Goal: Task Accomplishment & Management: Manage account settings

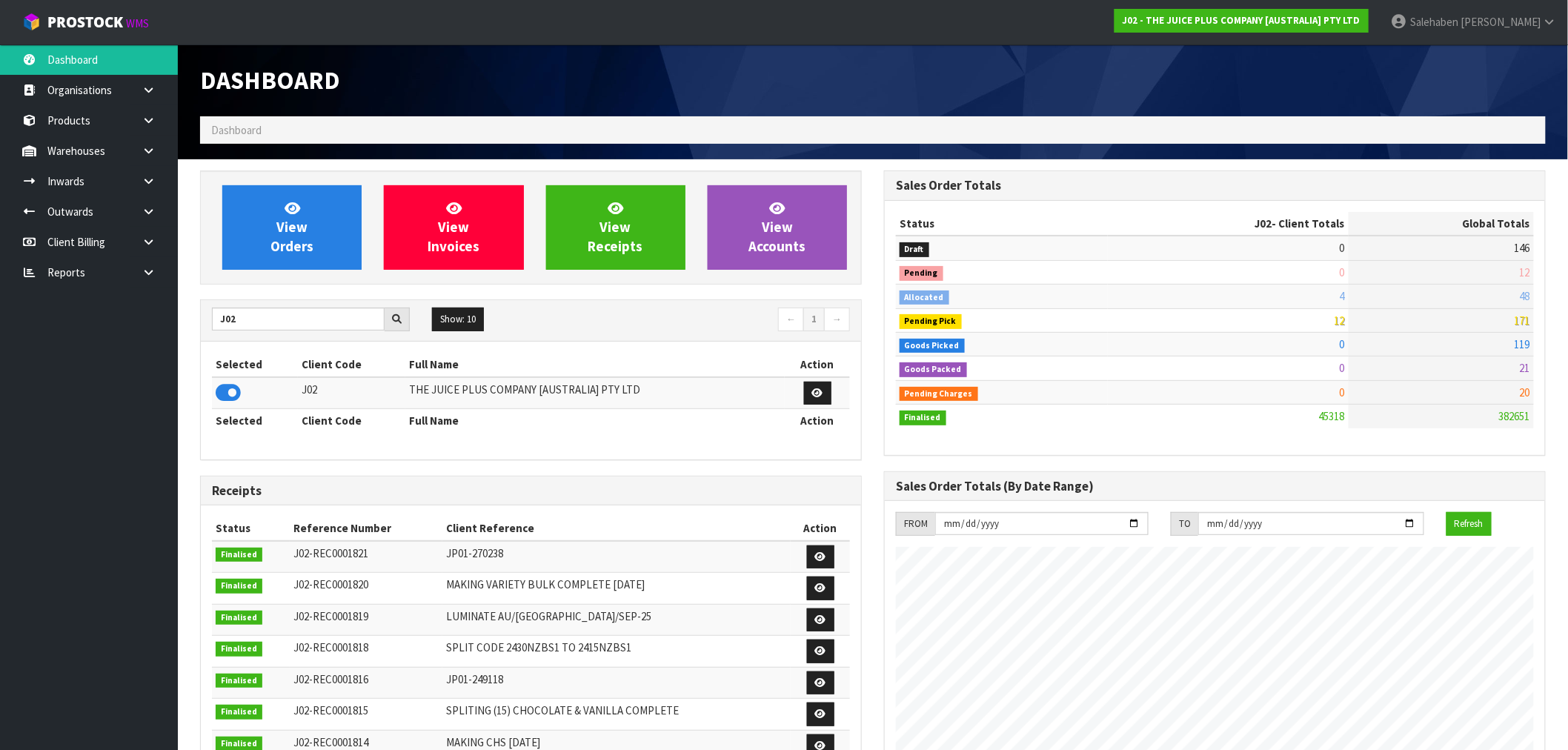
scroll to position [1123, 684]
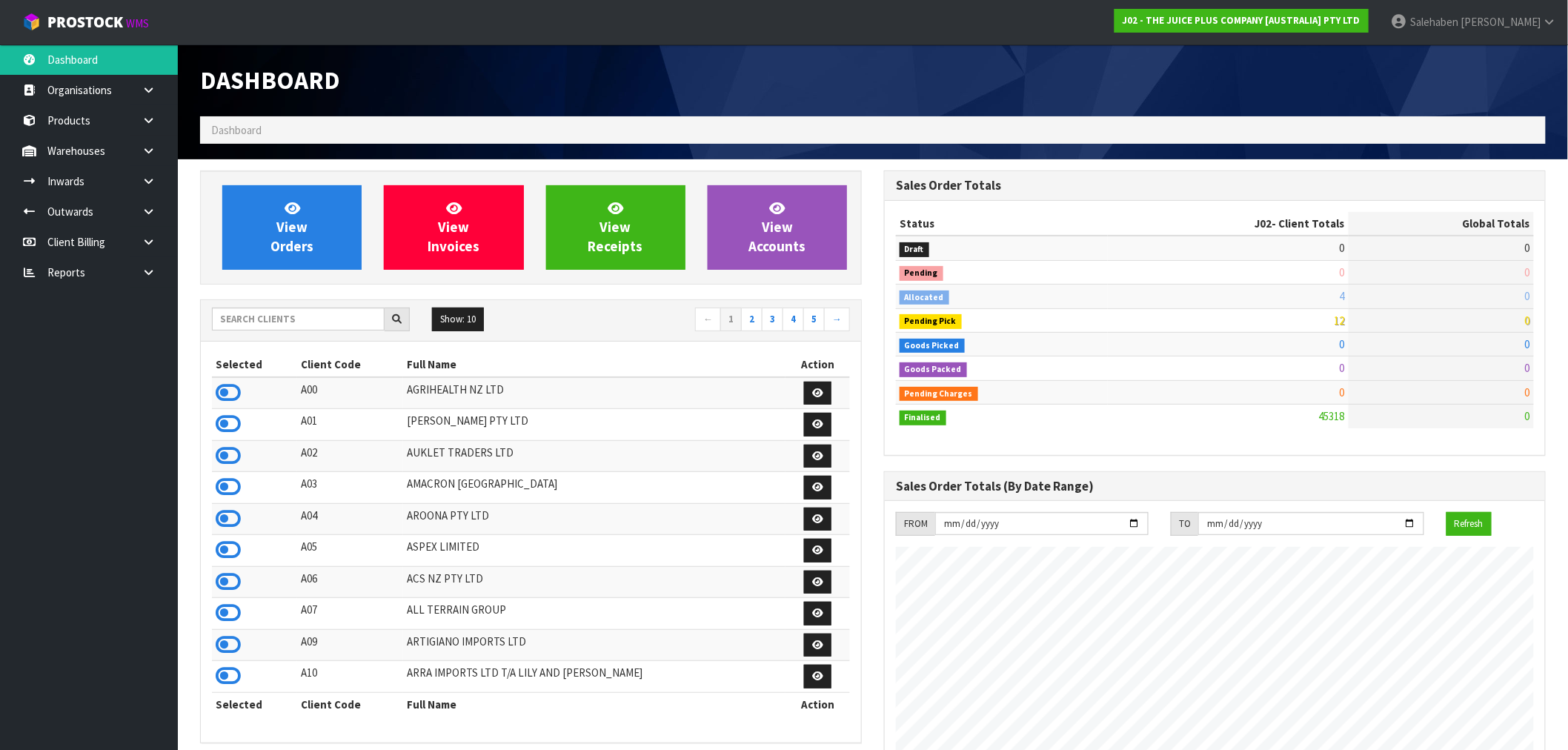
scroll to position [1123, 684]
click at [336, 321] on input "text" at bounding box center [298, 319] width 173 height 23
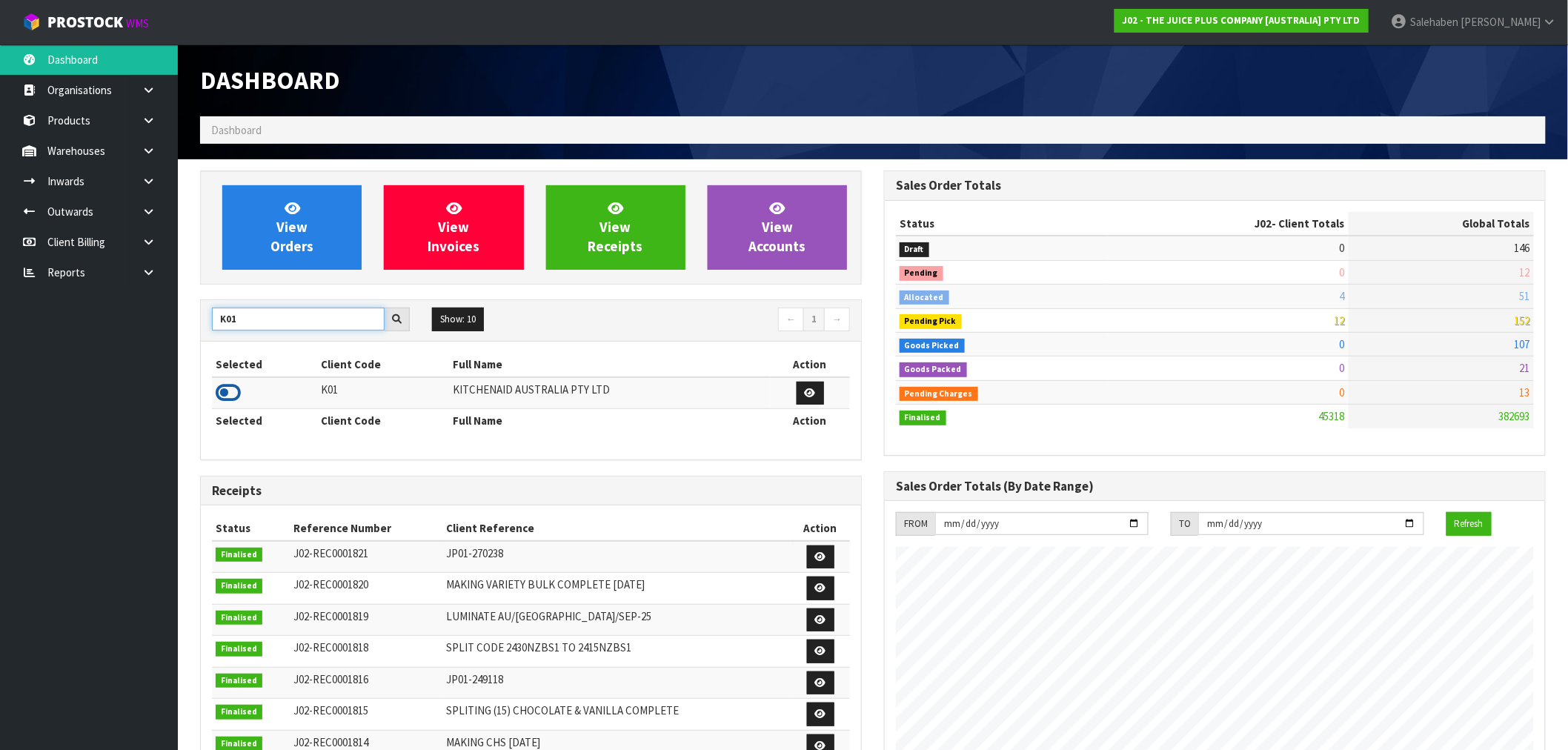
type input "K01"
click at [234, 391] on icon at bounding box center [228, 393] width 26 height 22
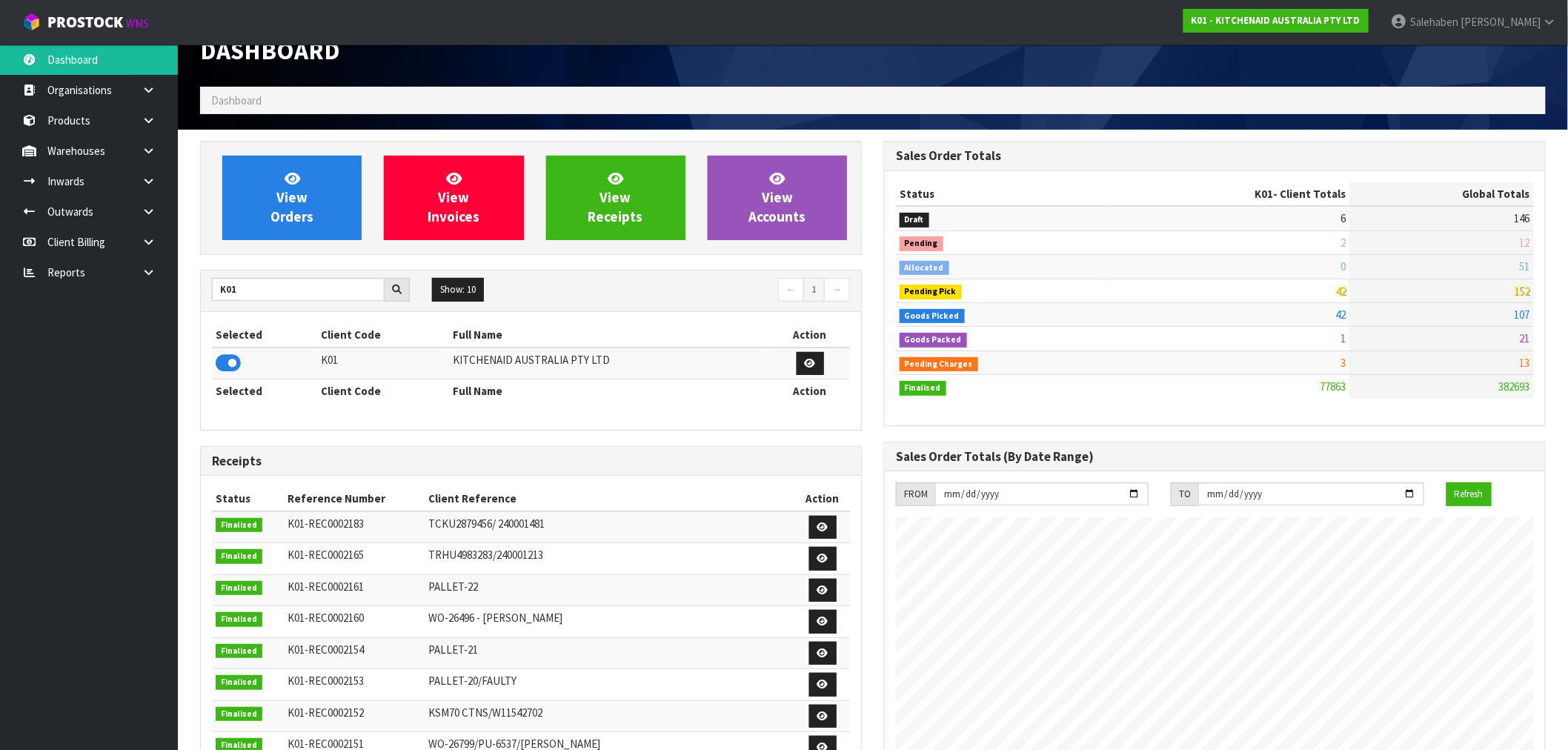
scroll to position [0, 0]
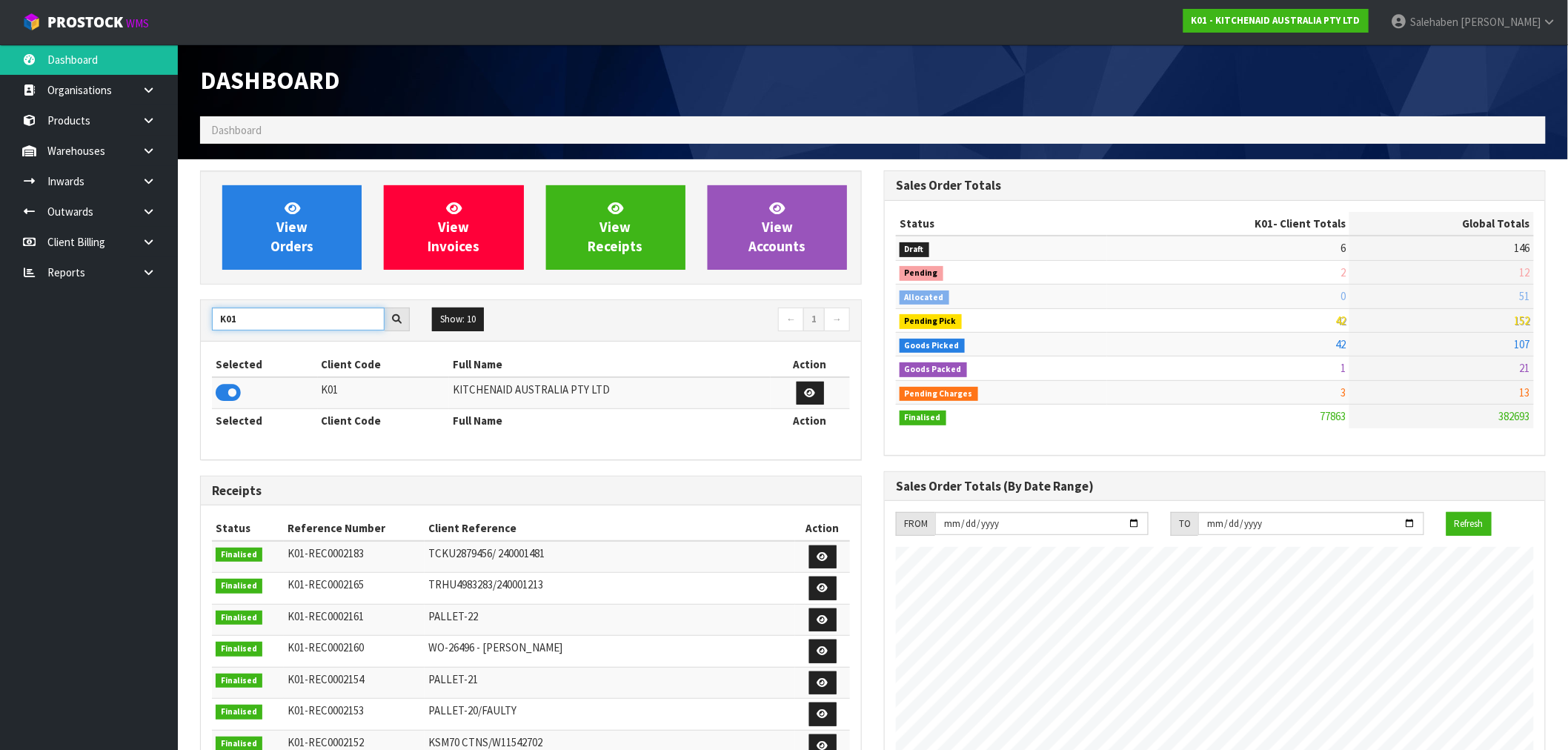
drag, startPoint x: 252, startPoint y: 320, endPoint x: 190, endPoint y: 332, distance: 63.2
click at [190, 332] on div "View Orders View Invoices View Receipts View Accounts K01 Show: 10 5 10 25 50 ←…" at bounding box center [531, 620] width 684 height 900
type input "S08"
click at [226, 396] on icon at bounding box center [228, 393] width 26 height 22
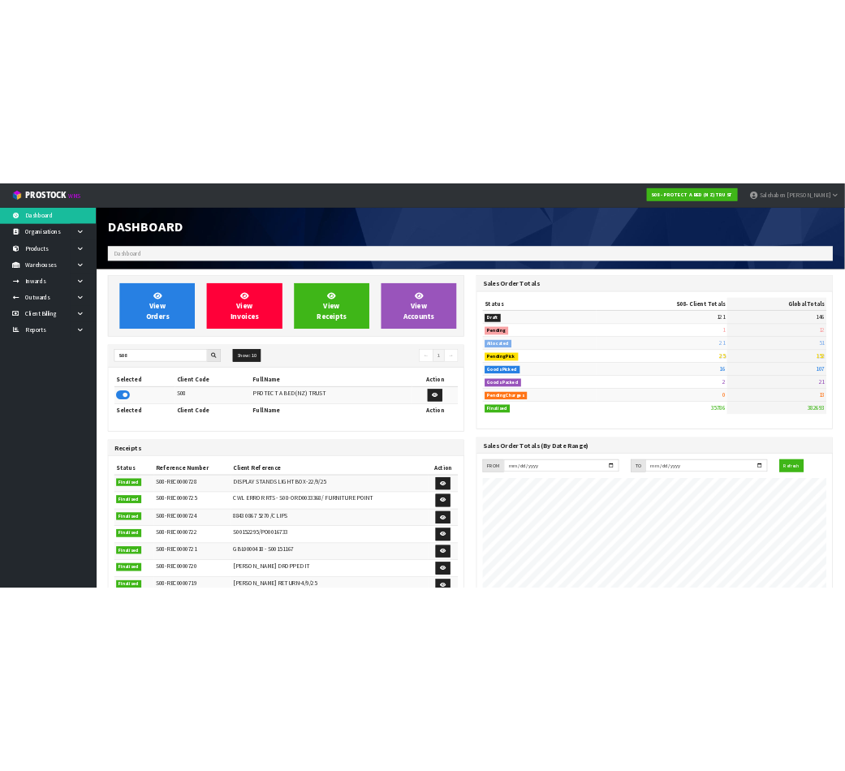
scroll to position [1229, 749]
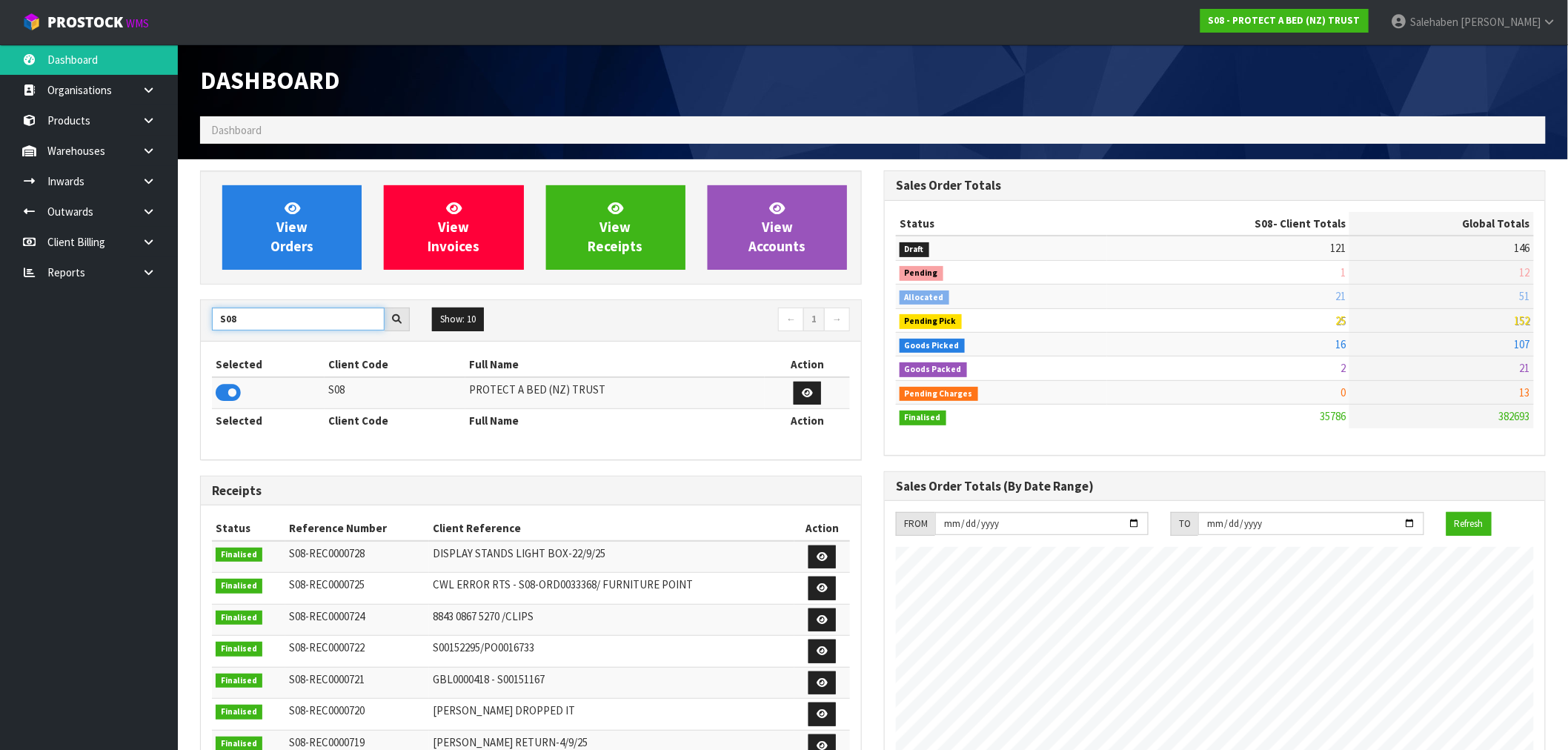
drag, startPoint x: 245, startPoint y: 324, endPoint x: 195, endPoint y: 328, distance: 50.2
click at [195, 328] on div "View Orders View Invoices View Receipts View Accounts S08 Show: 10 5 10 25 50 ←…" at bounding box center [531, 605] width 684 height 868
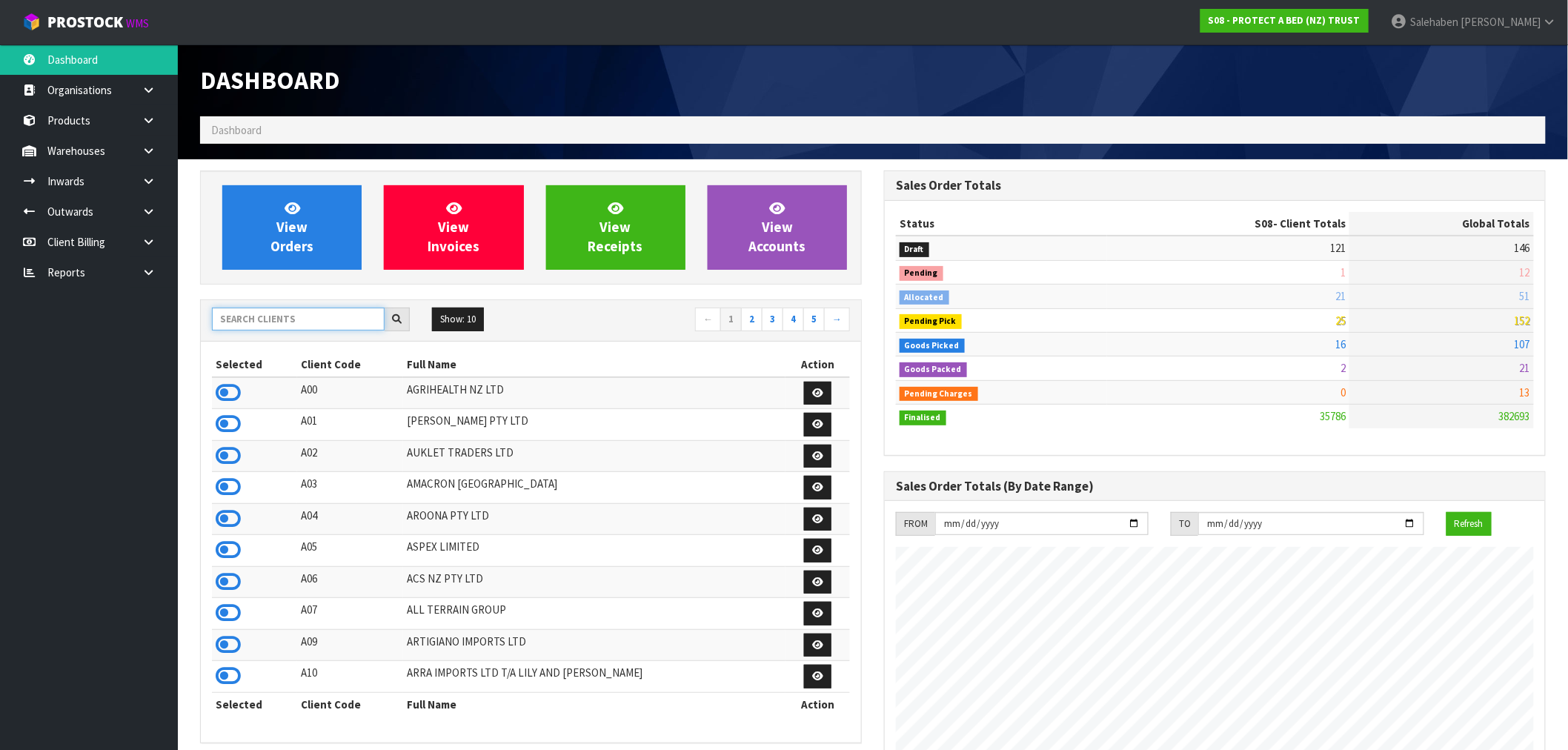
click at [268, 327] on input "text" at bounding box center [298, 319] width 173 height 23
click at [279, 312] on input "text" at bounding box center [298, 319] width 173 height 23
click at [326, 328] on input "text" at bounding box center [298, 319] width 173 height 23
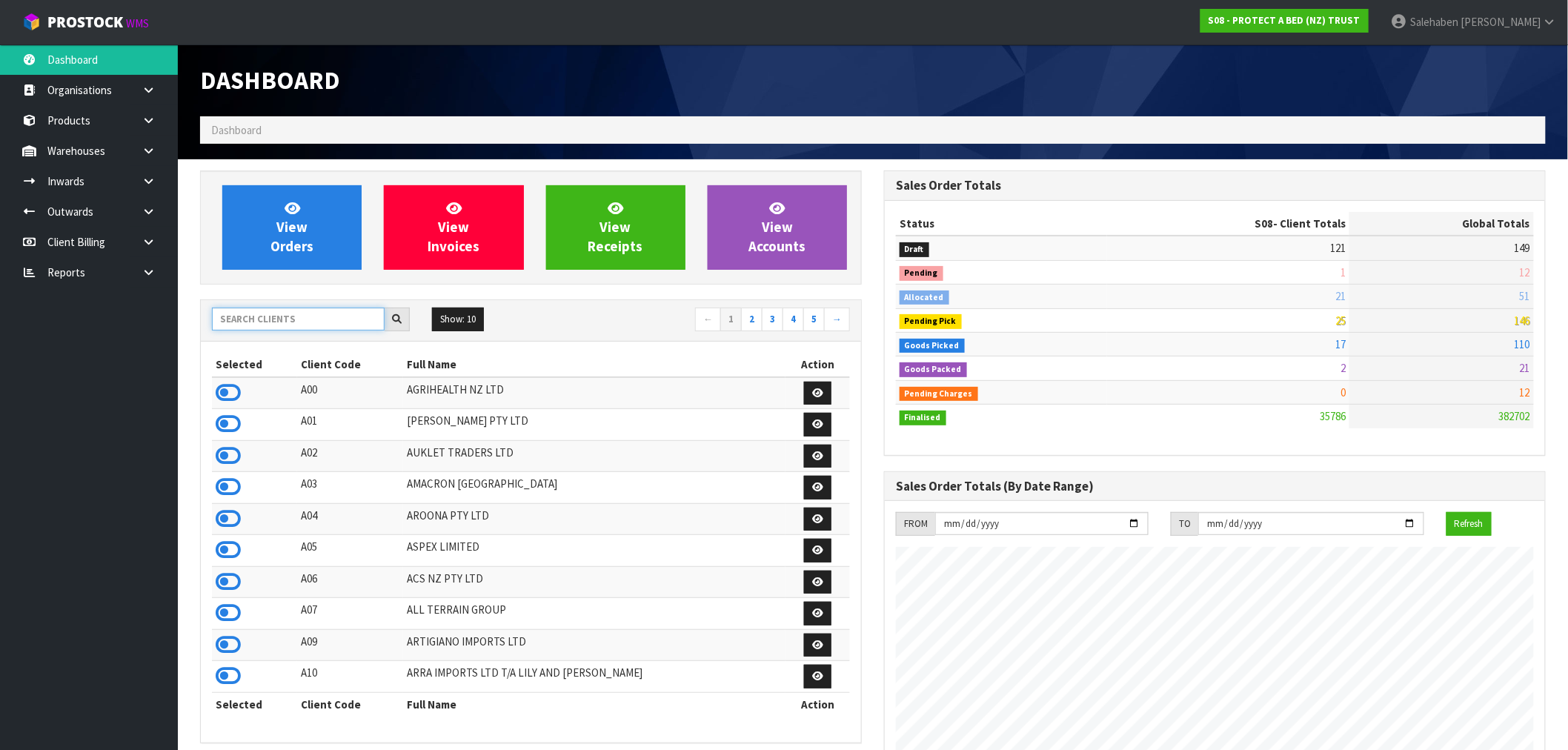
click at [297, 316] on input "text" at bounding box center [298, 319] width 173 height 23
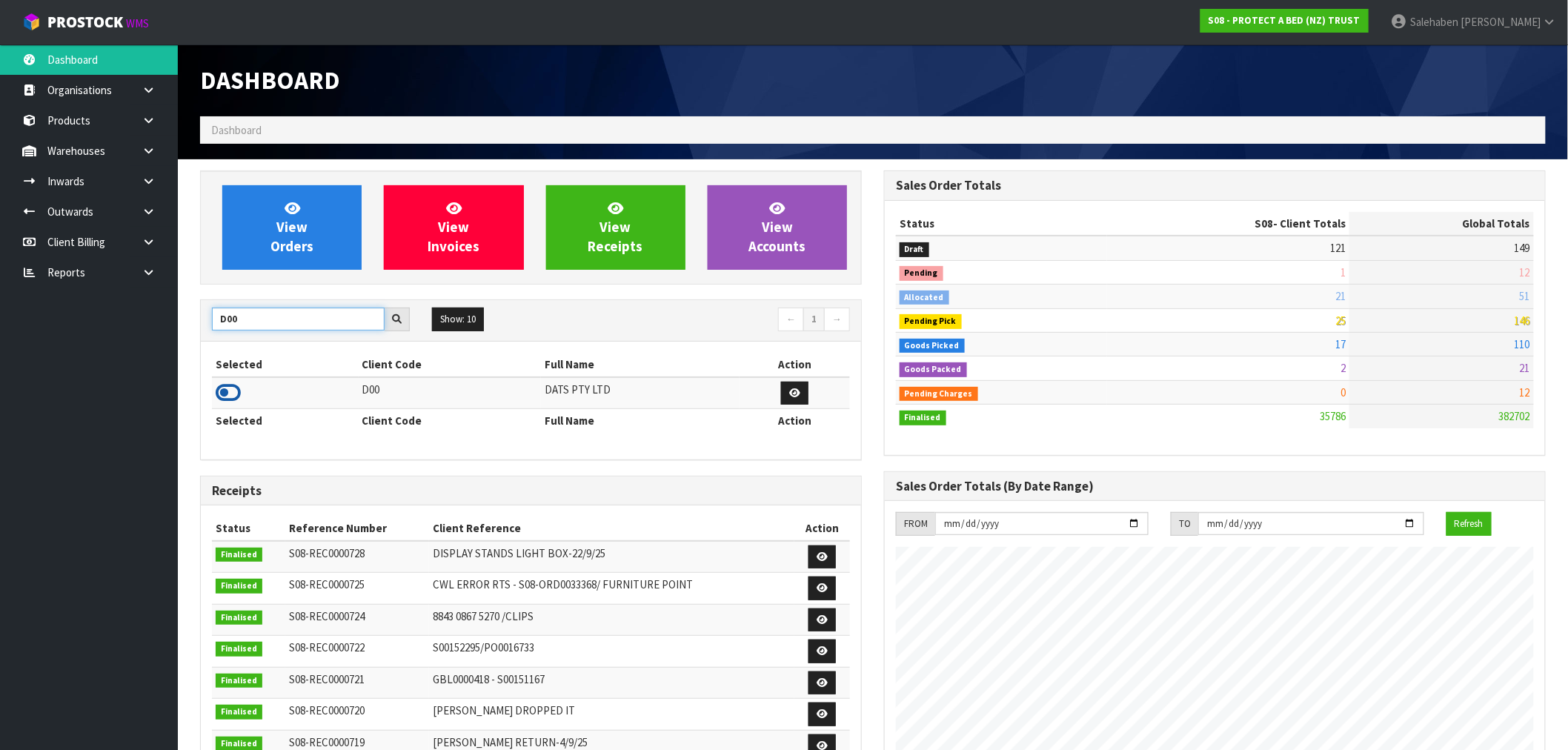
type input "D00"
click at [227, 396] on icon at bounding box center [228, 393] width 26 height 22
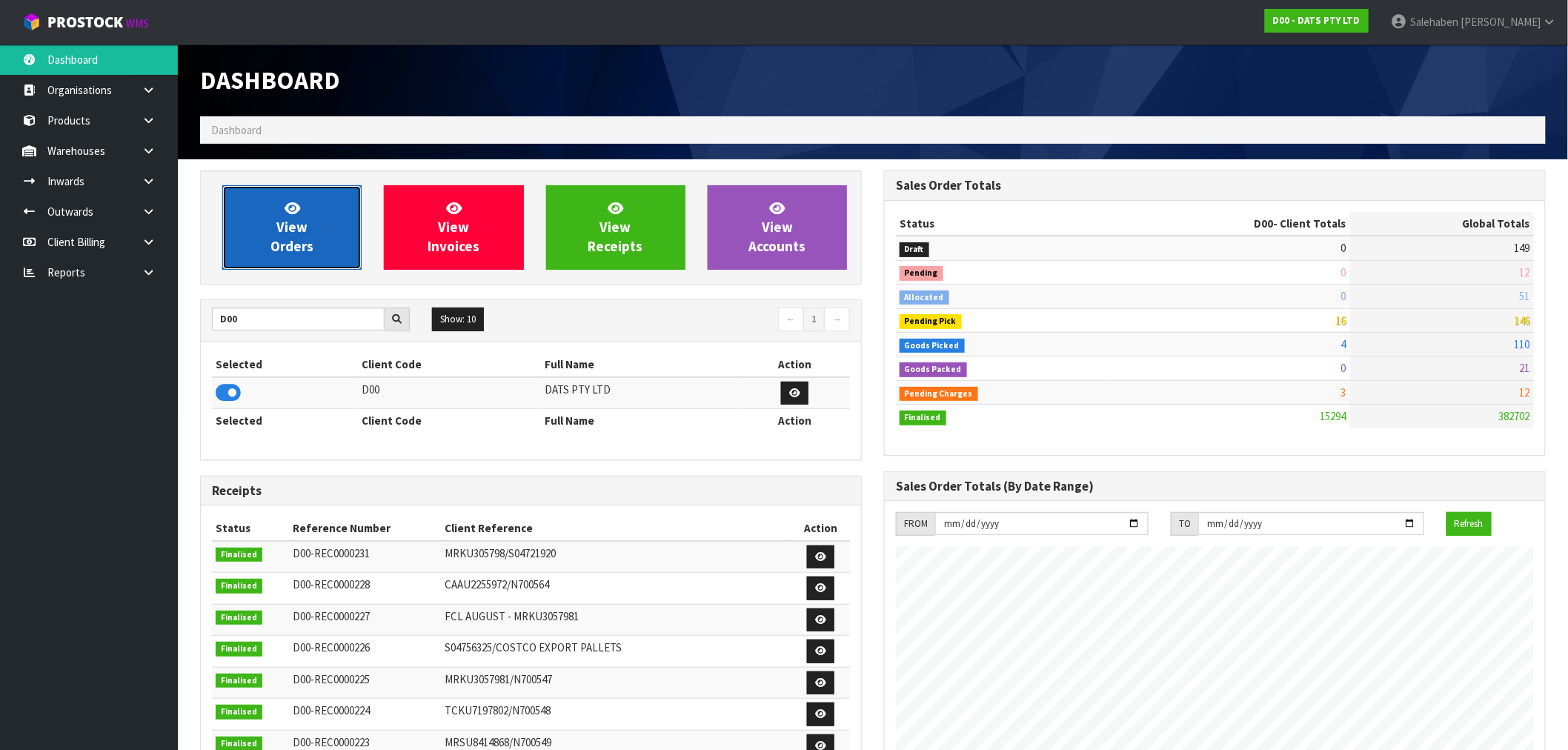
click at [288, 247] on span "View Orders" at bounding box center [291, 227] width 43 height 56
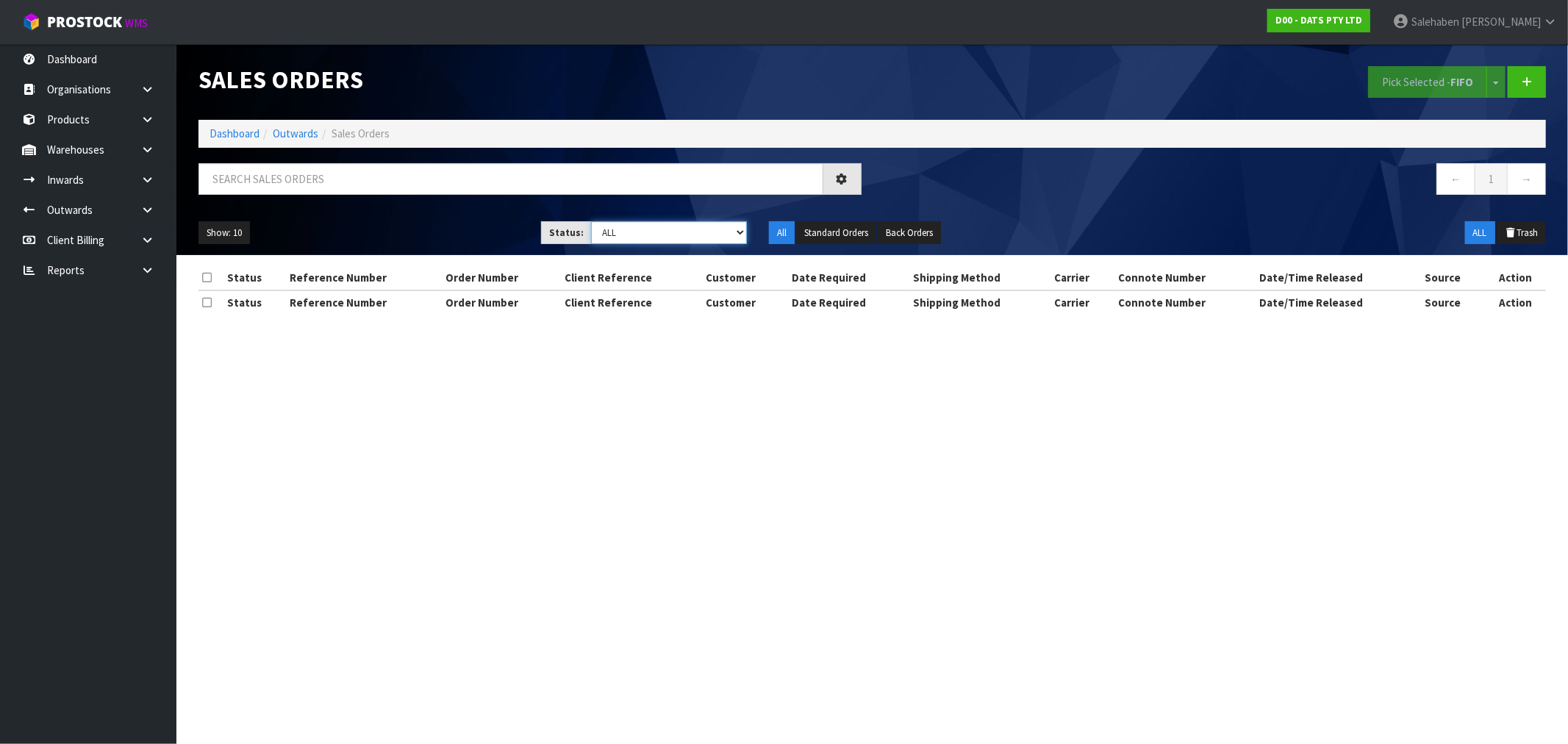
click at [621, 241] on select "Draft Pending Allocated Pending Pick Goods Picked Goods Packed Pending Charges …" at bounding box center [669, 232] width 156 height 23
select select "string:3"
click at [591, 221] on select "Draft Pending Allocated Pending Pick Goods Picked Goods Packed Pending Charges …" at bounding box center [669, 232] width 156 height 23
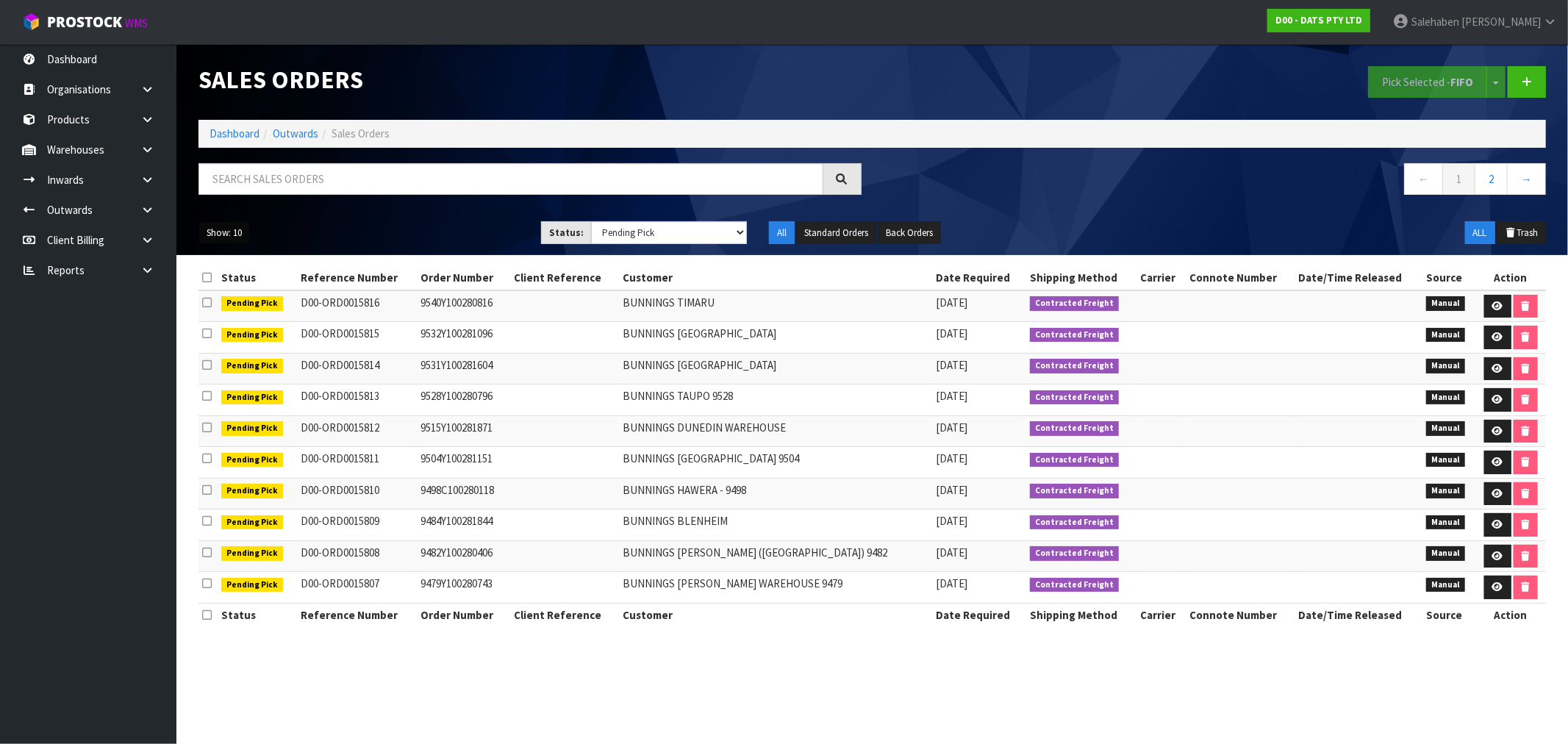
click at [241, 230] on button "Show: 10" at bounding box center [224, 233] width 52 height 24
click at [226, 324] on link "50" at bounding box center [257, 320] width 116 height 20
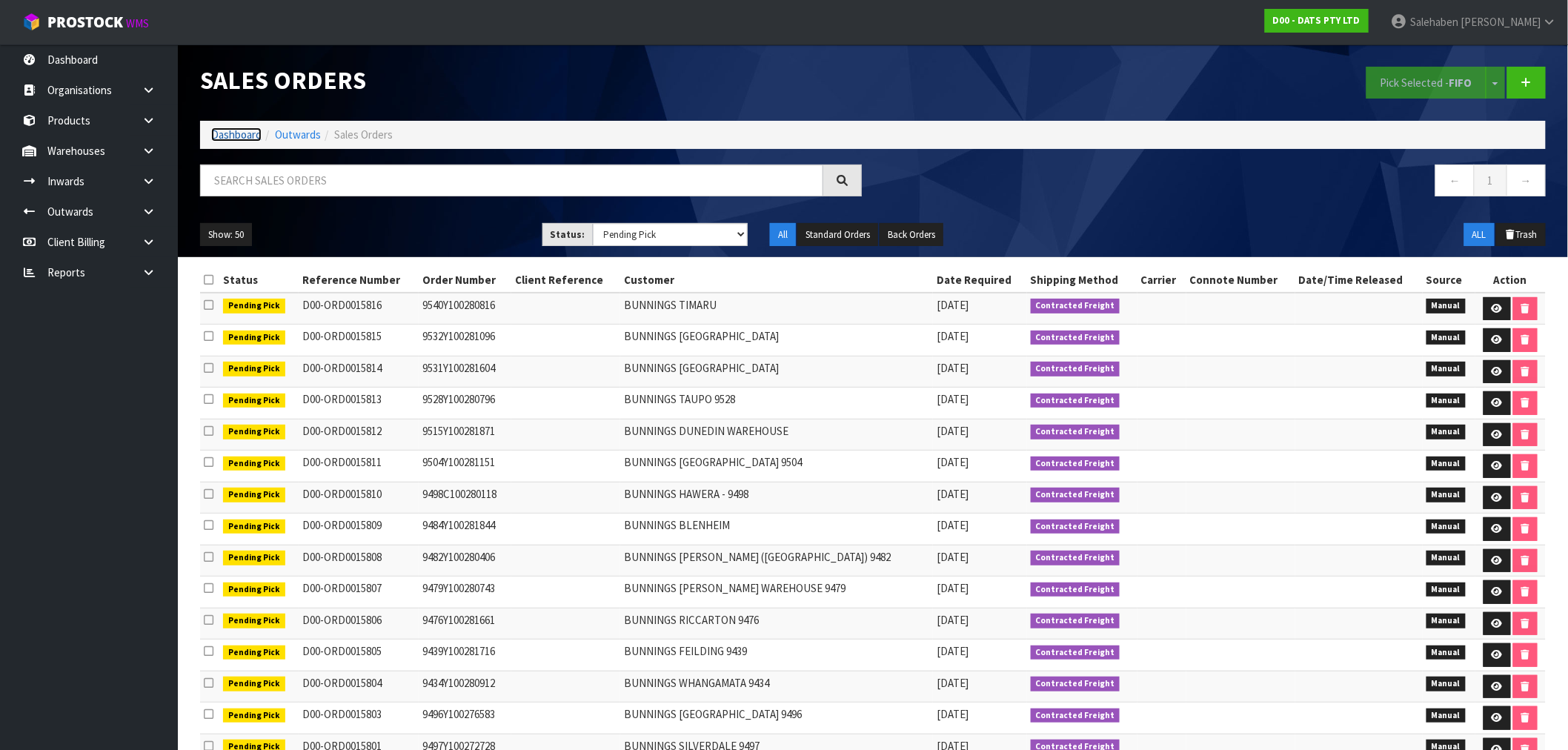
click at [223, 132] on link "Dashboard" at bounding box center [236, 134] width 50 height 14
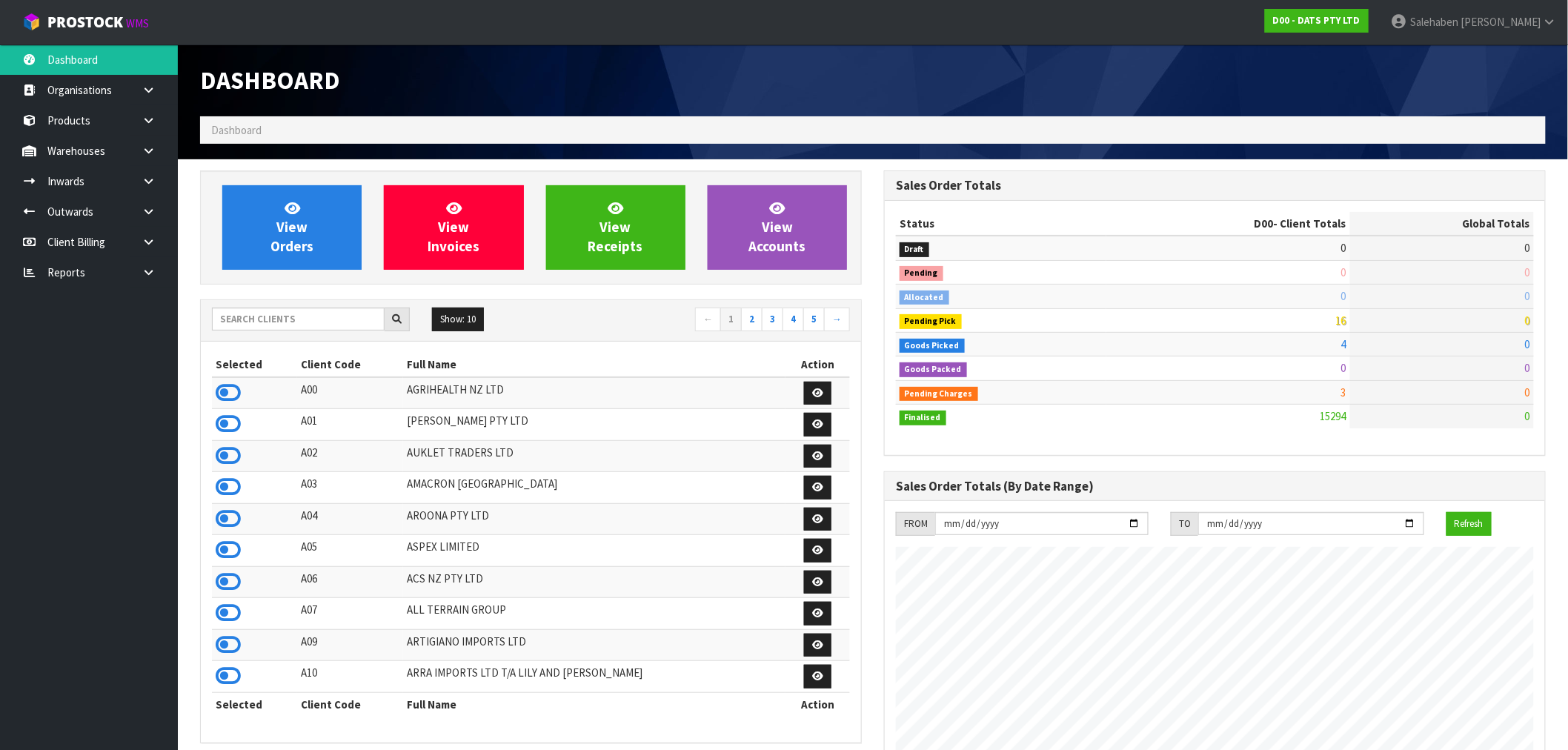
scroll to position [1123, 684]
click at [321, 316] on input "text" at bounding box center [298, 319] width 173 height 23
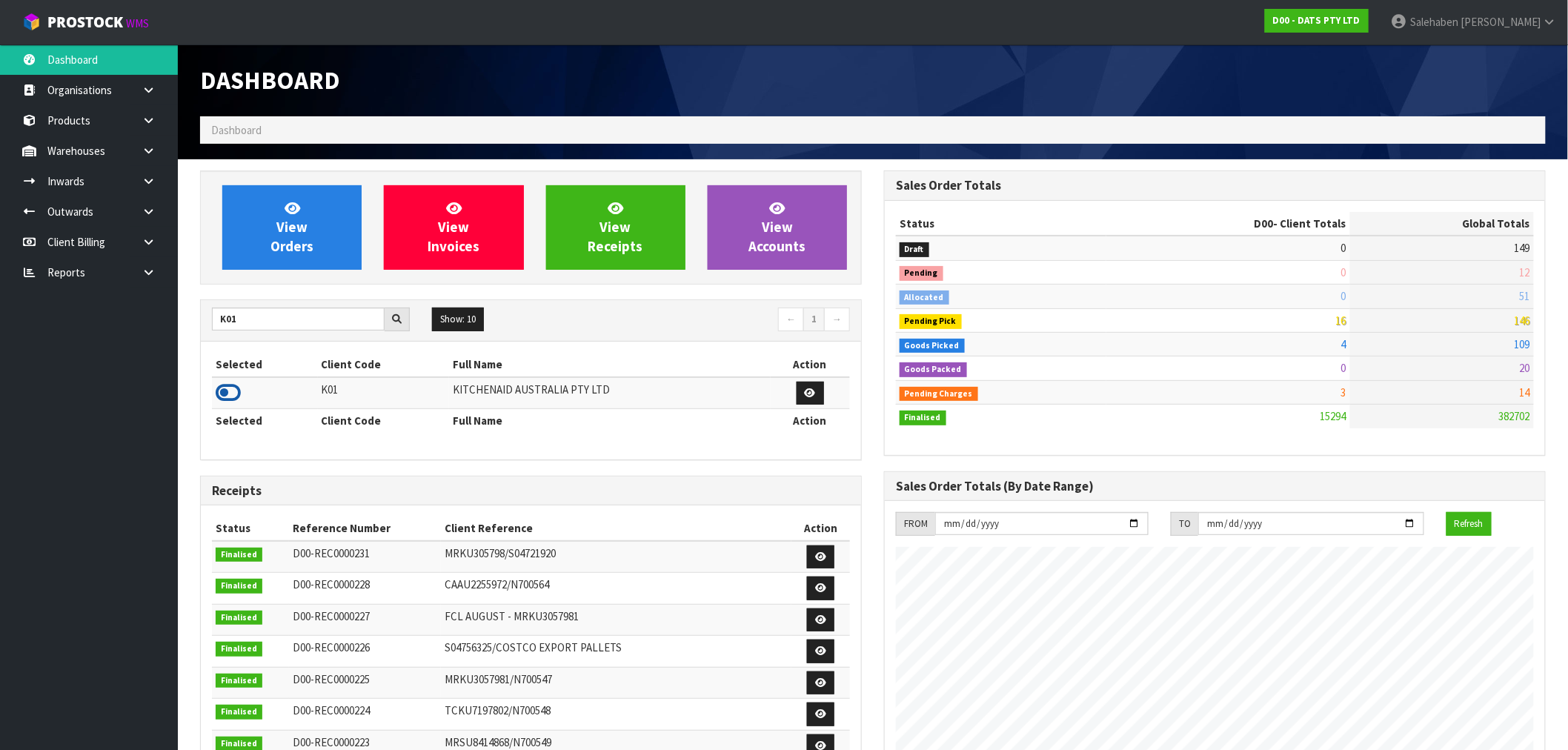
click at [220, 396] on icon at bounding box center [228, 393] width 26 height 22
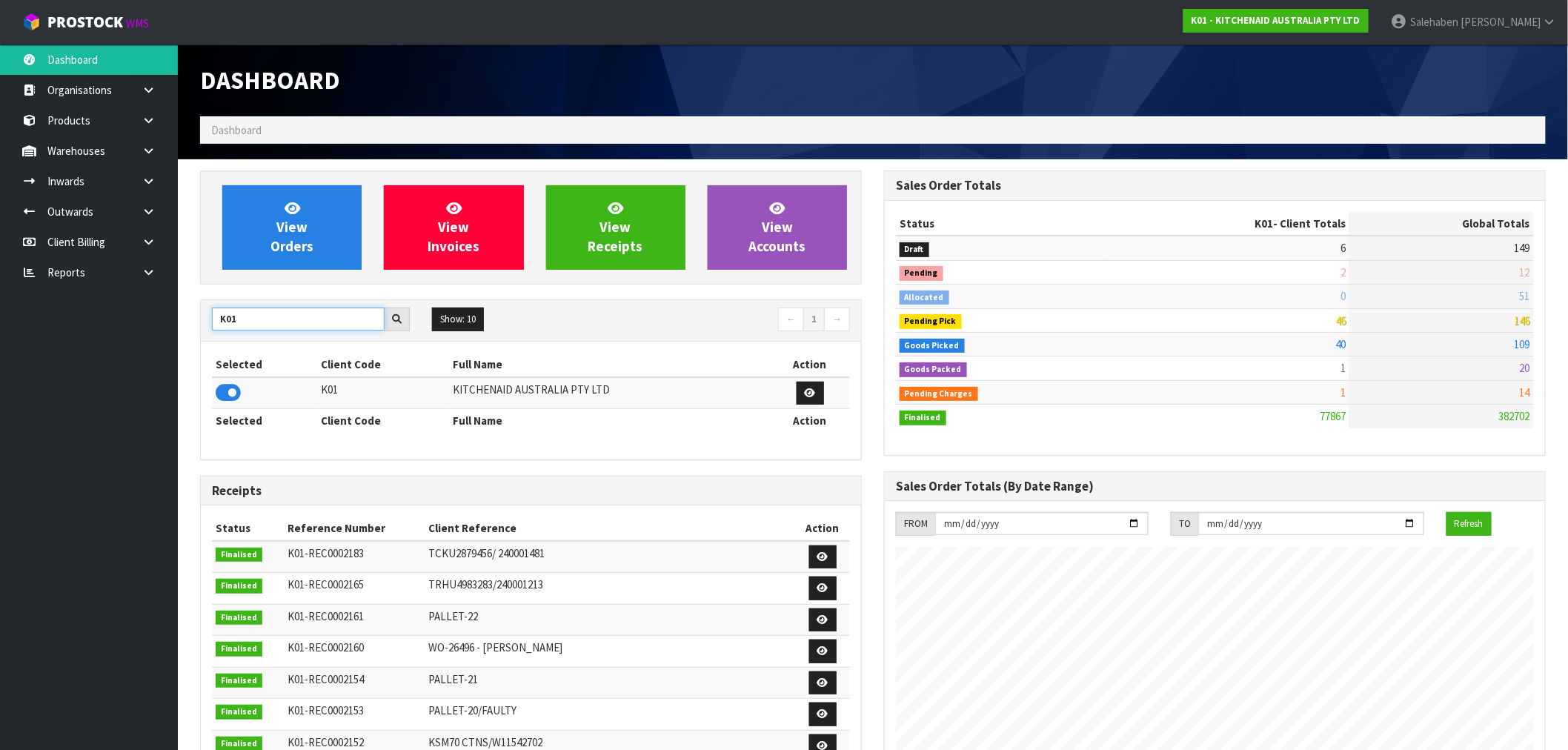
drag, startPoint x: 246, startPoint y: 317, endPoint x: 129, endPoint y: 344, distance: 120.1
click at [173, 339] on body "Toggle navigation ProStock WMS K01 - KITCHENAID AUSTRALIA PTY LTD [PERSON_NAME]…" at bounding box center [784, 375] width 1568 height 750
type input "S08"
click at [226, 393] on icon at bounding box center [228, 393] width 26 height 22
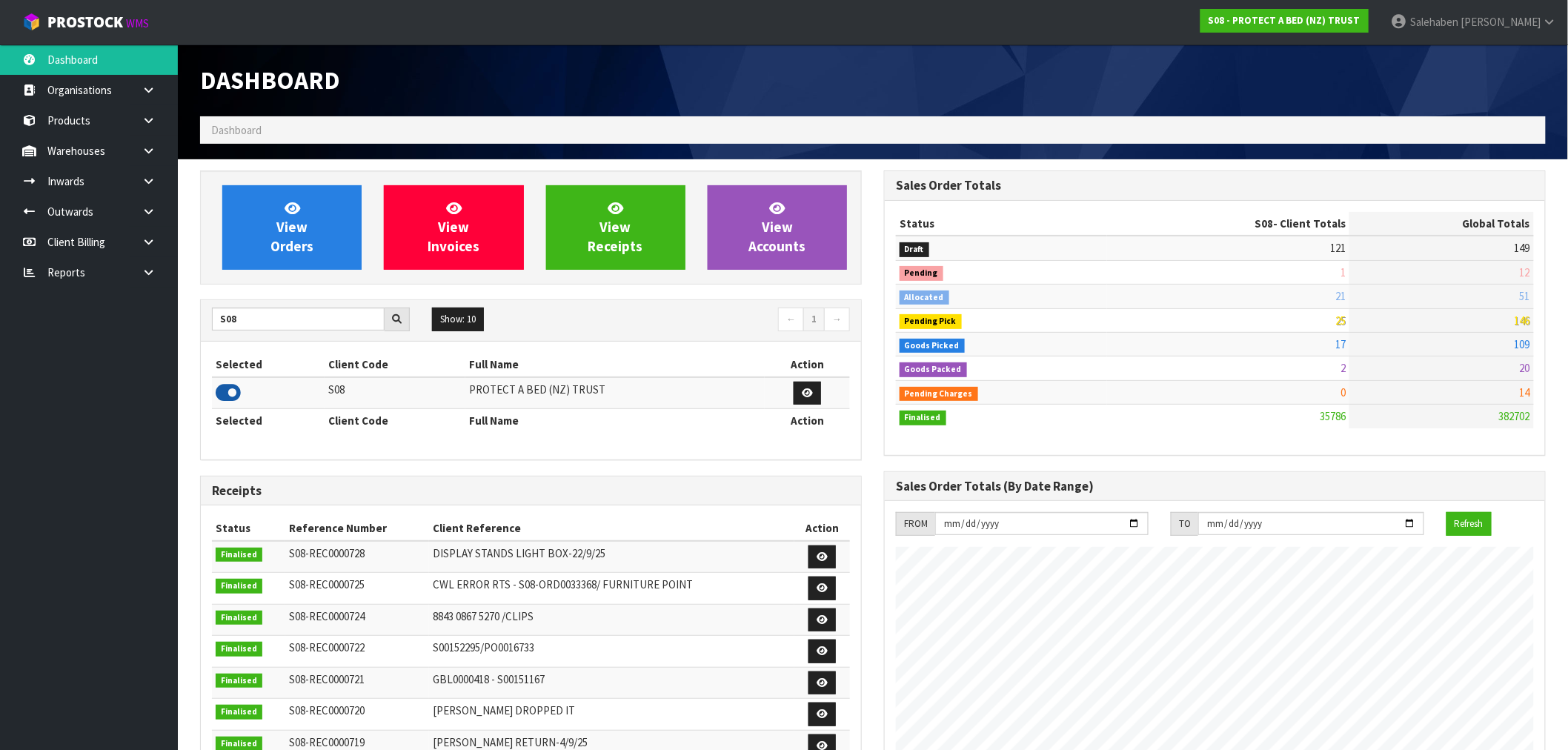
click at [226, 393] on icon at bounding box center [228, 393] width 26 height 22
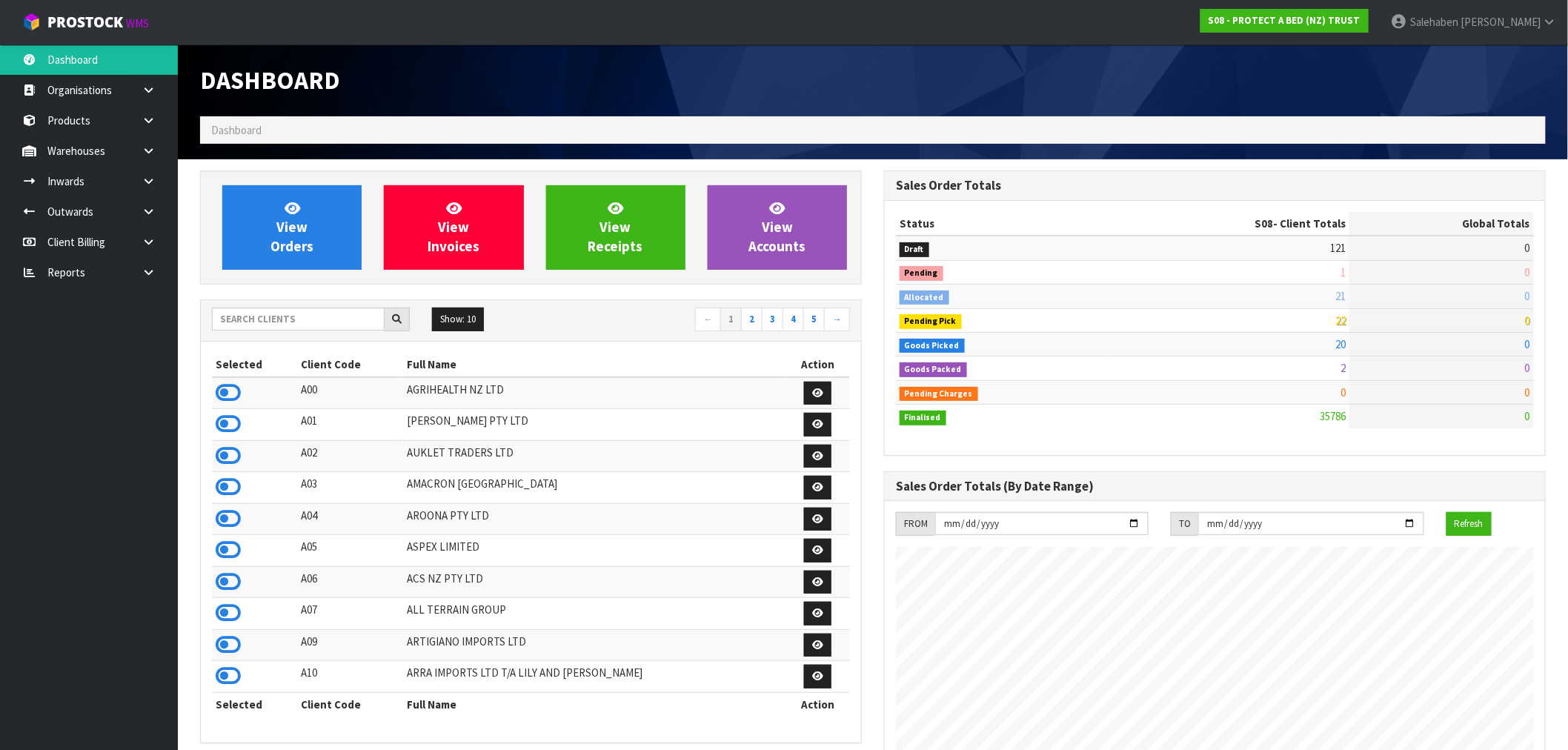
scroll to position [1123, 684]
click at [300, 321] on input "text" at bounding box center [298, 319] width 173 height 23
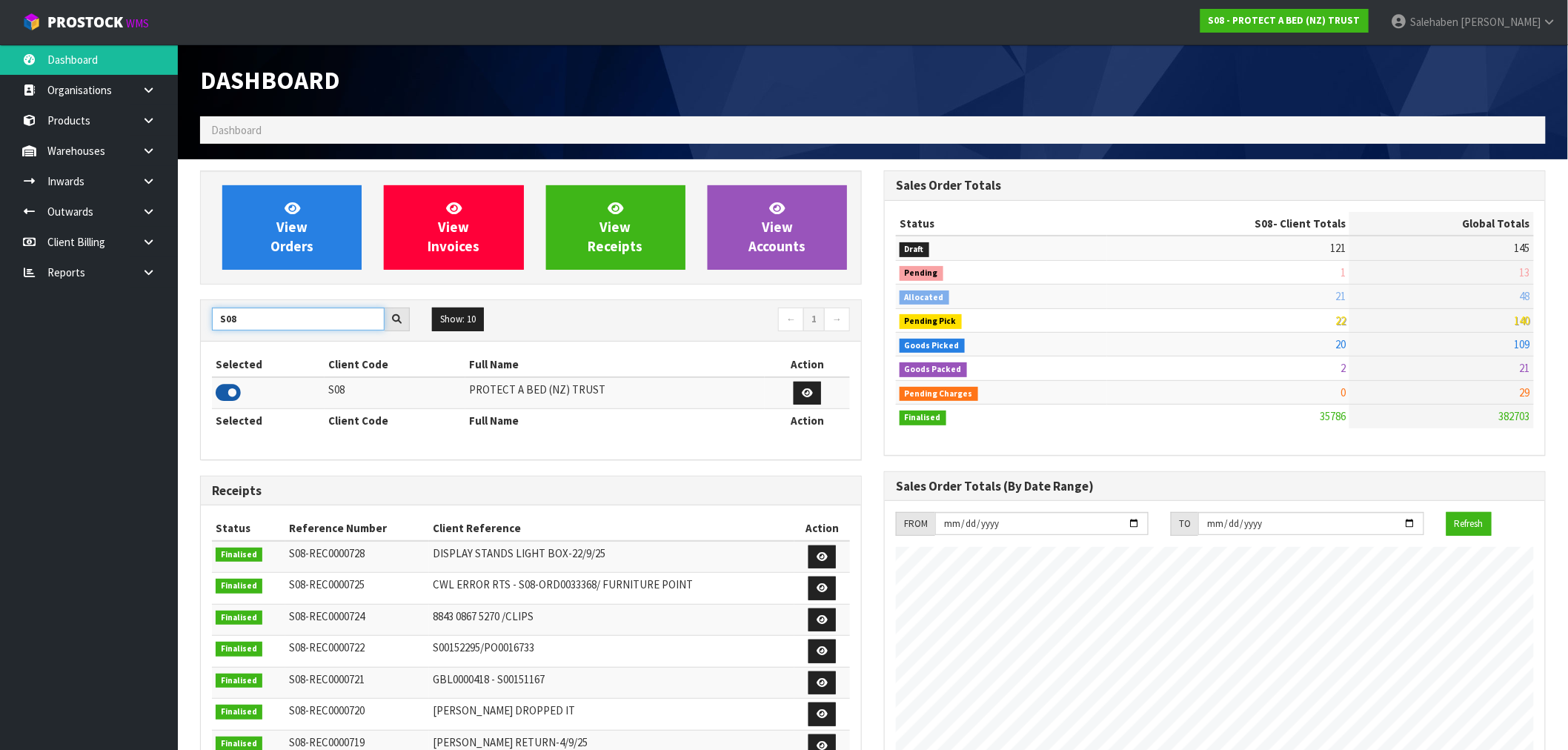
type input "S08"
click at [233, 395] on icon at bounding box center [228, 393] width 26 height 22
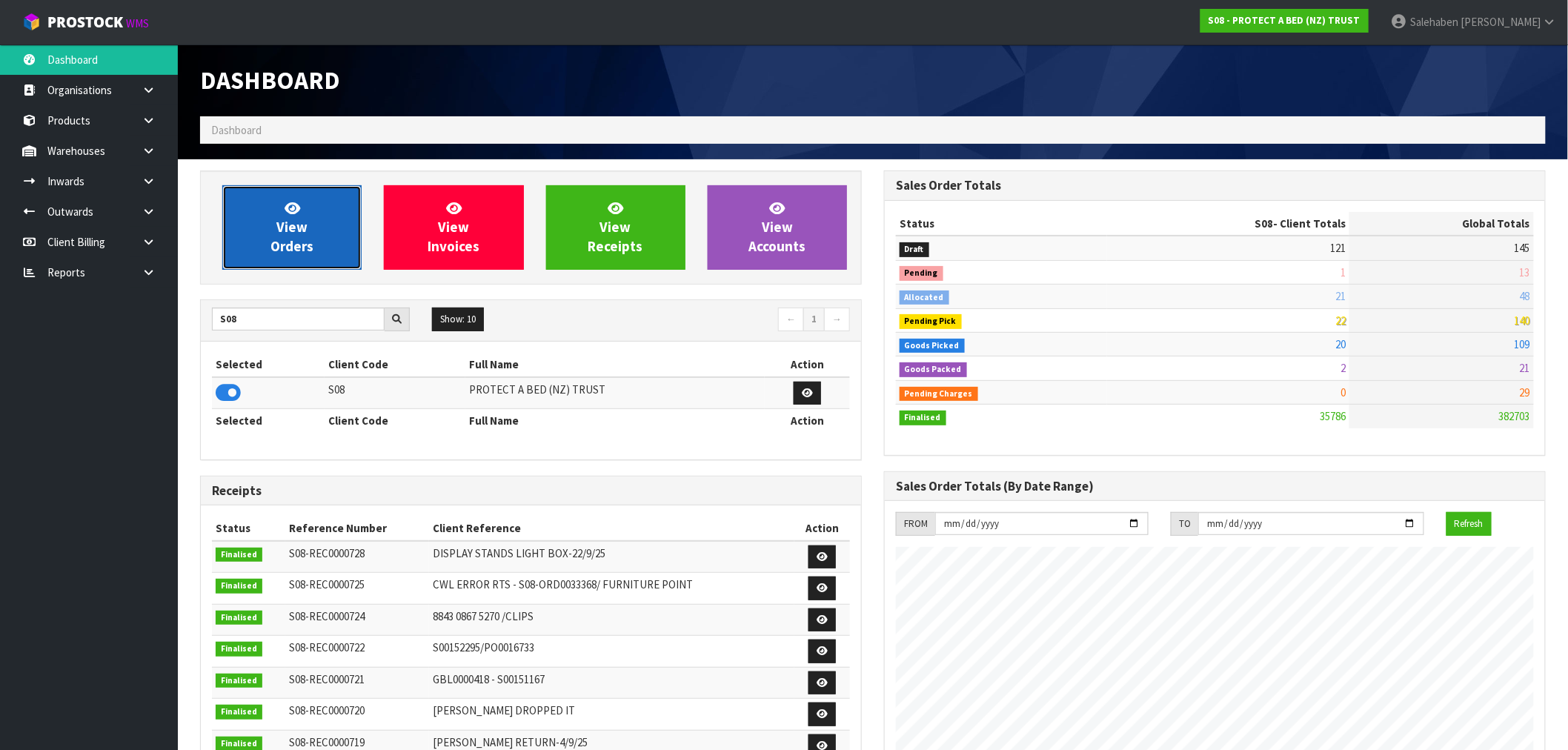
click at [250, 233] on link "View Orders" at bounding box center [291, 227] width 140 height 85
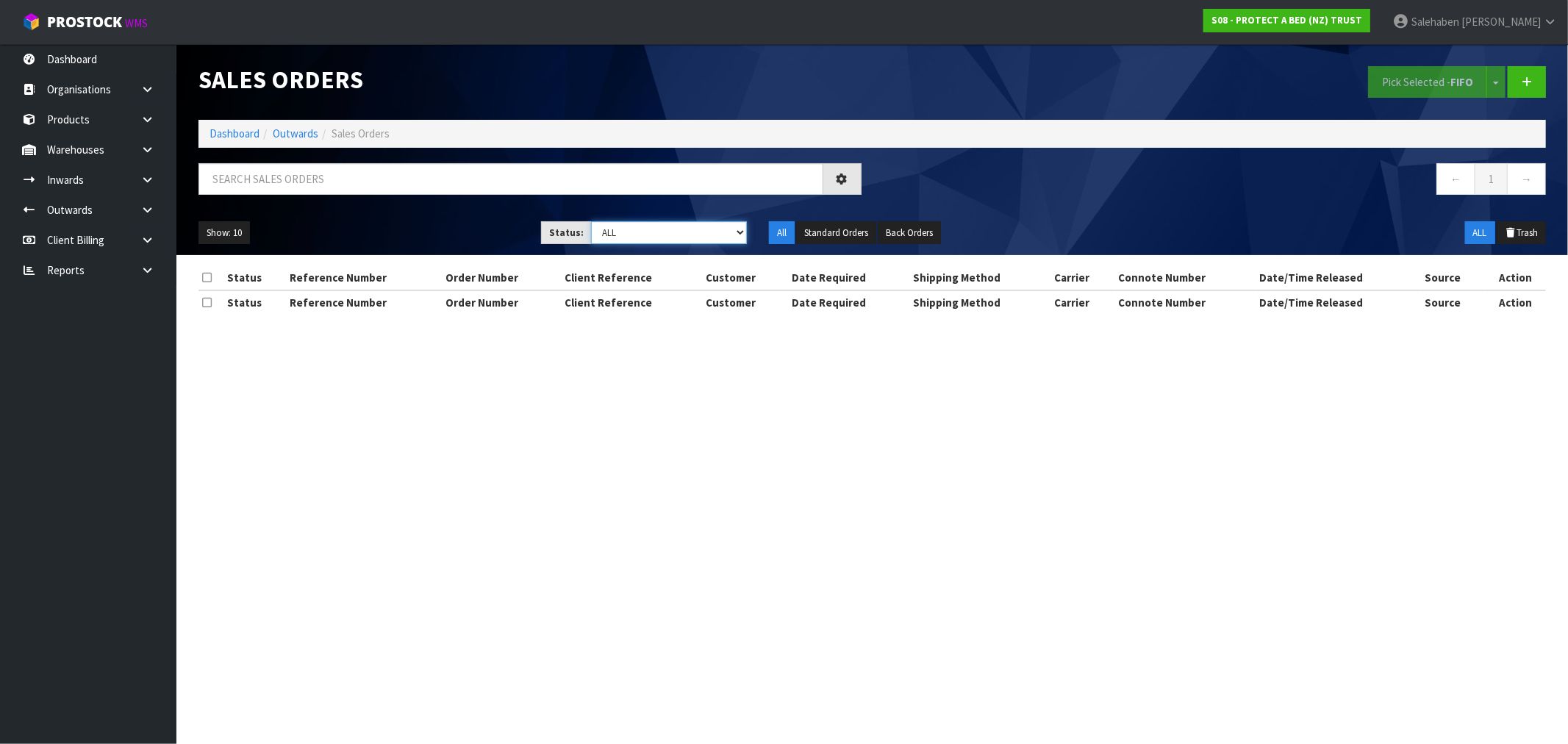
click at [670, 236] on select "Draft Pending Allocated Pending Pick Goods Picked Goods Packed Pending Charges …" at bounding box center [669, 232] width 156 height 23
select select "string:3"
click at [591, 221] on select "Draft Pending Allocated Pending Pick Goods Picked Goods Packed Pending Charges …" at bounding box center [669, 232] width 156 height 23
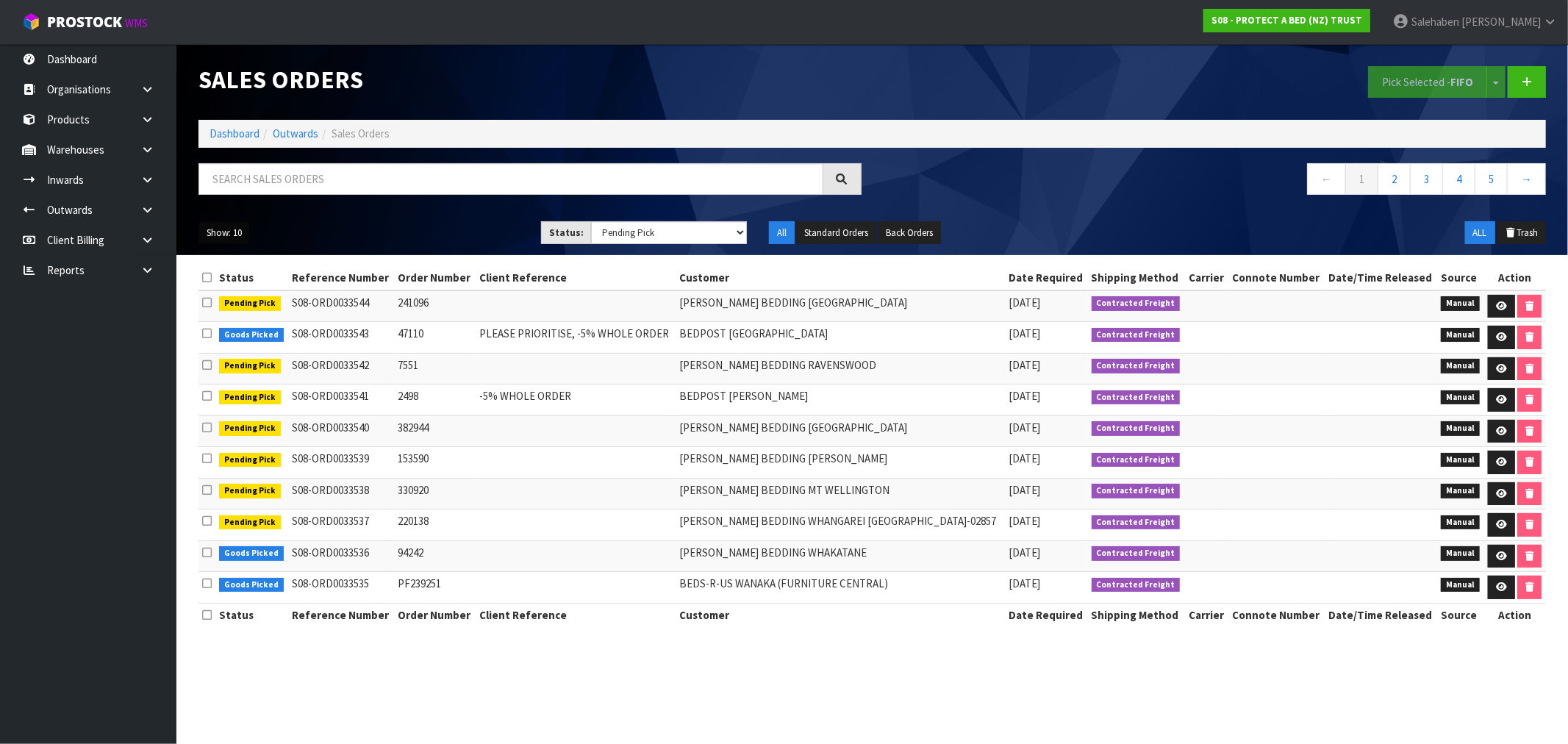
click at [232, 237] on button "Show: 10" at bounding box center [224, 233] width 52 height 24
drag, startPoint x: 228, startPoint y: 316, endPoint x: 263, endPoint y: 318, distance: 35.1
click at [226, 318] on link "50" at bounding box center [257, 320] width 116 height 20
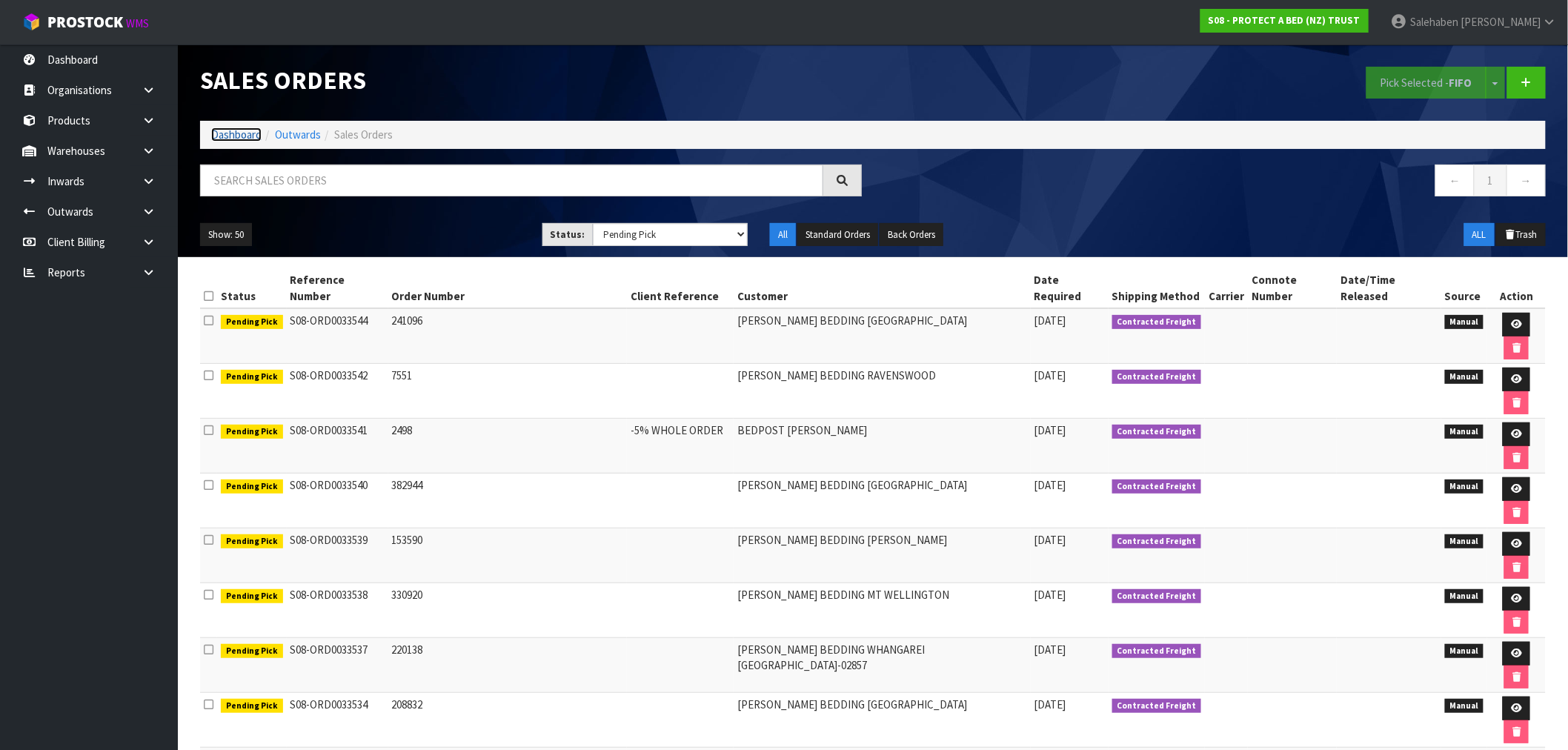
click at [232, 133] on link "Dashboard" at bounding box center [236, 134] width 50 height 14
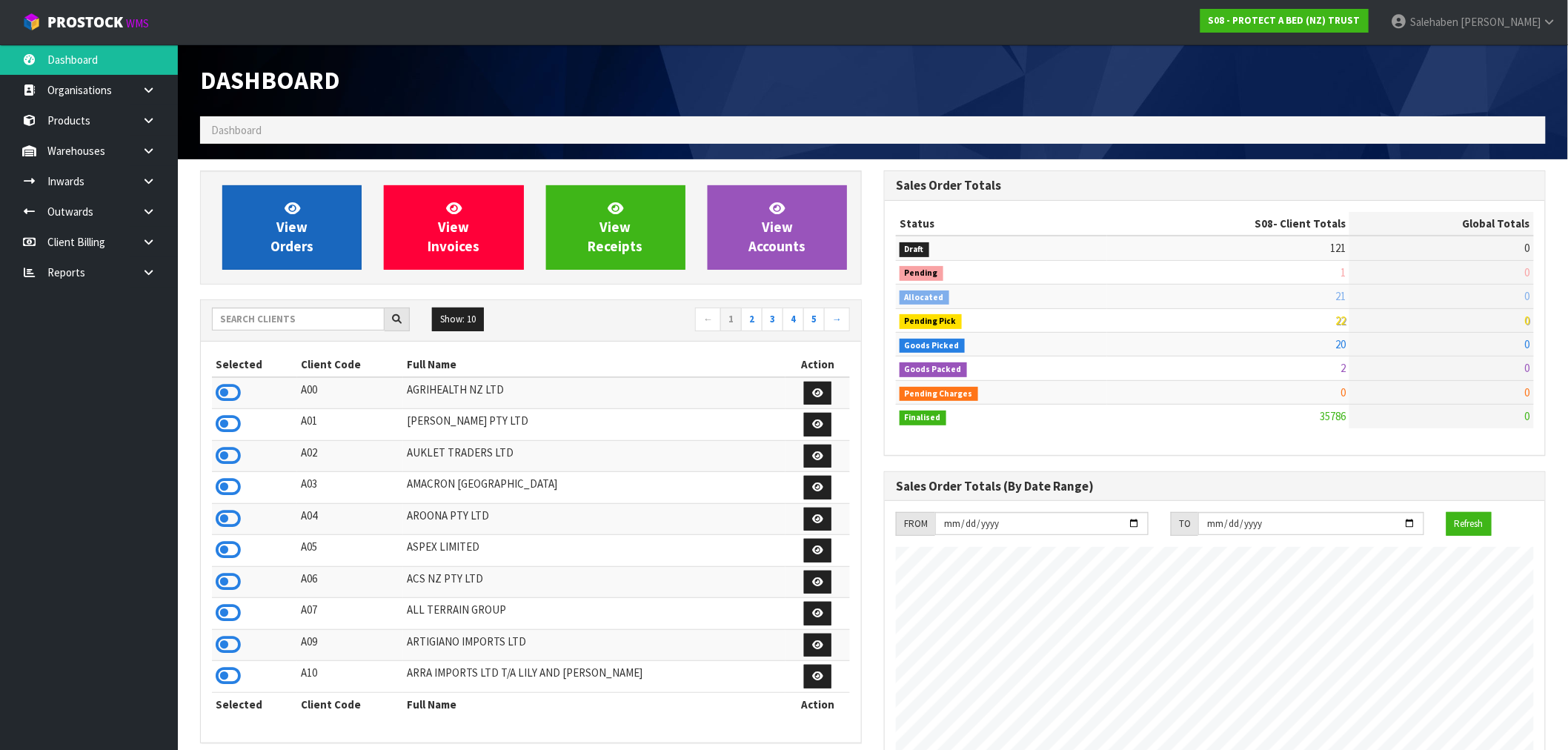
scroll to position [1123, 684]
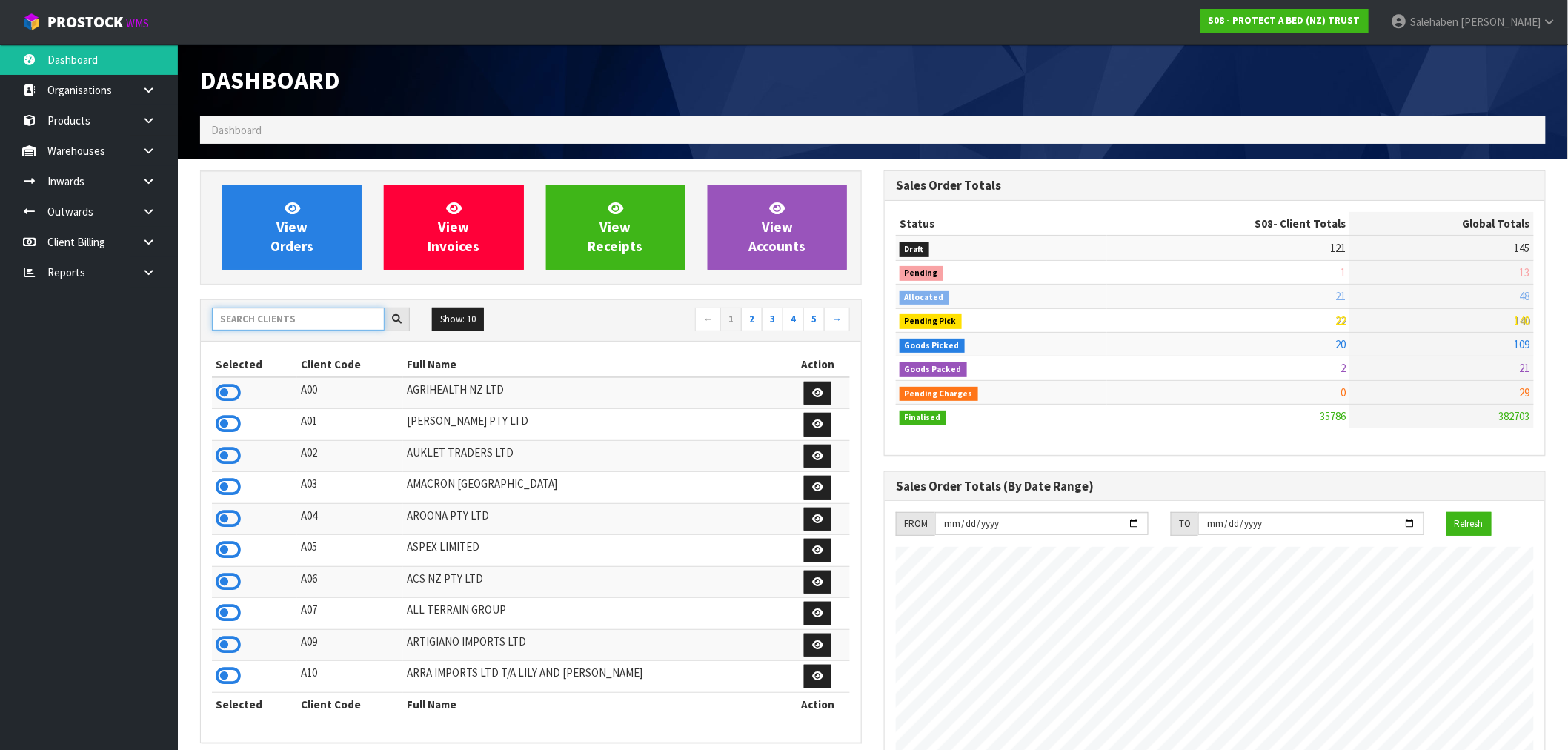
drag, startPoint x: 269, startPoint y: 324, endPoint x: 258, endPoint y: 317, distance: 13.0
click at [269, 324] on input "text" at bounding box center [298, 319] width 173 height 23
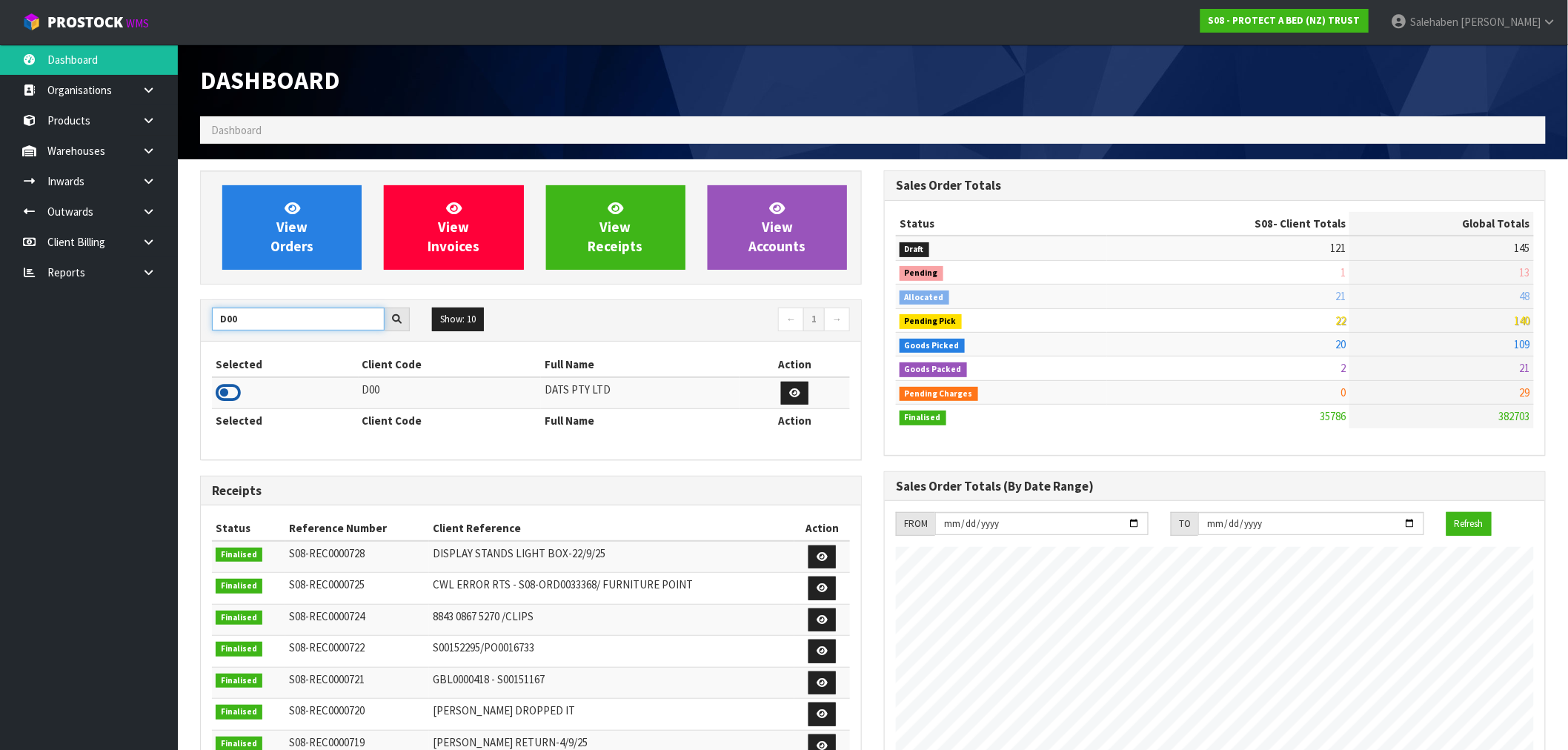
type input "D00"
click at [220, 395] on icon at bounding box center [228, 393] width 26 height 22
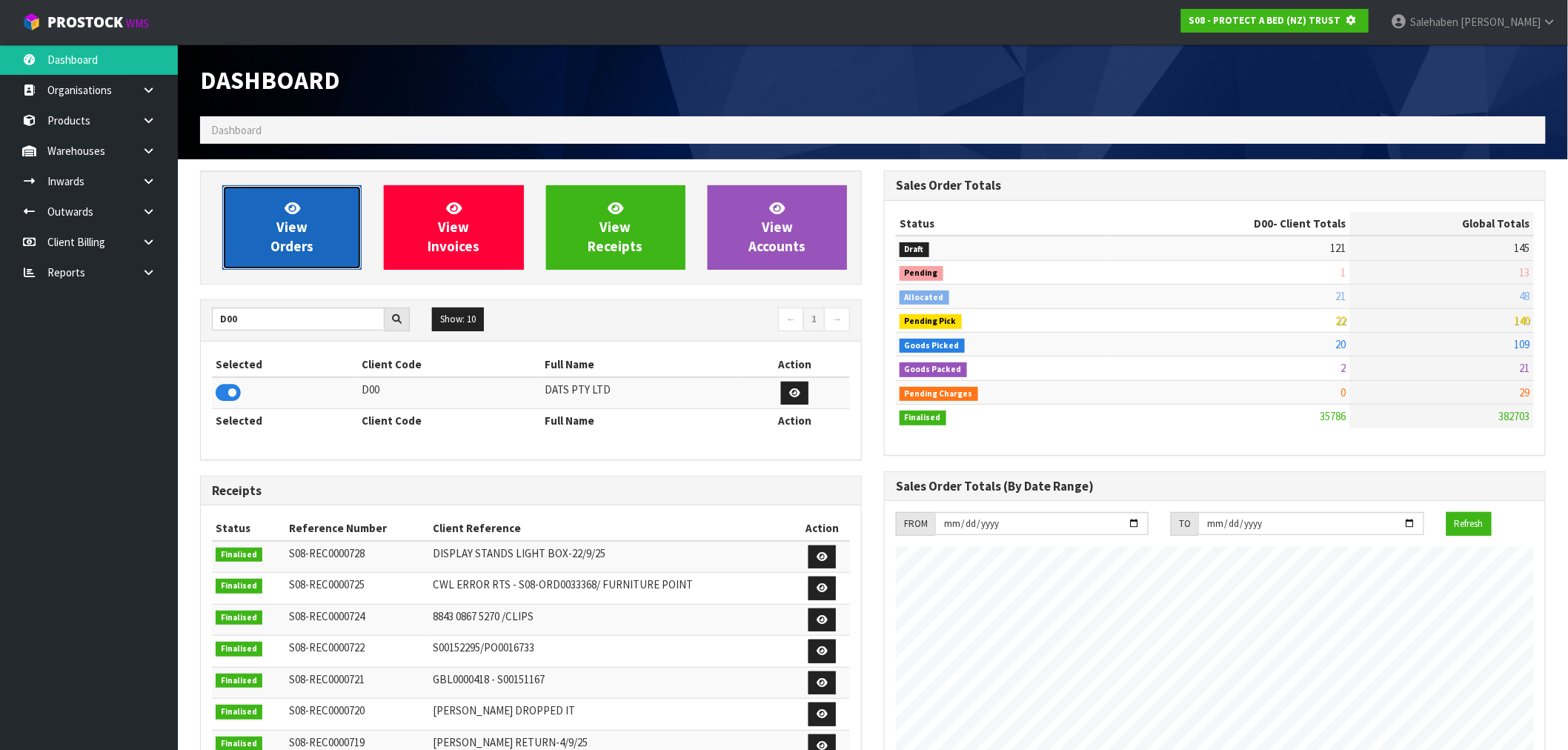
scroll to position [740355, 740352]
click at [259, 221] on link "View Orders" at bounding box center [291, 227] width 140 height 85
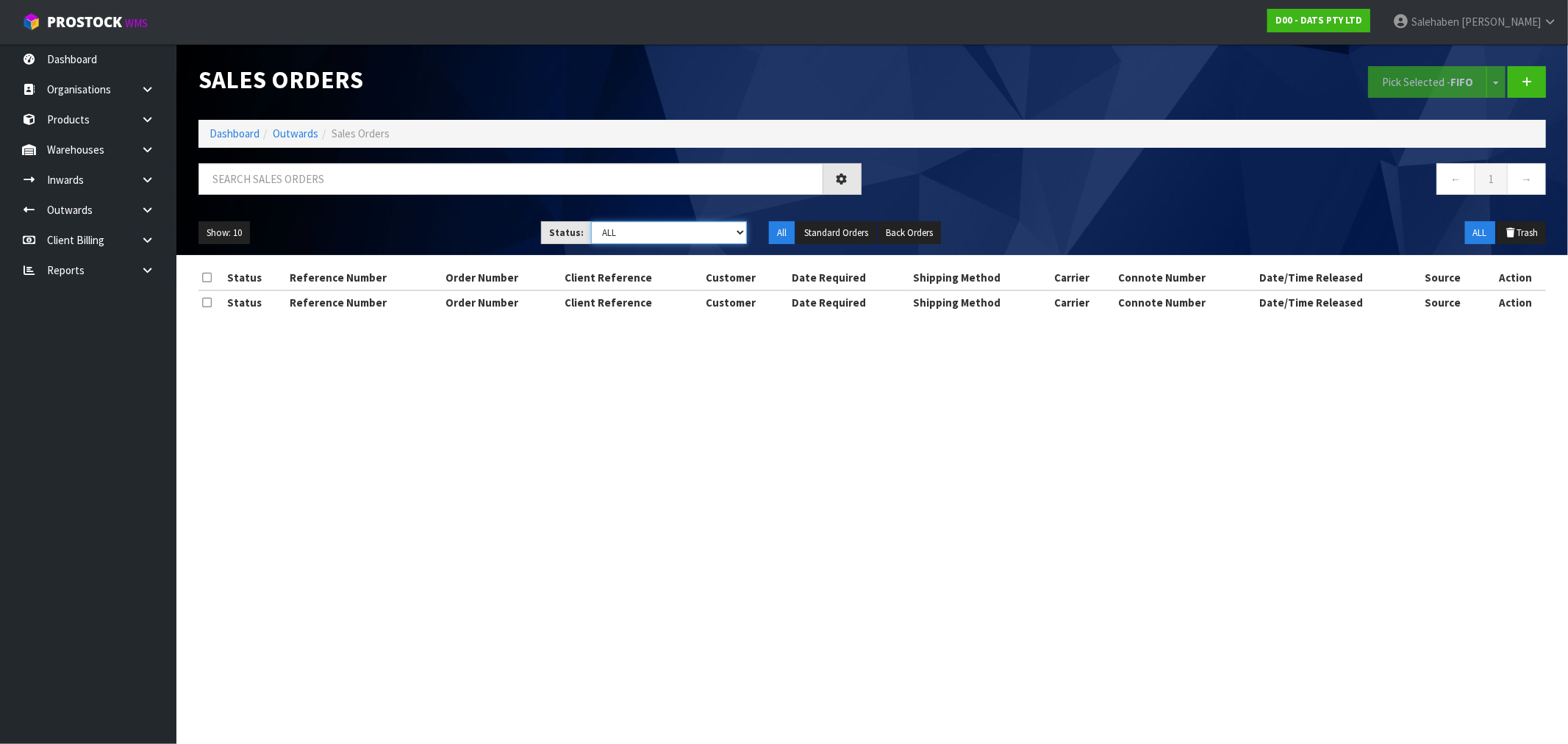
click at [633, 239] on select "Draft Pending Allocated Pending Pick Goods Picked Goods Packed Pending Charges …" at bounding box center [669, 232] width 156 height 23
select select "string:3"
click at [591, 221] on select "Draft Pending Allocated Pending Pick Goods Picked Goods Packed Pending Charges …" at bounding box center [669, 232] width 156 height 23
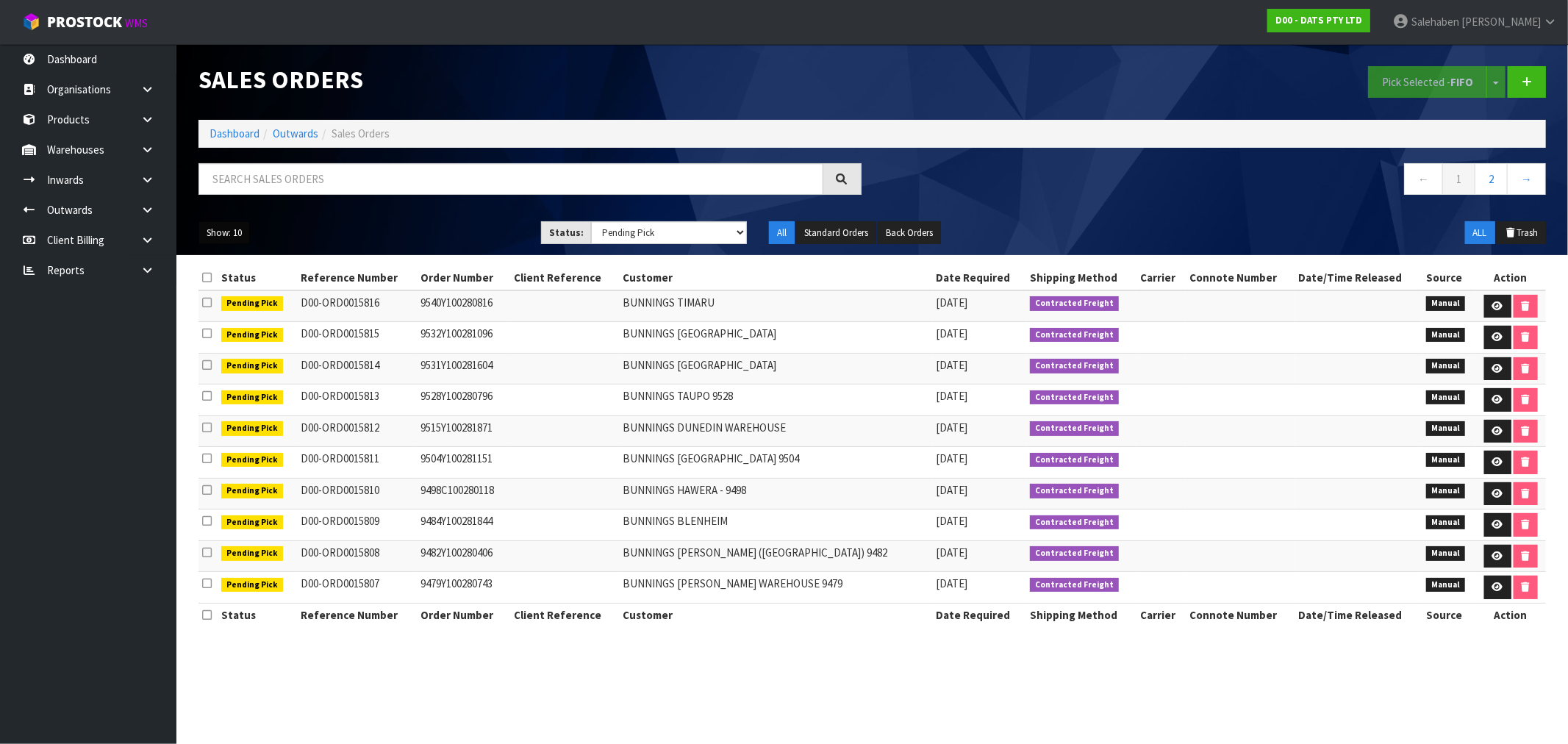
click at [228, 240] on button "Show: 10" at bounding box center [224, 233] width 52 height 24
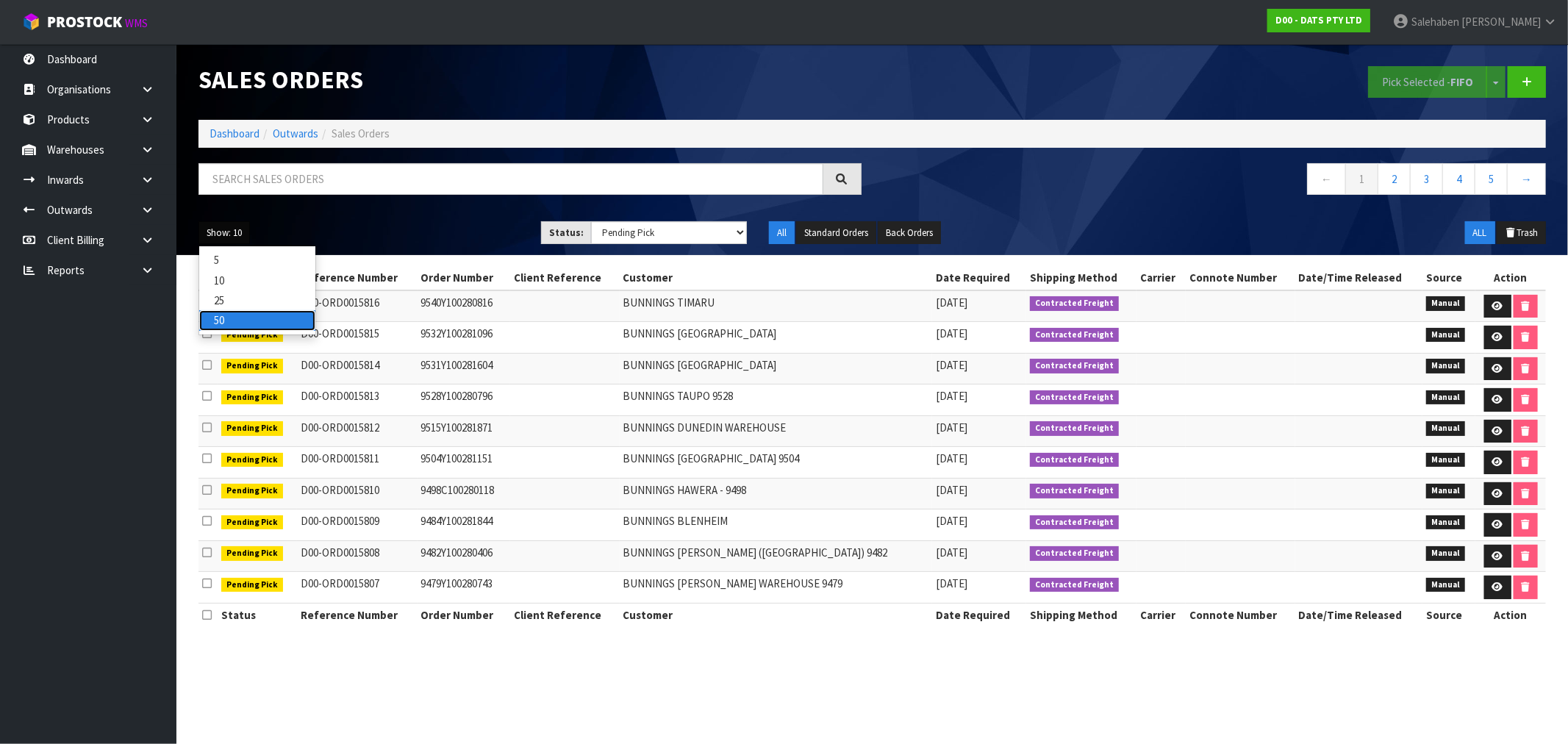
click at [225, 324] on link "50" at bounding box center [257, 320] width 116 height 20
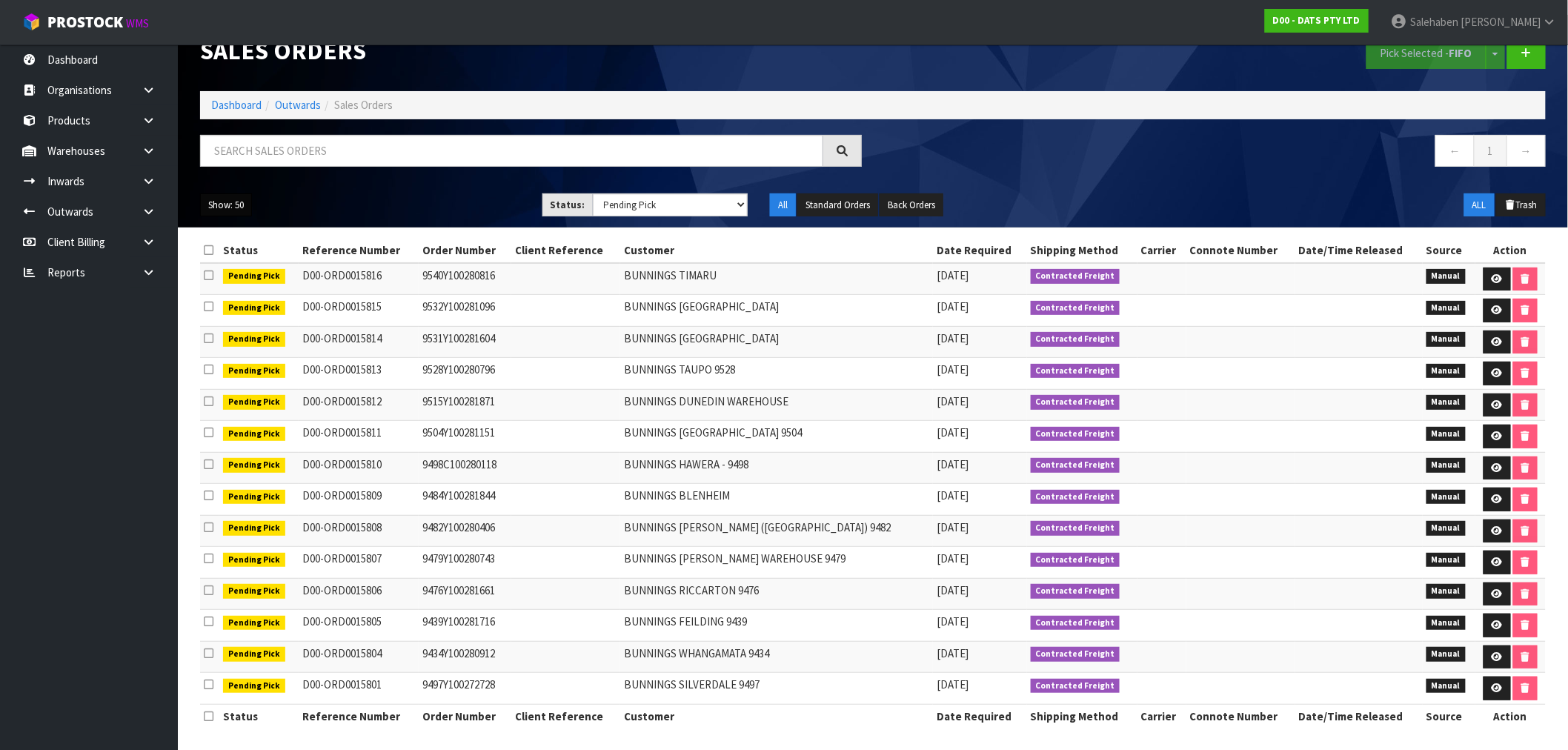
scroll to position [37, 0]
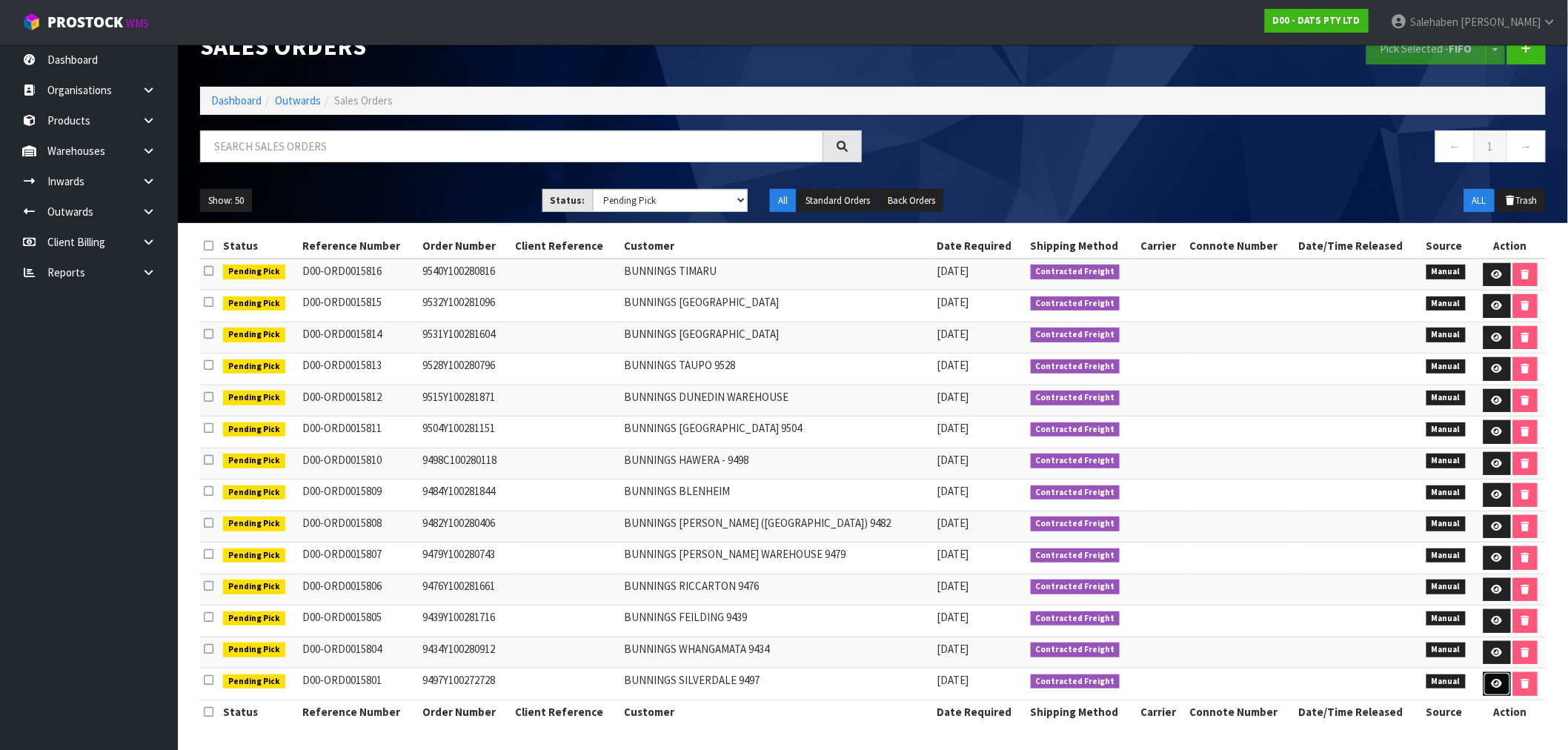
click at [1492, 682] on icon at bounding box center [1497, 683] width 11 height 10
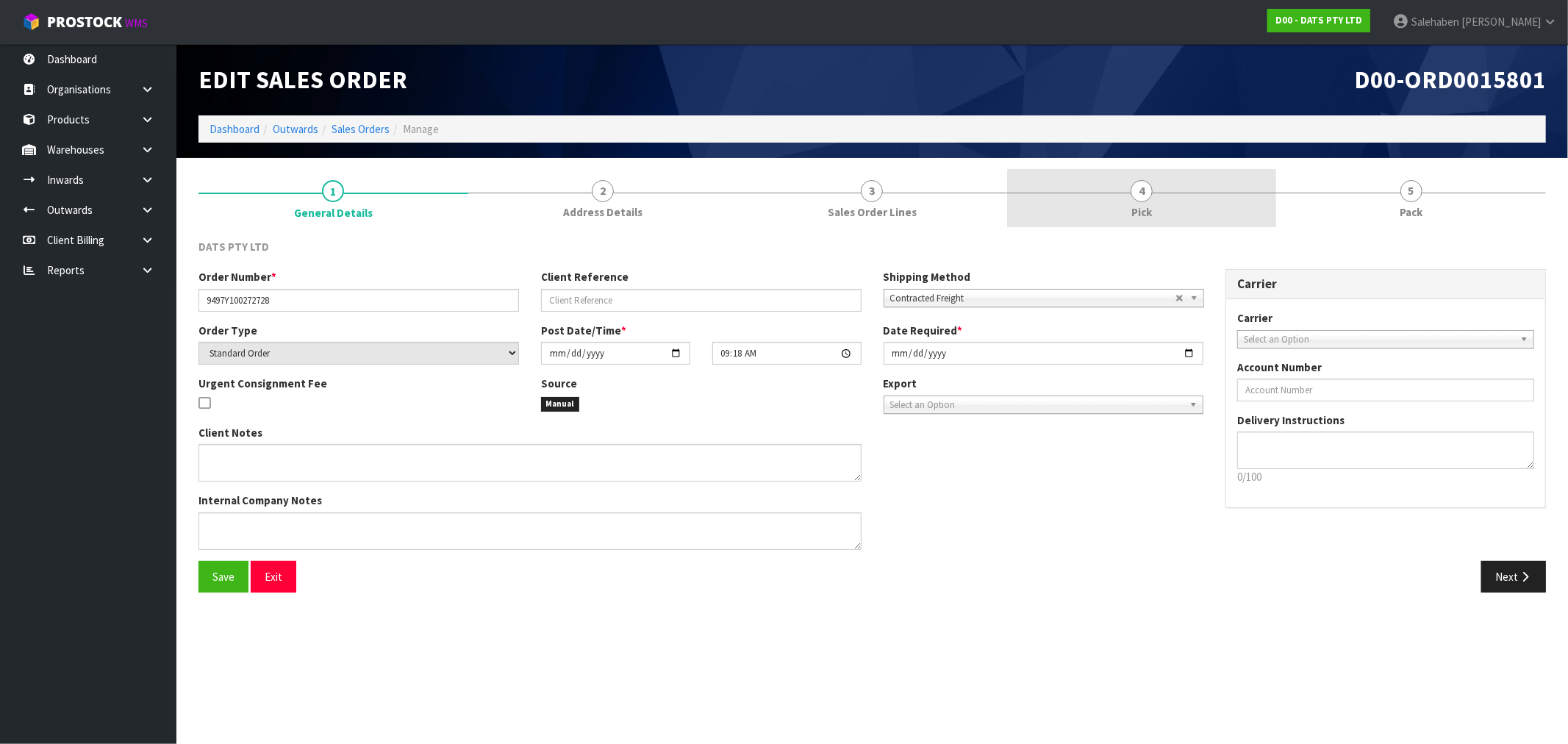
click at [1137, 205] on span "Pick" at bounding box center [1141, 212] width 21 height 15
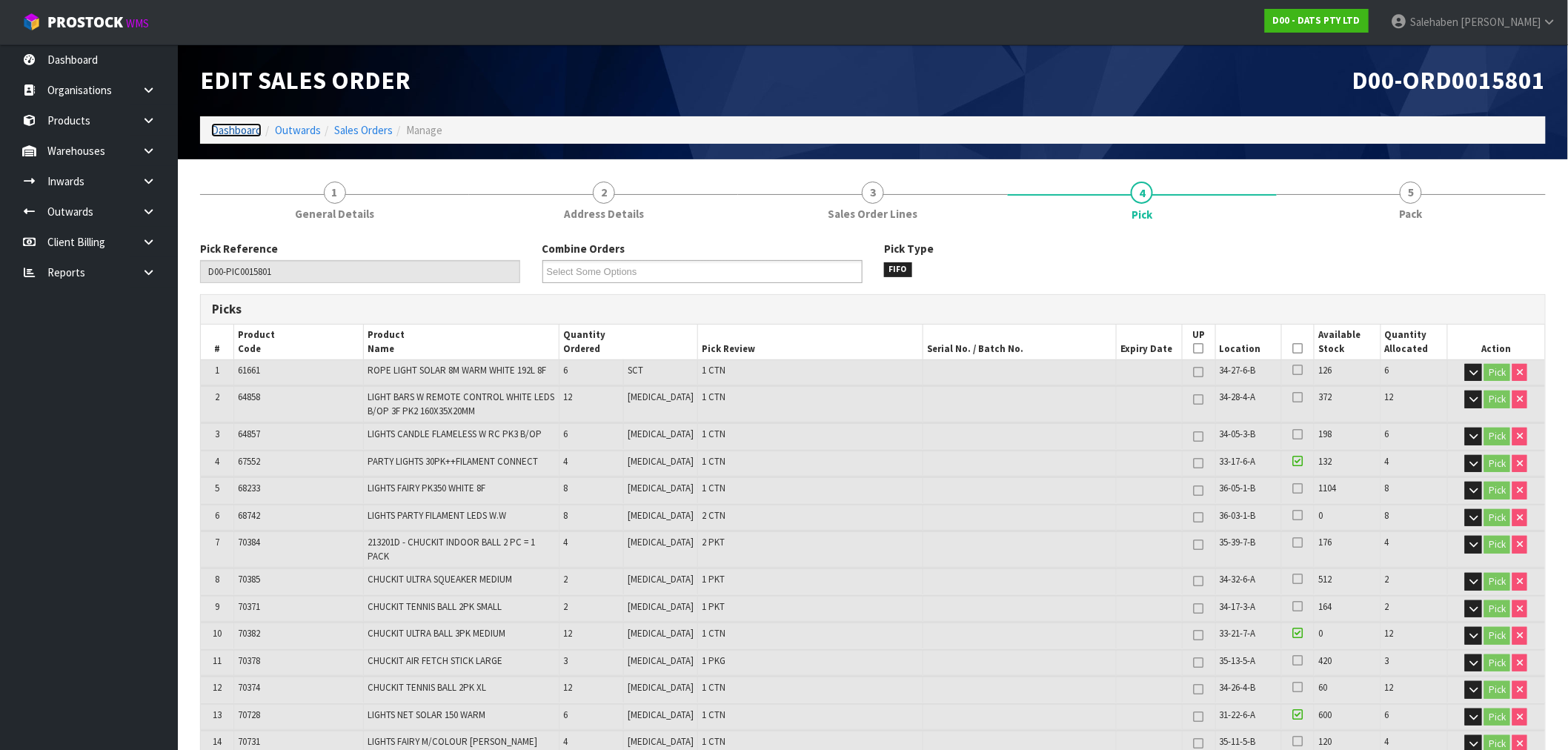
click at [236, 133] on link "Dashboard" at bounding box center [236, 130] width 50 height 14
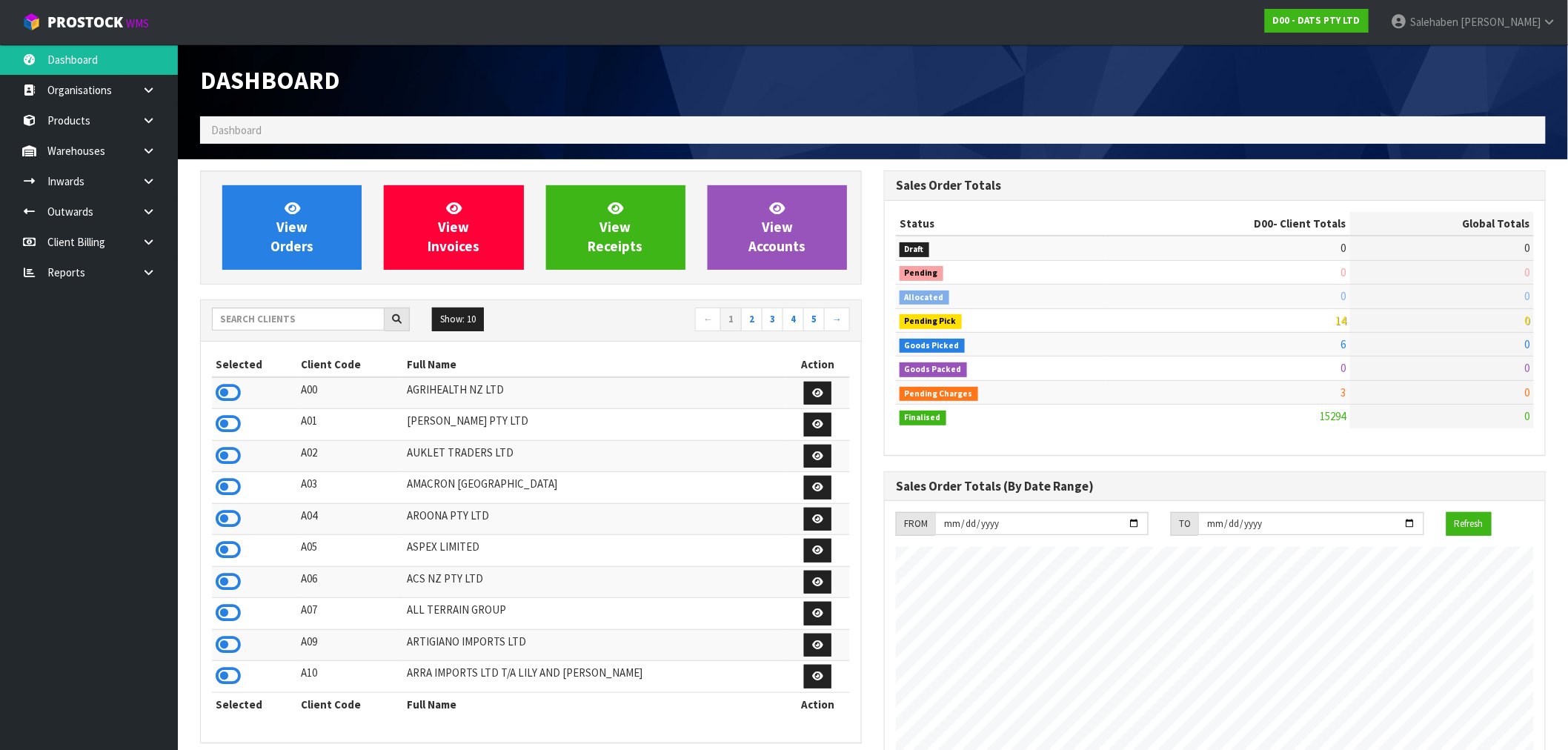
scroll to position [1123, 684]
click at [277, 322] on input "text" at bounding box center [298, 319] width 173 height 23
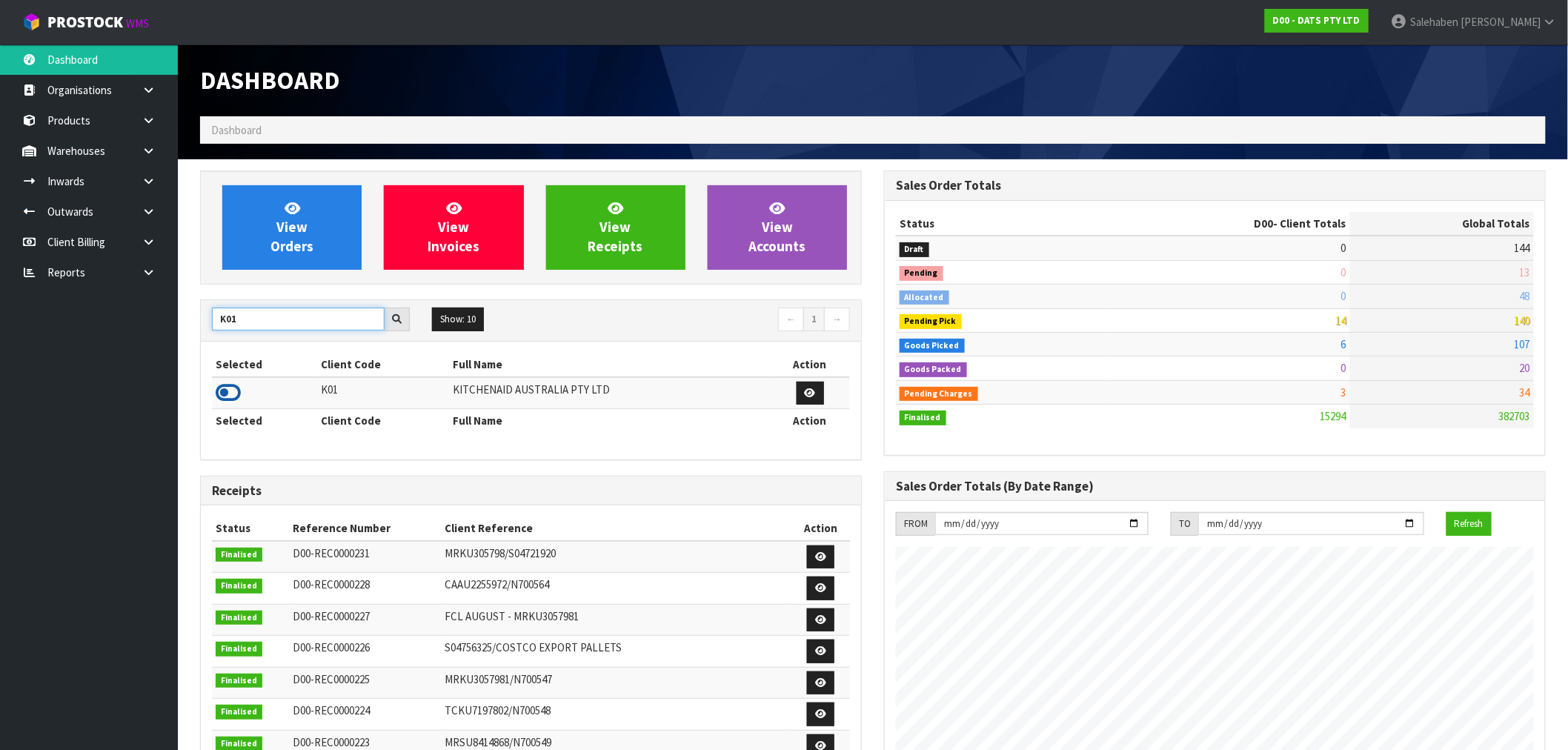
type input "K01"
click at [228, 390] on icon at bounding box center [228, 393] width 26 height 22
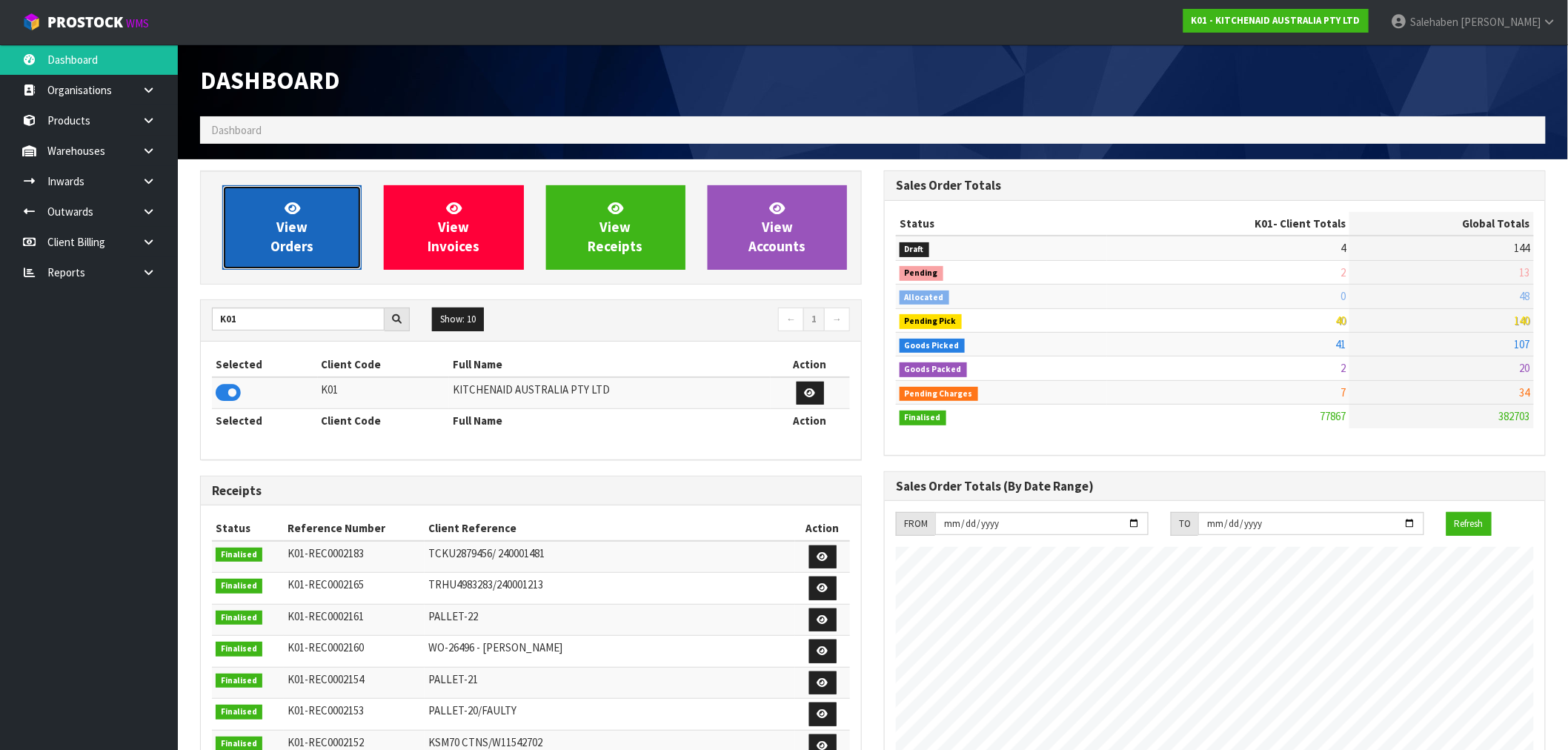
click at [342, 230] on link "View Orders" at bounding box center [291, 227] width 140 height 85
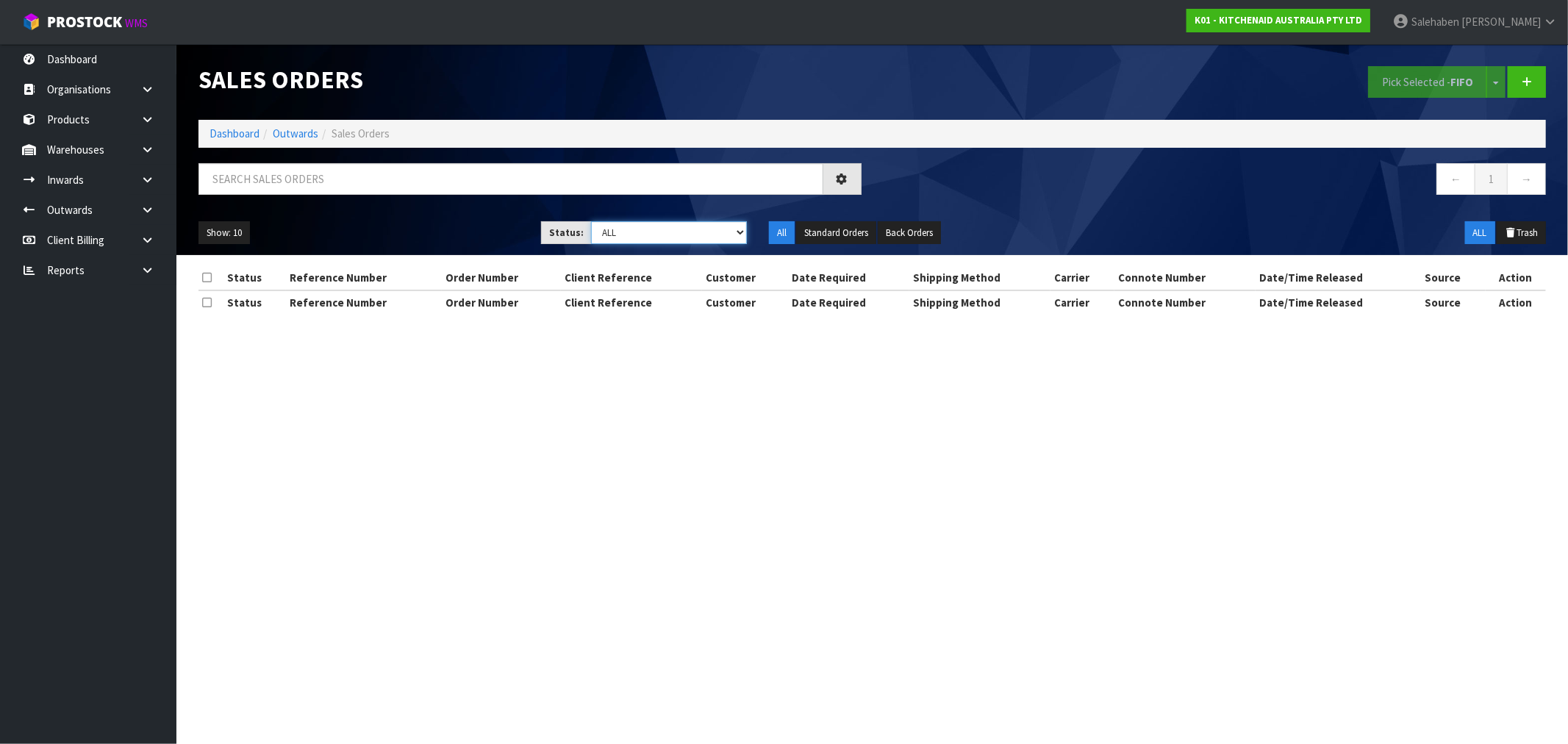
click at [700, 233] on select "Draft Pending Allocated Pending Pick Goods Picked Goods Packed Pending Charges …" at bounding box center [669, 232] width 156 height 23
select select "string:3"
click at [591, 221] on select "Draft Pending Allocated Pending Pick Goods Picked Goods Packed Pending Charges …" at bounding box center [669, 232] width 156 height 23
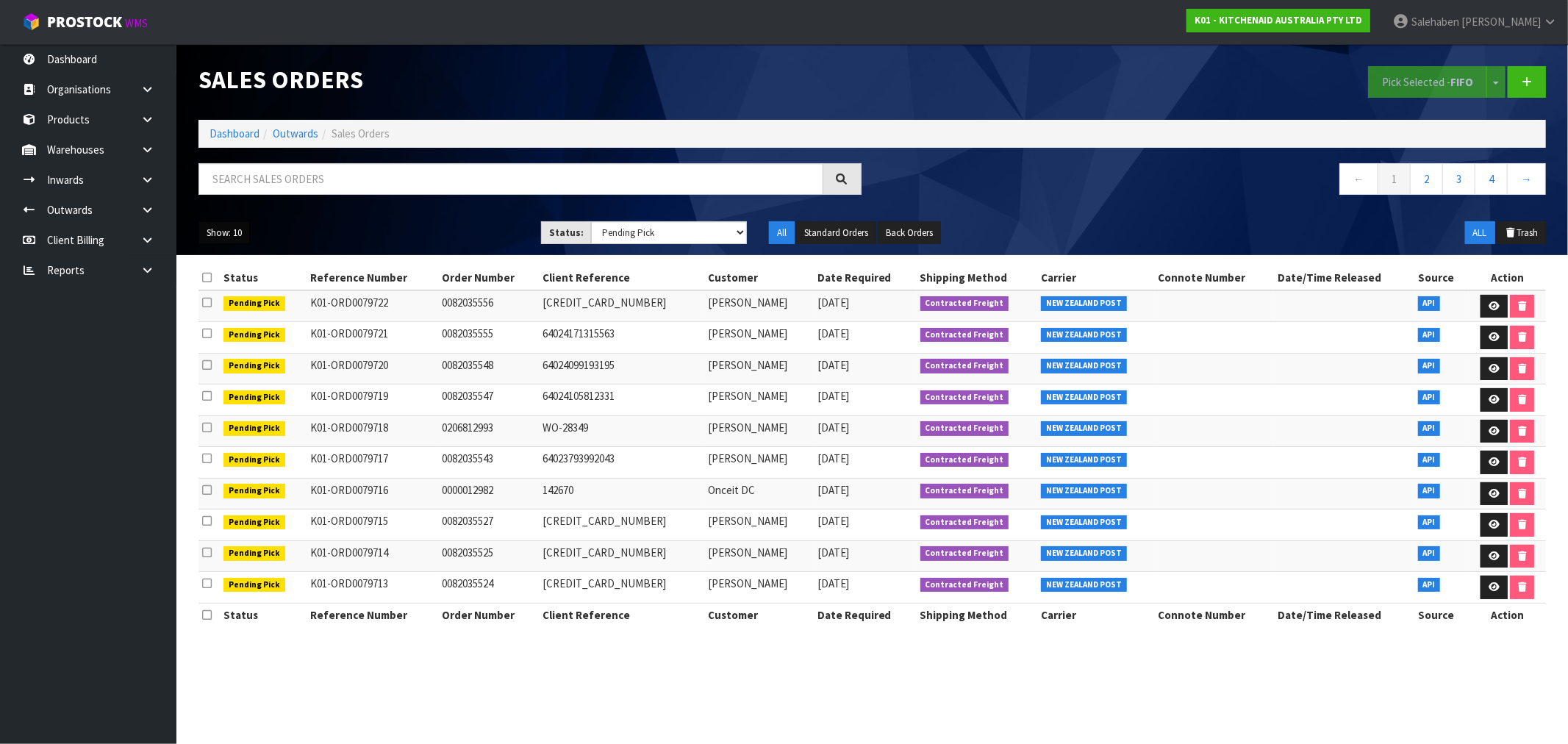
click at [240, 232] on button "Show: 10" at bounding box center [224, 233] width 52 height 24
click at [223, 314] on link "50" at bounding box center [257, 320] width 116 height 20
click at [834, 228] on button "Standard Orders" at bounding box center [836, 233] width 80 height 24
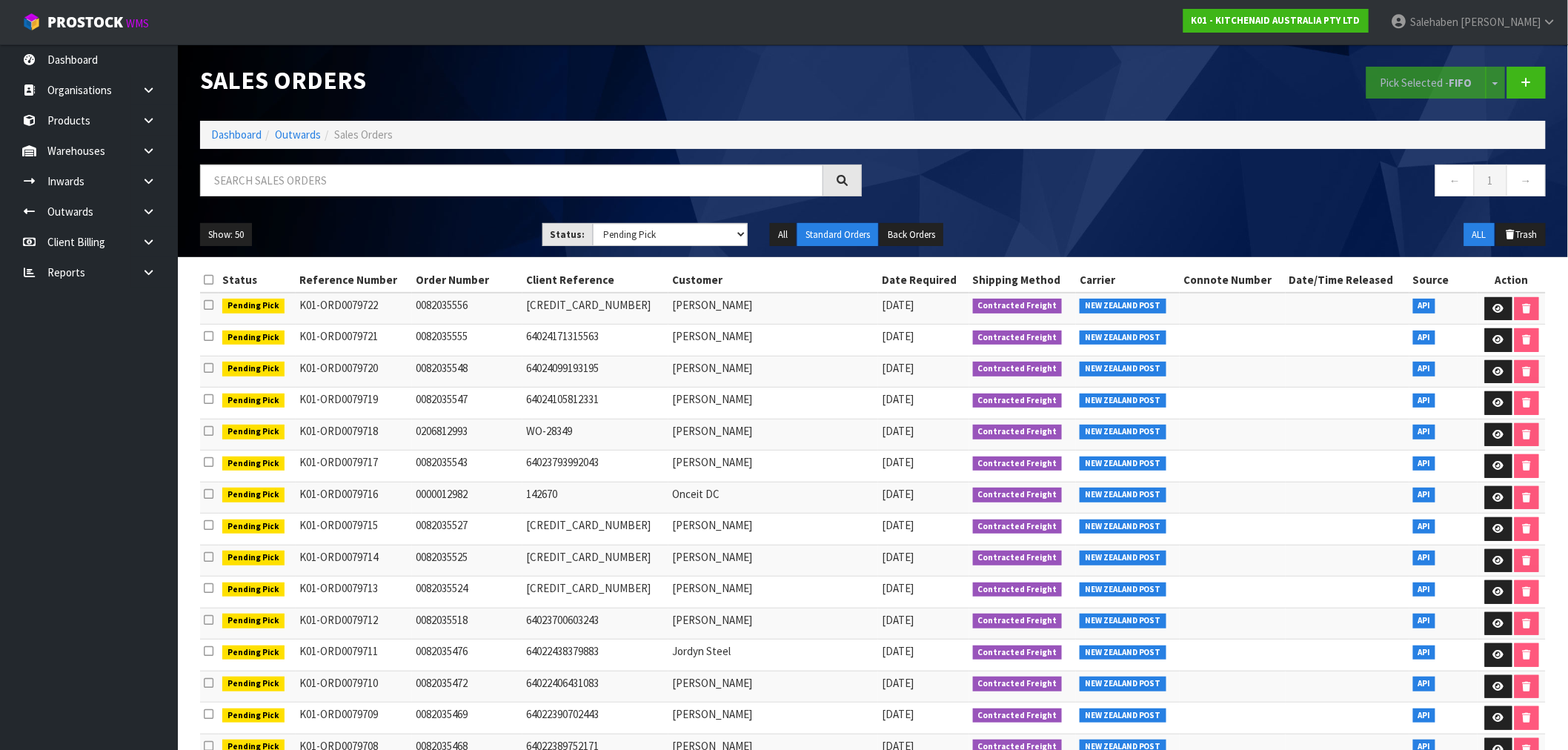
click at [262, 127] on li "Outwards" at bounding box center [290, 134] width 59 height 16
click at [258, 130] on link "Dashboard" at bounding box center [236, 134] width 50 height 14
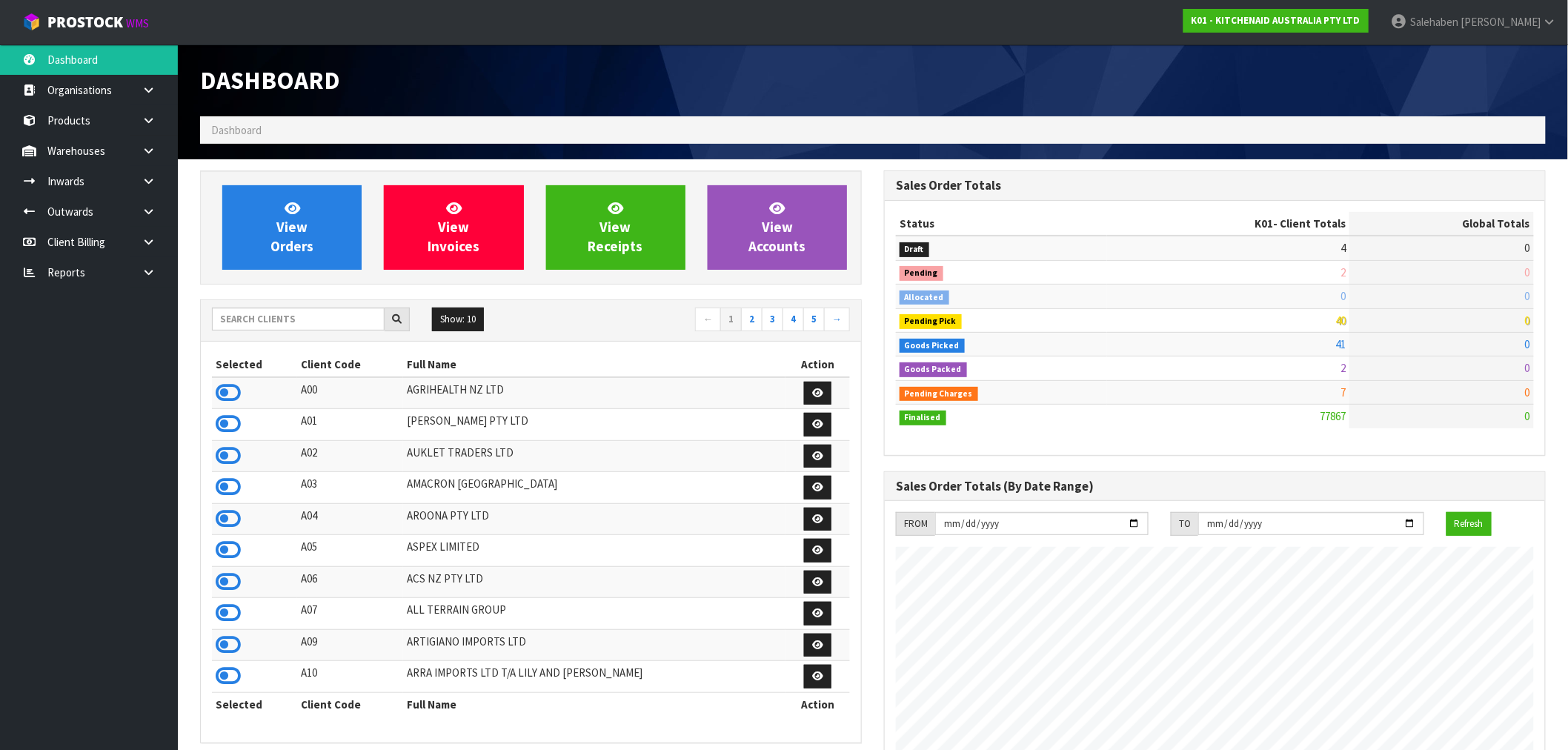
scroll to position [1123, 684]
click at [331, 316] on input "text" at bounding box center [298, 319] width 173 height 23
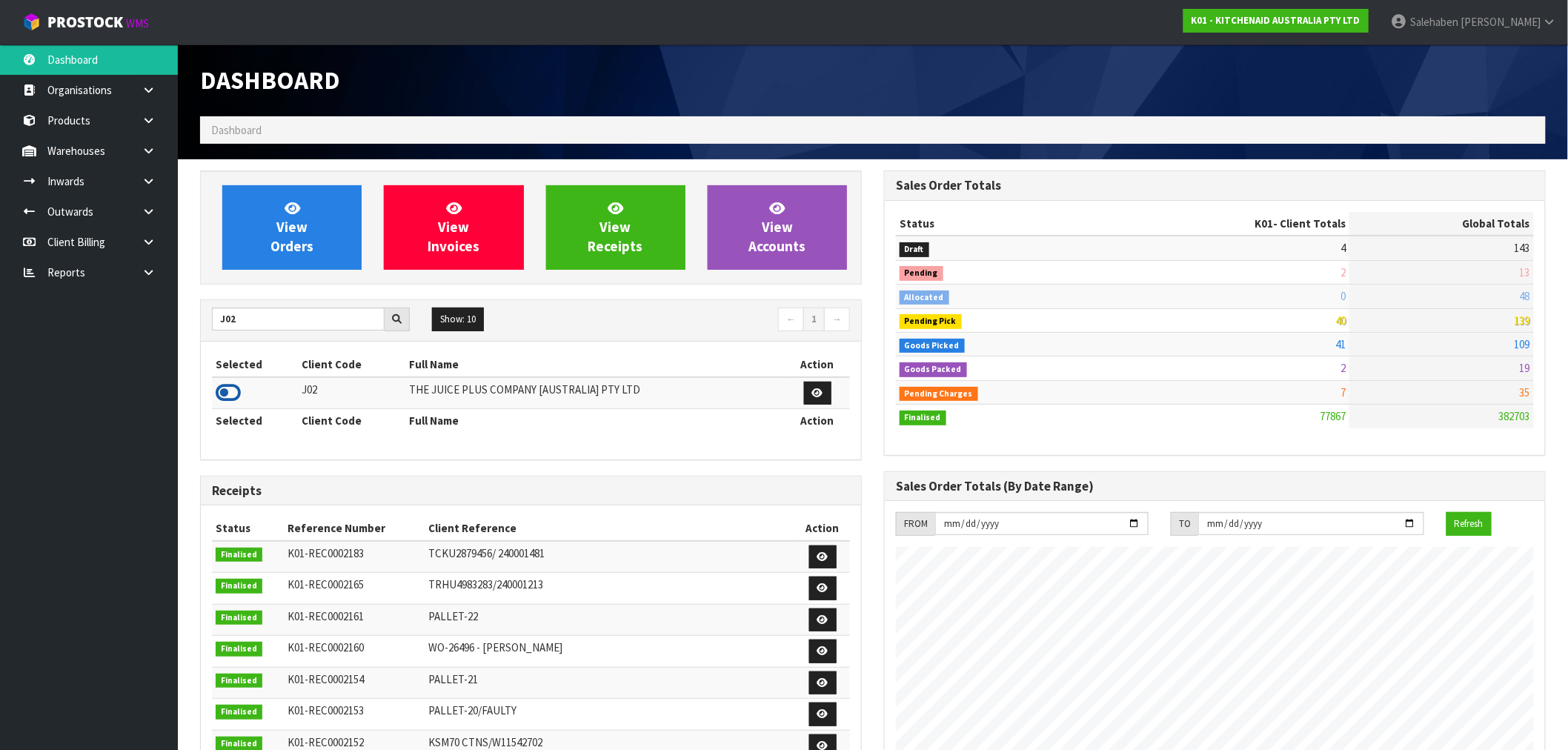
click at [220, 391] on icon at bounding box center [228, 393] width 26 height 22
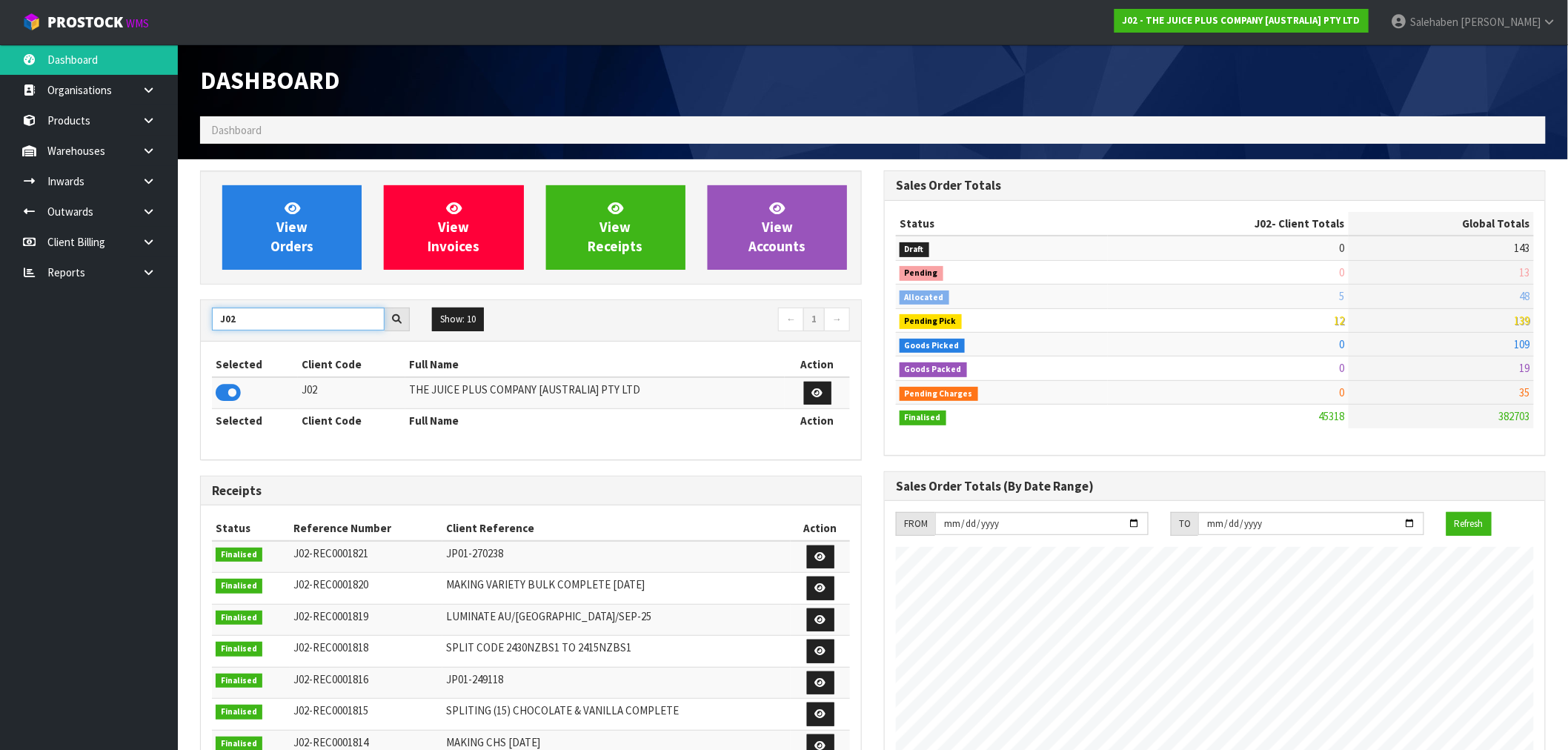
drag, startPoint x: 242, startPoint y: 316, endPoint x: 152, endPoint y: 319, distance: 90.0
click at [152, 319] on body "Toggle navigation ProStock WMS J02 - THE JUICE PLUS COMPANY [AUSTRALIA] PTY LTD…" at bounding box center [784, 375] width 1568 height 750
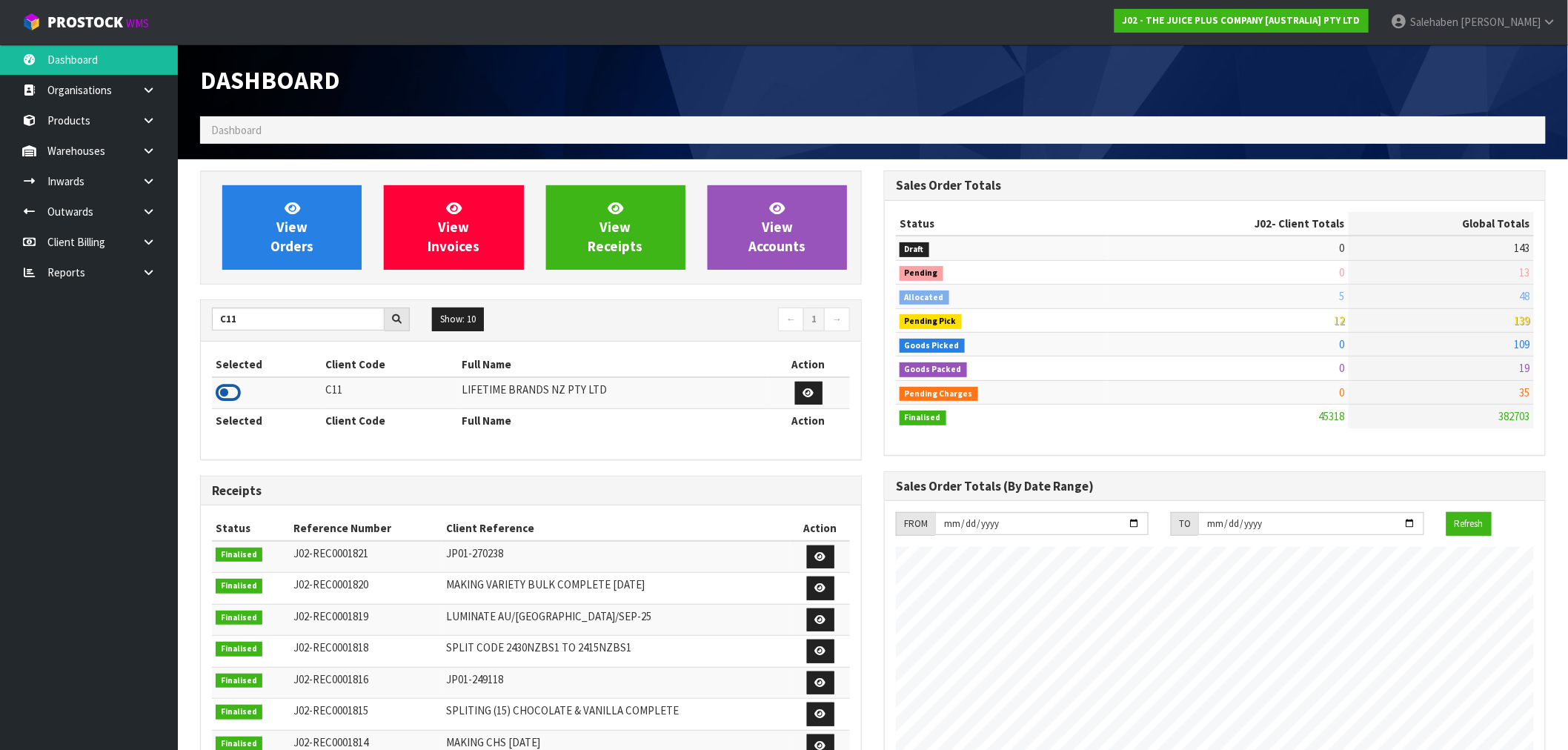
click at [226, 396] on icon at bounding box center [228, 393] width 26 height 22
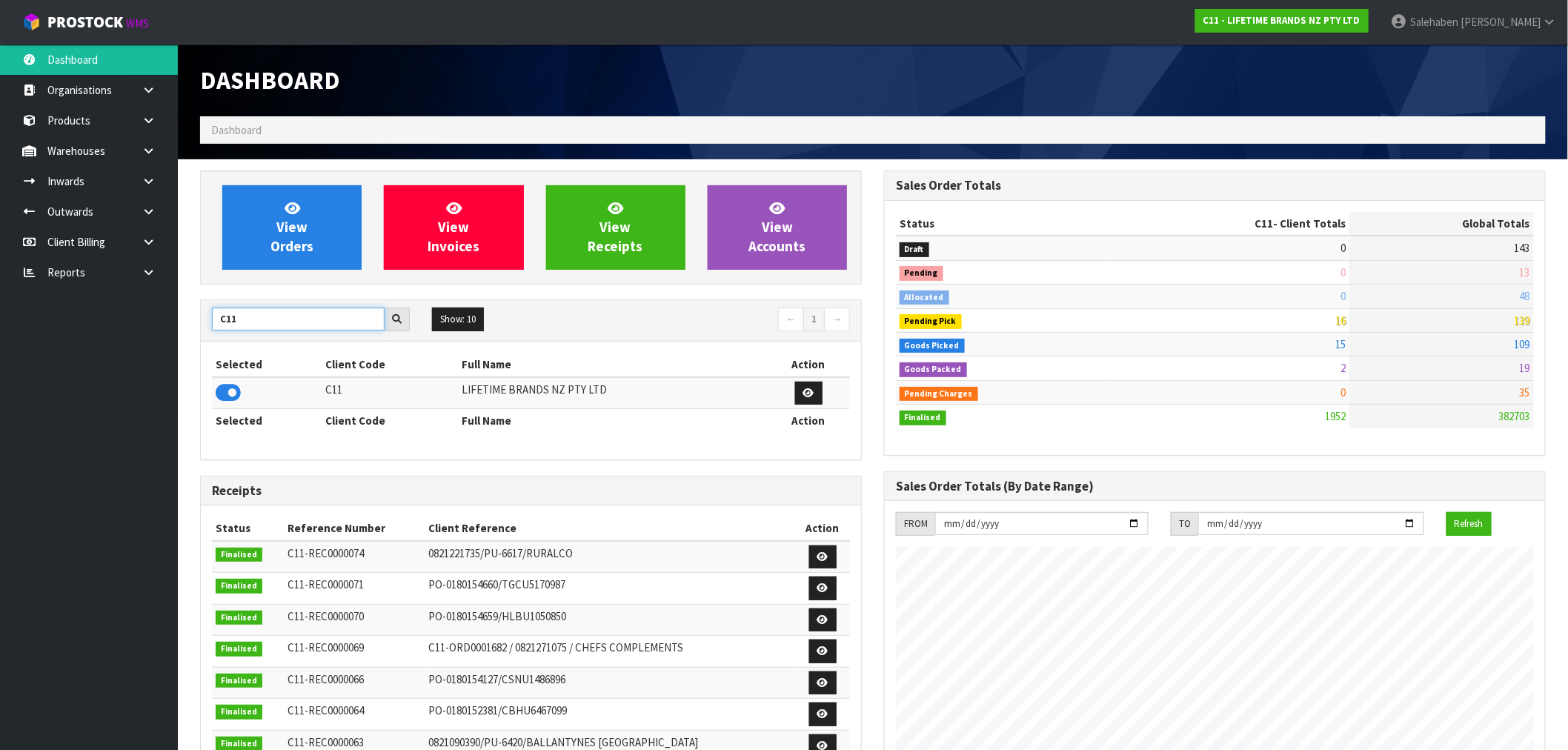
drag, startPoint x: 243, startPoint y: 321, endPoint x: 135, endPoint y: 333, distance: 108.7
click at [138, 333] on body "Toggle navigation ProStock WMS C11 - LIFETIME BRANDS NZ PTY LTD Salehaben Patel…" at bounding box center [784, 375] width 1568 height 750
type input "N04"
click at [228, 391] on icon at bounding box center [228, 393] width 26 height 22
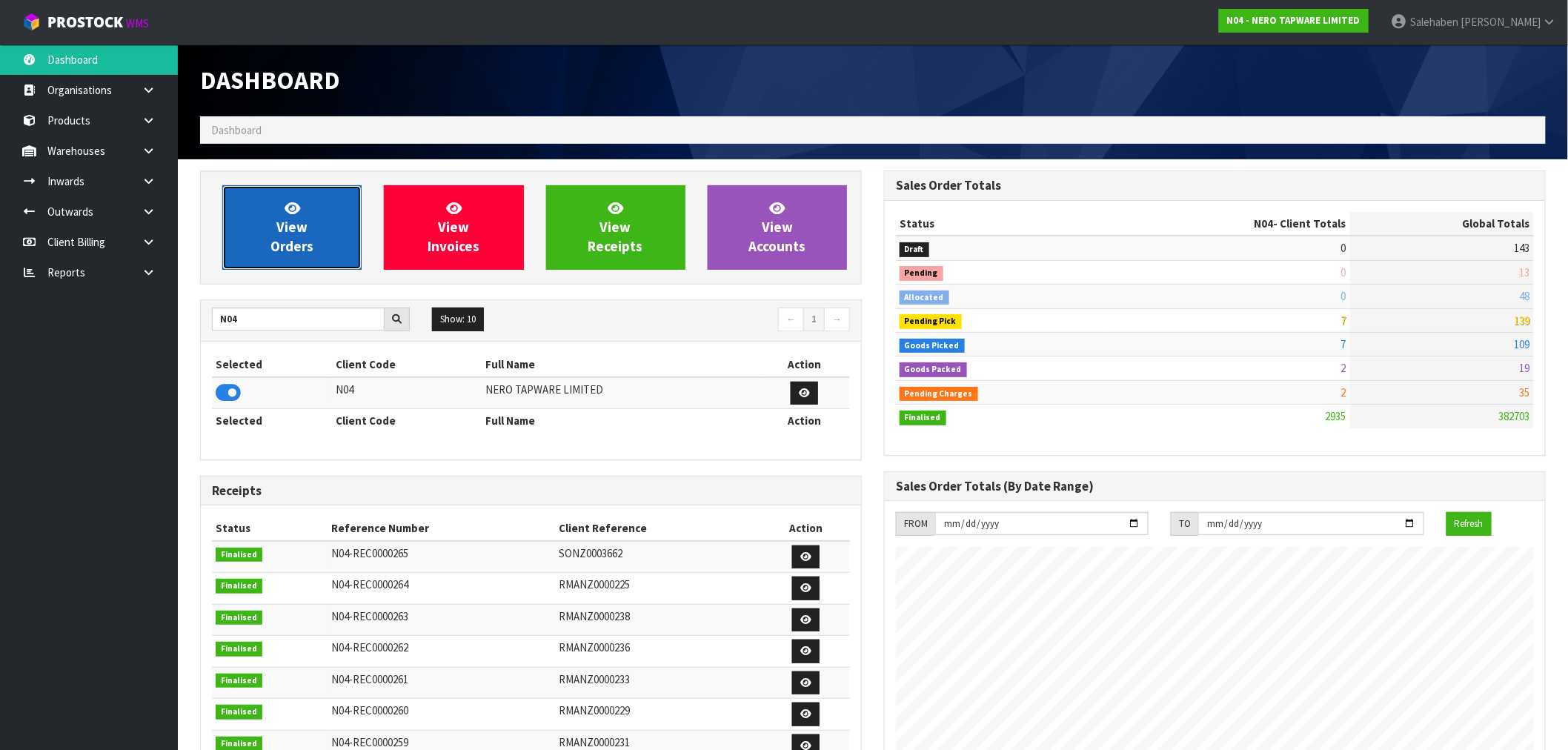
click at [300, 218] on span "View Orders" at bounding box center [291, 227] width 43 height 56
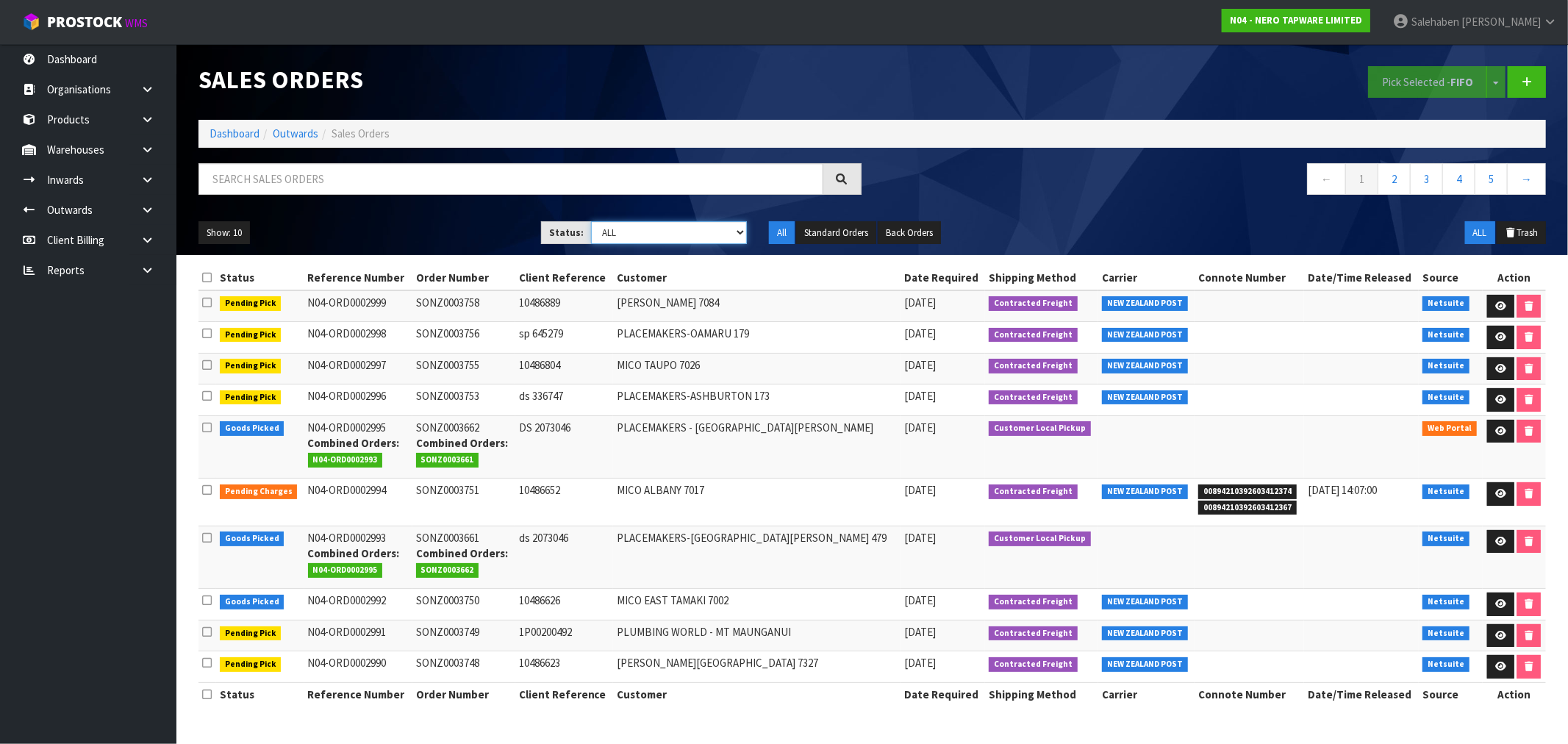
click at [669, 227] on select "Draft Pending Allocated Pending Pick Goods Picked Goods Packed Pending Charges …" at bounding box center [669, 232] width 156 height 23
select select "string:3"
click at [591, 221] on select "Draft Pending Allocated Pending Pick Goods Picked Goods Packed Pending Charges …" at bounding box center [669, 232] width 156 height 23
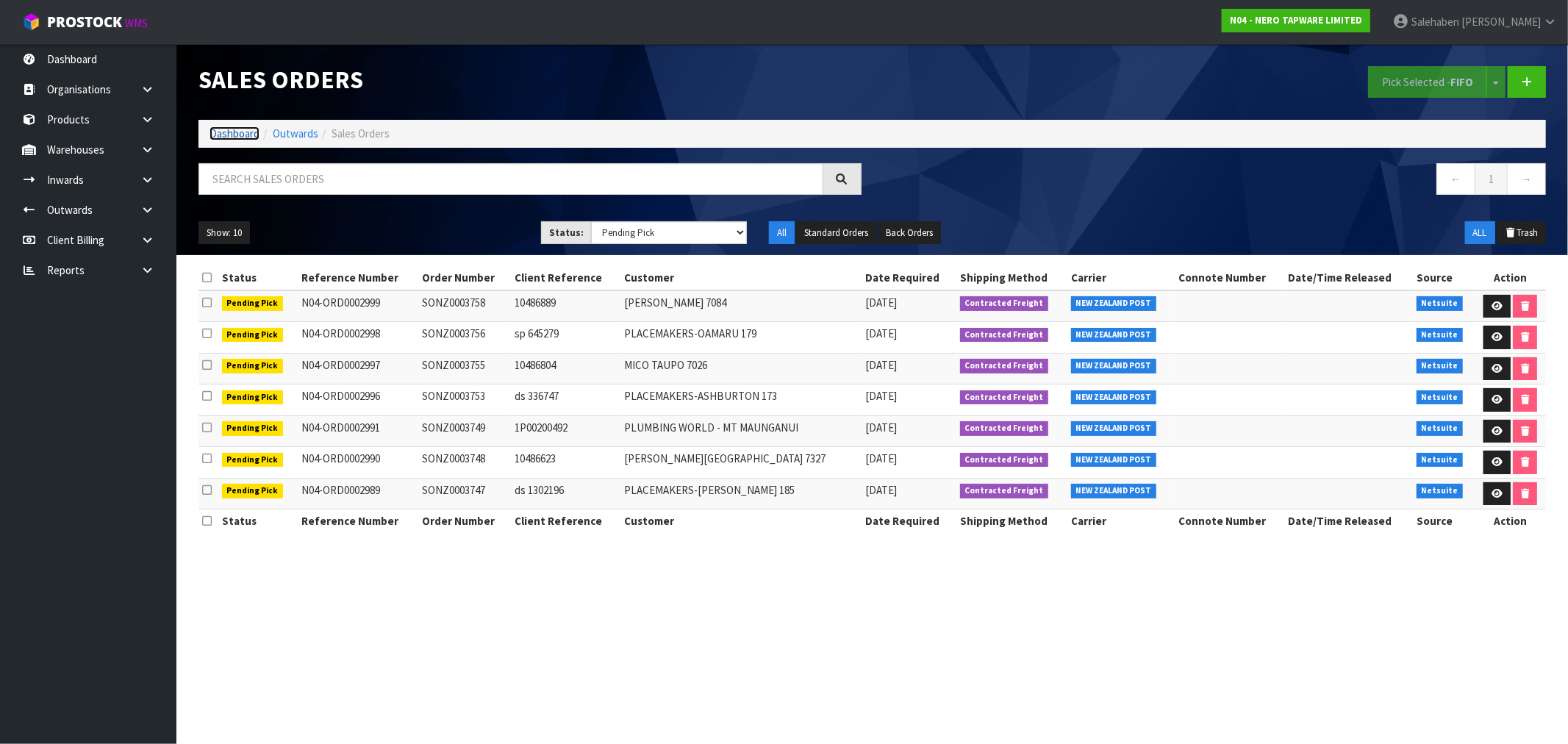
click at [232, 133] on link "Dashboard" at bounding box center [234, 133] width 50 height 14
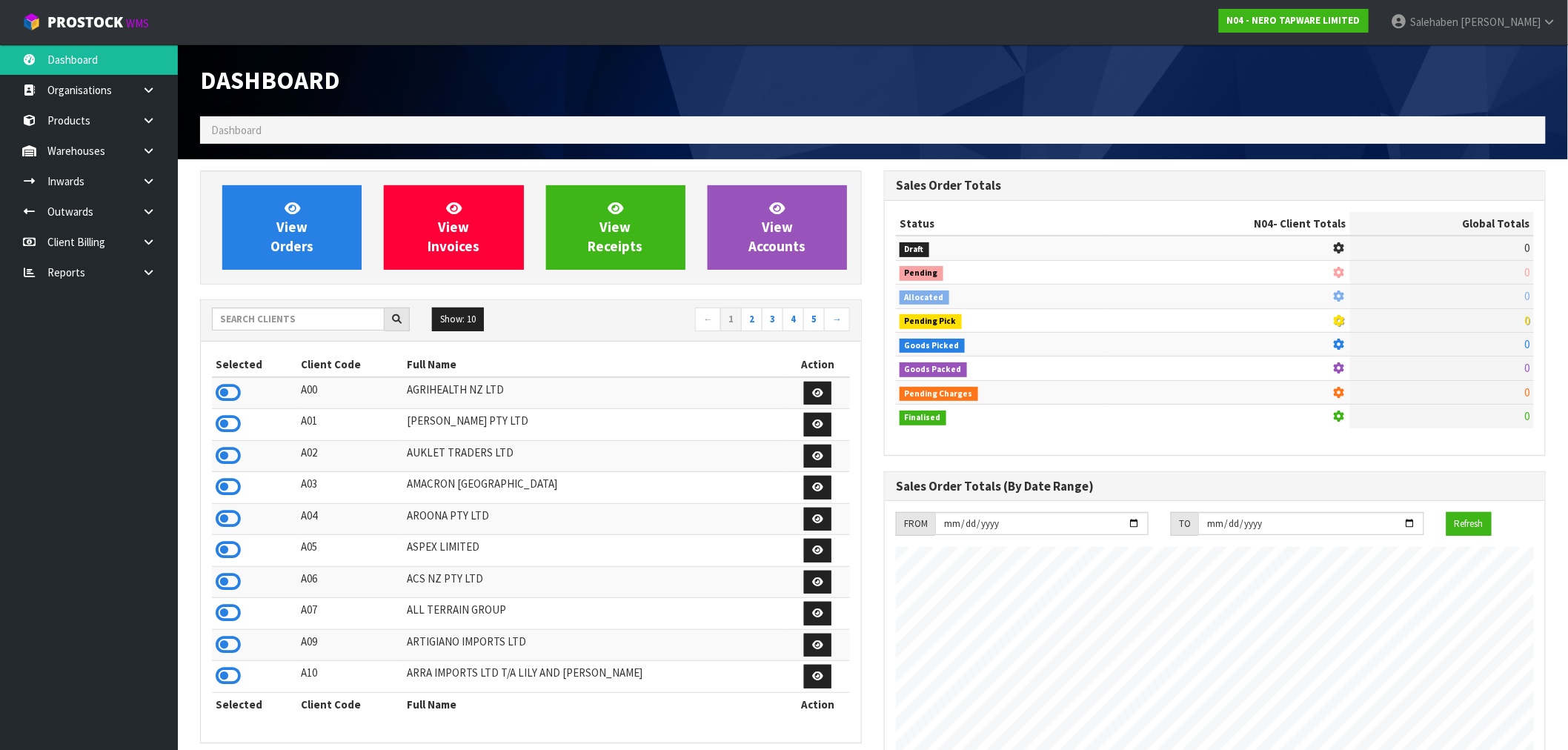
scroll to position [1123, 684]
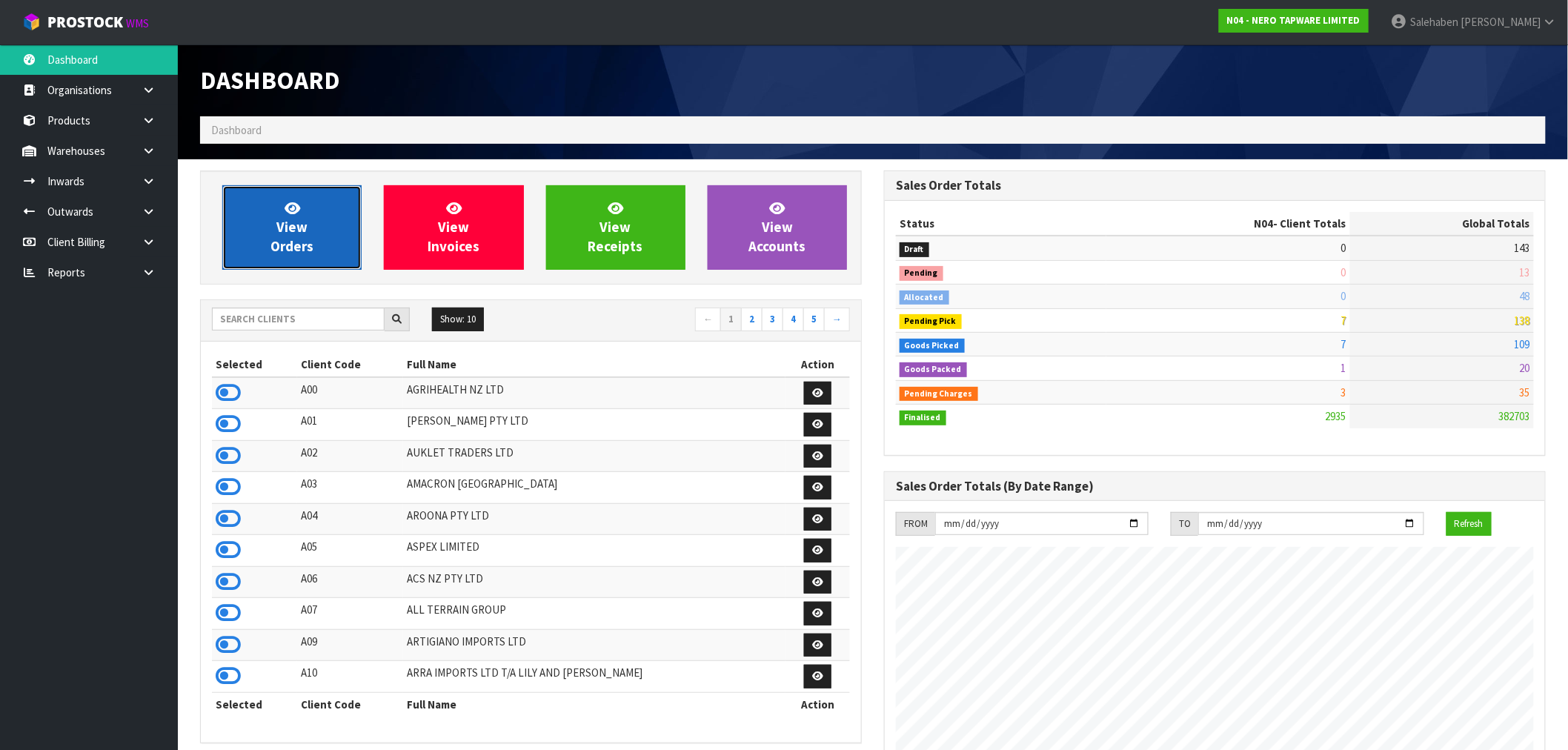
click at [278, 209] on link "View Orders" at bounding box center [291, 227] width 140 height 85
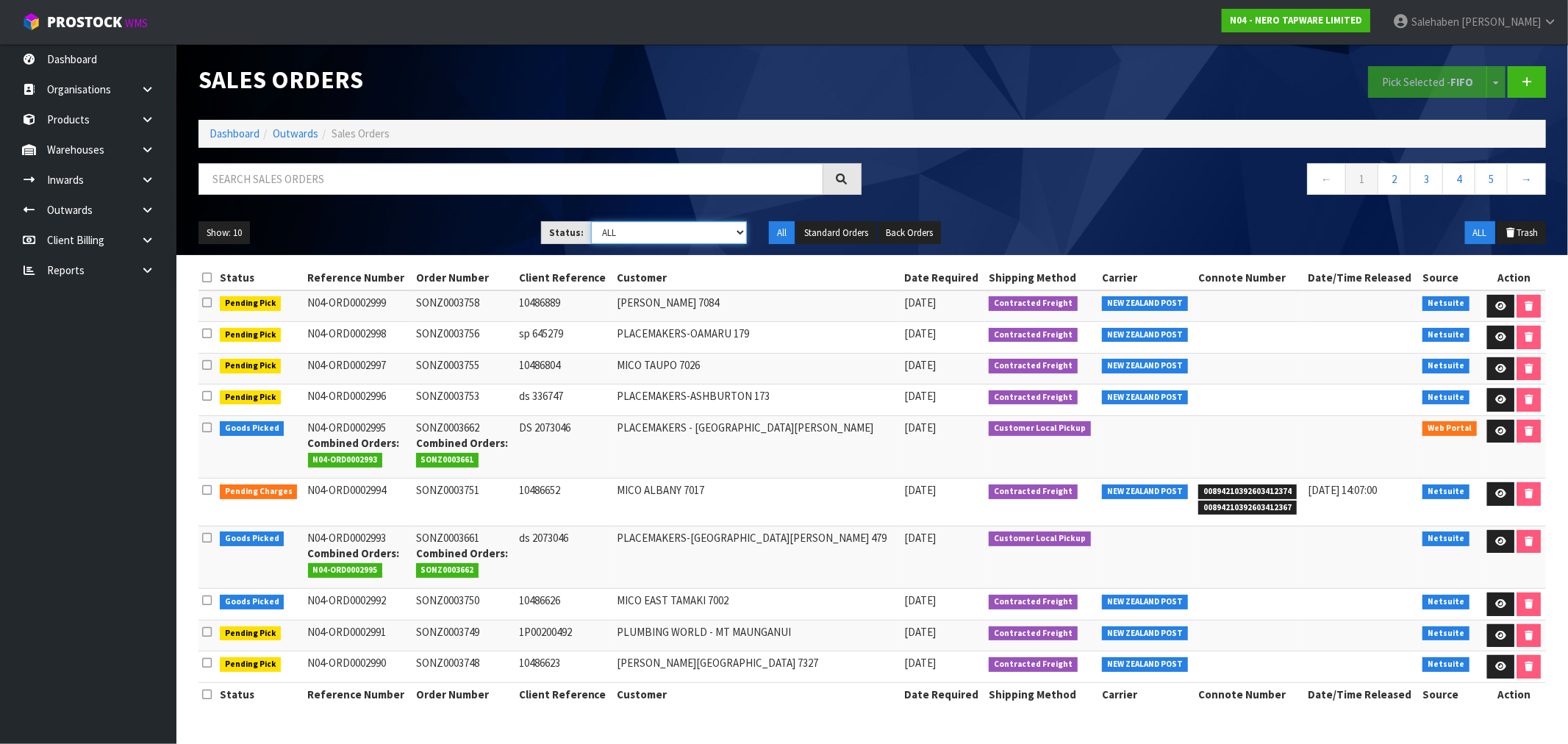
click at [671, 236] on select "Draft Pending Allocated Pending Pick Goods Picked Goods Packed Pending Charges …" at bounding box center [669, 232] width 156 height 23
select select "string:3"
click at [591, 221] on select "Draft Pending Allocated Pending Pick Goods Picked Goods Packed Pending Charges …" at bounding box center [669, 232] width 156 height 23
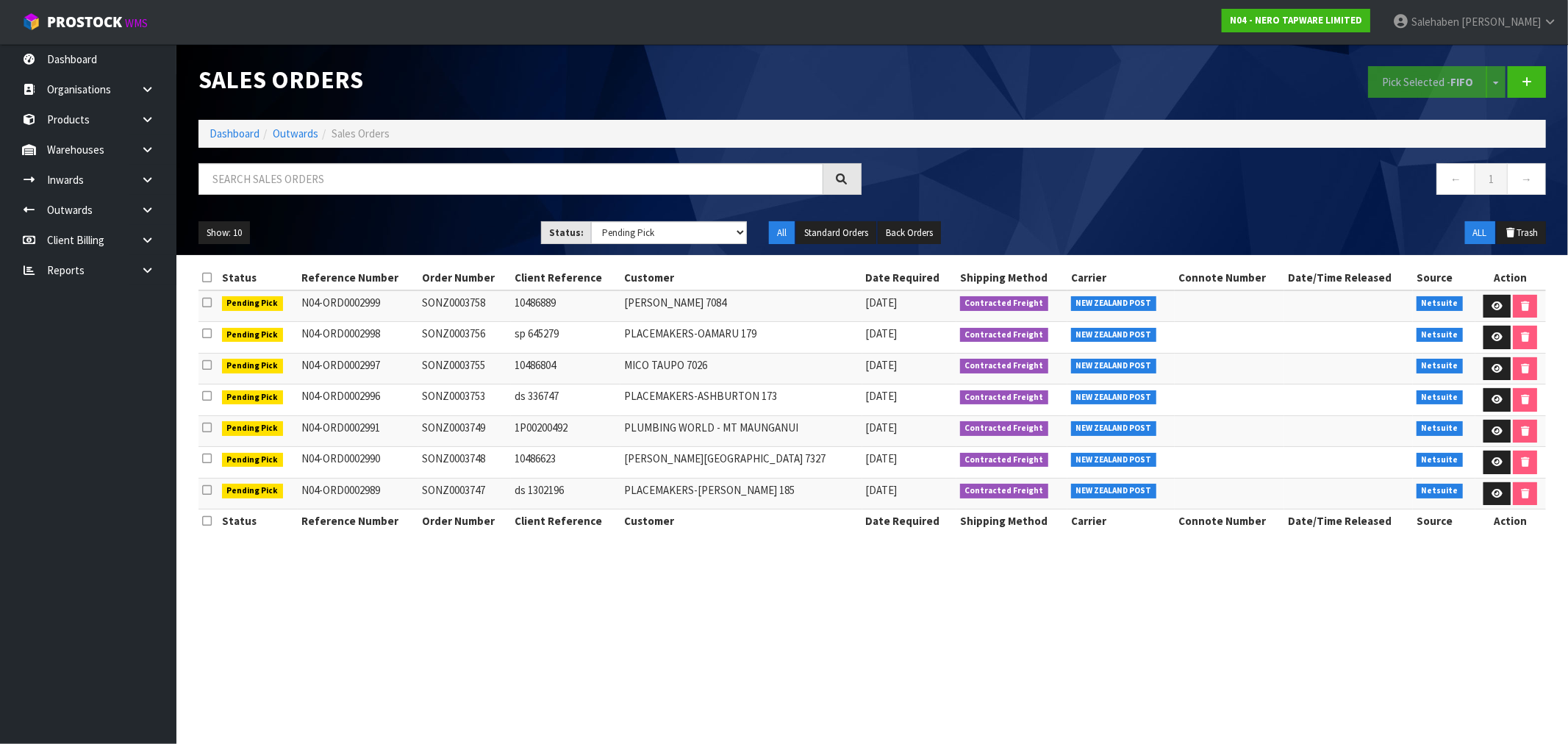
click at [378, 404] on td "N04-ORD0002996" at bounding box center [358, 400] width 120 height 32
click at [241, 141] on li "Dashboard" at bounding box center [234, 133] width 50 height 15
click at [225, 132] on link "Dashboard" at bounding box center [234, 133] width 50 height 14
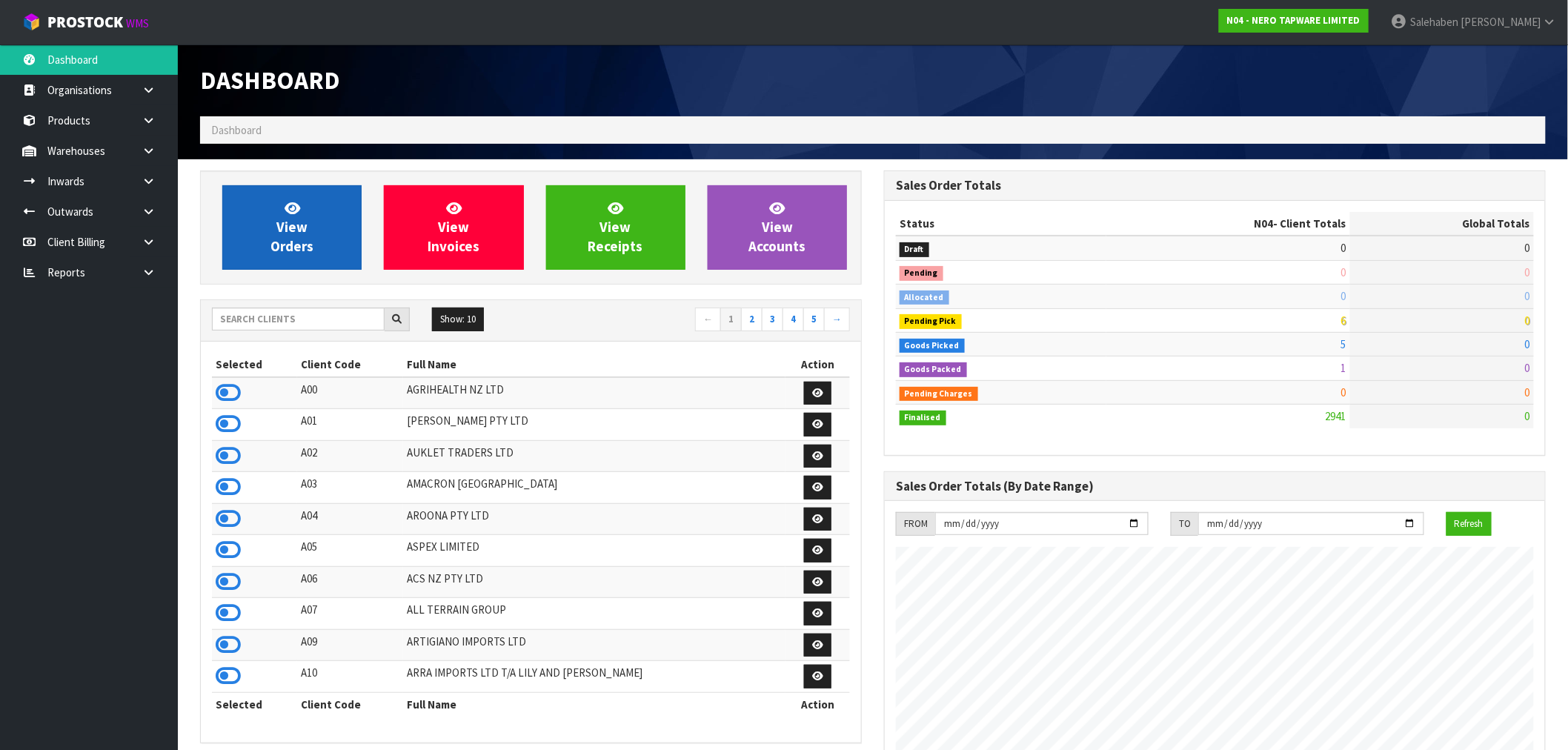
scroll to position [1123, 684]
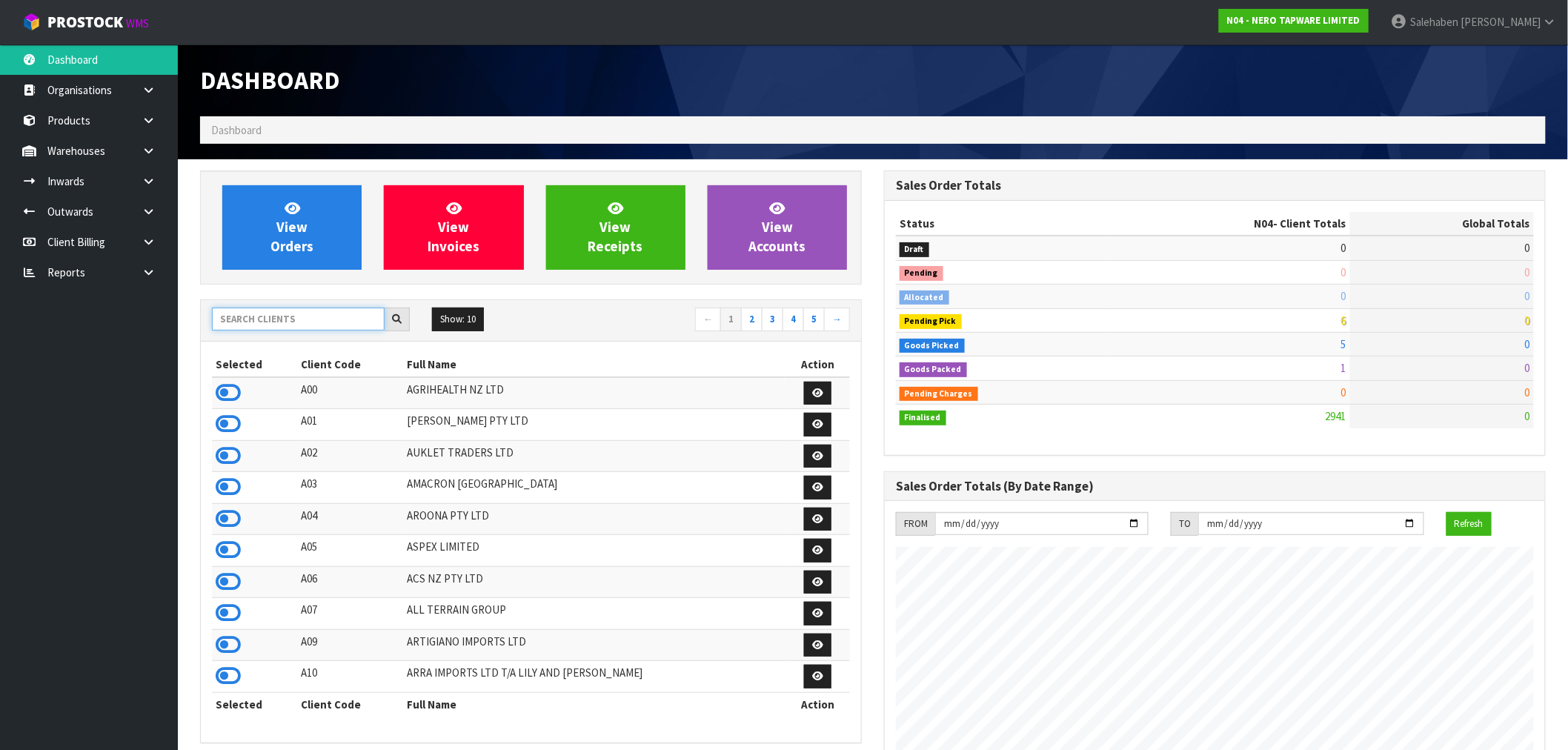
click at [246, 314] on input "text" at bounding box center [298, 319] width 173 height 23
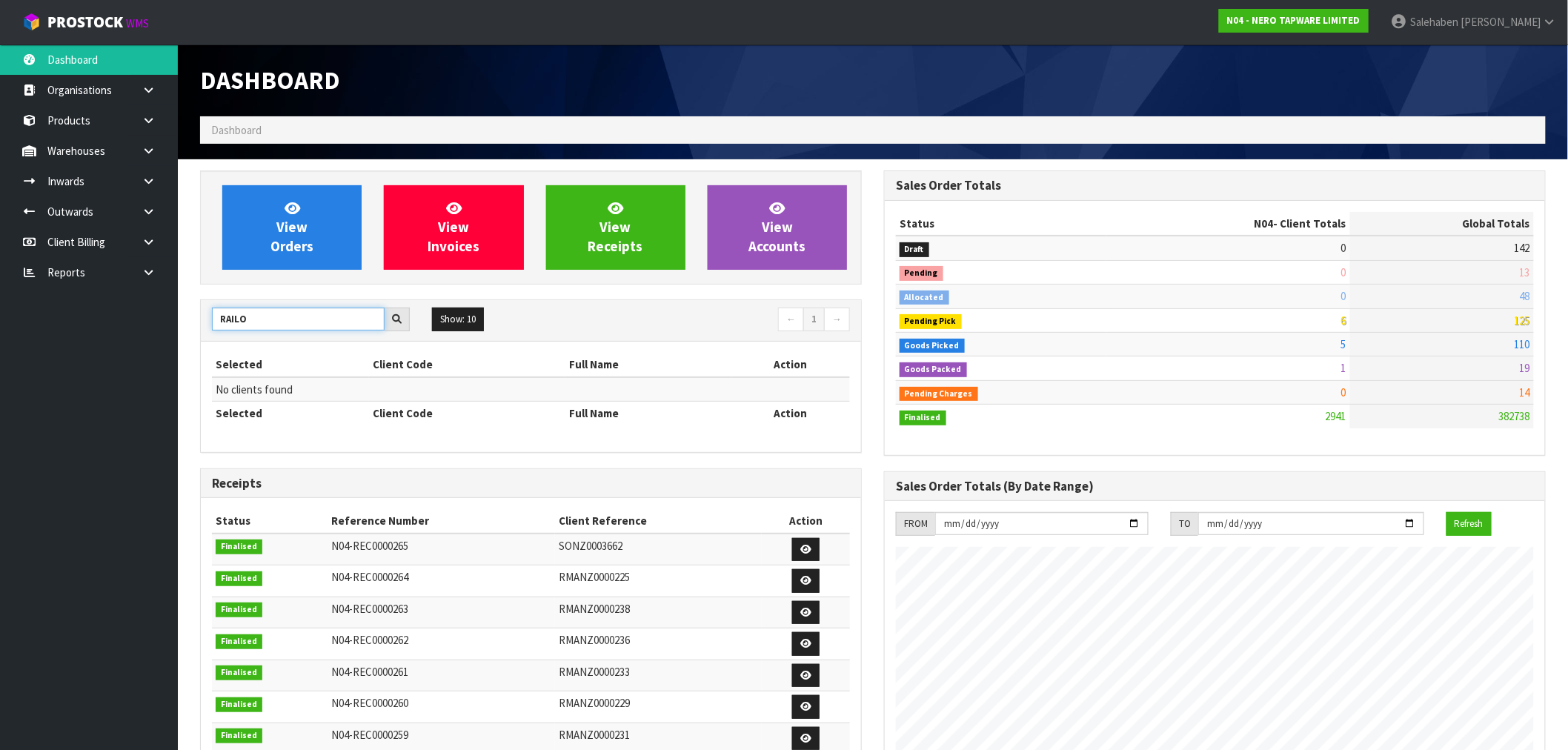
drag, startPoint x: 255, startPoint y: 322, endPoint x: 231, endPoint y: 329, distance: 25.0
click at [231, 329] on input "RAILO" at bounding box center [298, 319] width 173 height 23
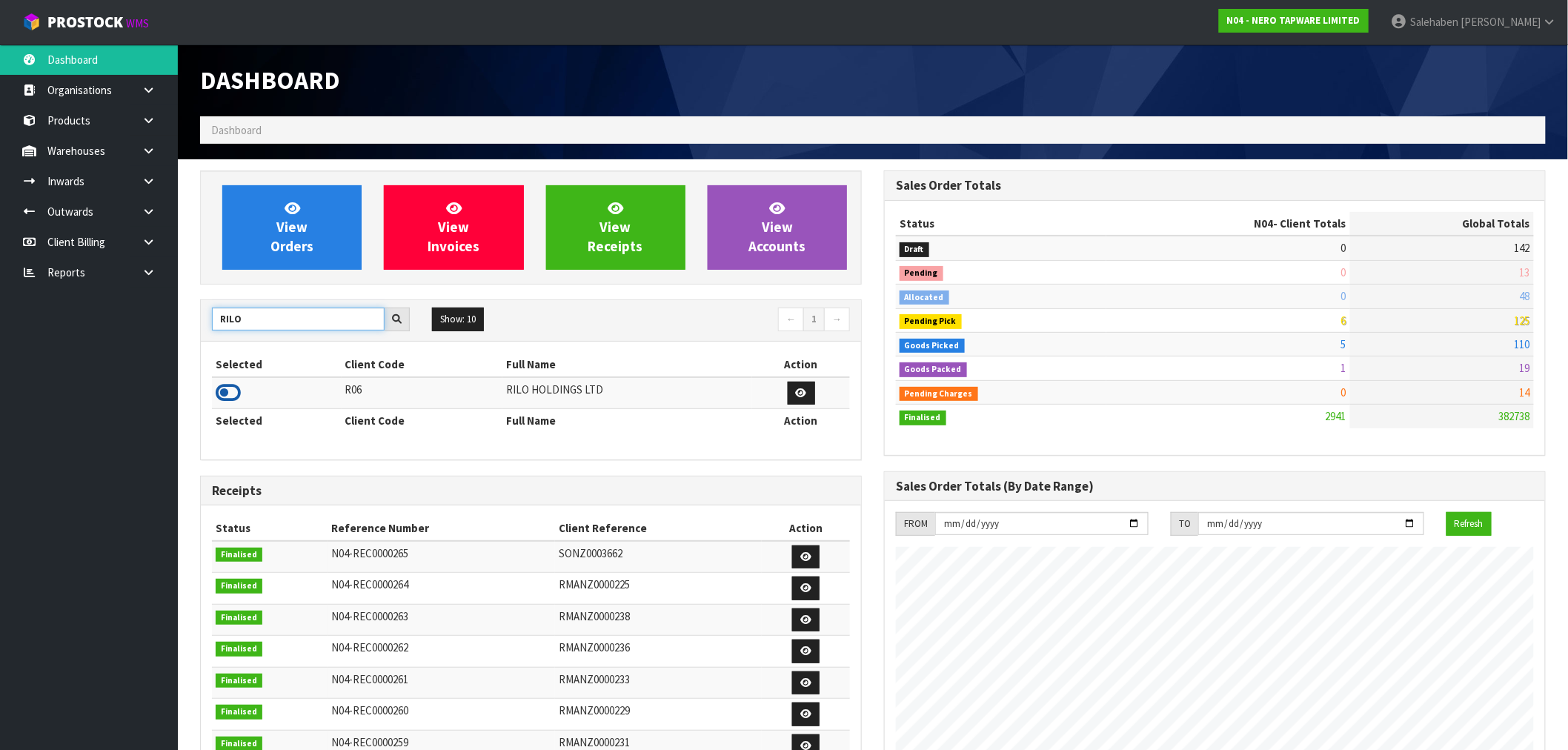
type input "RILO"
drag, startPoint x: 230, startPoint y: 384, endPoint x: 224, endPoint y: 389, distance: 7.8
click at [227, 386] on icon at bounding box center [228, 393] width 26 height 22
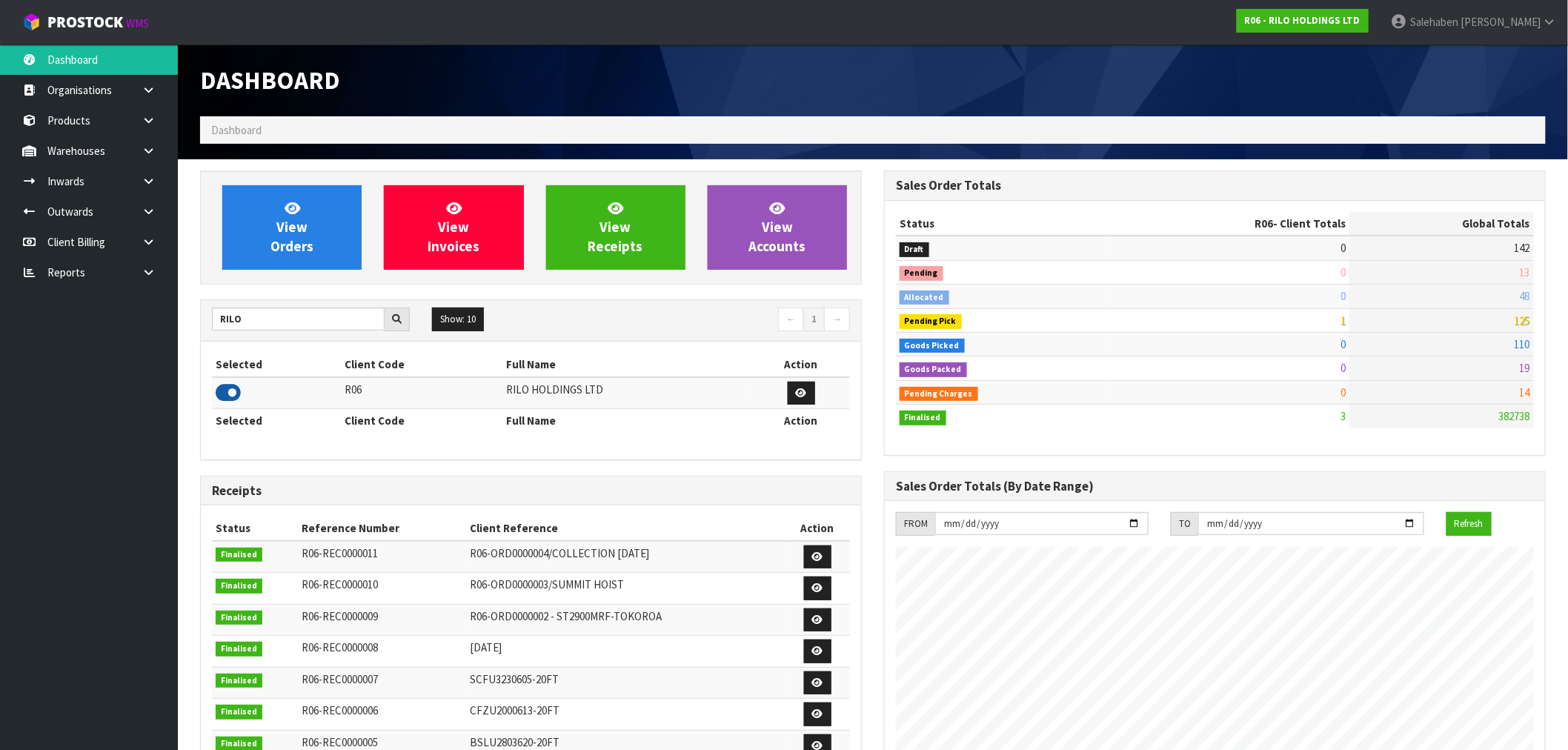
scroll to position [740371, 740352]
click at [293, 225] on span "View Orders" at bounding box center [291, 227] width 43 height 56
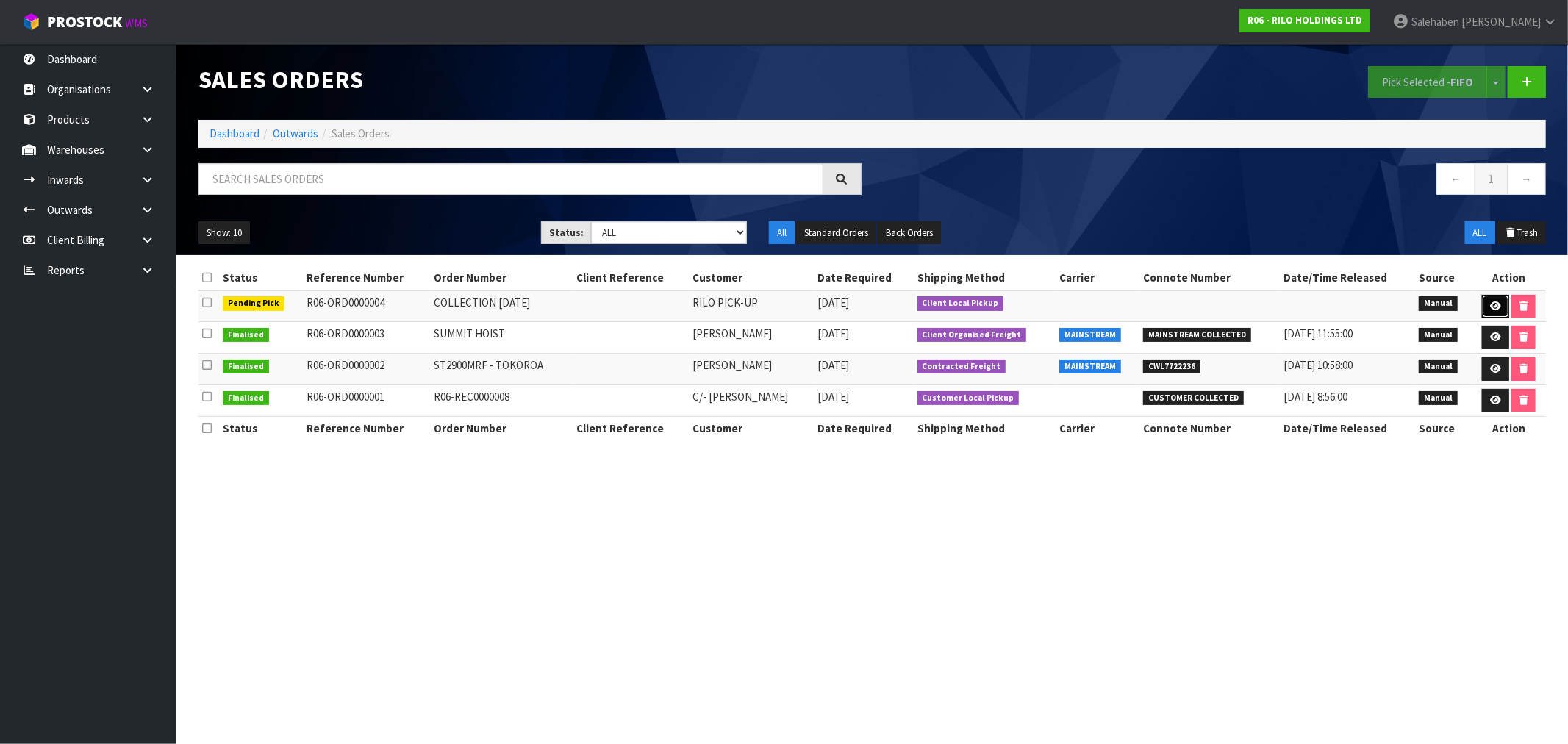
click at [1490, 303] on icon at bounding box center [1496, 306] width 11 height 10
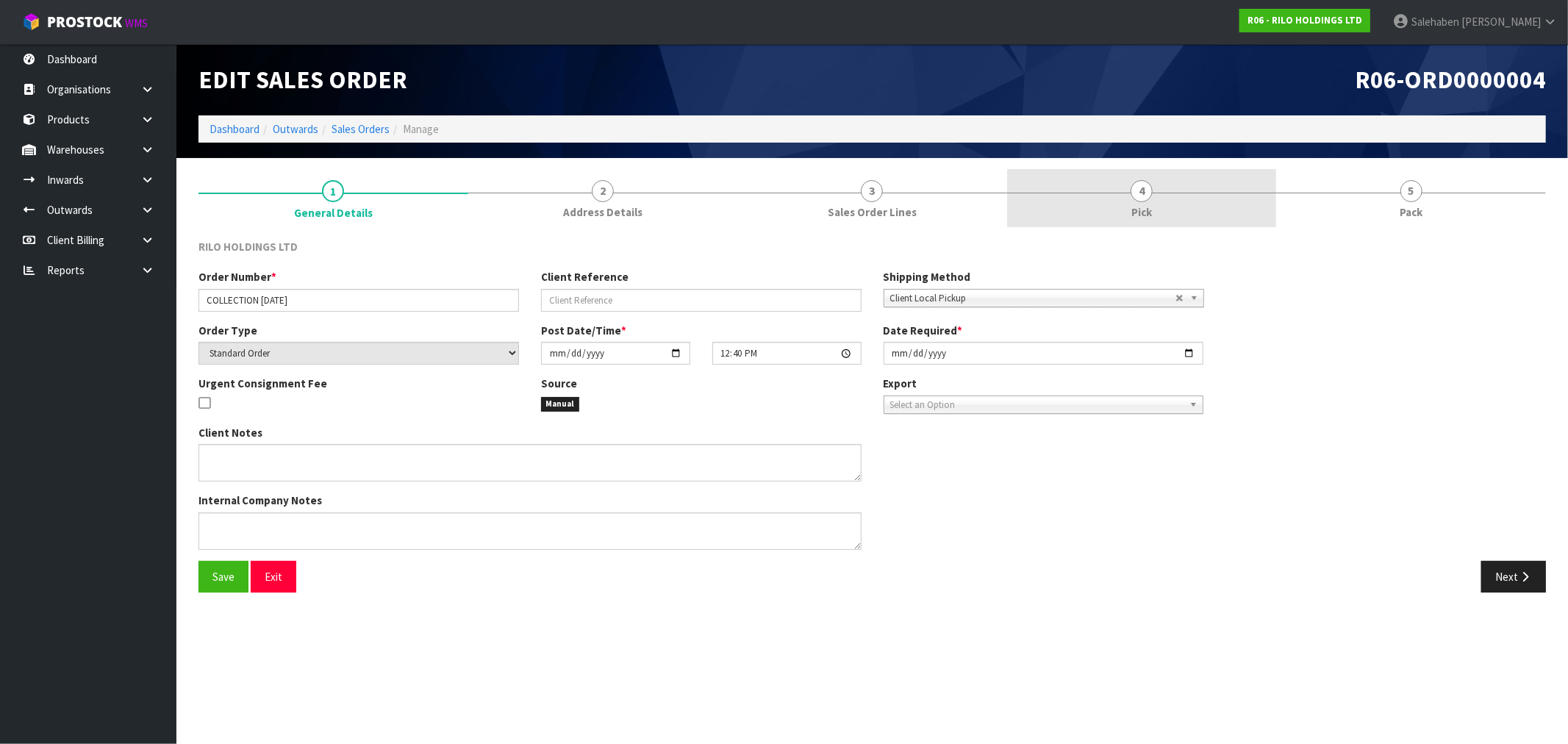
click at [1130, 196] on link "4 Pick" at bounding box center [1142, 198] width 270 height 58
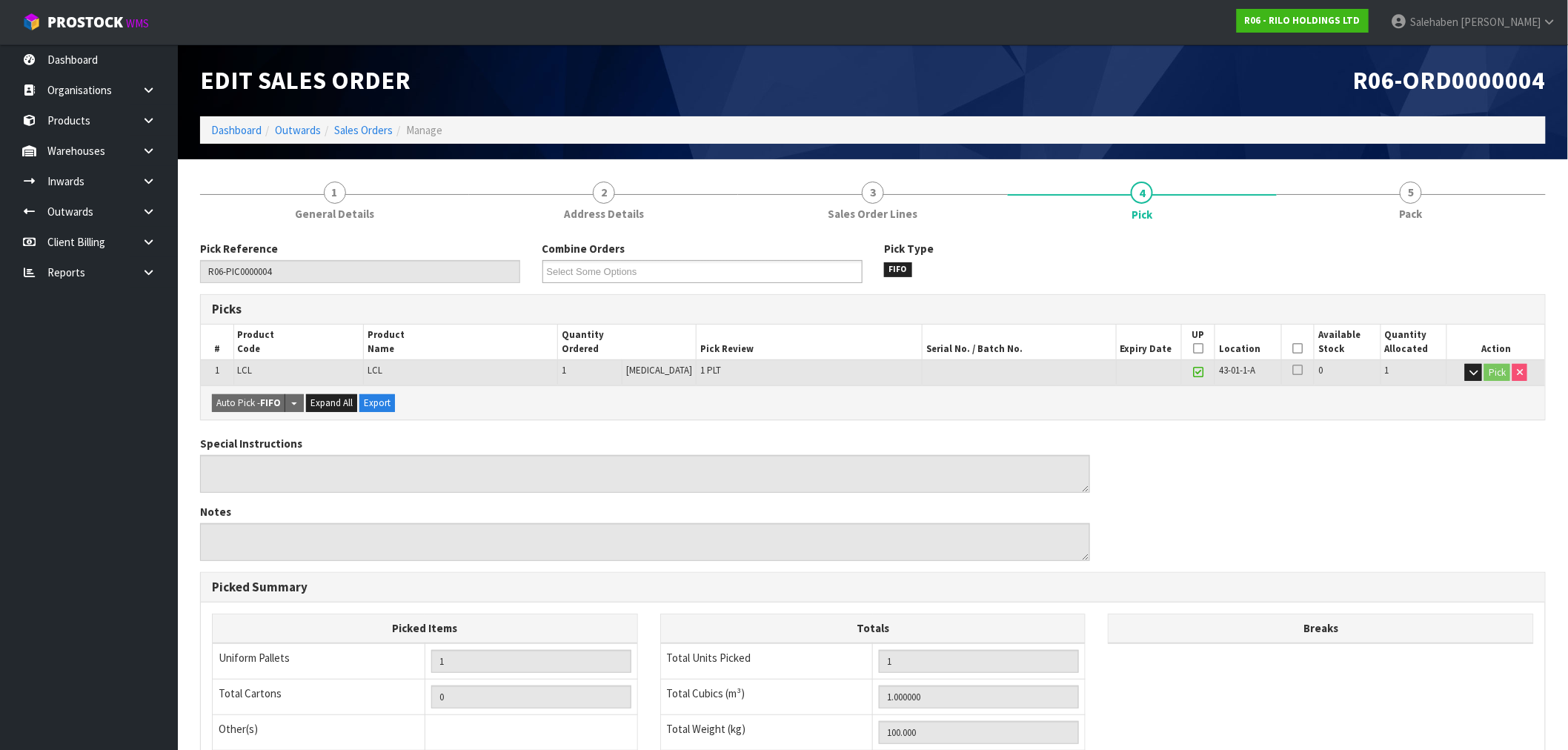
drag, startPoint x: 1295, startPoint y: 345, endPoint x: 1283, endPoint y: 352, distance: 13.9
click at [1294, 348] on icon at bounding box center [1297, 348] width 10 height 1
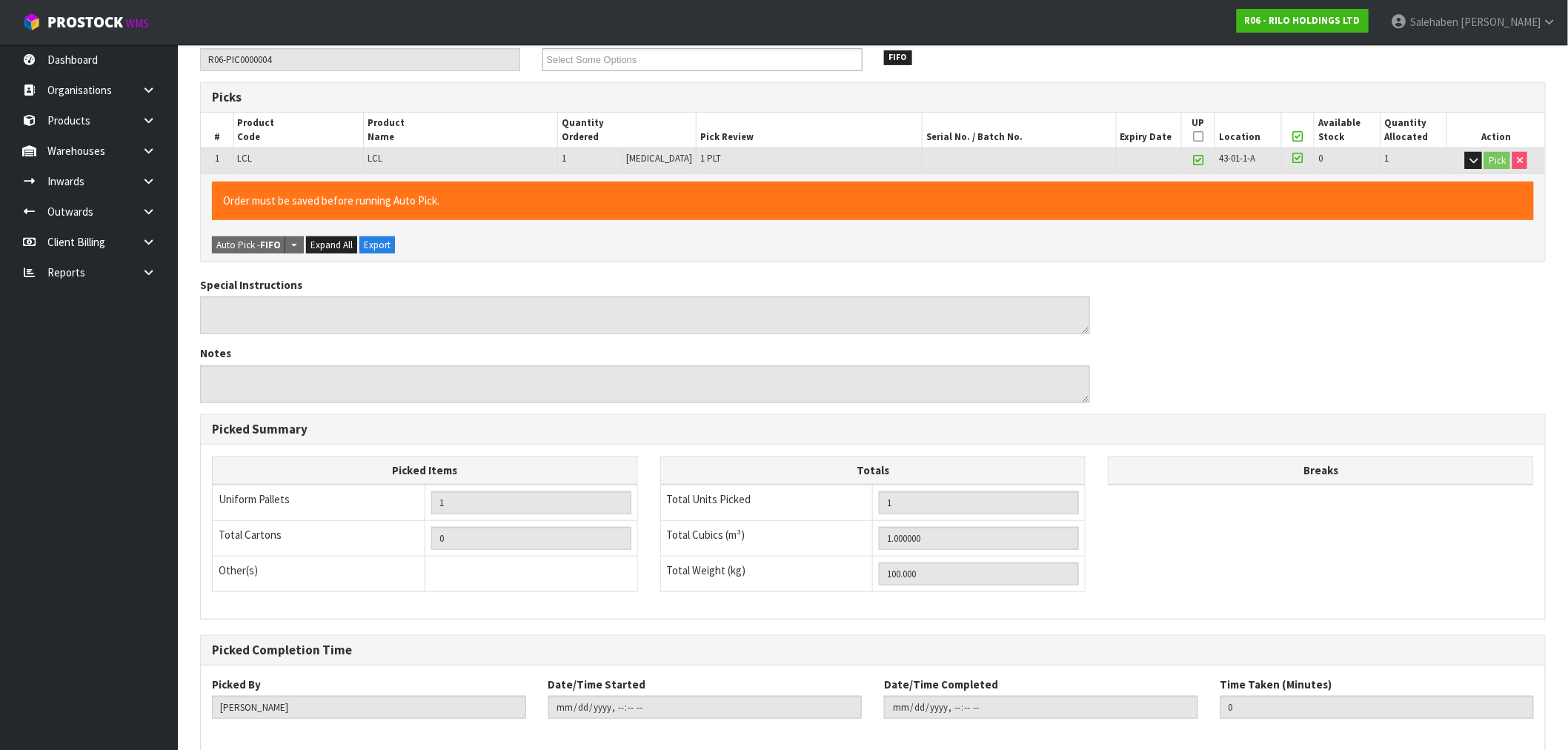
scroll to position [285, 0]
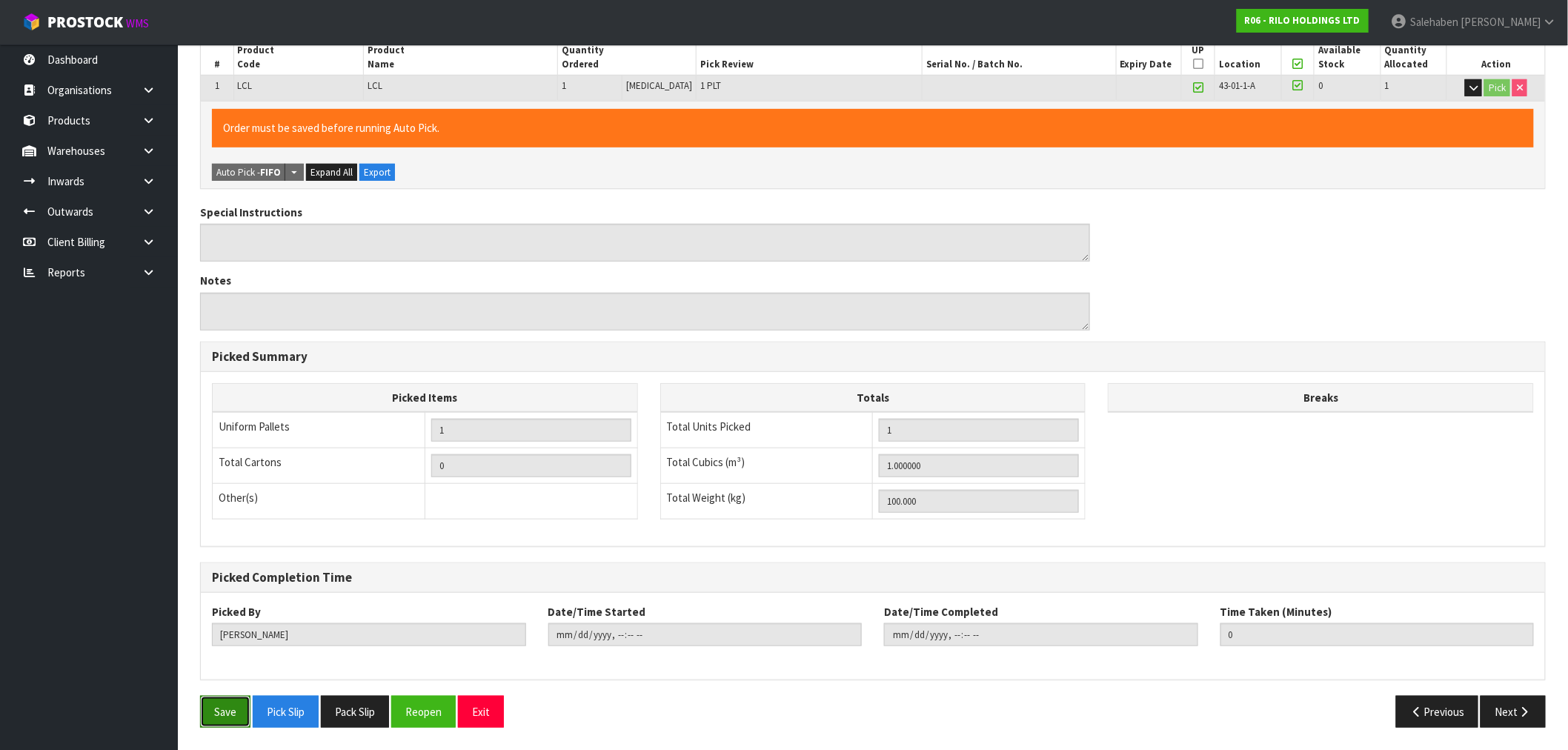
drag, startPoint x: 225, startPoint y: 710, endPoint x: 208, endPoint y: 712, distance: 17.1
click at [218, 713] on button "Save" at bounding box center [225, 712] width 50 height 32
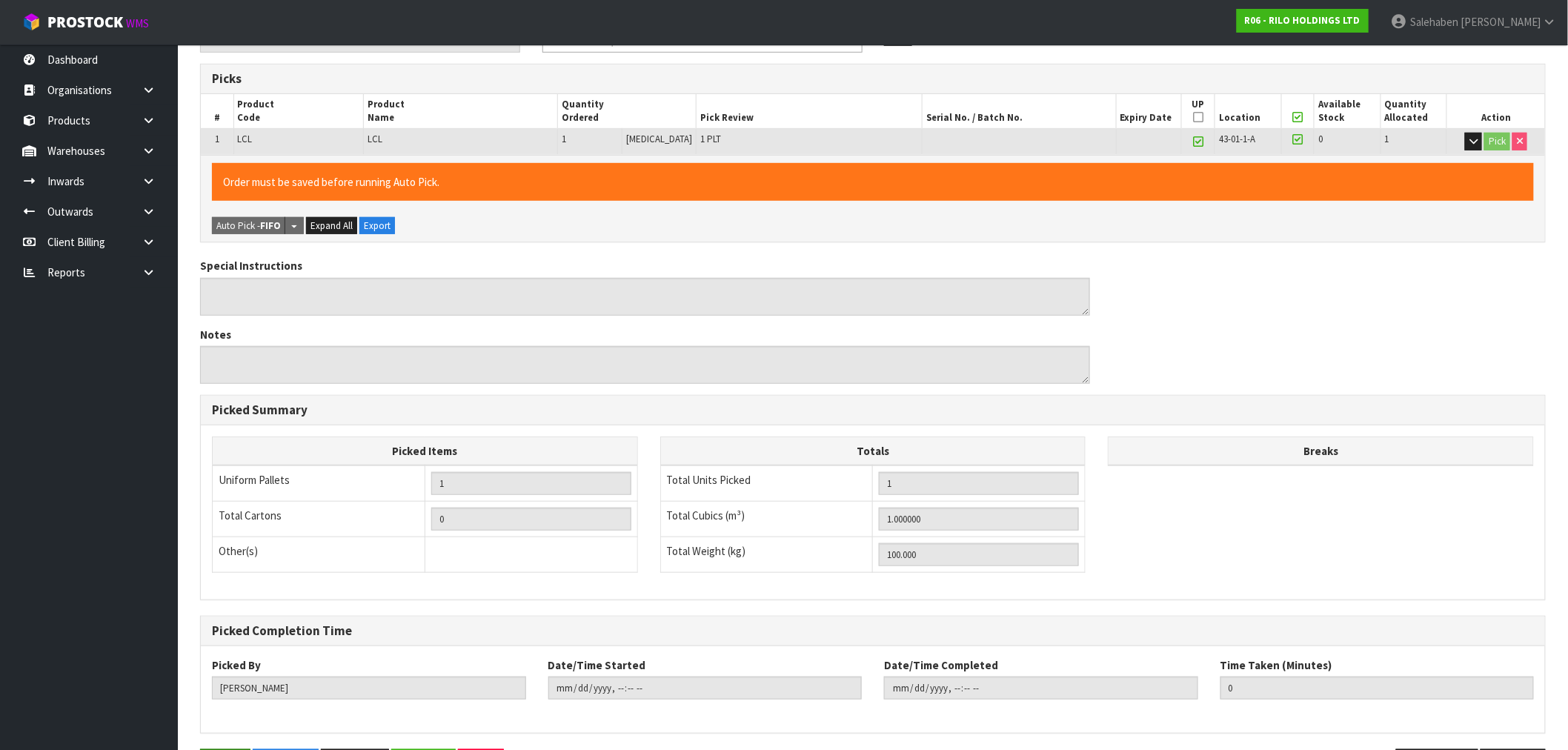
scroll to position [0, 0]
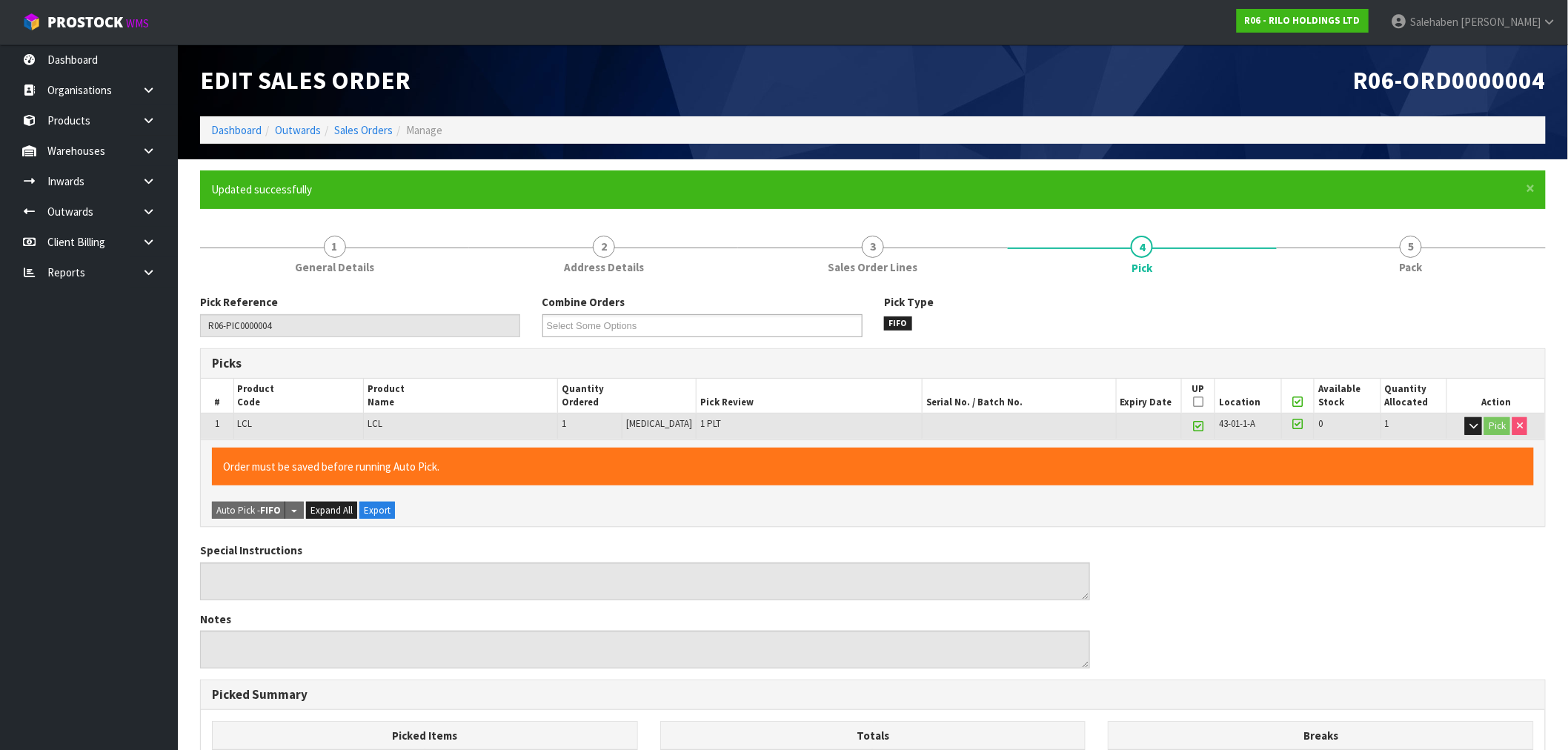
type input "[PERSON_NAME]"
type input "2025-09-24T14:45:12"
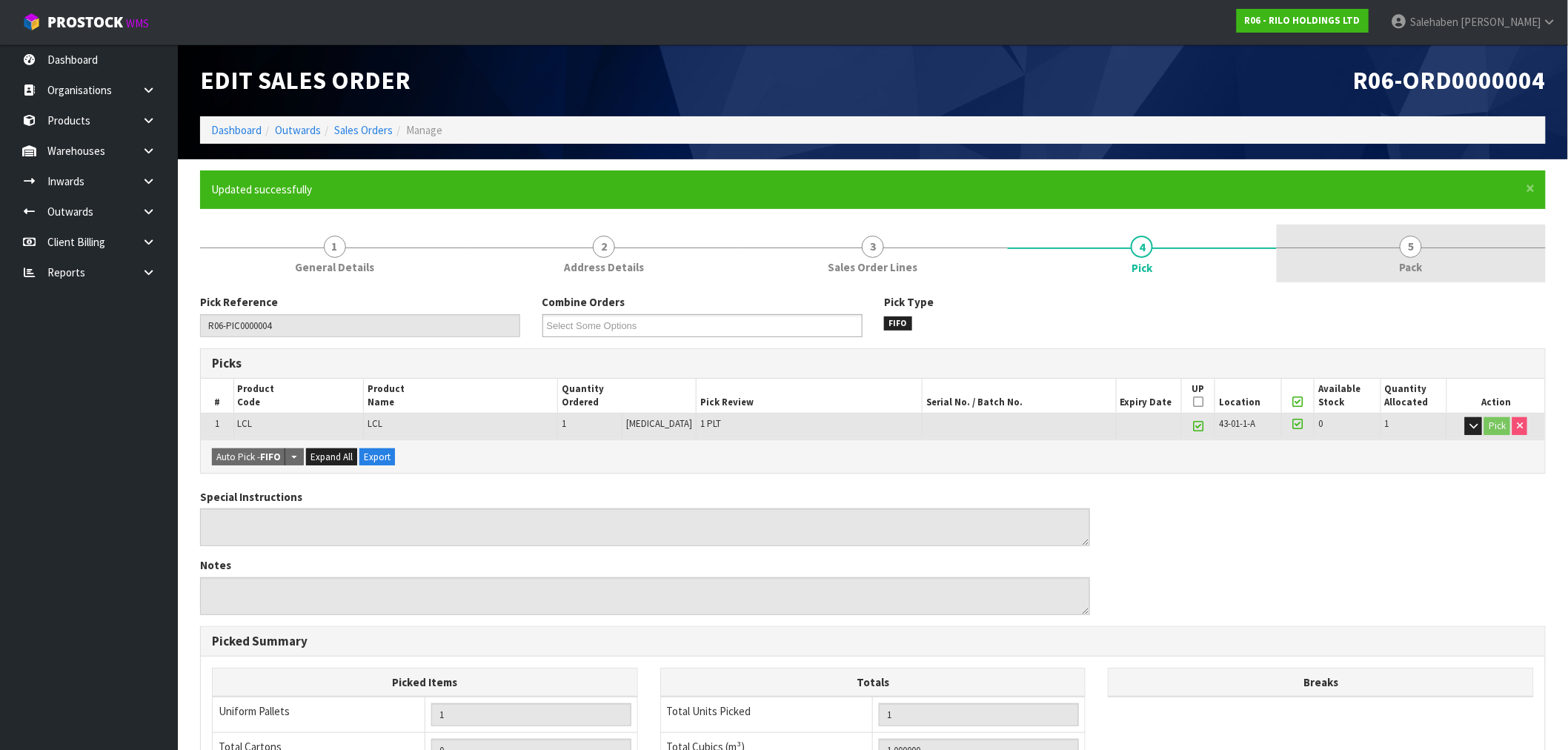
click at [1410, 263] on span "Pack" at bounding box center [1411, 267] width 23 height 16
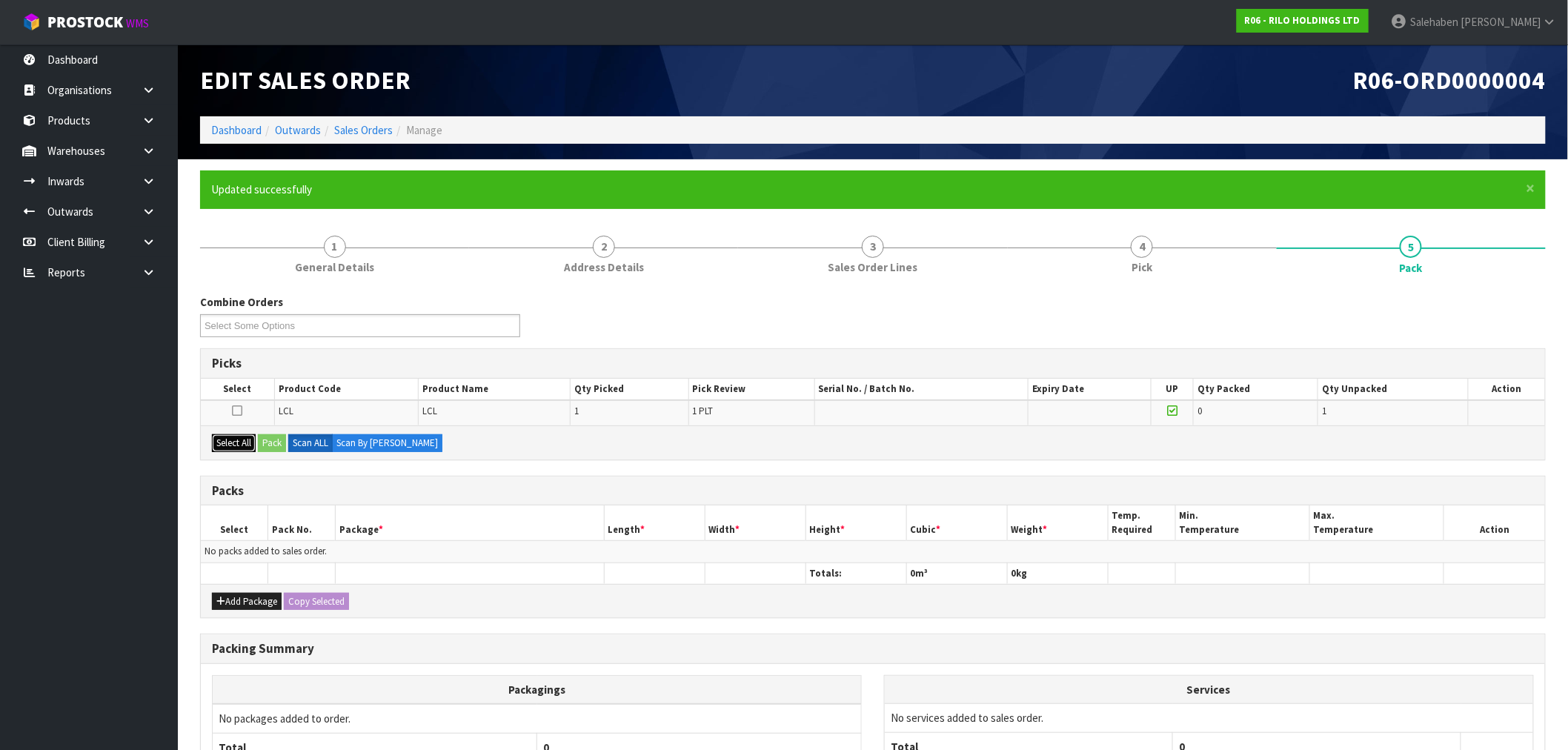
drag, startPoint x: 240, startPoint y: 438, endPoint x: 270, endPoint y: 449, distance: 32.0
click at [240, 439] on button "Select All" at bounding box center [234, 443] width 44 height 17
click at [270, 449] on button "Pack" at bounding box center [271, 443] width 28 height 17
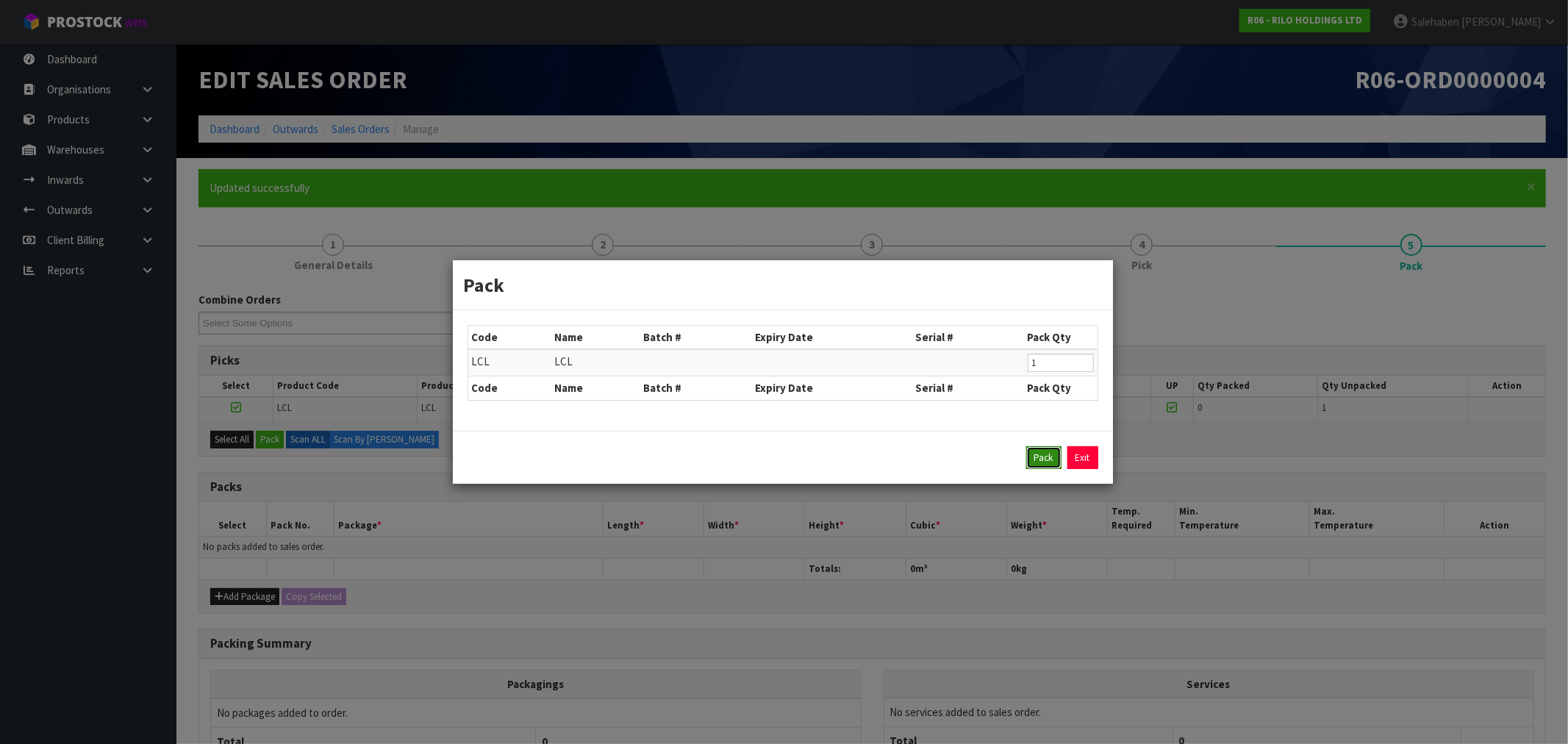
click at [1042, 463] on button "Pack" at bounding box center [1044, 459] width 35 height 24
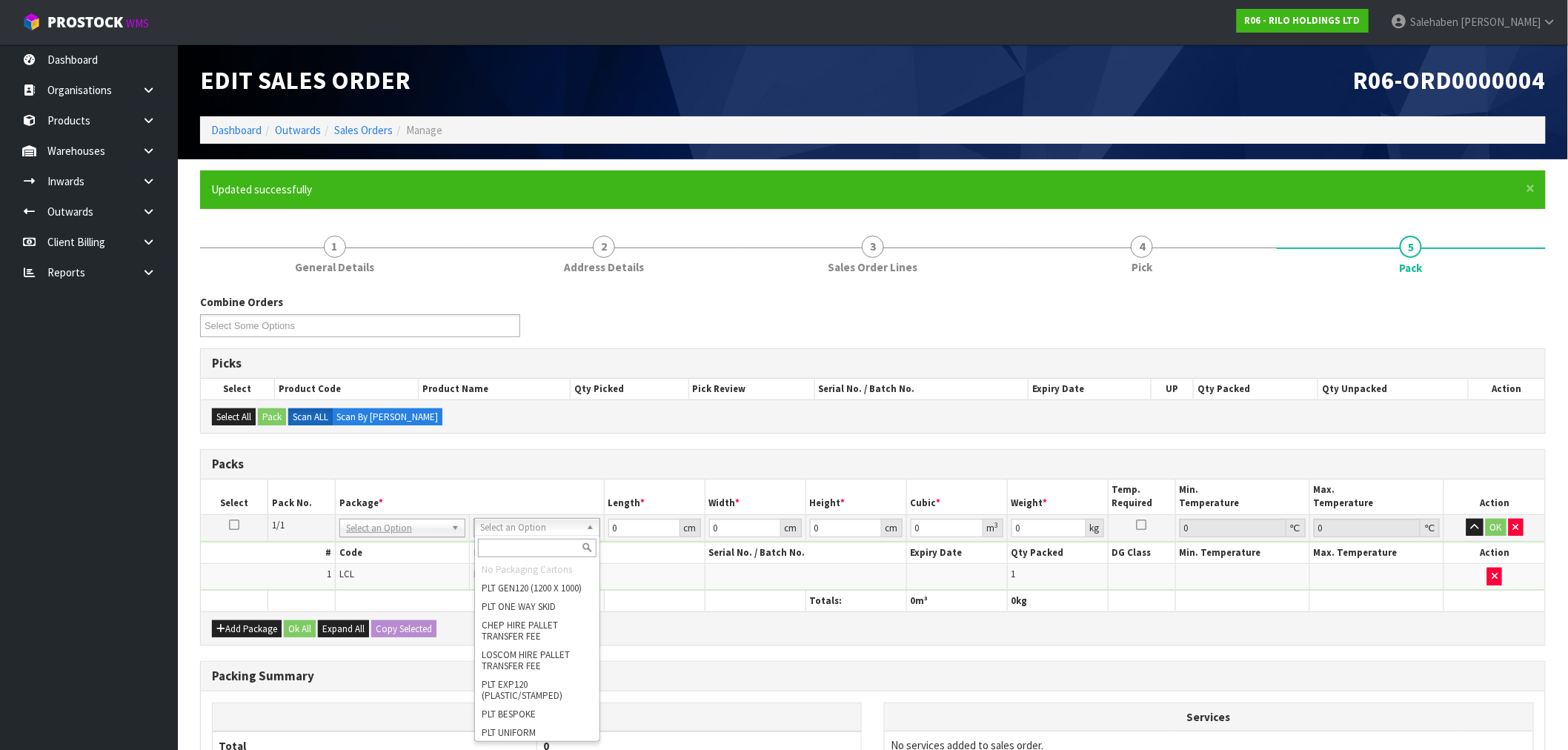
click at [519, 545] on input "text" at bounding box center [537, 548] width 119 height 18
type input "uni"
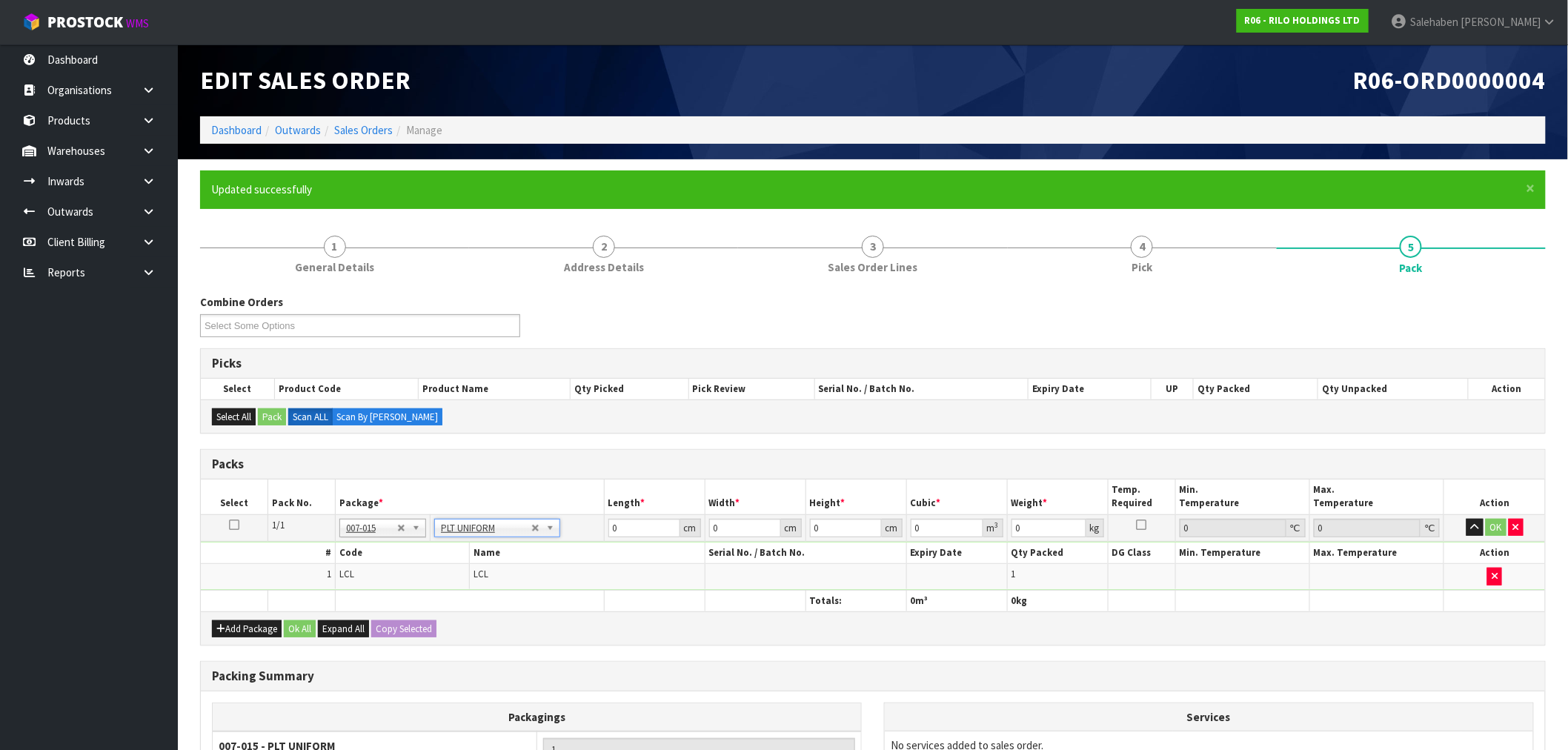
type input "100"
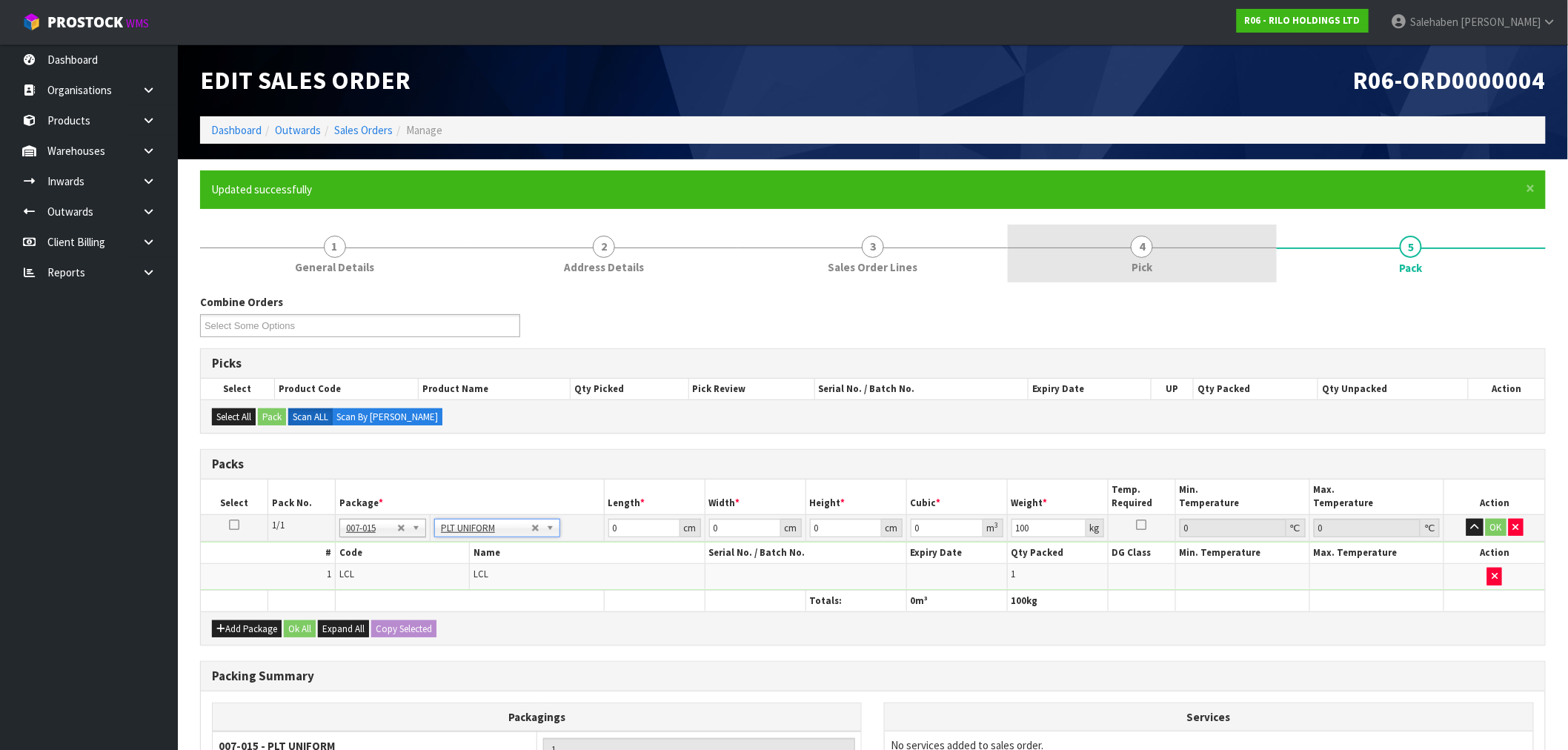
click at [1147, 253] on span "4" at bounding box center [1142, 247] width 22 height 22
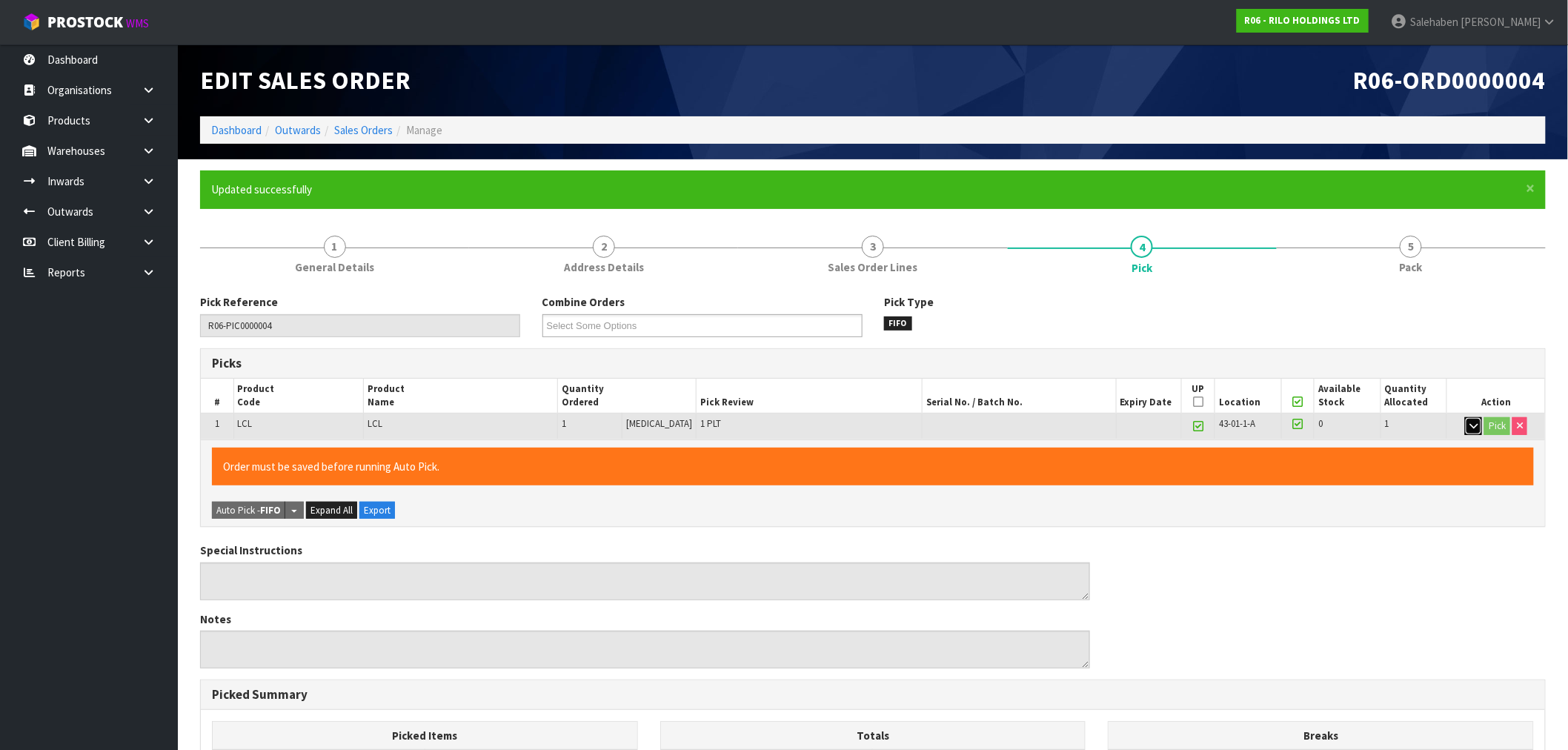
click at [1469, 428] on icon "button" at bounding box center [1473, 426] width 8 height 10
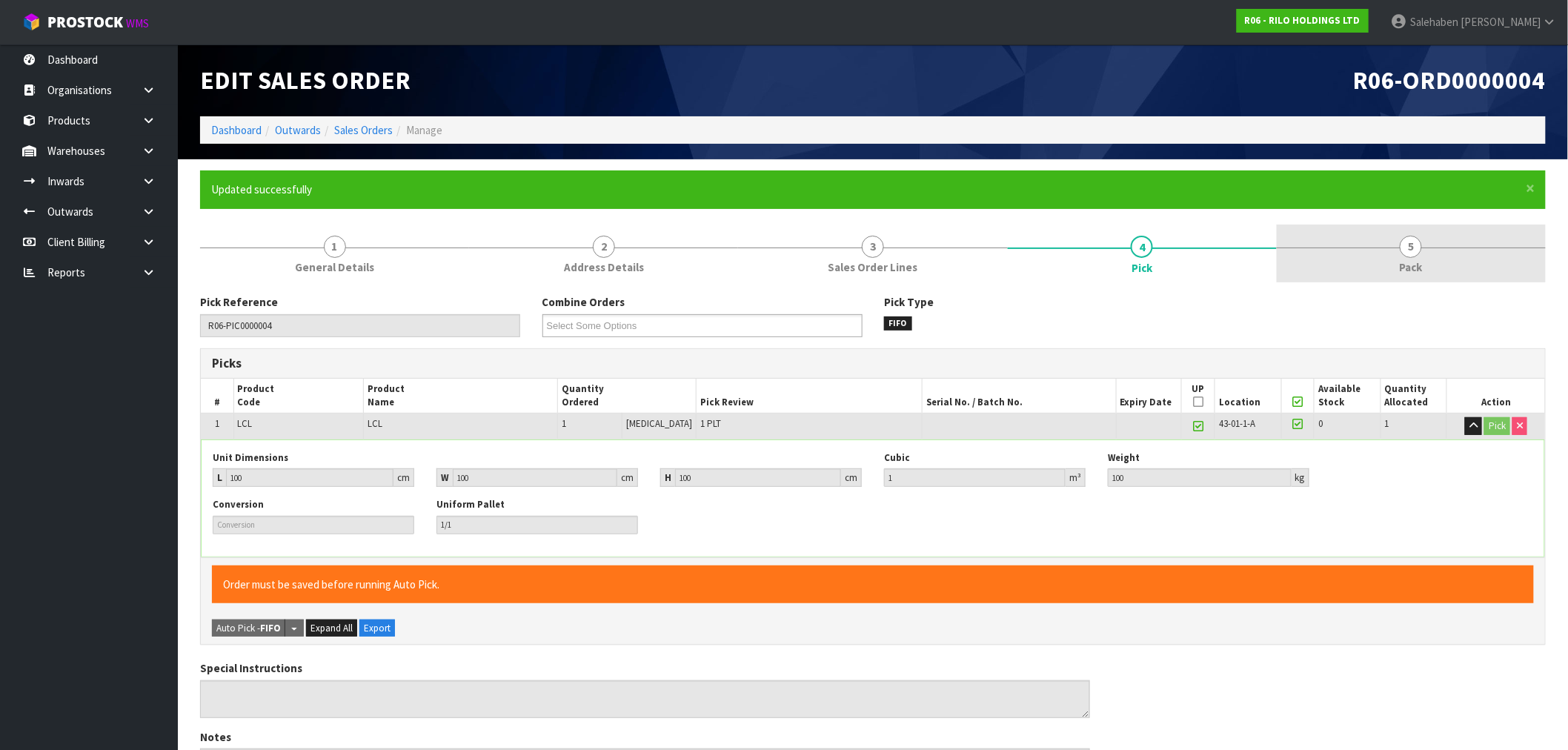
drag, startPoint x: 1401, startPoint y: 253, endPoint x: 1387, endPoint y: 267, distance: 19.8
click at [1401, 254] on link "5 Pack" at bounding box center [1411, 254] width 269 height 58
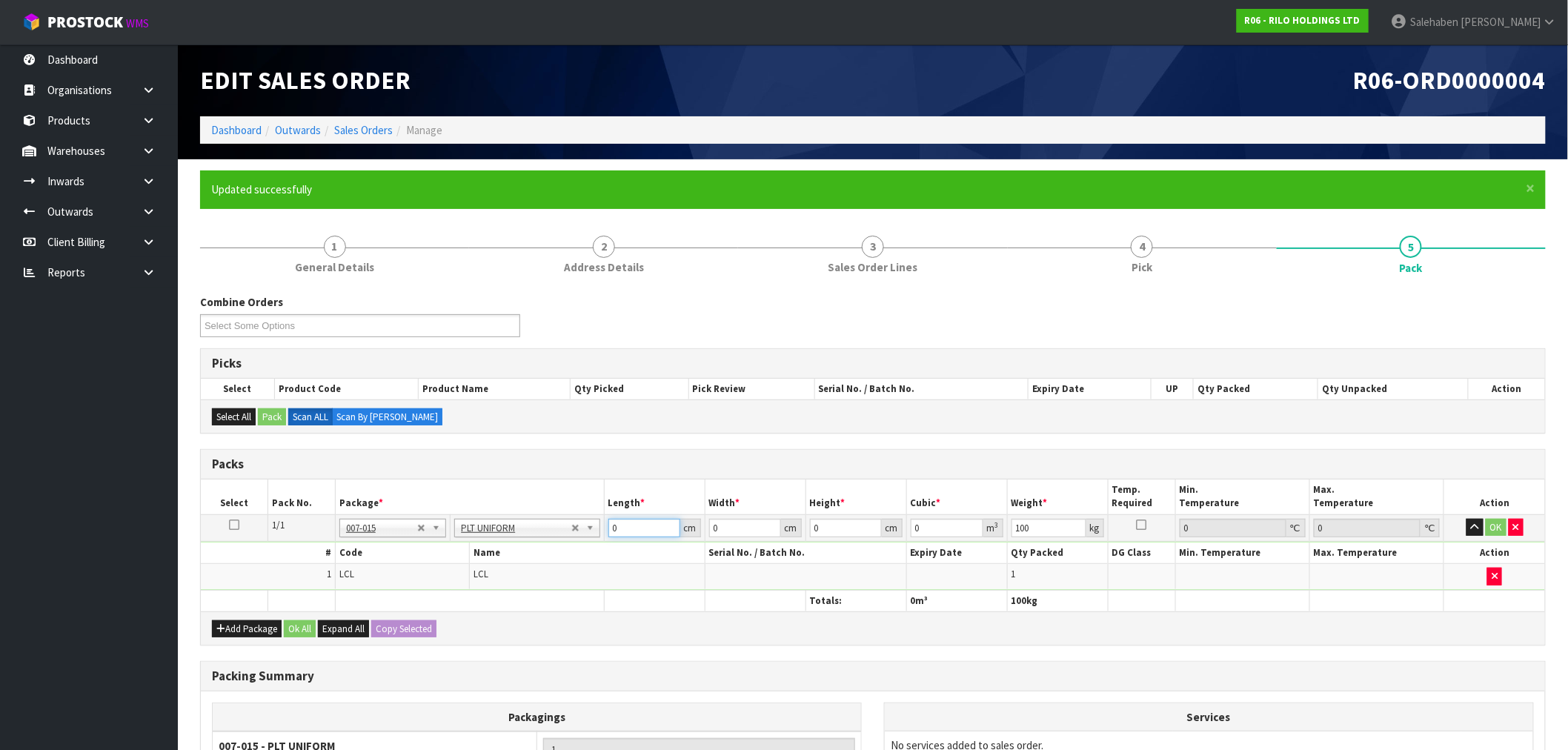
drag, startPoint x: 594, startPoint y: 544, endPoint x: 558, endPoint y: 548, distance: 36.2
click at [558, 548] on tbody "1/1 NONE 007-001 007-002 007-004 007-009 007-013 007-014 007-015 007-017 007-01…" at bounding box center [873, 552] width 1344 height 76
type input "100"
type input "1"
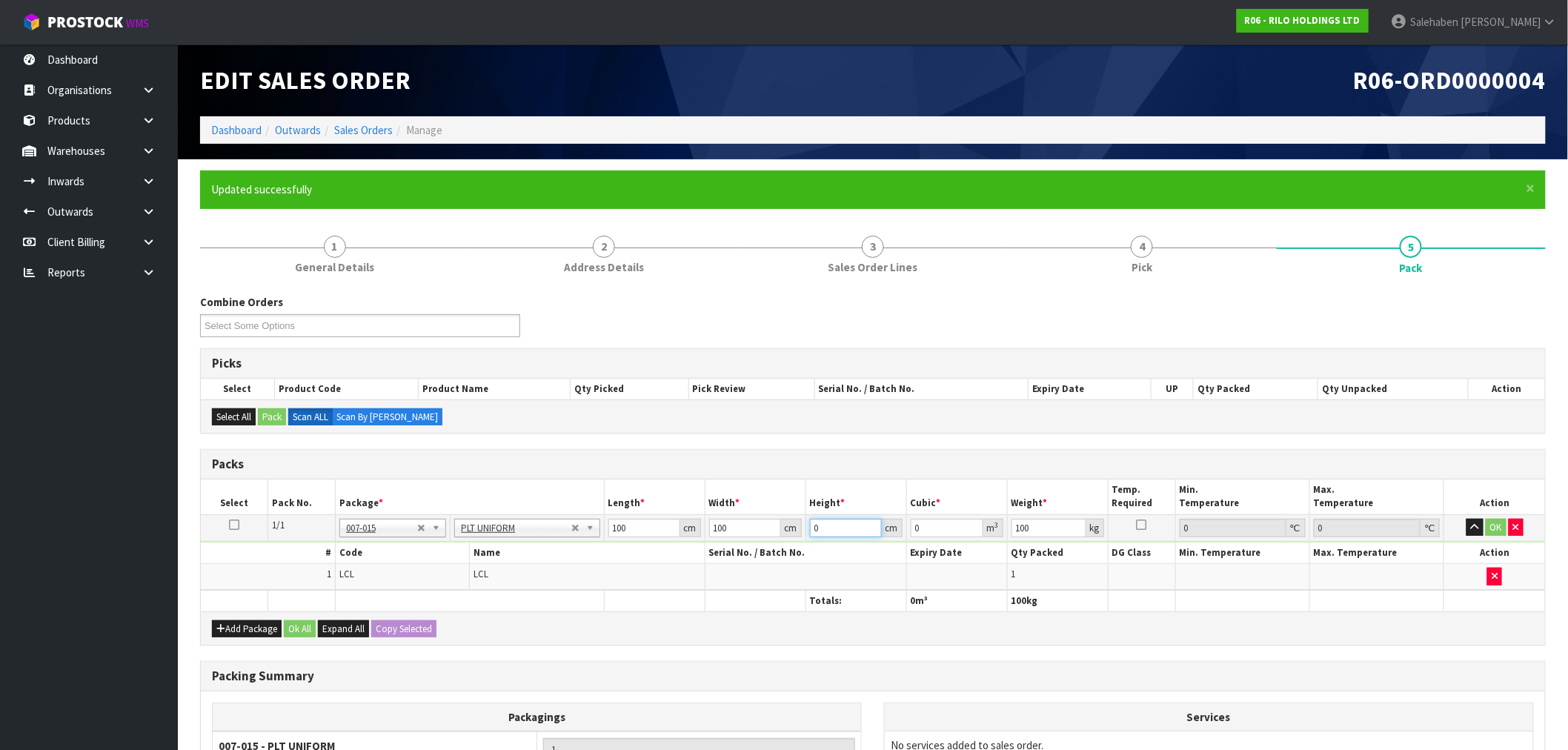
type input "0.01"
type input "10"
type input "0.1"
type input "100"
type input "1"
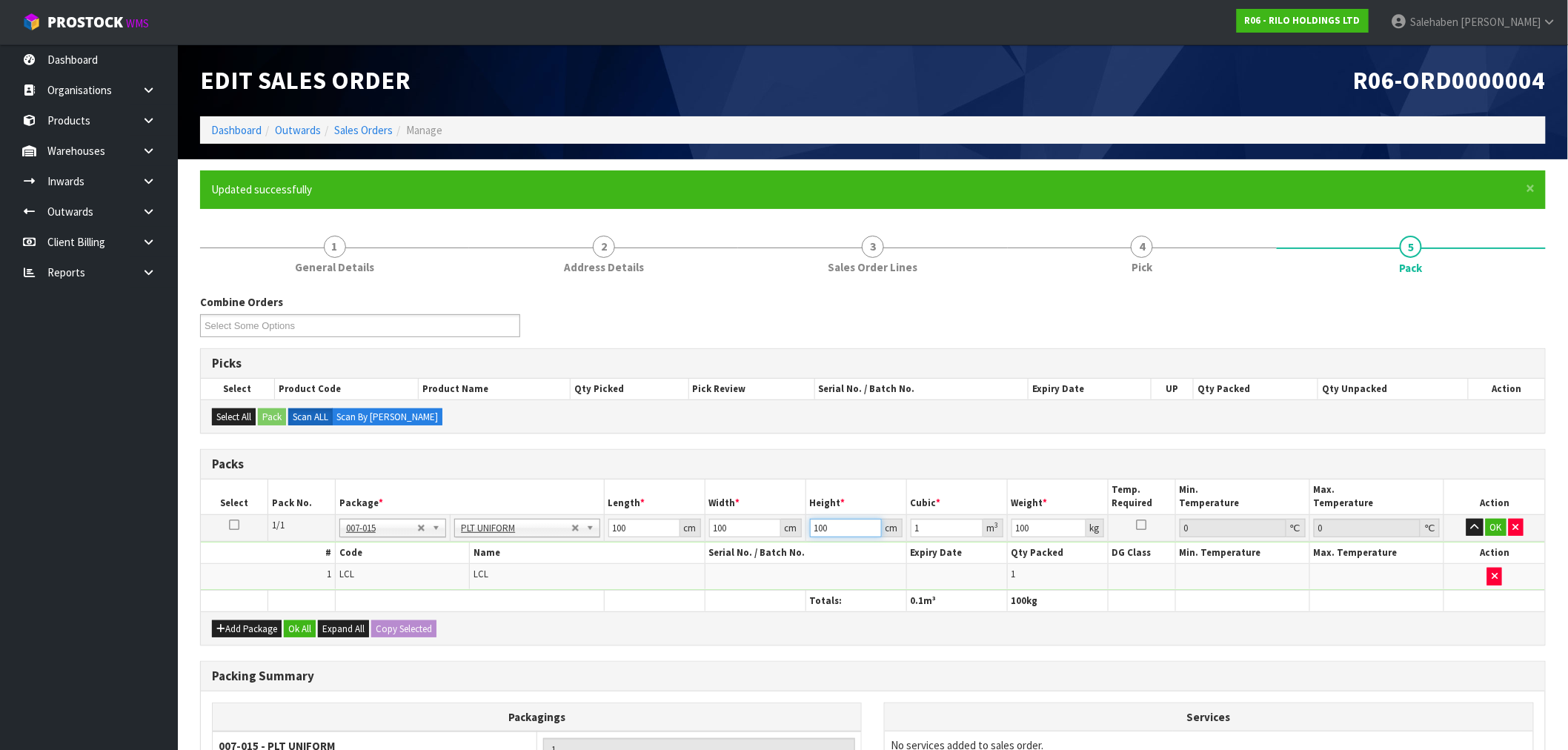
type input "100"
click at [304, 630] on button "Ok All" at bounding box center [300, 629] width 32 height 17
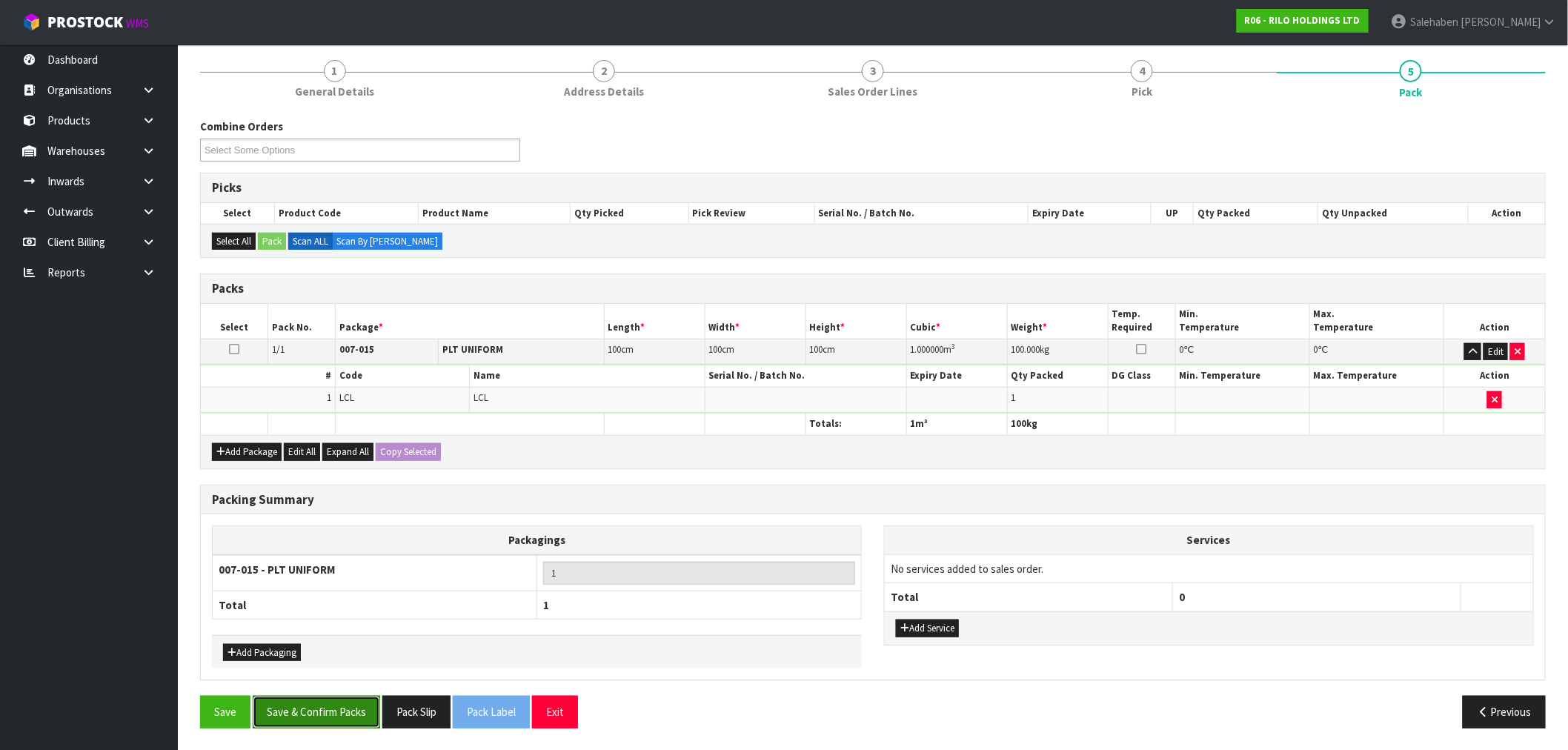
click at [342, 706] on button "Save & Confirm Packs" at bounding box center [317, 712] width 128 height 32
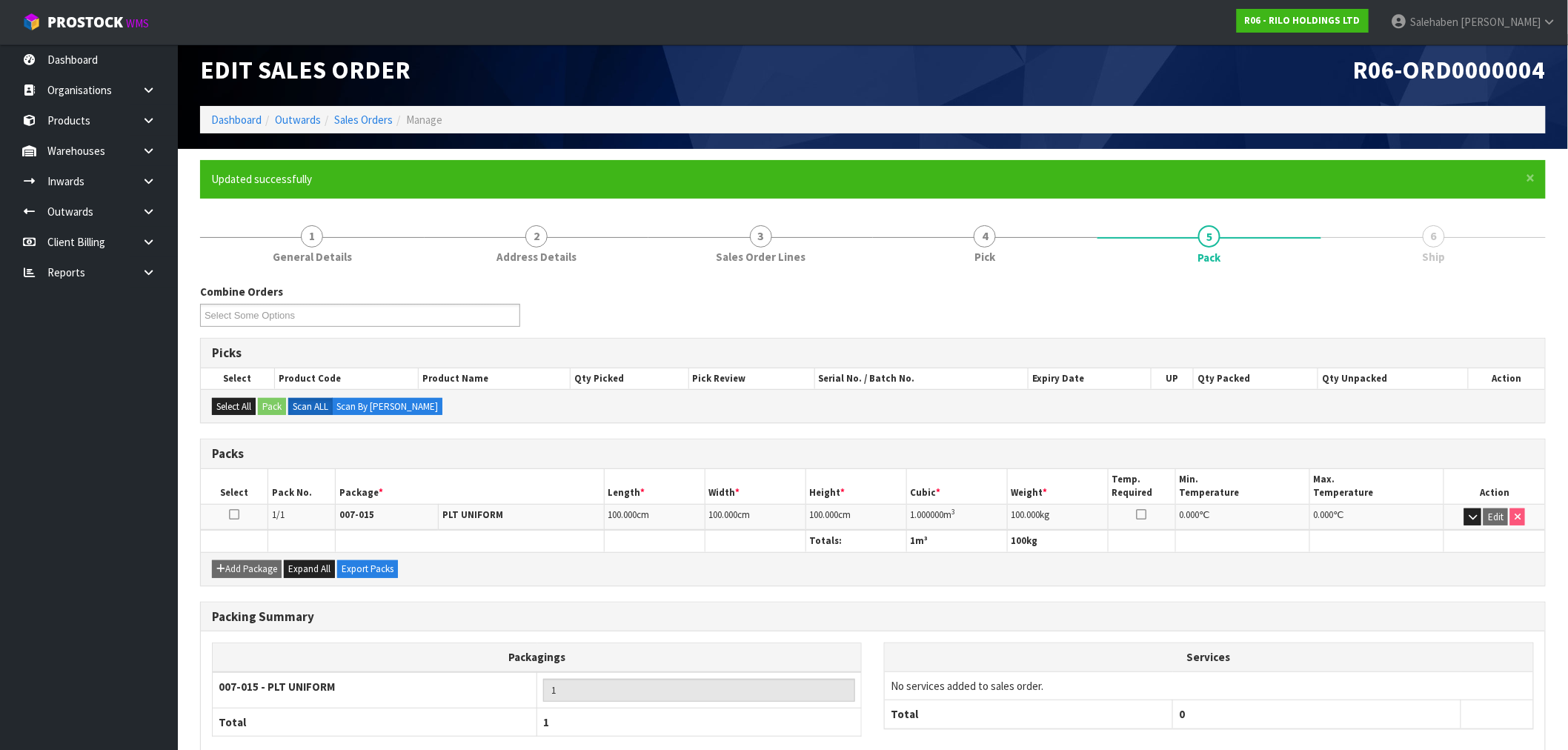
scroll to position [93, 0]
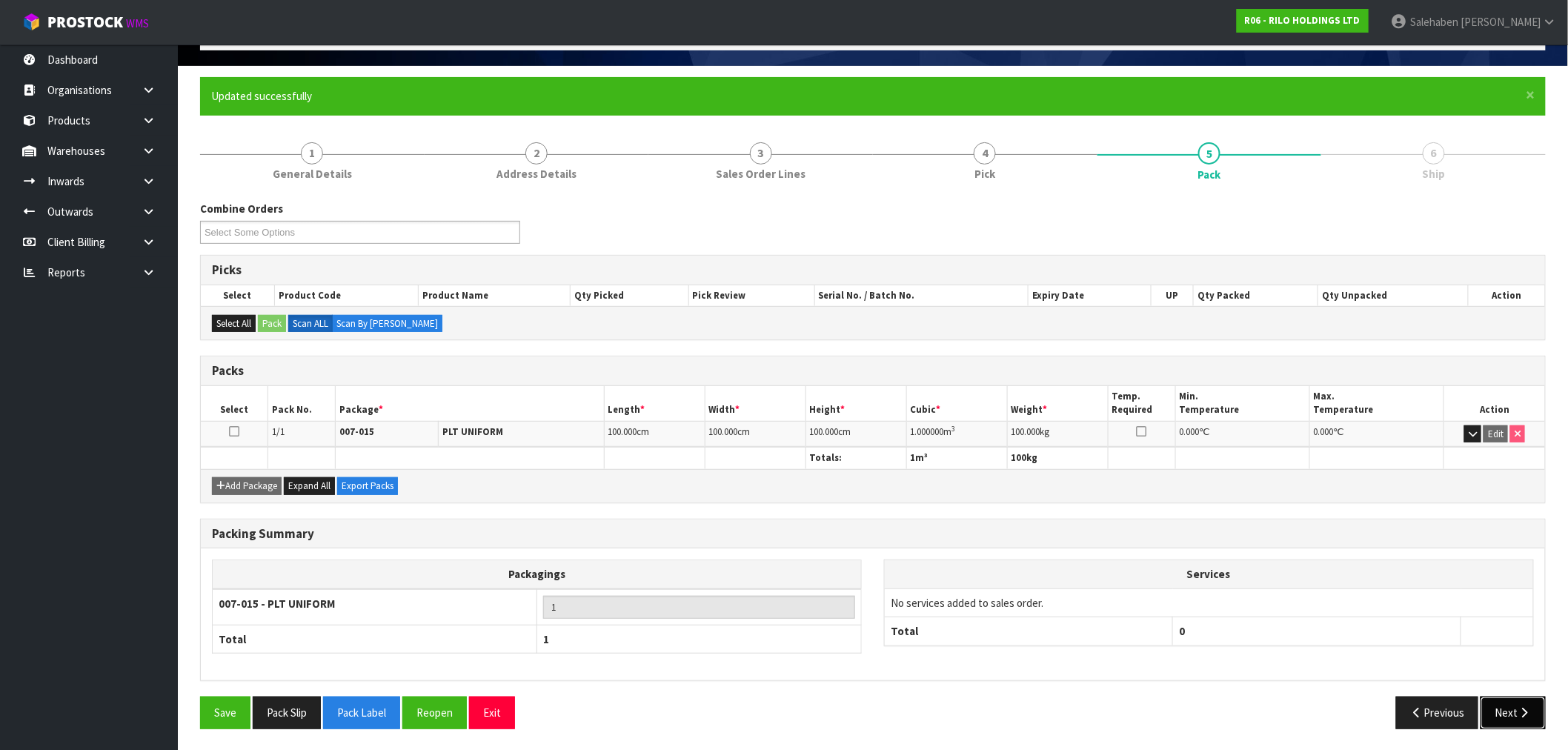
drag, startPoint x: 1512, startPoint y: 705, endPoint x: 1445, endPoint y: 697, distance: 67.5
click at [1511, 705] on button "Next" at bounding box center [1512, 713] width 65 height 32
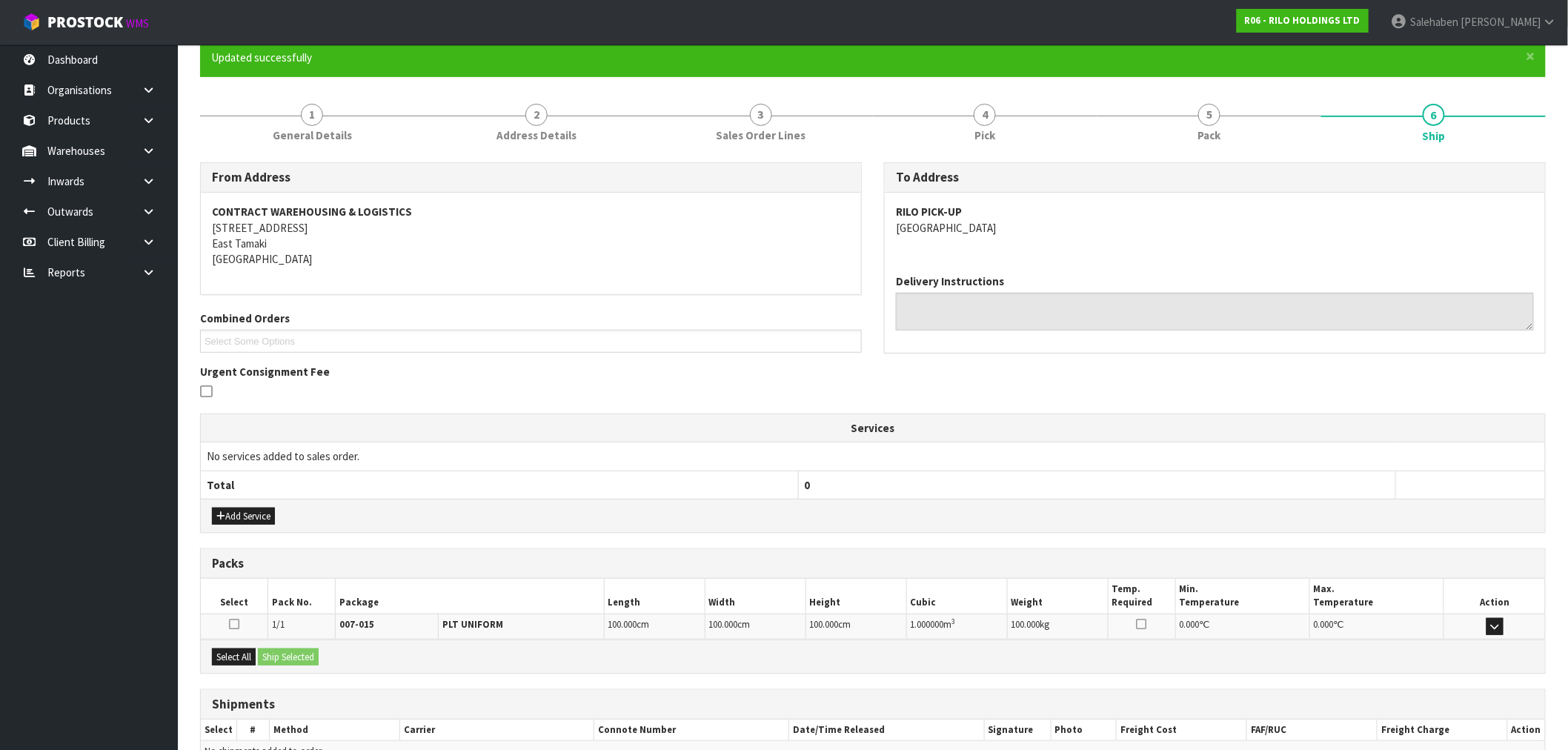
scroll to position [216, 0]
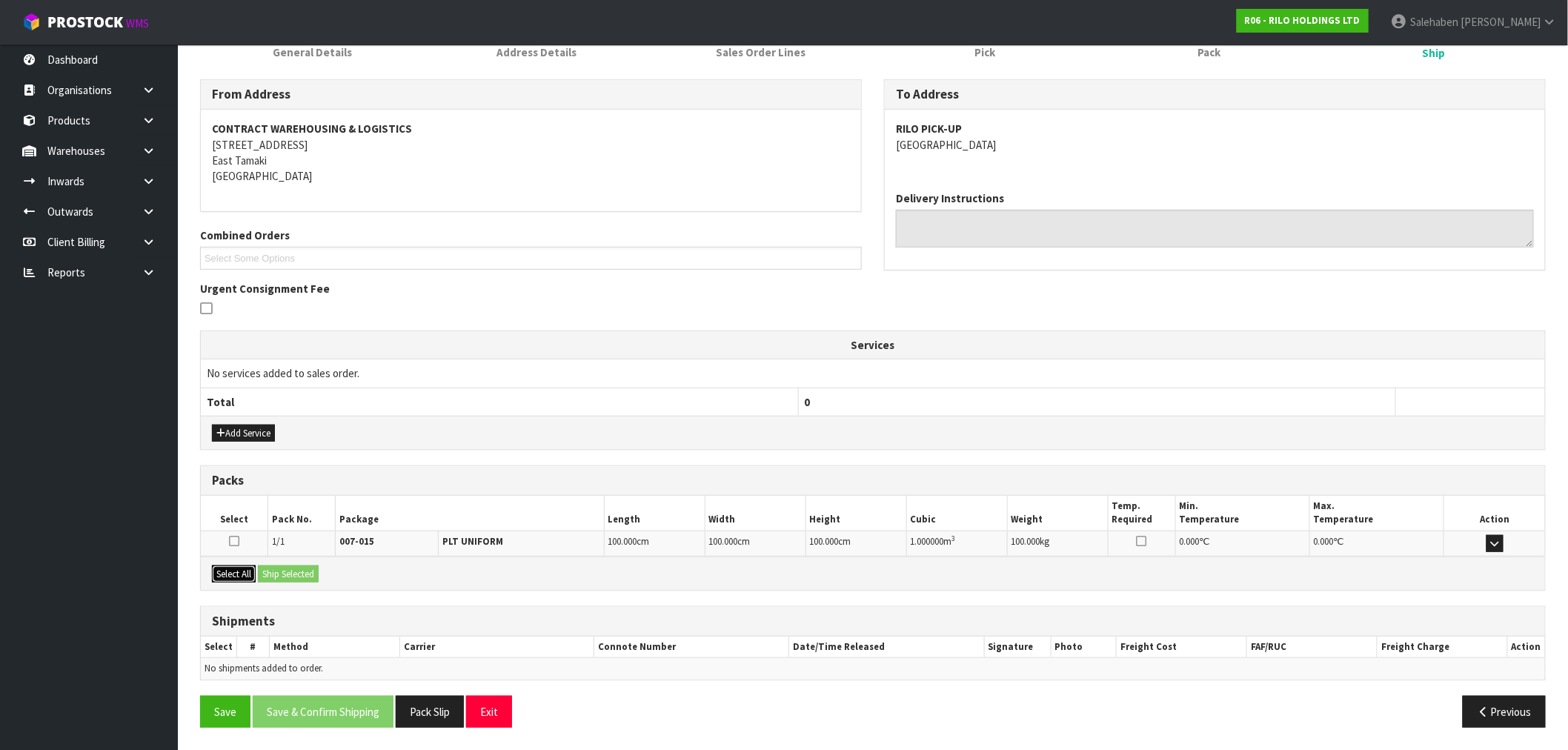
click at [228, 579] on button "Select All" at bounding box center [234, 574] width 44 height 17
click at [272, 569] on button "Ship Selected" at bounding box center [288, 574] width 61 height 17
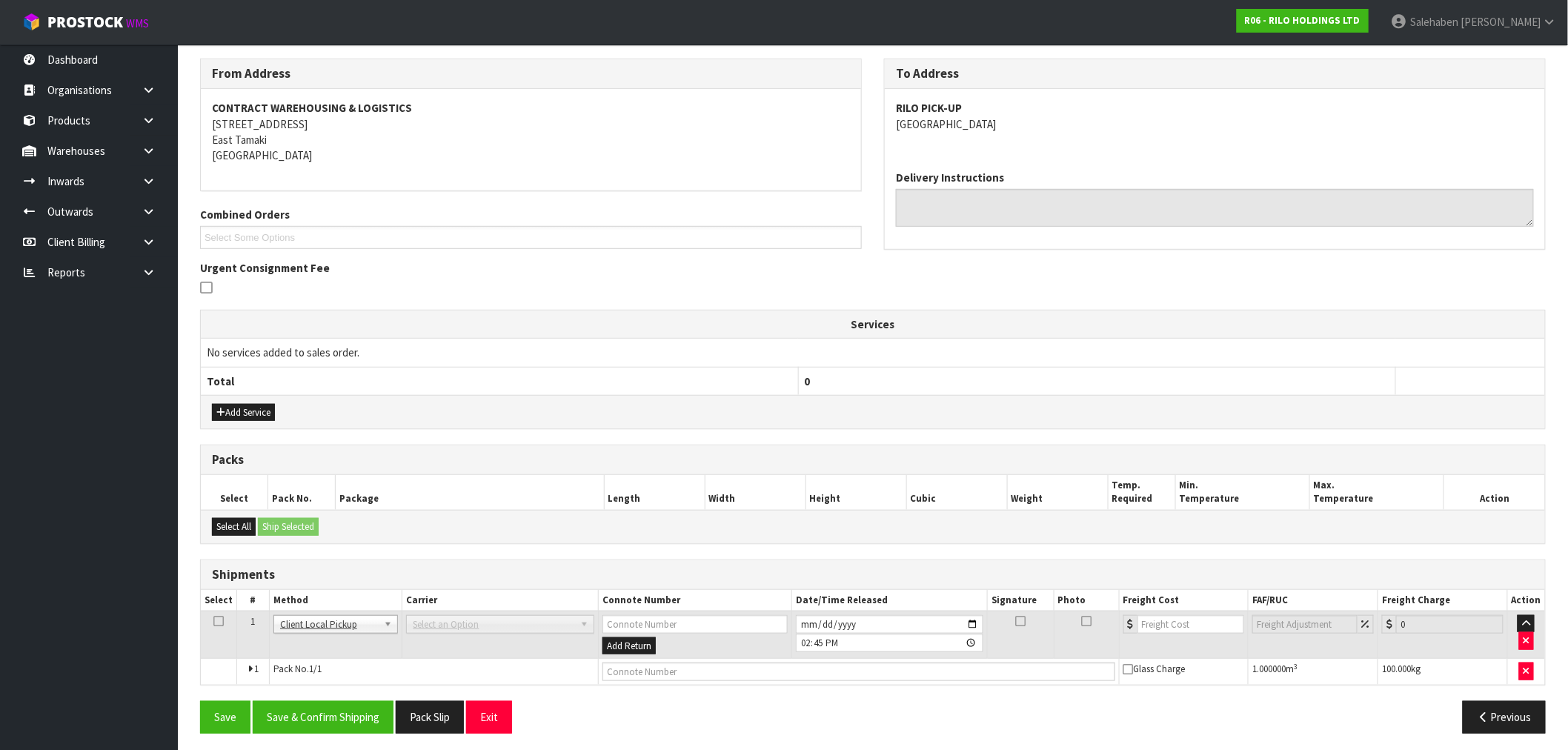
scroll to position [242, 0]
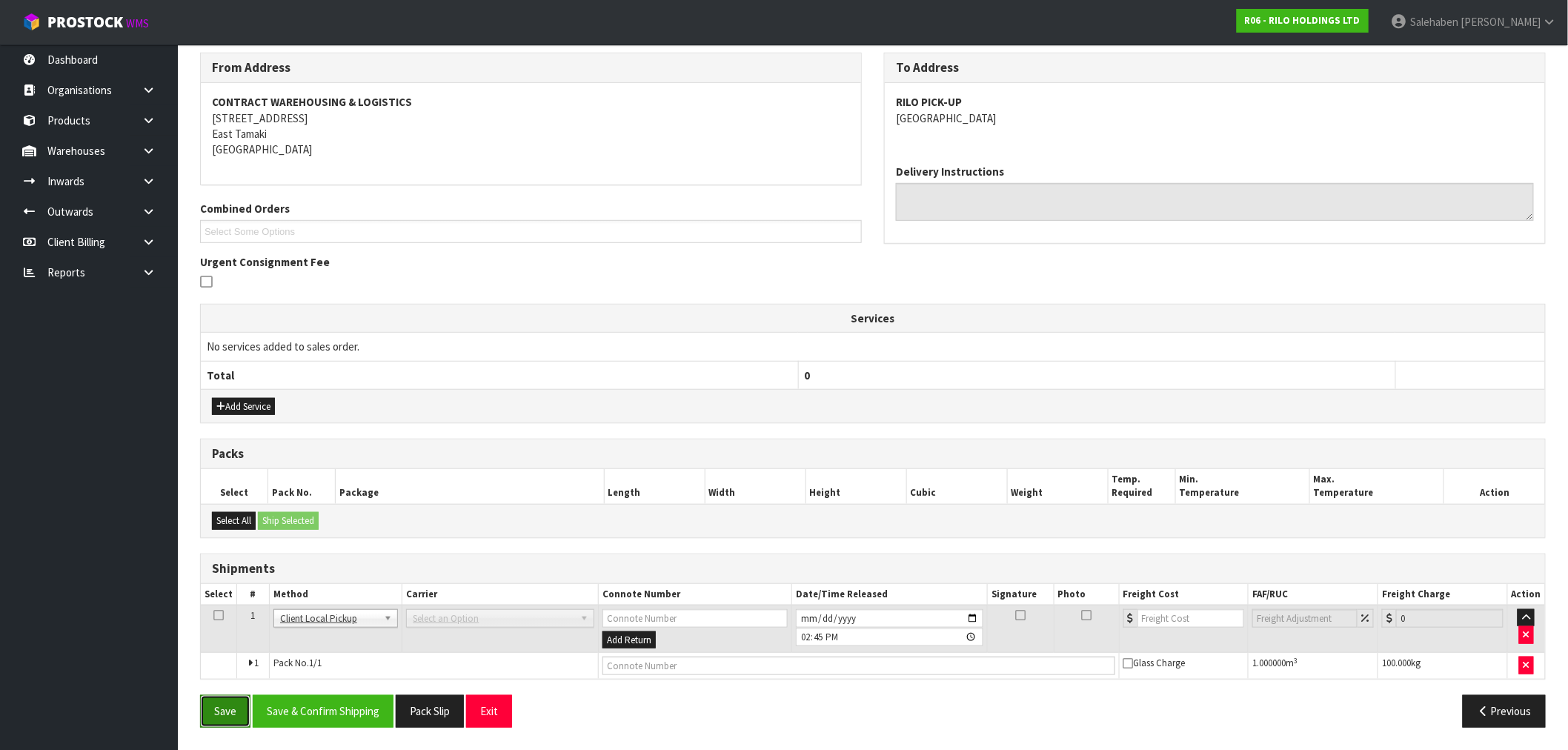
drag, startPoint x: 218, startPoint y: 706, endPoint x: 211, endPoint y: 710, distance: 8.1
click at [218, 706] on button "Save" at bounding box center [225, 711] width 50 height 32
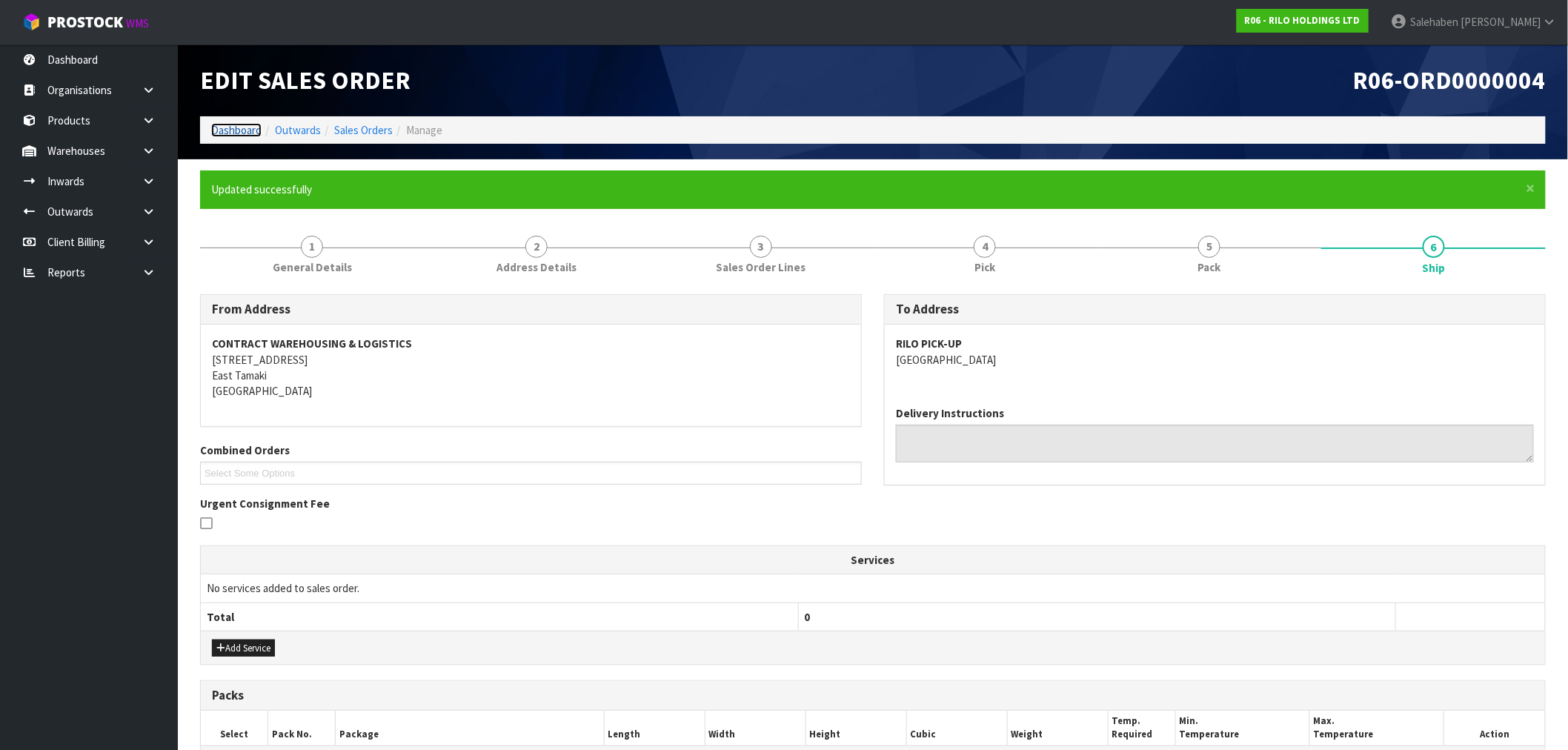
click at [241, 126] on link "Dashboard" at bounding box center [236, 130] width 50 height 14
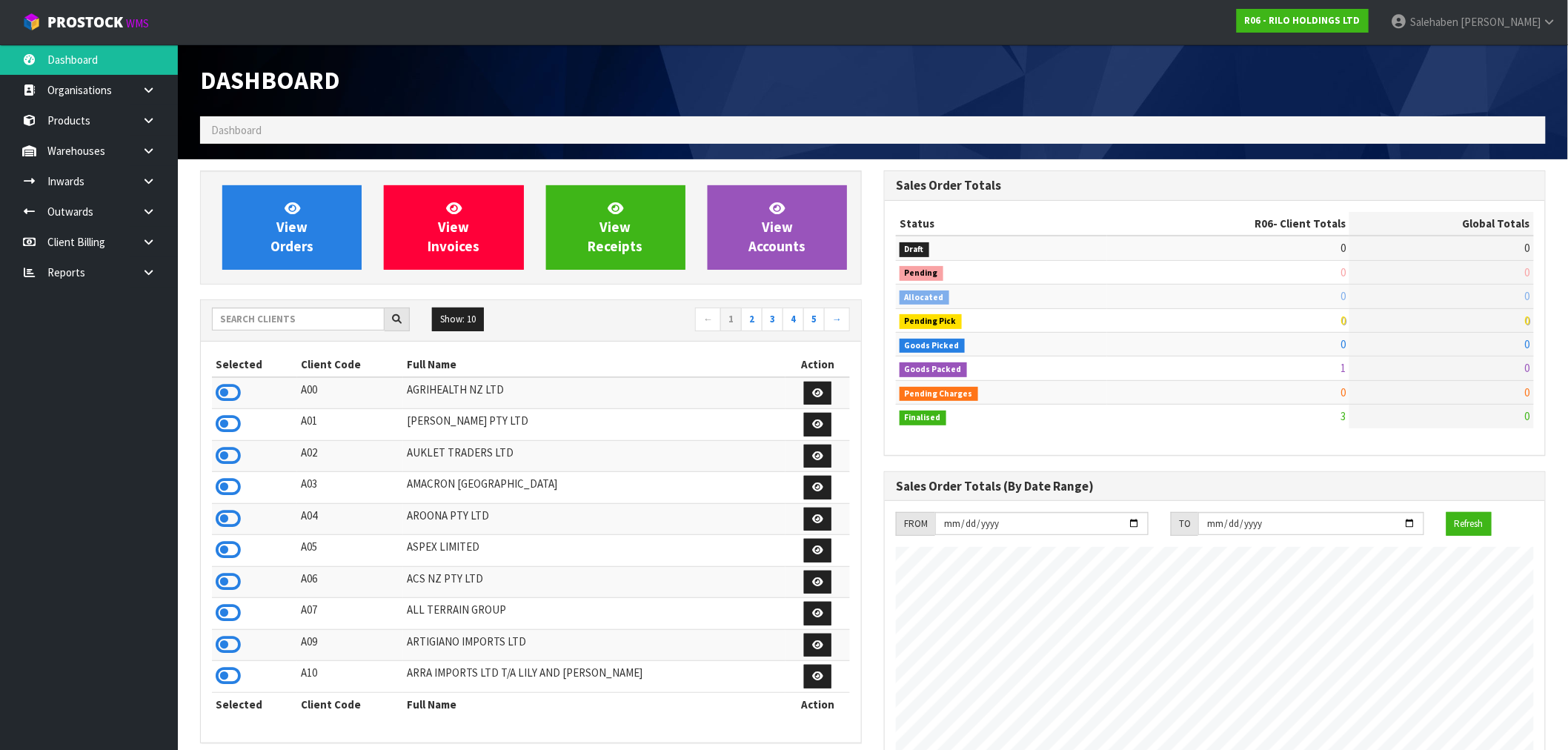
scroll to position [906, 684]
click at [293, 320] on input "text" at bounding box center [298, 319] width 173 height 23
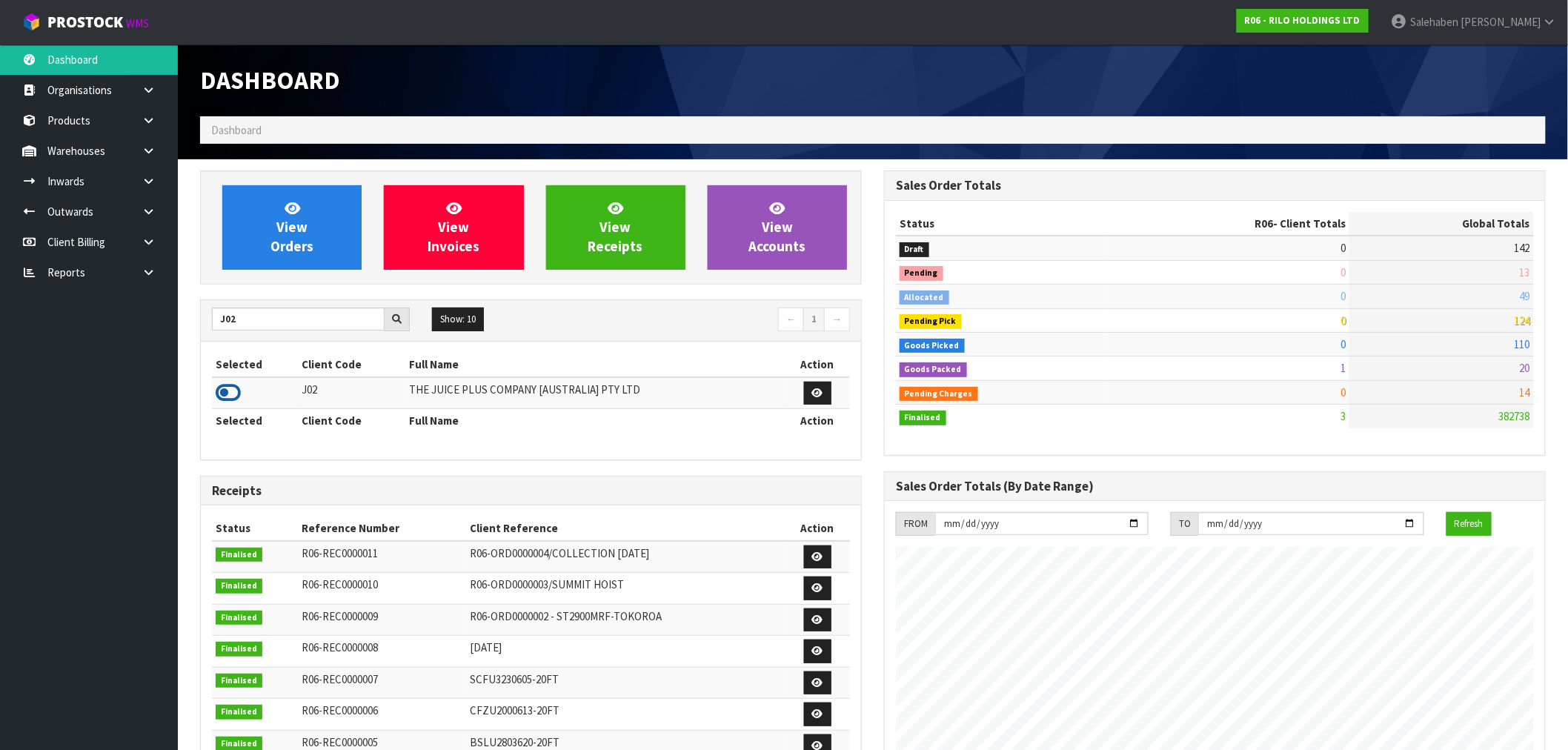
click at [220, 389] on icon at bounding box center [228, 393] width 26 height 22
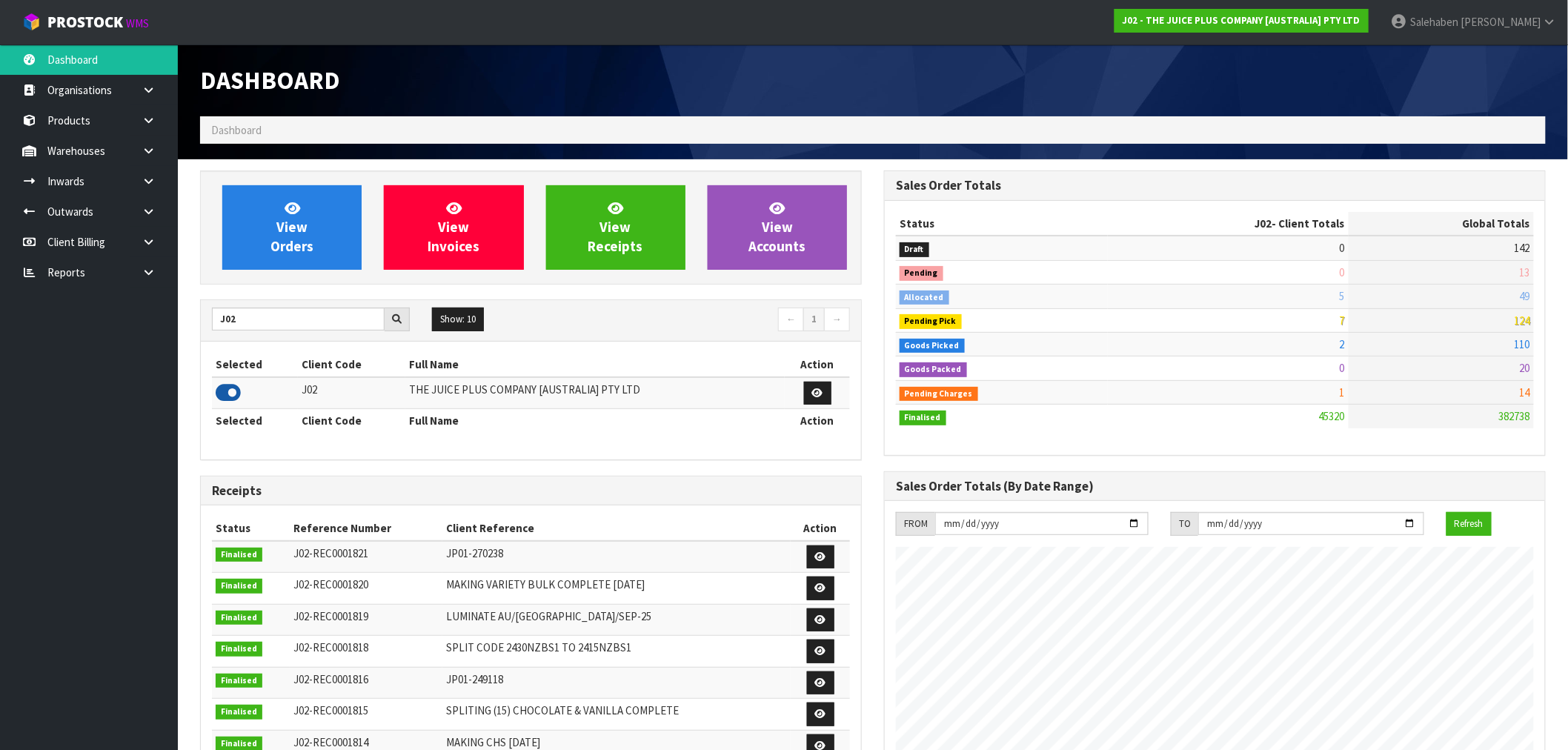
scroll to position [1123, 684]
drag, startPoint x: 242, startPoint y: 316, endPoint x: 152, endPoint y: 348, distance: 95.5
click at [152, 348] on body "Toggle navigation ProStock WMS J02 - THE JUICE PLUS COMPANY [AUSTRALIA] PTY LTD…" at bounding box center [784, 375] width 1568 height 750
click at [237, 390] on icon at bounding box center [228, 393] width 26 height 22
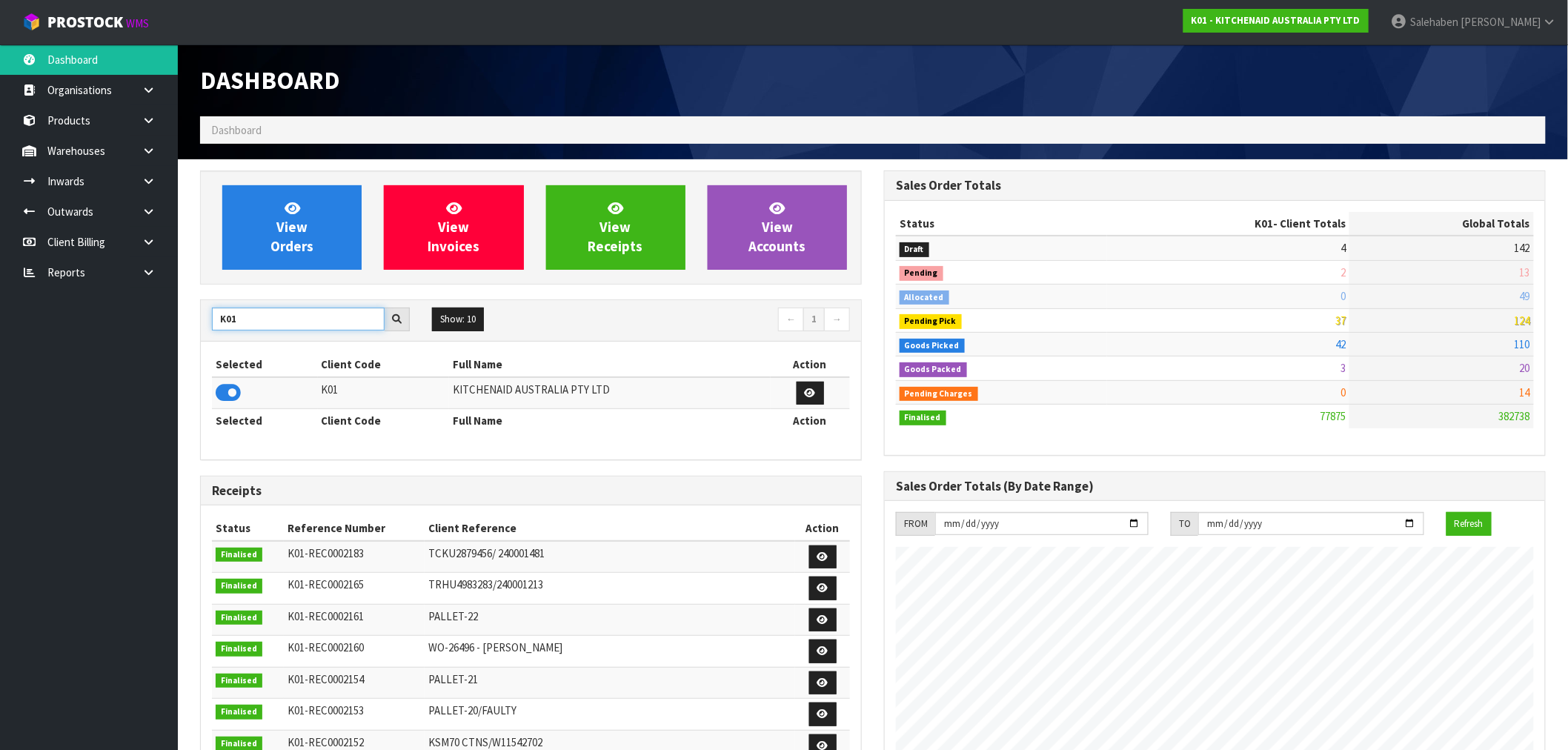
drag, startPoint x: 235, startPoint y: 327, endPoint x: 128, endPoint y: 337, distance: 107.5
click at [141, 337] on body "Toggle navigation ProStock WMS K01 - KITCHENAID AUSTRALIA PTY LTD [PERSON_NAME]…" at bounding box center [784, 375] width 1568 height 750
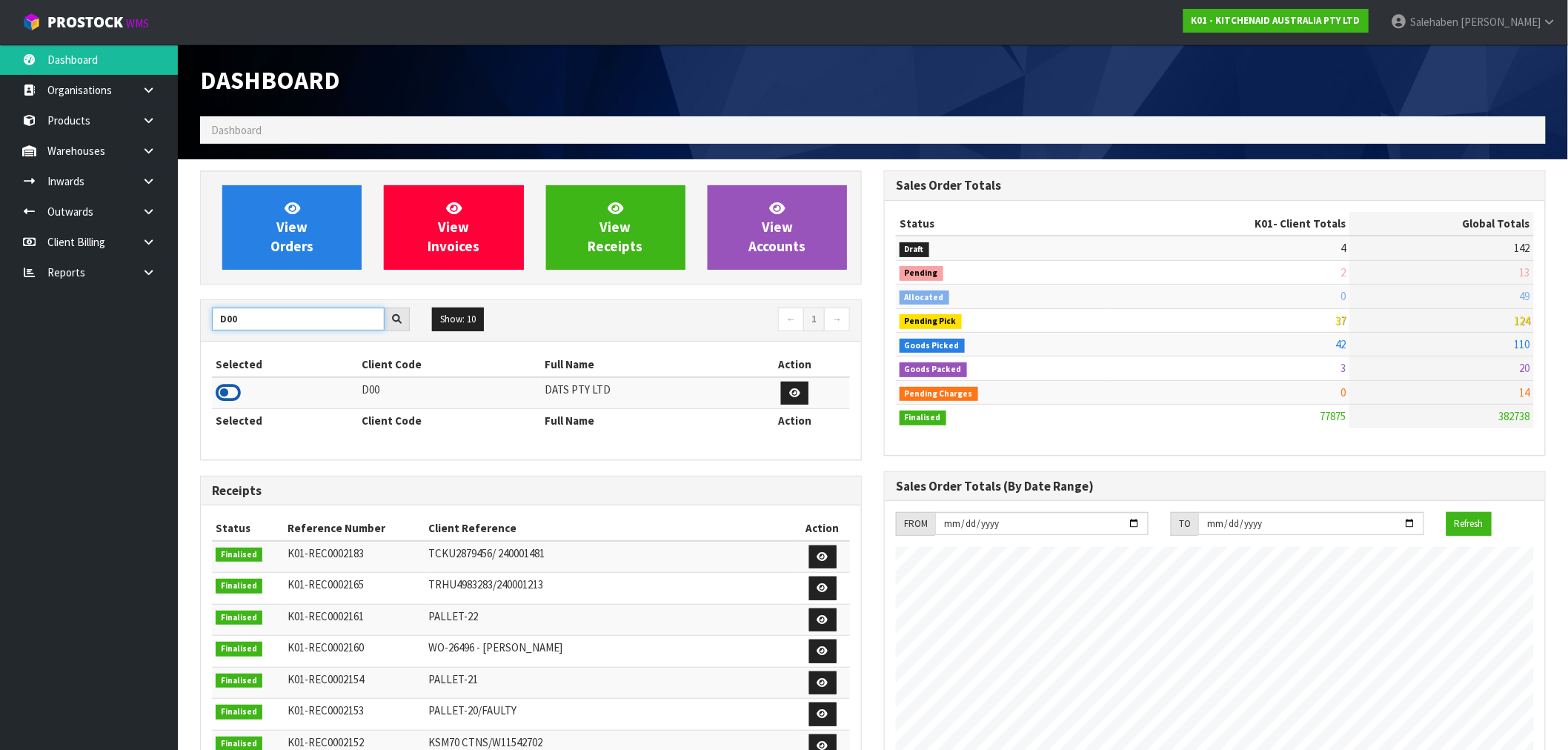
type input "D00"
click at [221, 398] on icon at bounding box center [228, 393] width 26 height 22
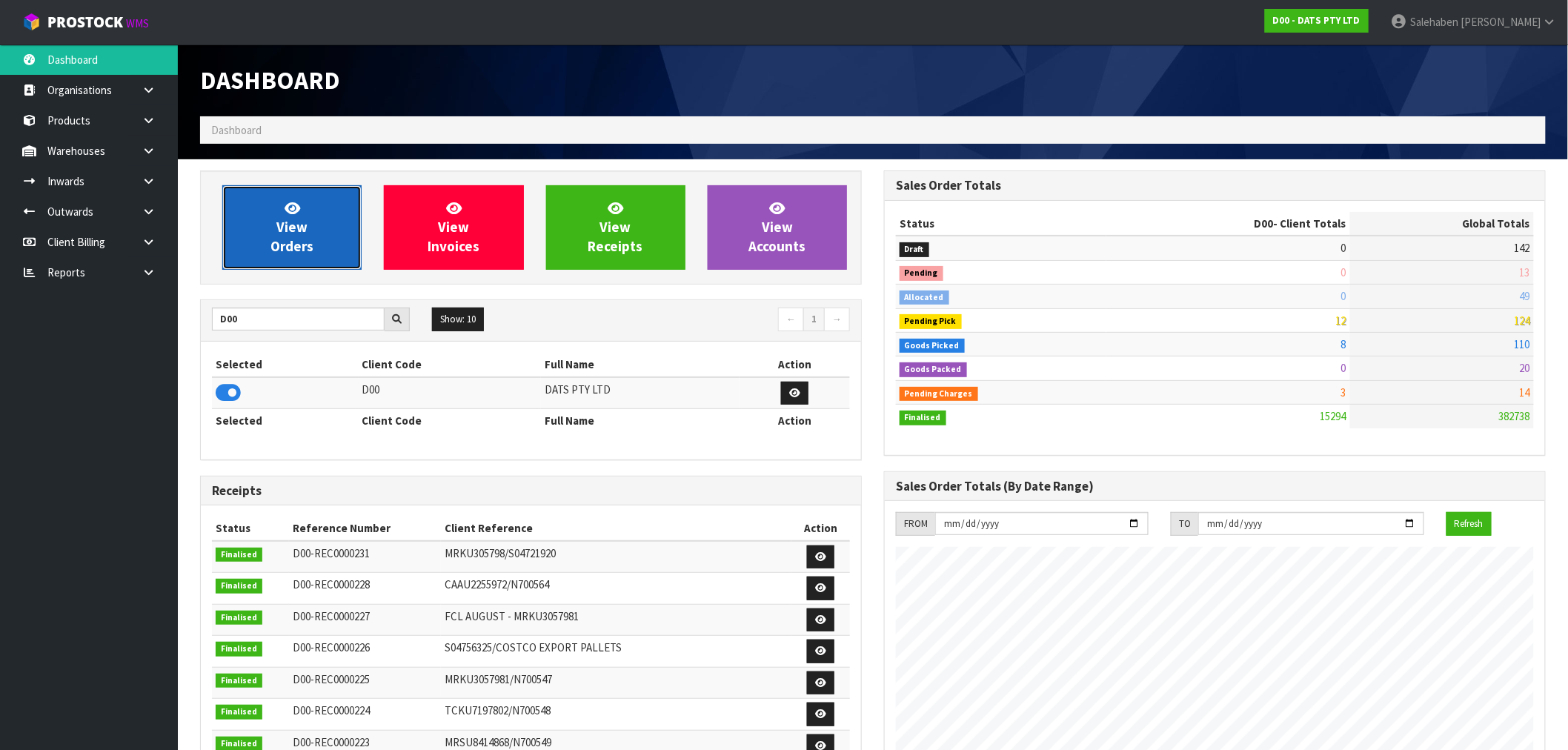
click at [306, 242] on span "View Orders" at bounding box center [291, 227] width 43 height 56
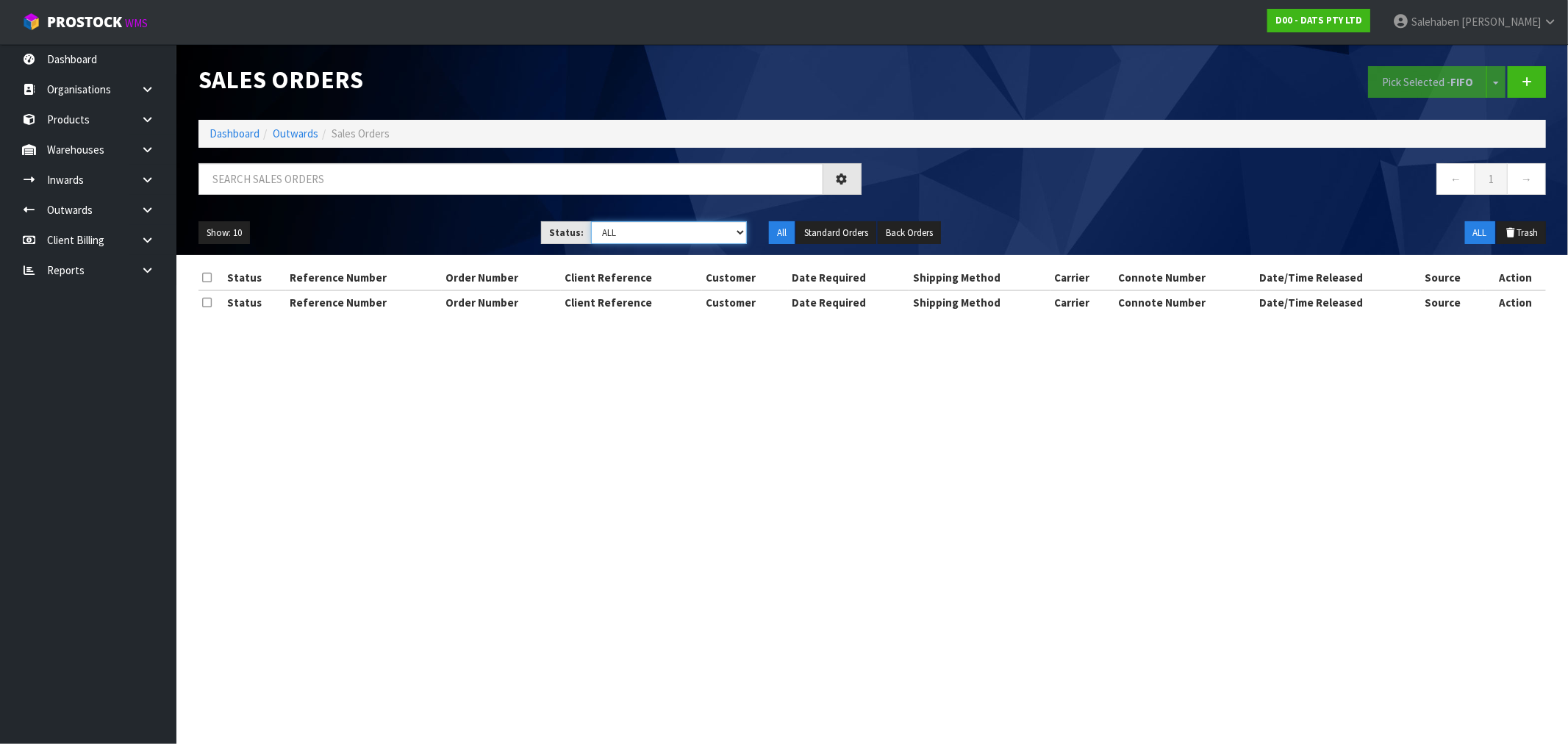
click at [672, 232] on select "Draft Pending Allocated Pending Pick Goods Picked Goods Packed Pending Charges …" at bounding box center [669, 232] width 156 height 23
select select "string:3"
click at [591, 221] on select "Draft Pending Allocated Pending Pick Goods Picked Goods Packed Pending Charges …" at bounding box center [669, 232] width 156 height 23
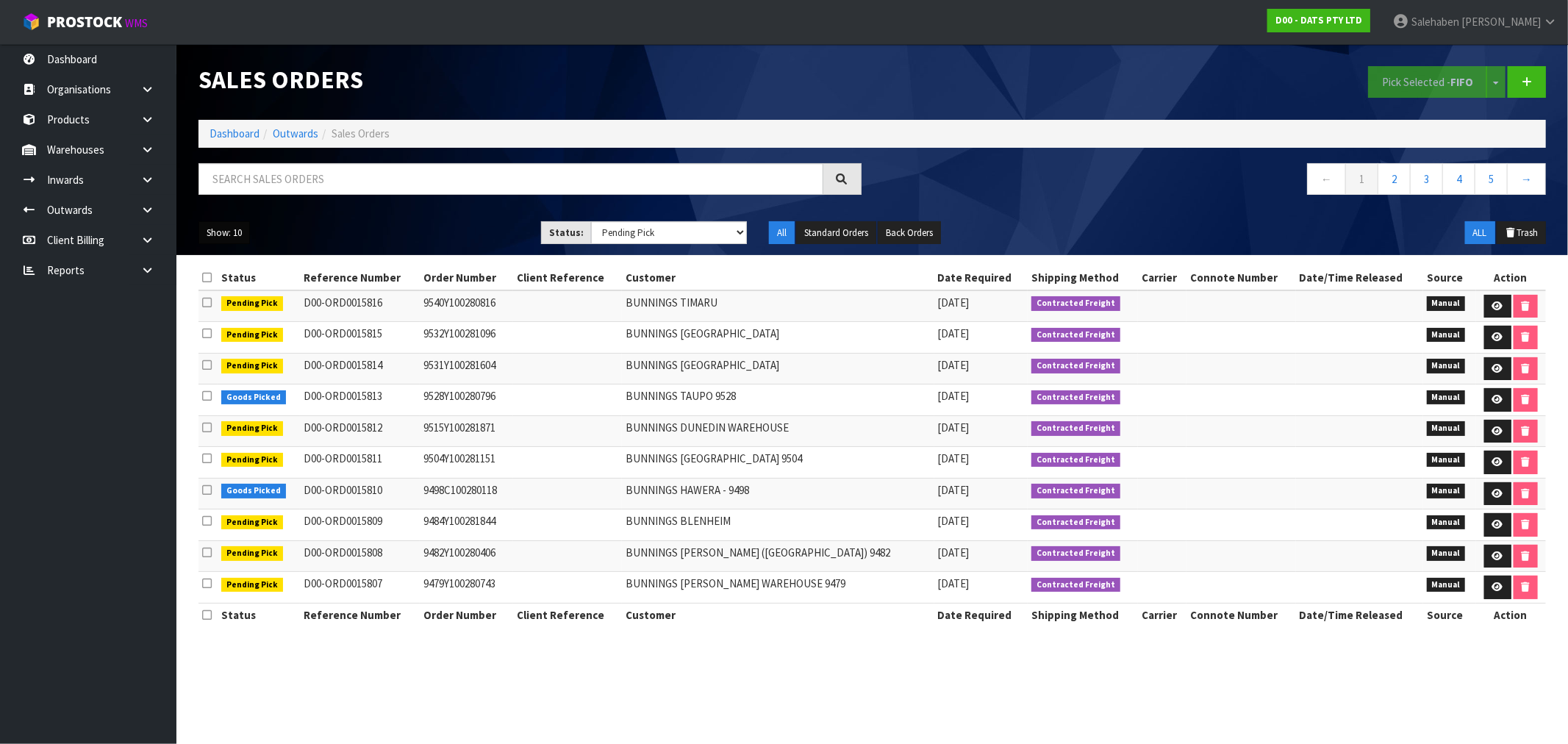
click at [229, 238] on button "Show: 10" at bounding box center [224, 233] width 52 height 24
click at [221, 322] on link "50" at bounding box center [257, 320] width 116 height 20
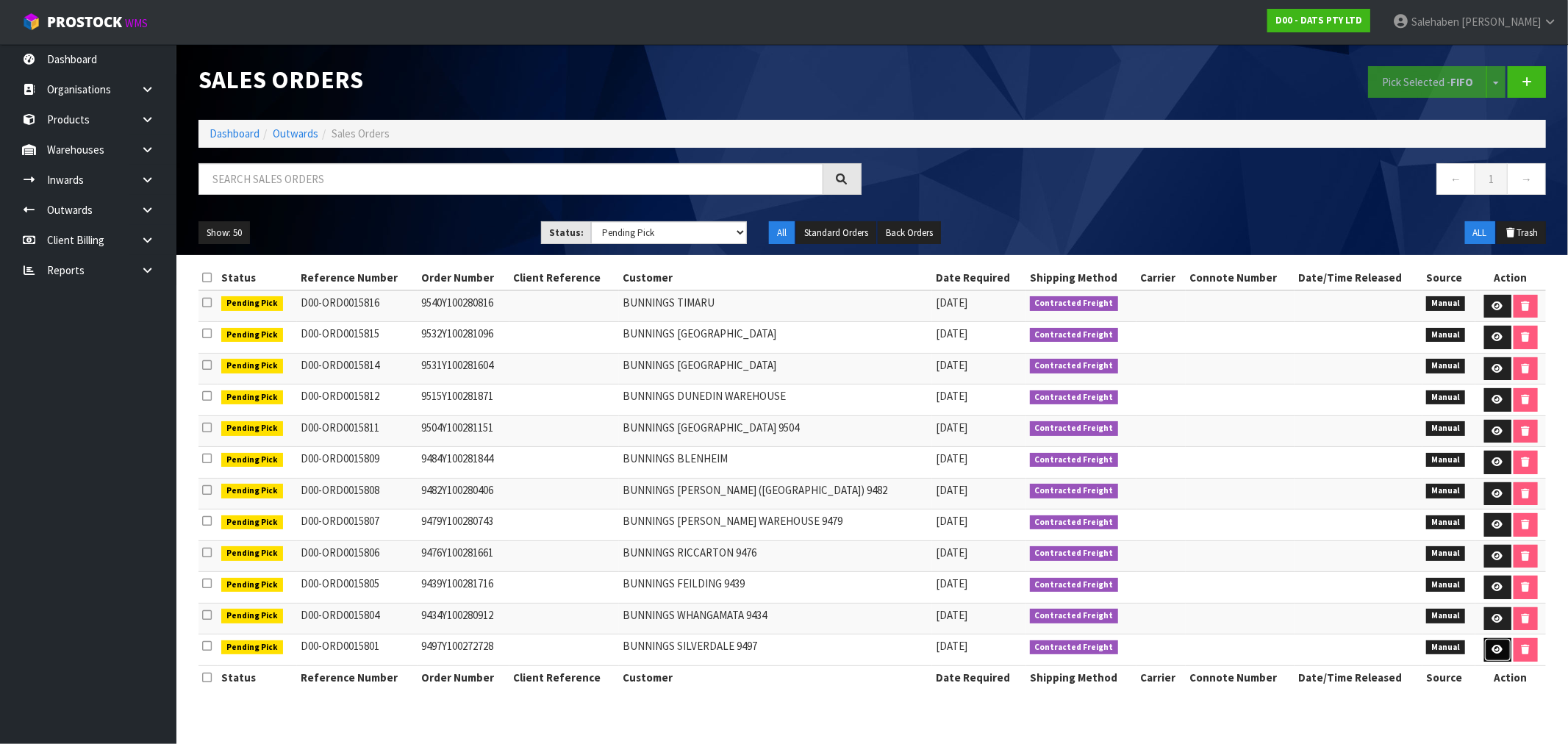
click at [1496, 650] on icon at bounding box center [1497, 650] width 11 height 10
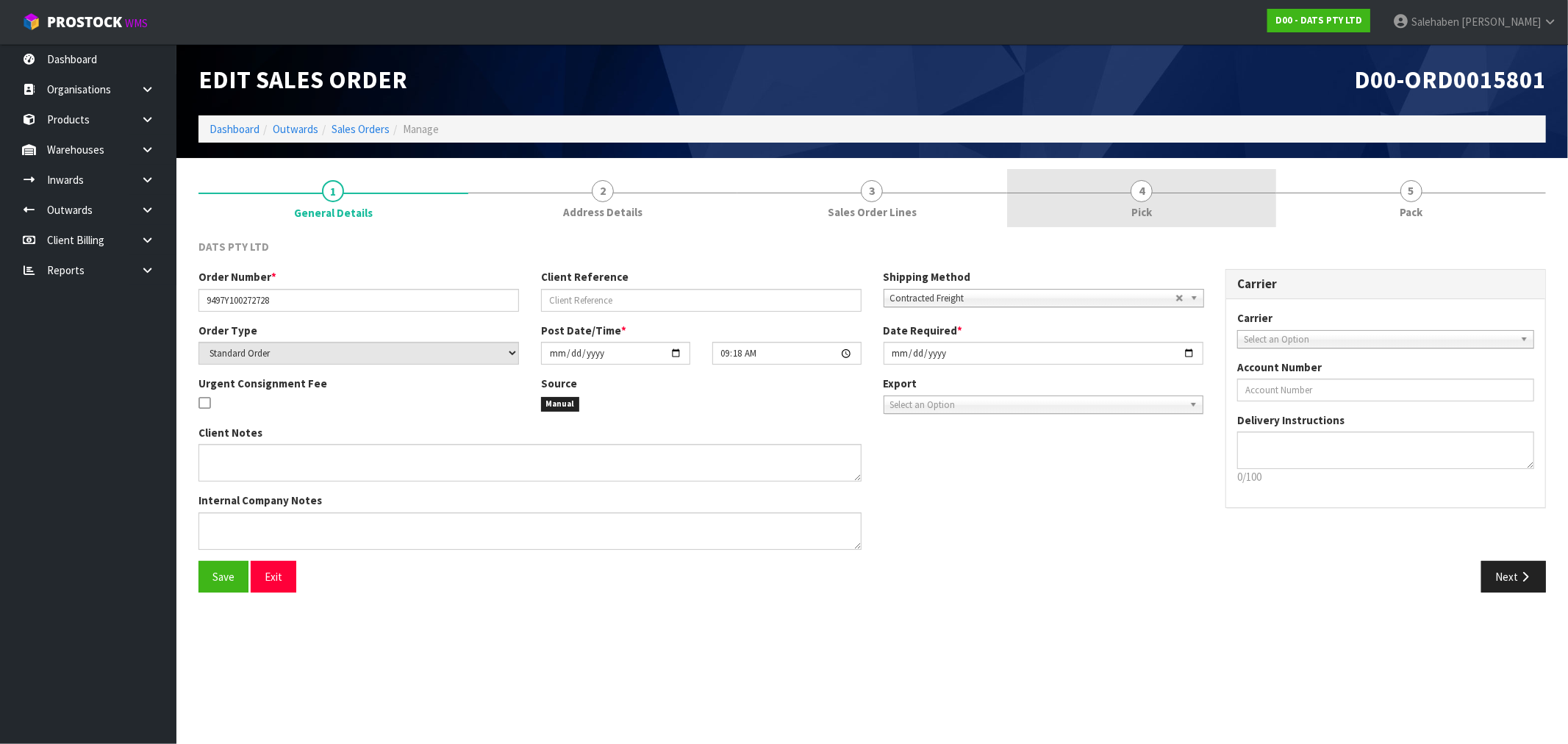
click at [1145, 200] on span "4" at bounding box center [1141, 191] width 22 height 22
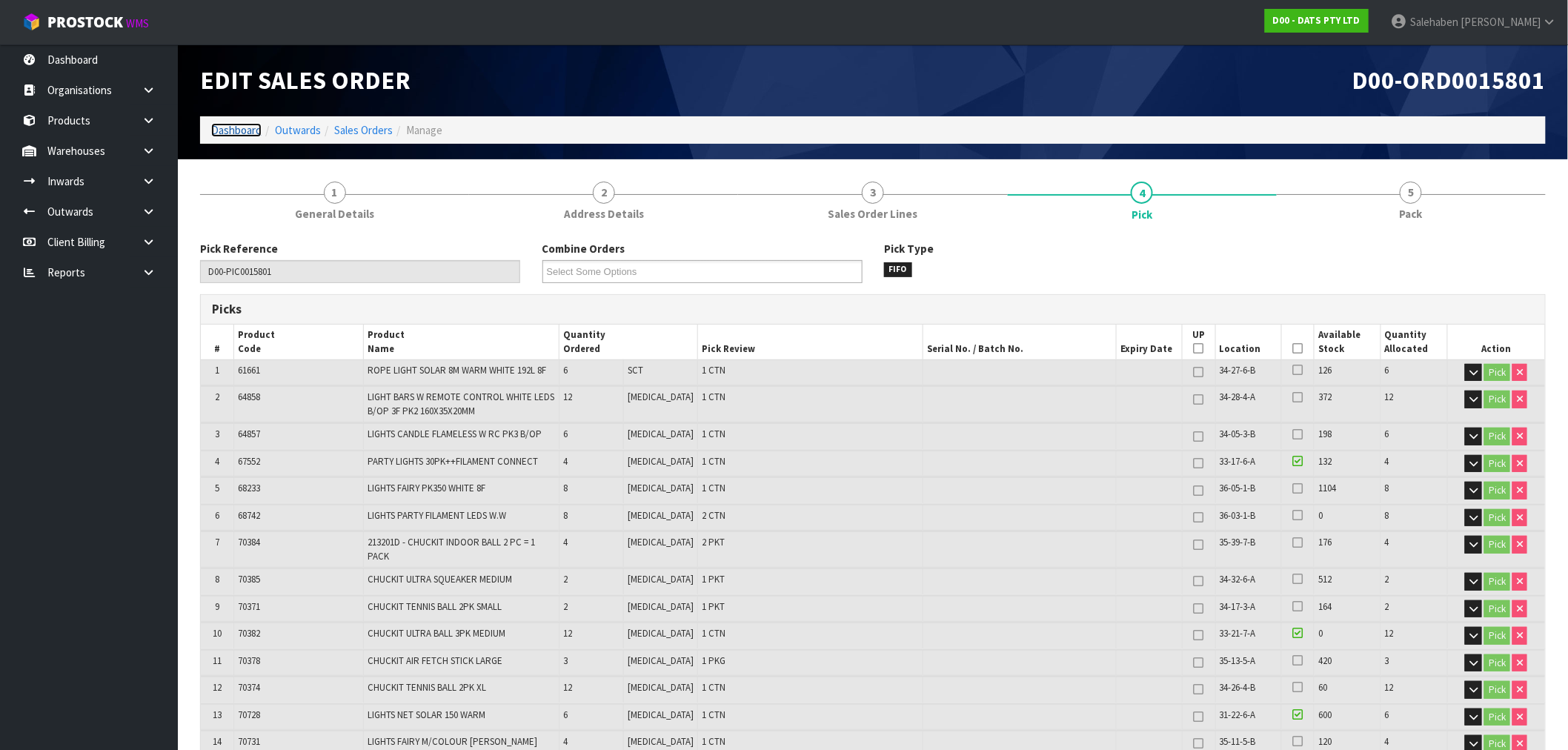
click at [233, 129] on link "Dashboard" at bounding box center [236, 130] width 50 height 14
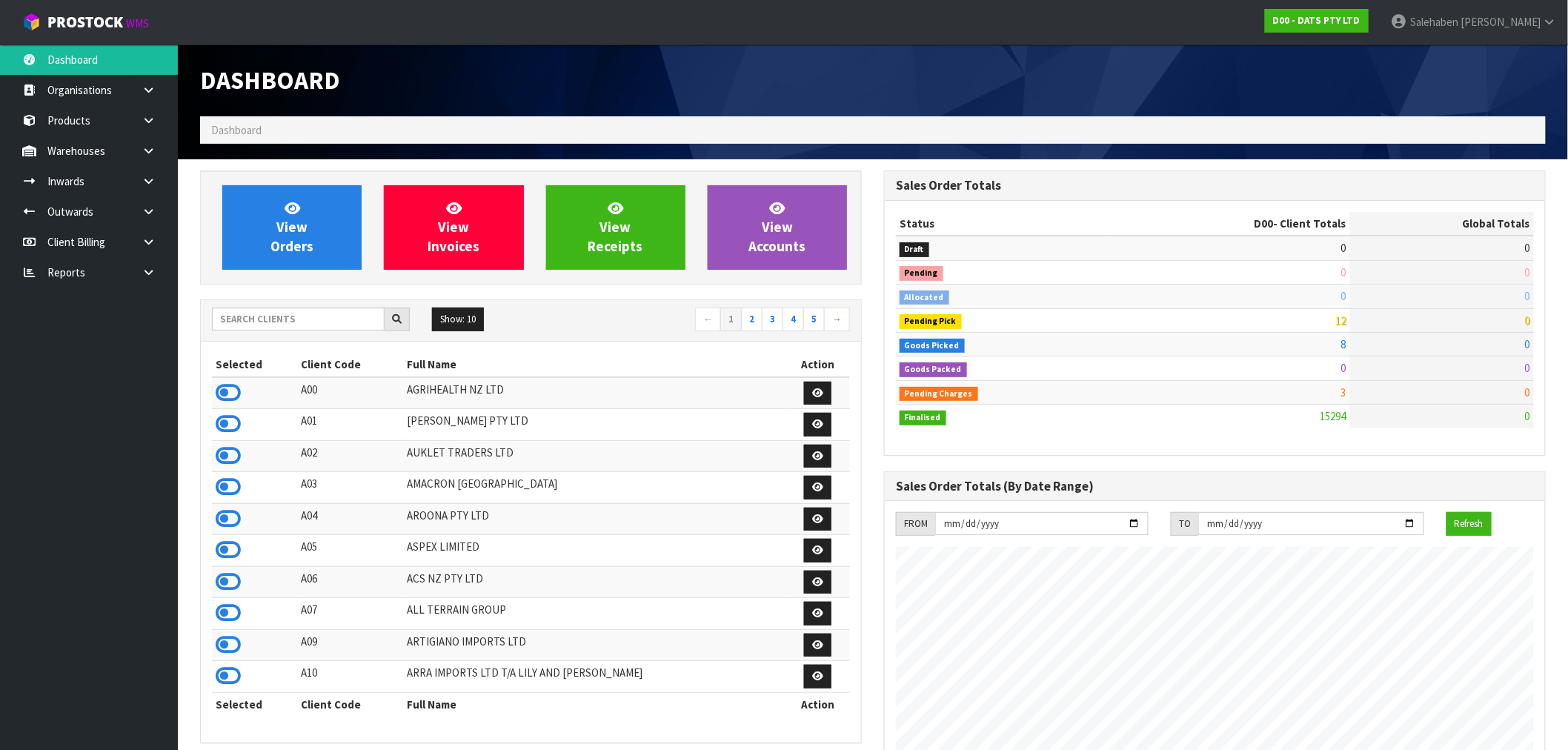
scroll to position [1123, 684]
click at [248, 316] on input "text" at bounding box center [298, 319] width 173 height 23
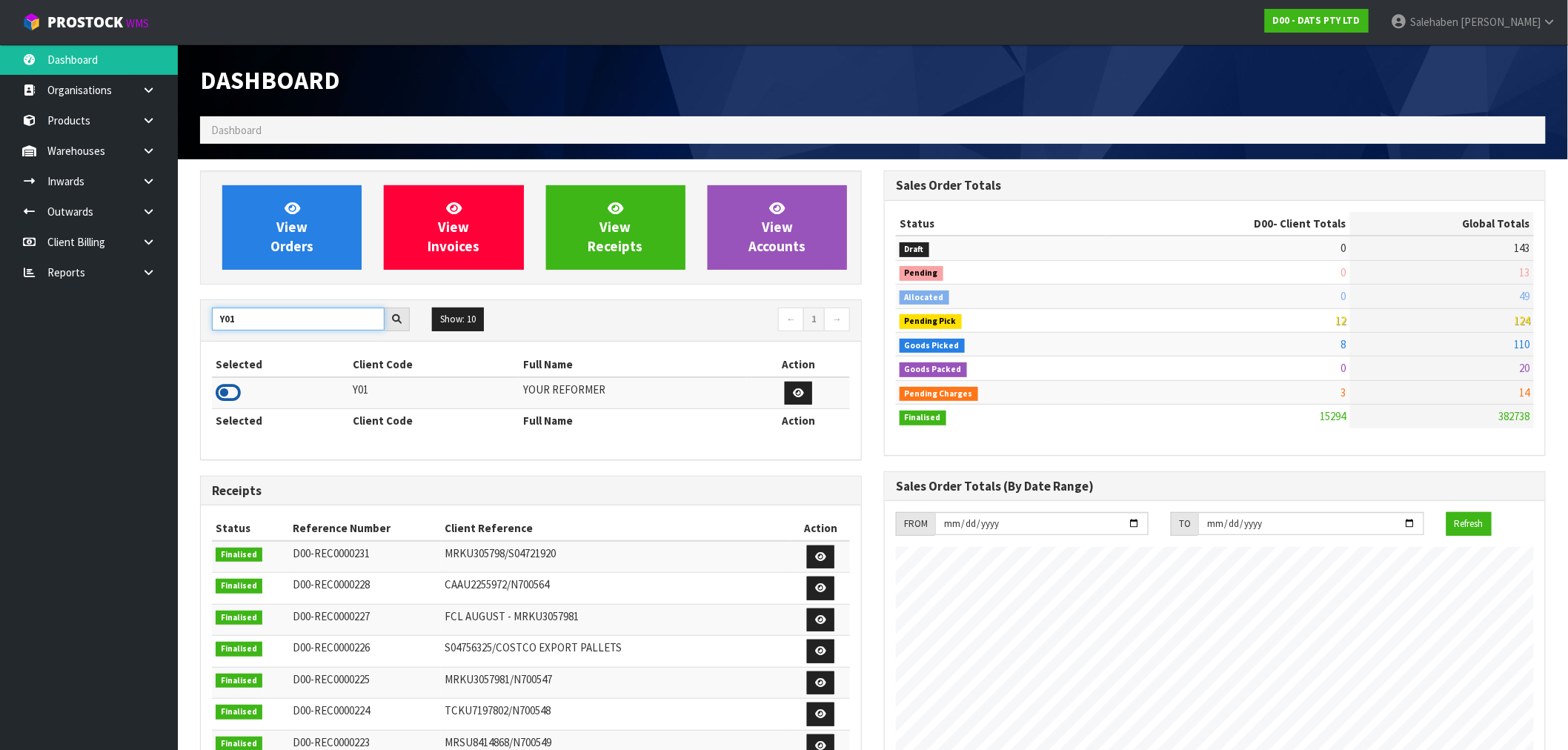
type input "Y01"
click at [225, 391] on icon at bounding box center [228, 393] width 26 height 22
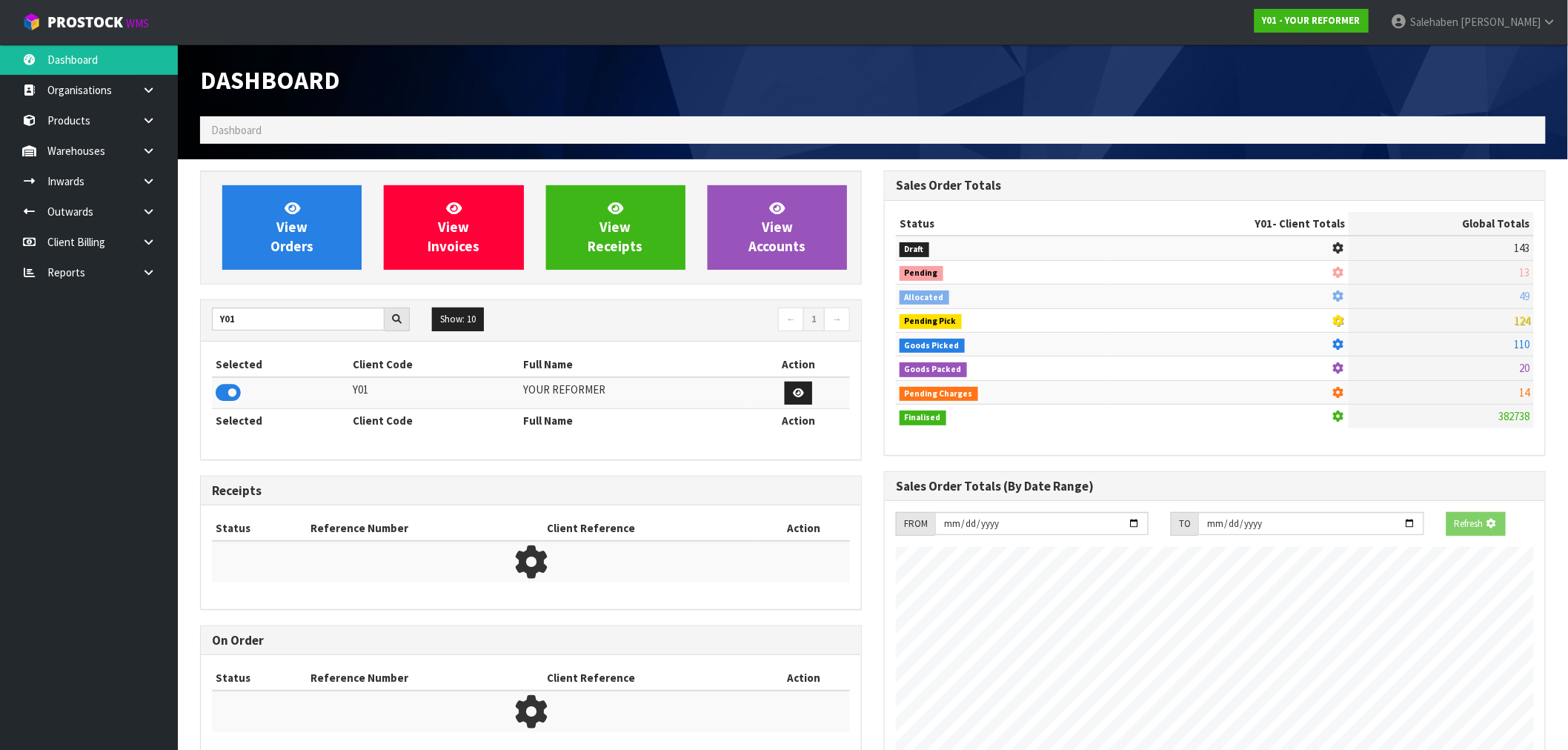
scroll to position [979, 684]
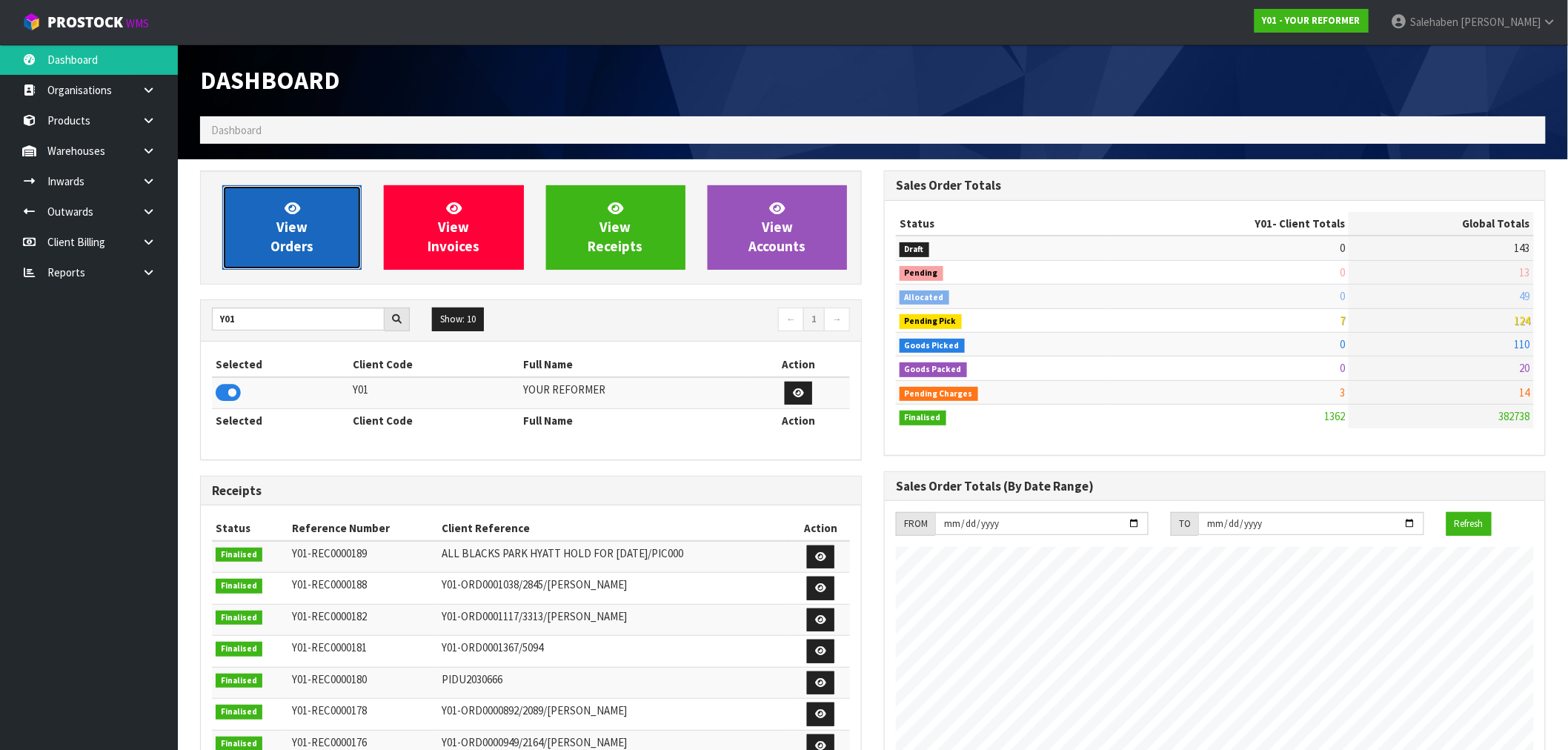
click at [314, 234] on link "View Orders" at bounding box center [291, 227] width 140 height 85
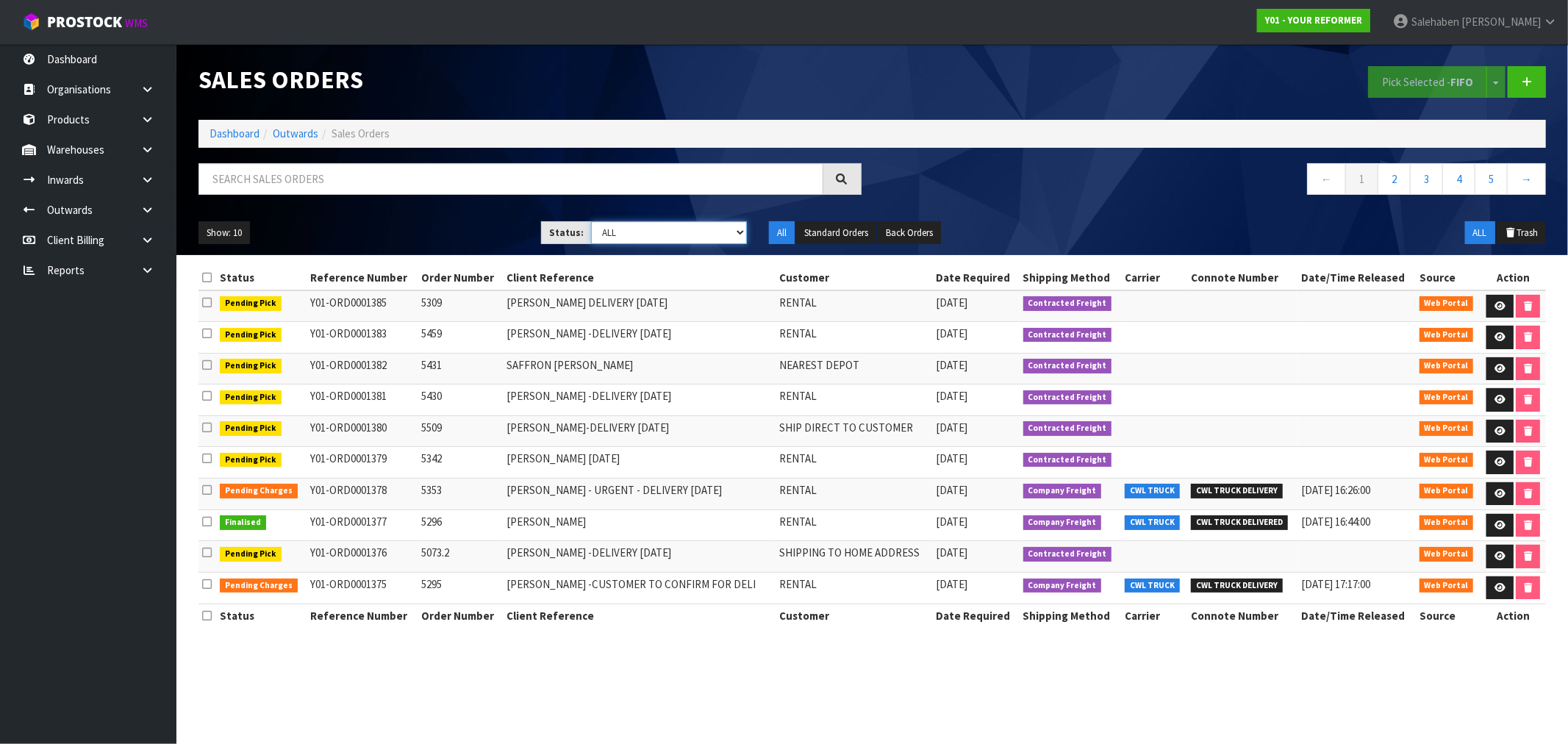
drag, startPoint x: 659, startPoint y: 236, endPoint x: 649, endPoint y: 244, distance: 12.8
click at [659, 236] on select "Draft Pending Allocated Pending Pick Goods Picked Goods Packed Pending Charges …" at bounding box center [669, 232] width 156 height 23
select select "string:3"
click at [591, 221] on select "Draft Pending Allocated Pending Pick Goods Picked Goods Packed Pending Charges …" at bounding box center [669, 232] width 156 height 23
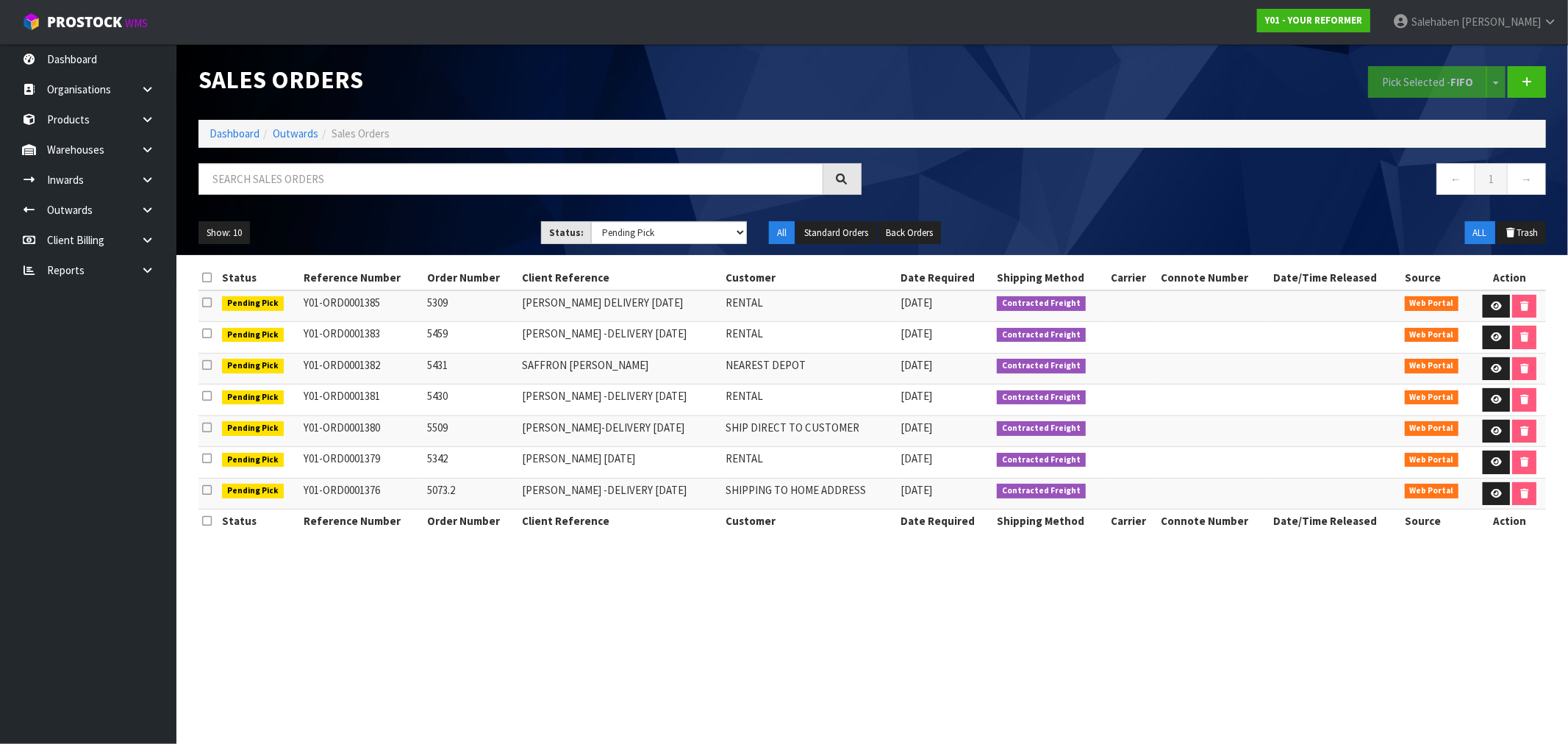
click at [620, 372] on td "SAFFRON FINNEY" at bounding box center [620, 368] width 204 height 32
click at [622, 375] on td "SAFFRON FINNEY" at bounding box center [620, 368] width 204 height 32
click at [236, 133] on link "Dashboard" at bounding box center [234, 133] width 50 height 14
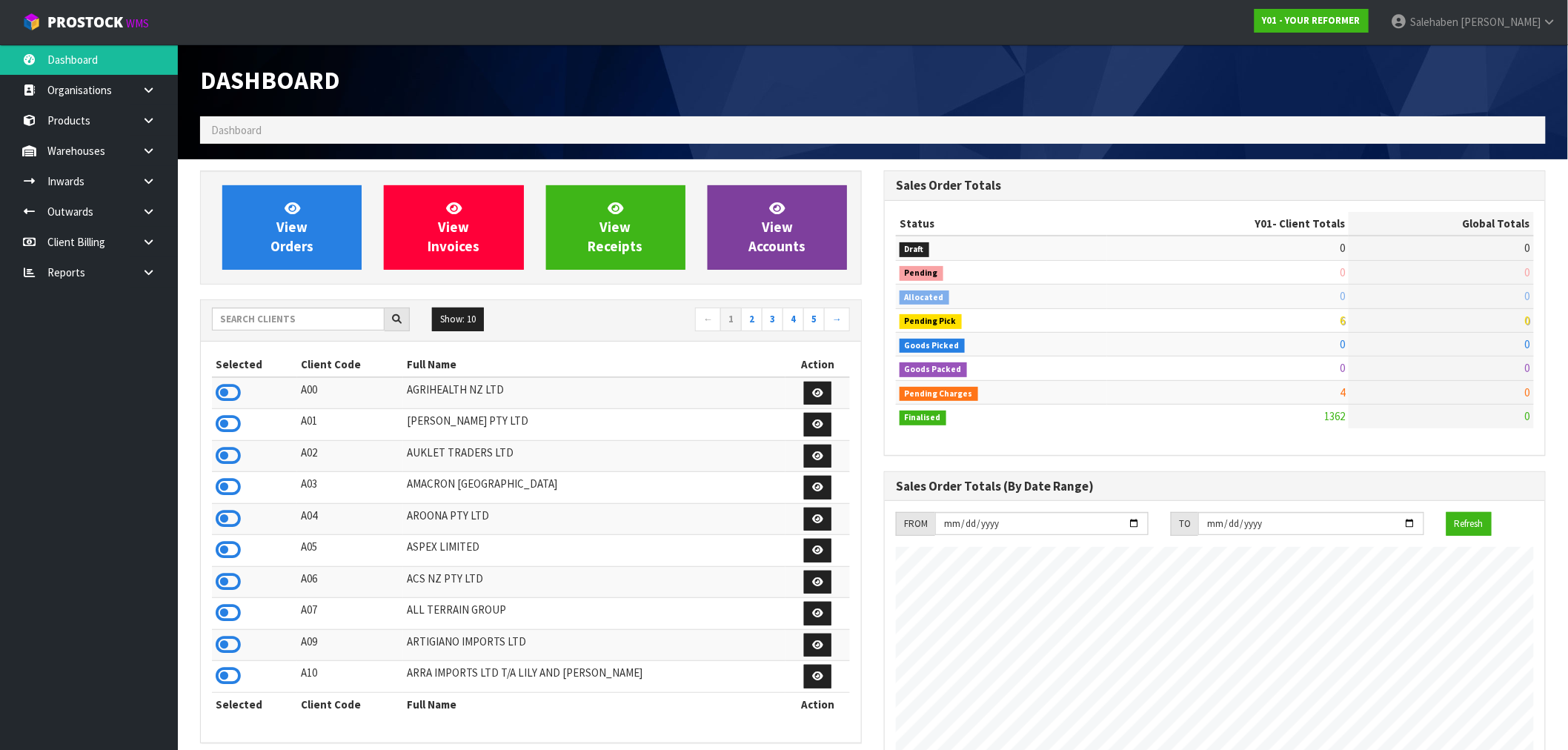
scroll to position [979, 684]
click at [341, 319] on input "text" at bounding box center [298, 319] width 173 height 23
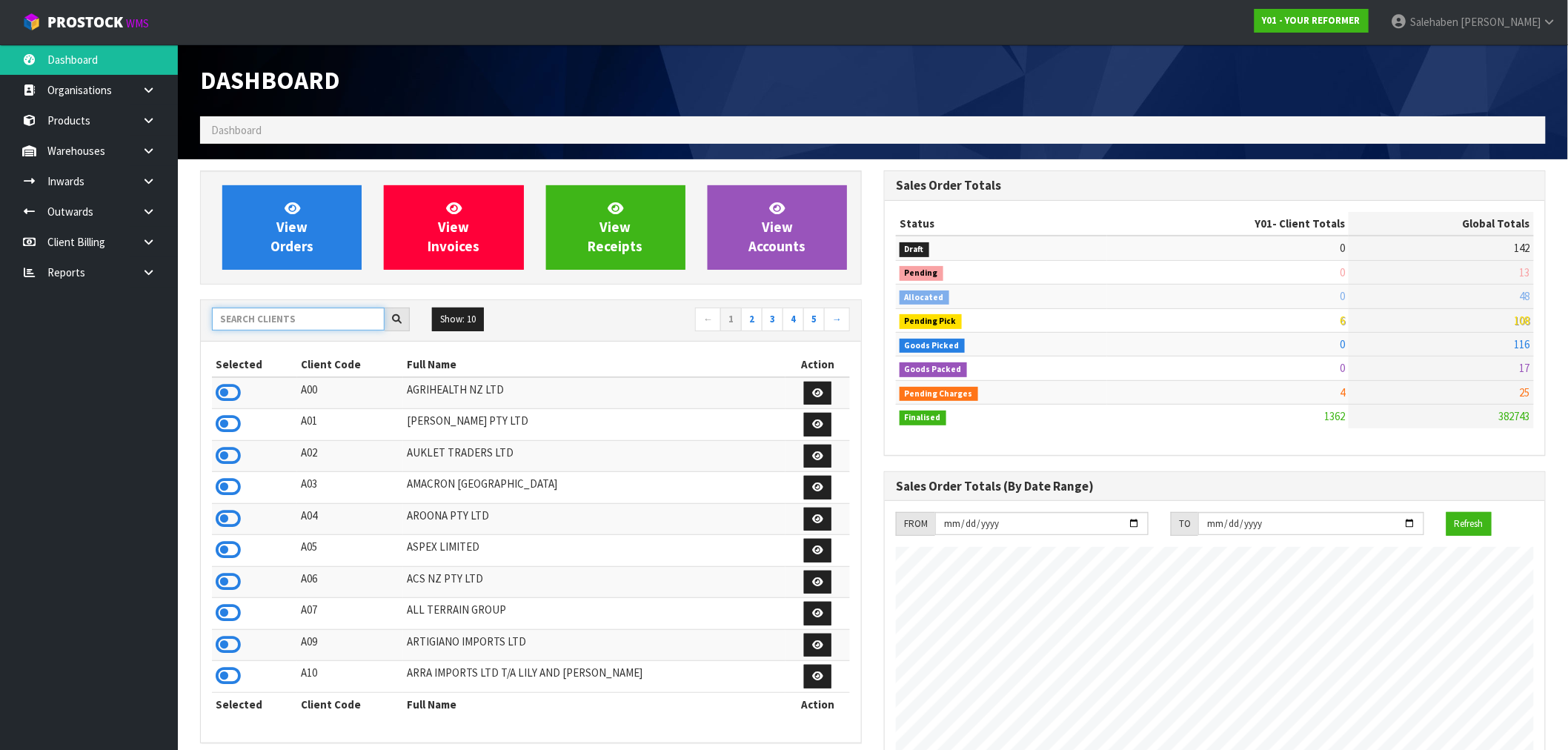
click at [341, 315] on input "text" at bounding box center [298, 319] width 173 height 23
click at [341, 314] on input "text" at bounding box center [298, 319] width 173 height 23
click at [233, 315] on input "text" at bounding box center [298, 319] width 173 height 23
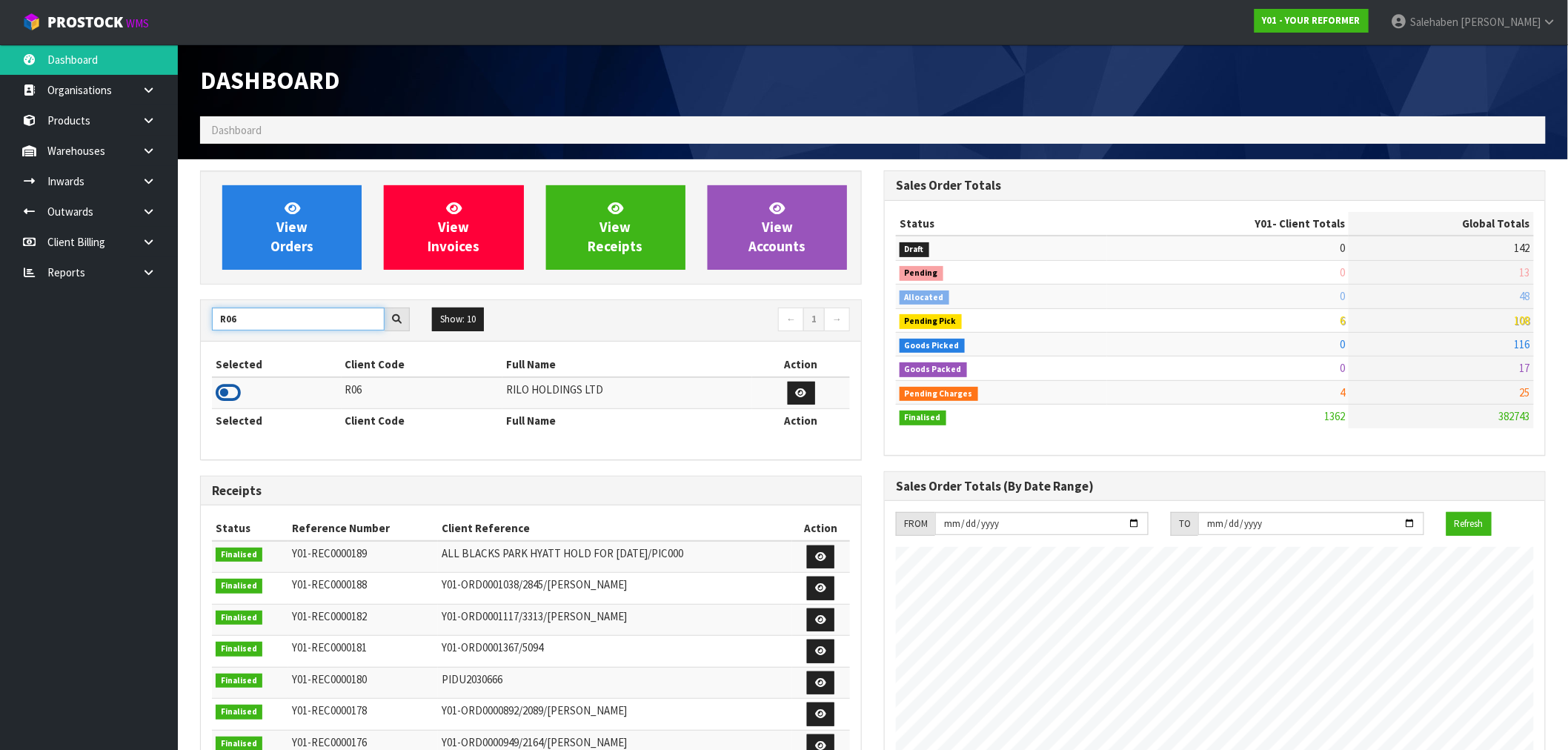
type input "R06"
click at [221, 395] on icon at bounding box center [228, 393] width 26 height 22
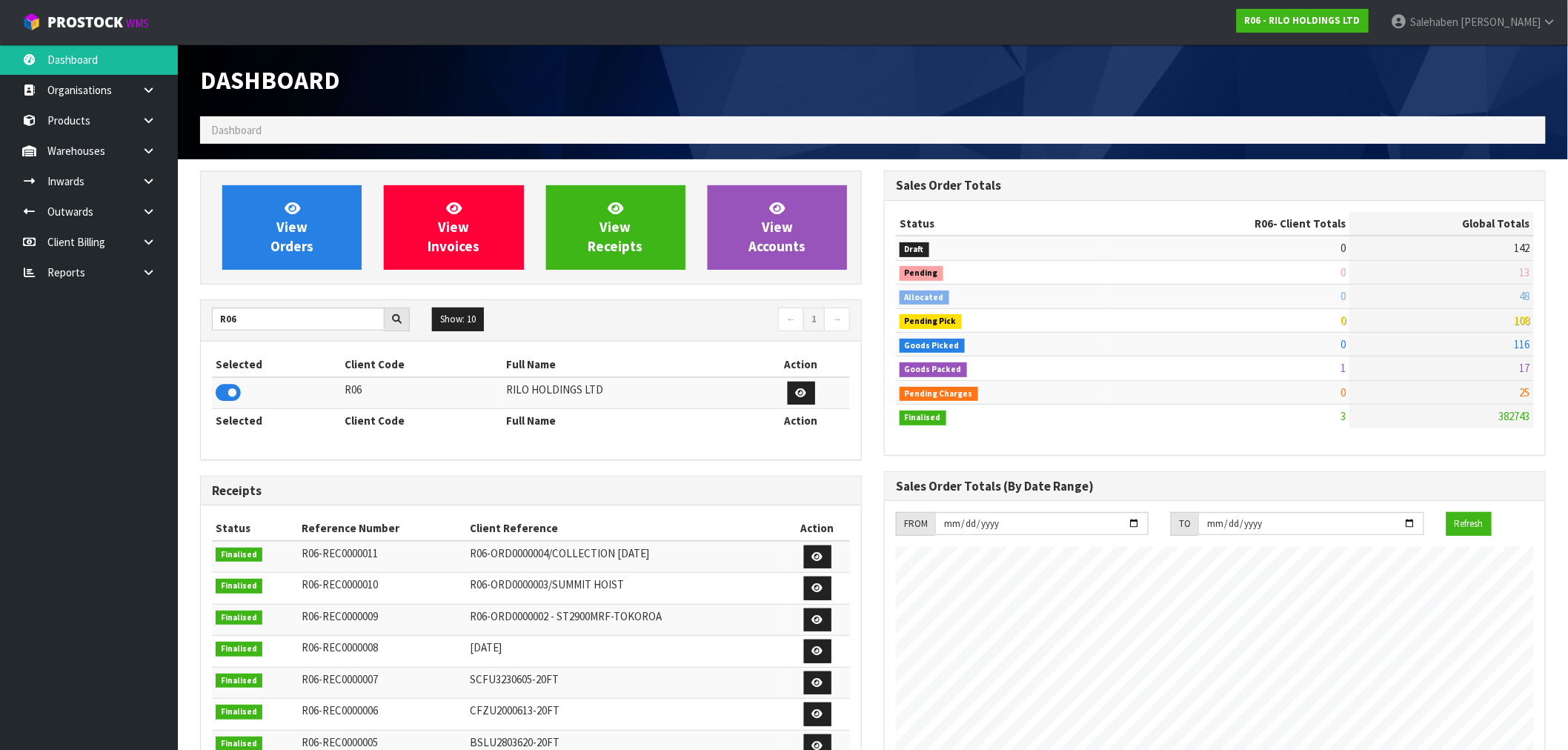
scroll to position [740371, 740352]
click at [334, 225] on link "View Orders" at bounding box center [291, 227] width 140 height 85
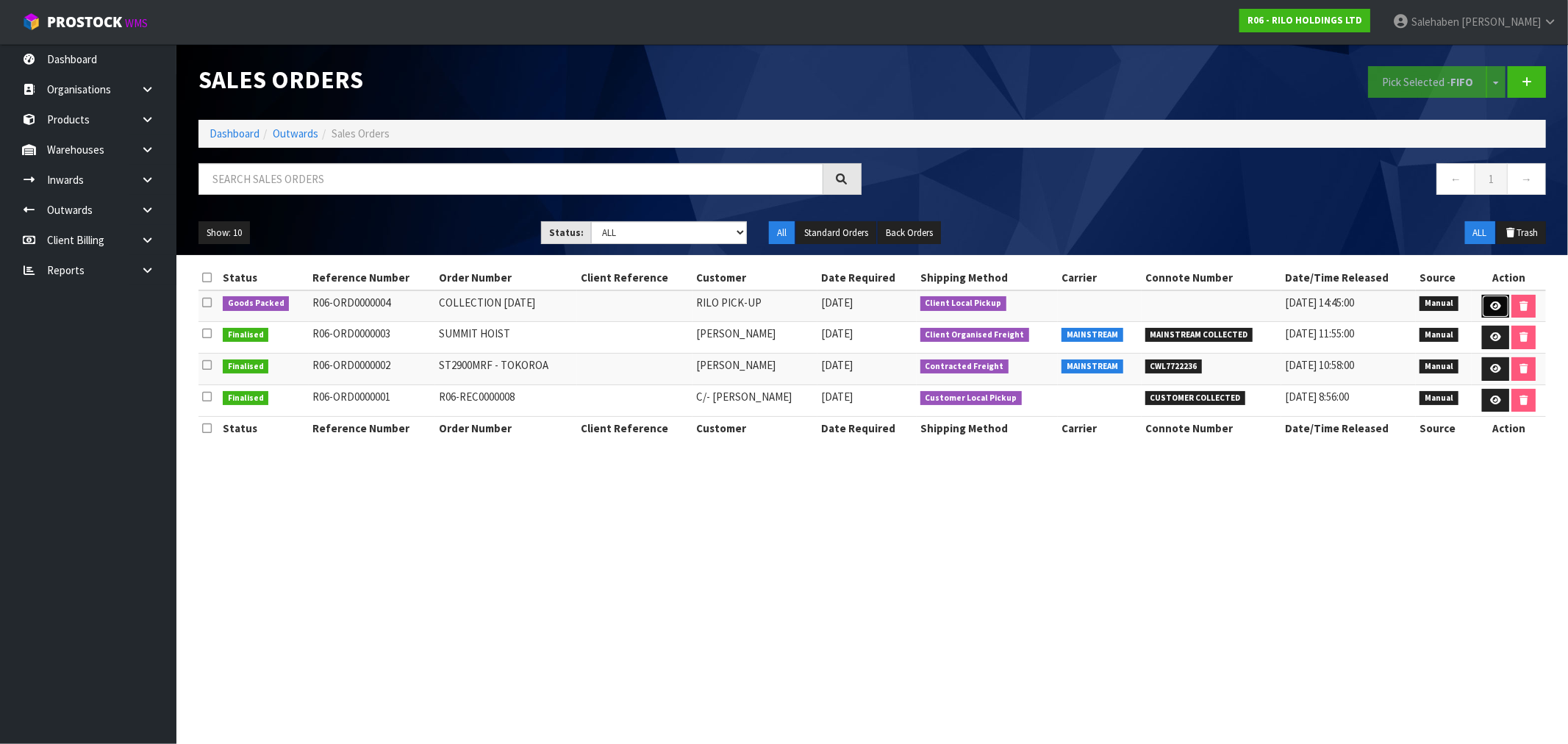
click at [1490, 305] on icon at bounding box center [1496, 306] width 11 height 10
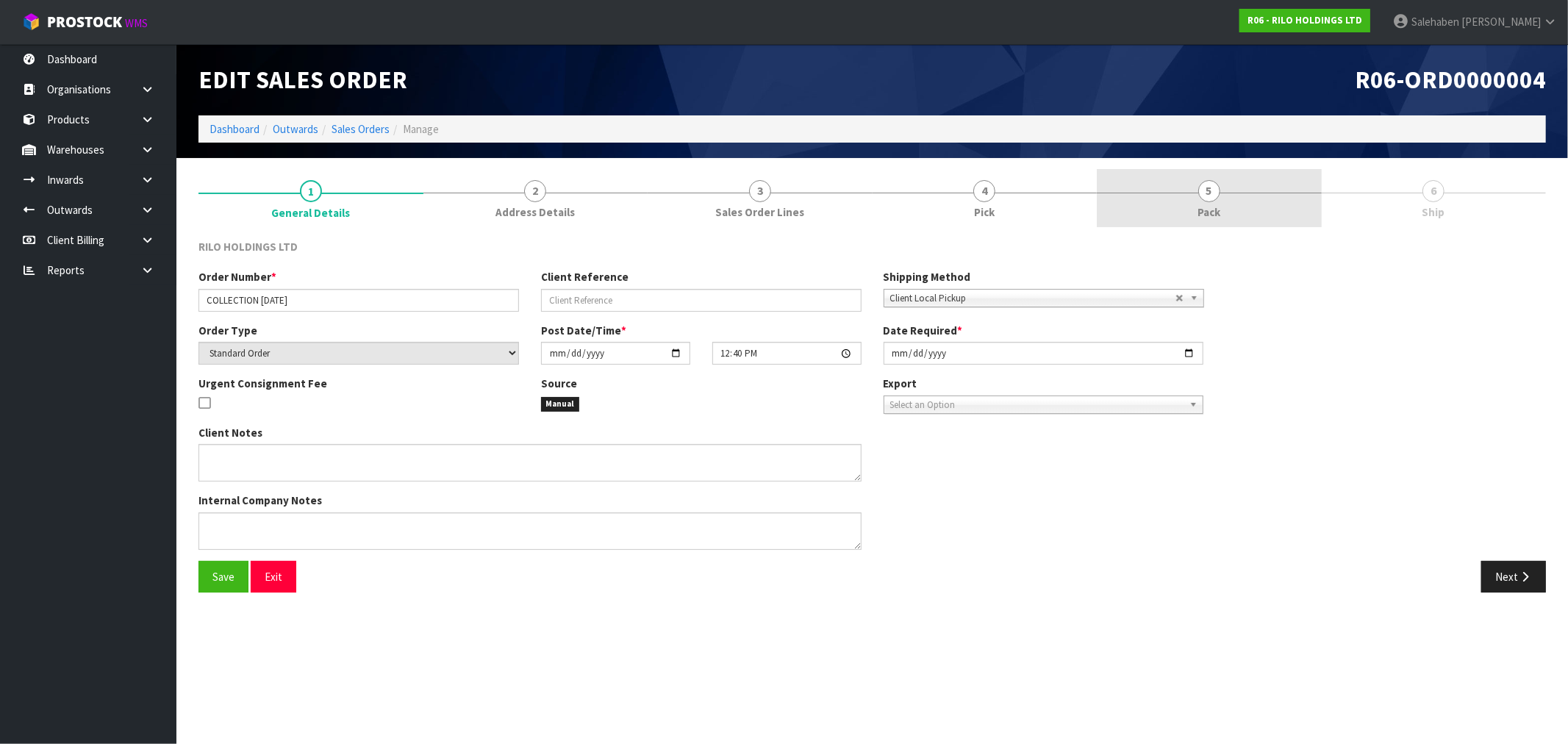
click at [1206, 207] on span "Pack" at bounding box center [1208, 212] width 23 height 15
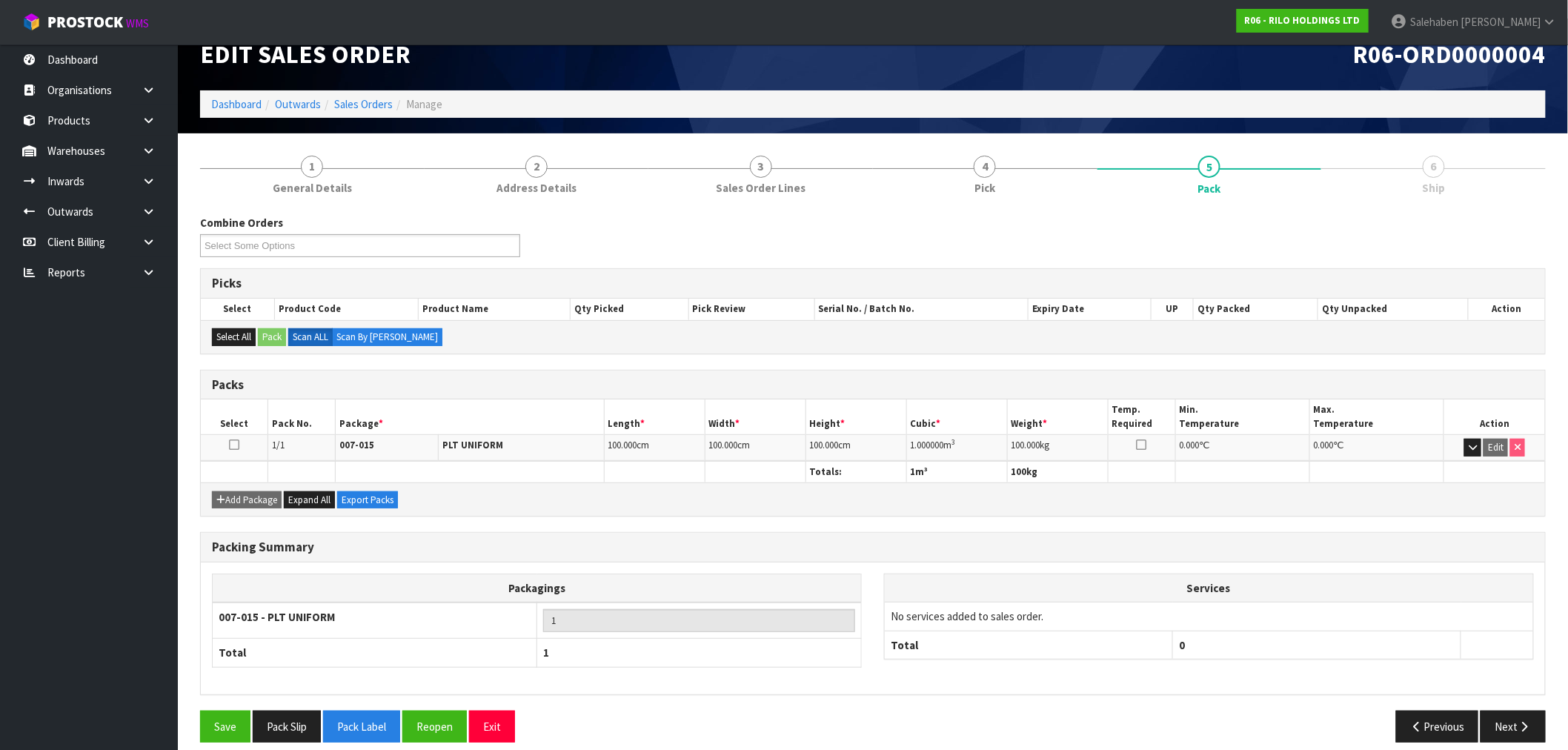
scroll to position [40, 0]
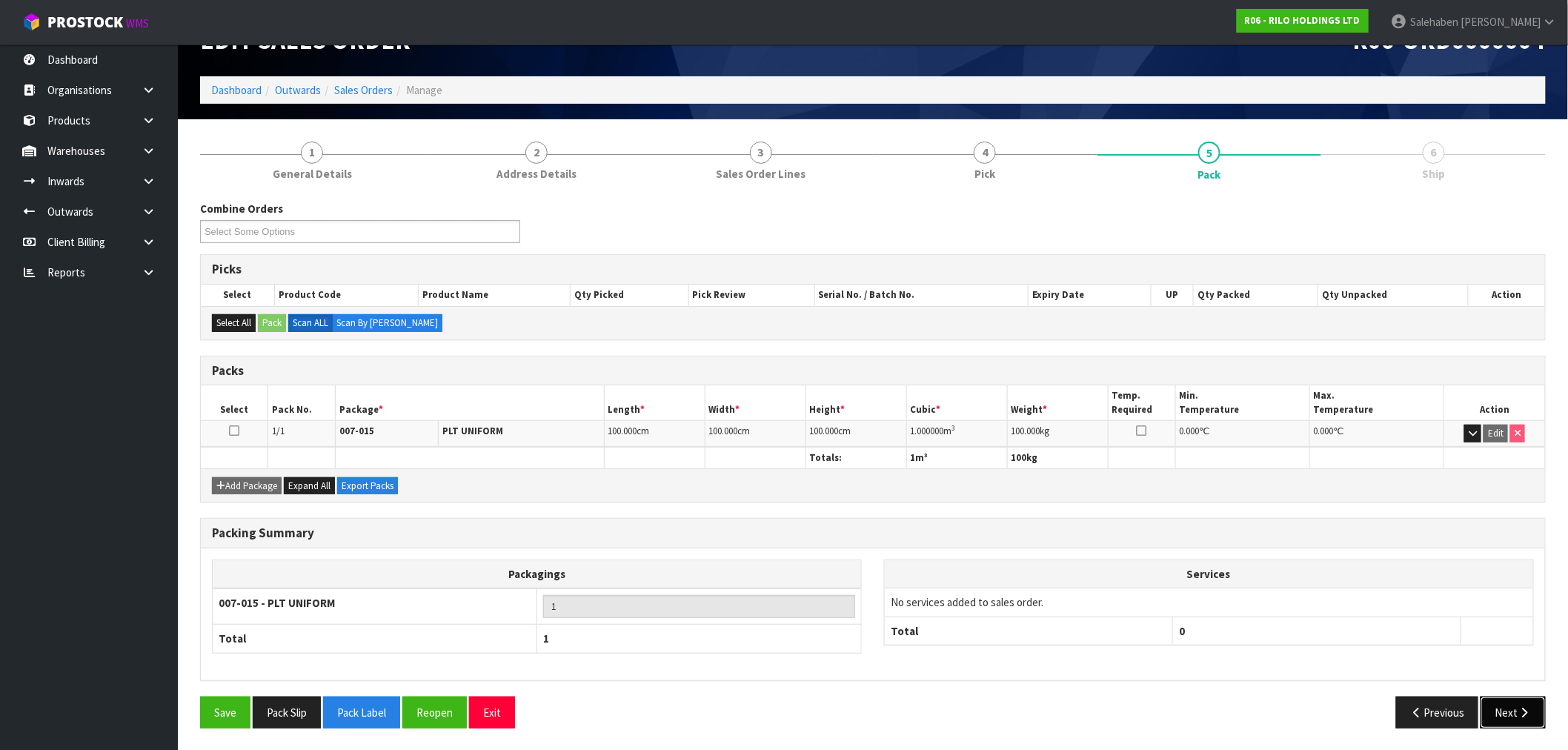
click at [1500, 701] on button "Next" at bounding box center [1512, 713] width 65 height 32
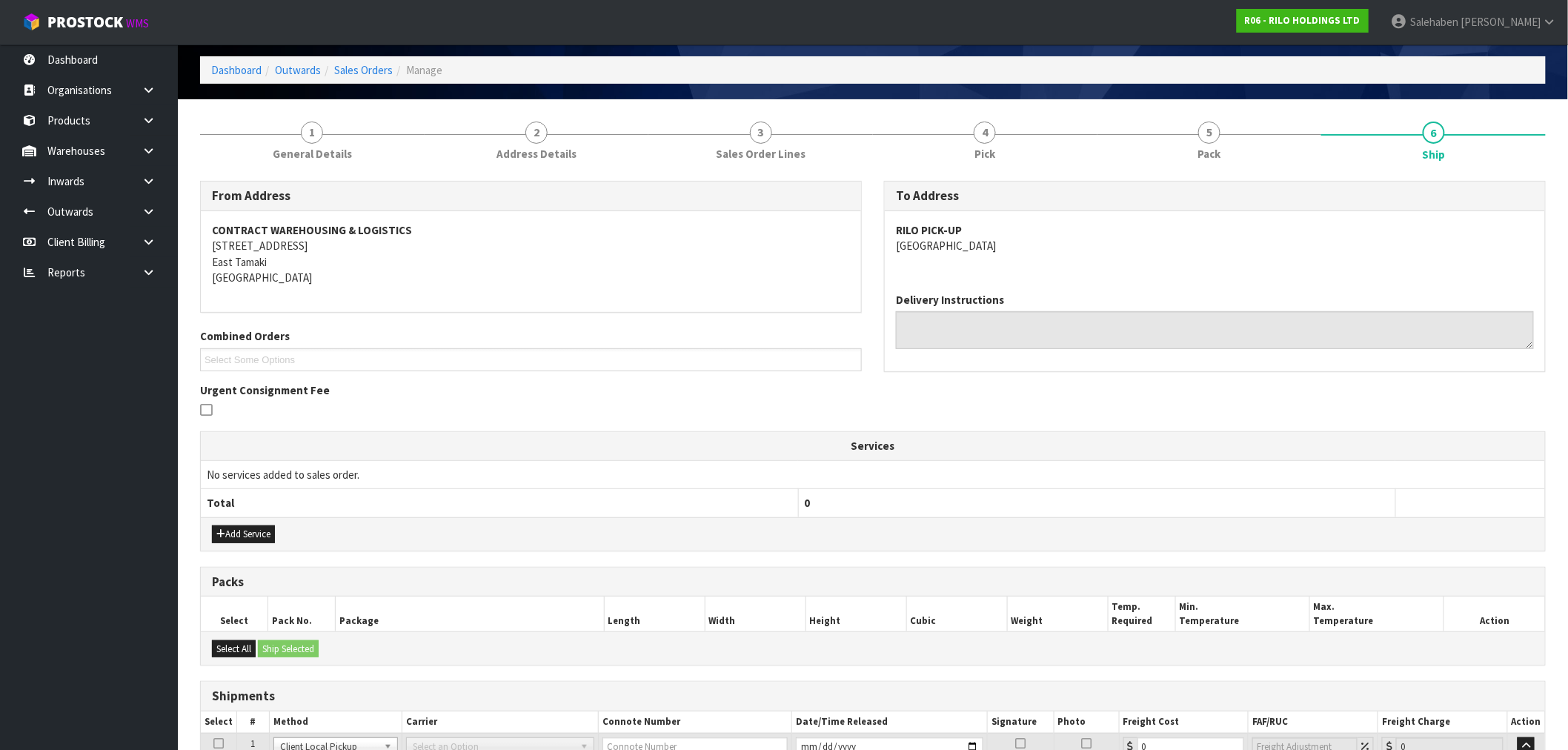
scroll to position [188, 0]
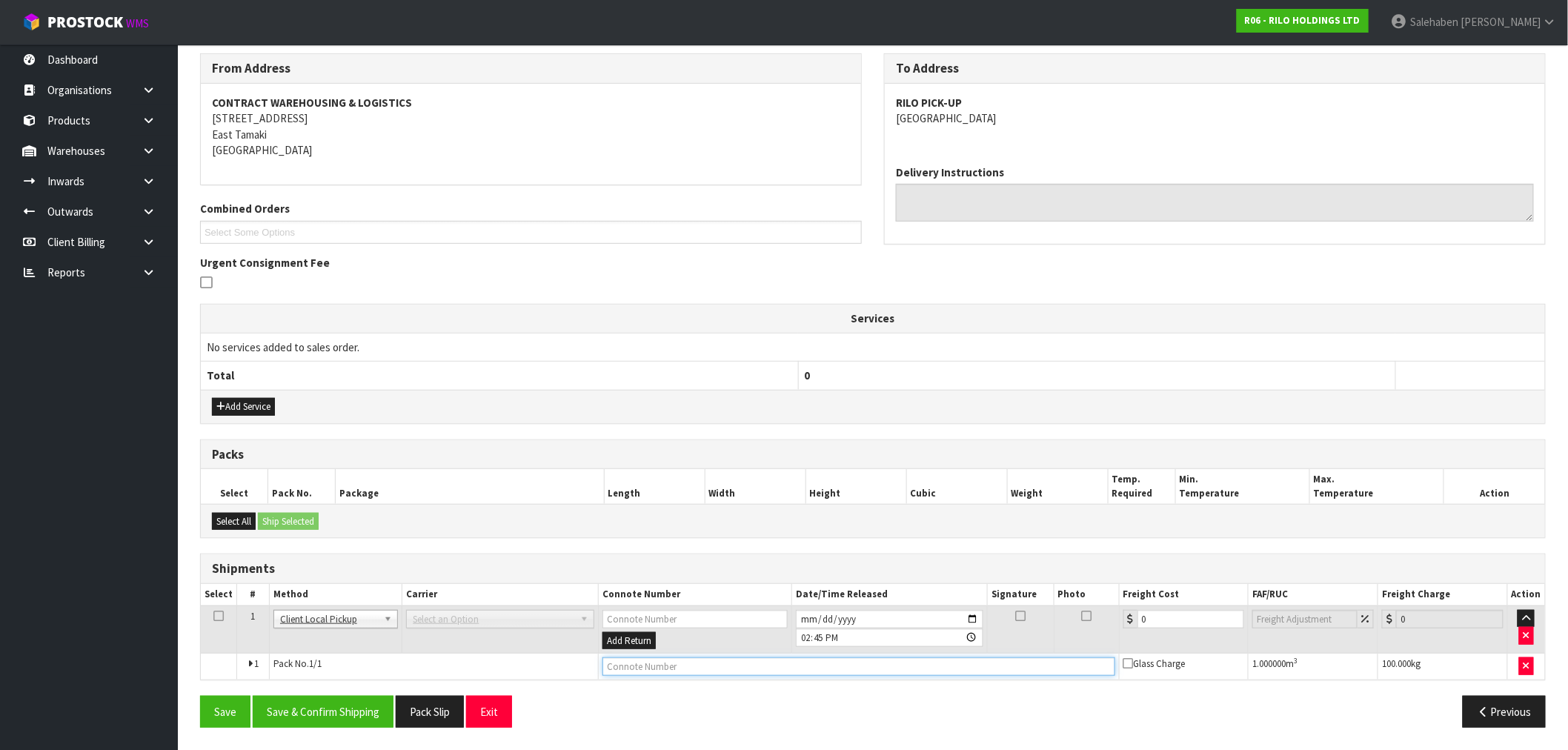
click at [678, 660] on input "text" at bounding box center [859, 667] width 513 height 18
click at [690, 667] on input "CUSTOMER COLLECXTED" at bounding box center [859, 667] width 513 height 18
type input "CUSTOMER COLLECTED"
click at [976, 617] on input "[DATE]" at bounding box center [889, 619] width 187 height 18
type input "[DATE]"
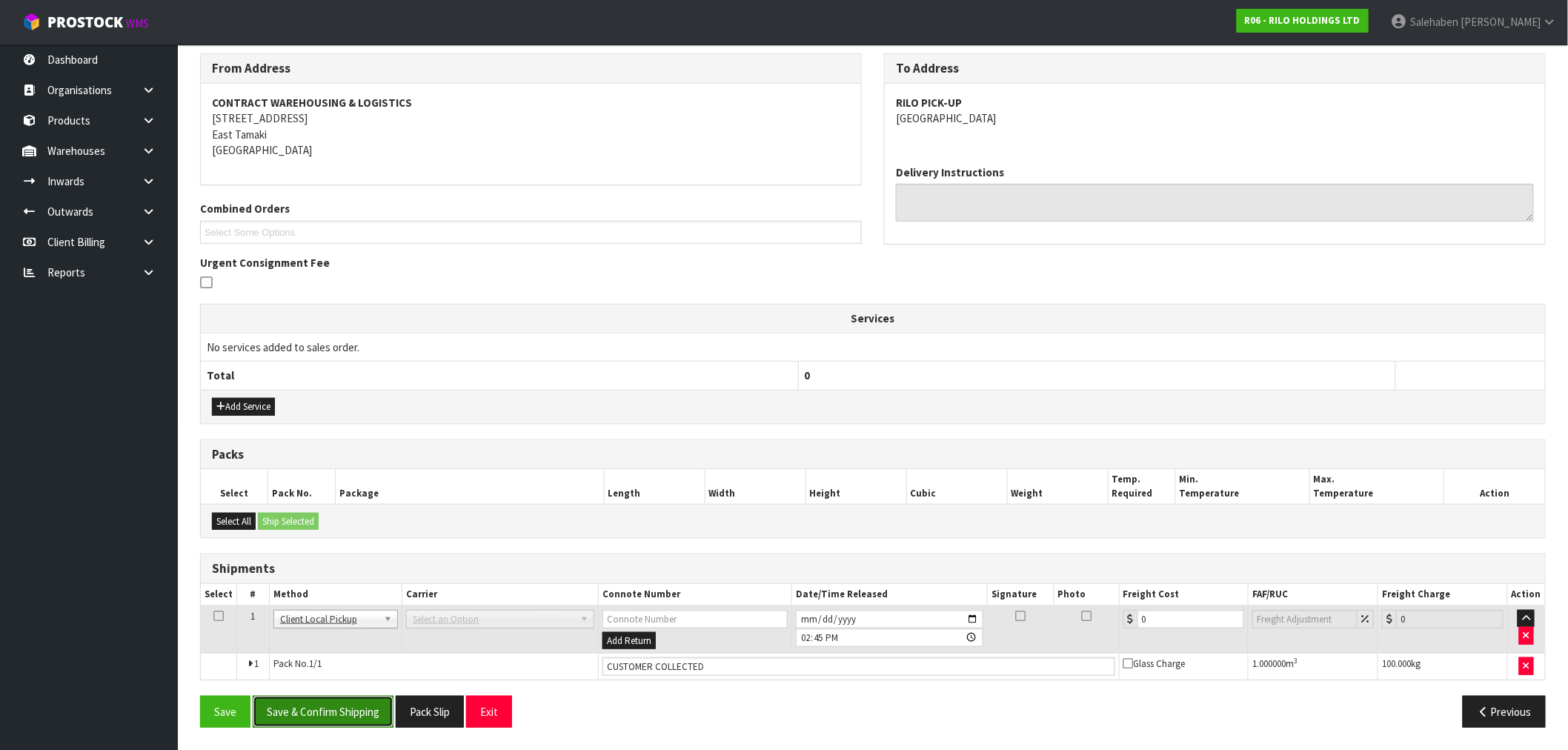
drag, startPoint x: 353, startPoint y: 721, endPoint x: 334, endPoint y: 723, distance: 19.1
click at [352, 720] on button "Save & Confirm Shipping" at bounding box center [323, 712] width 141 height 32
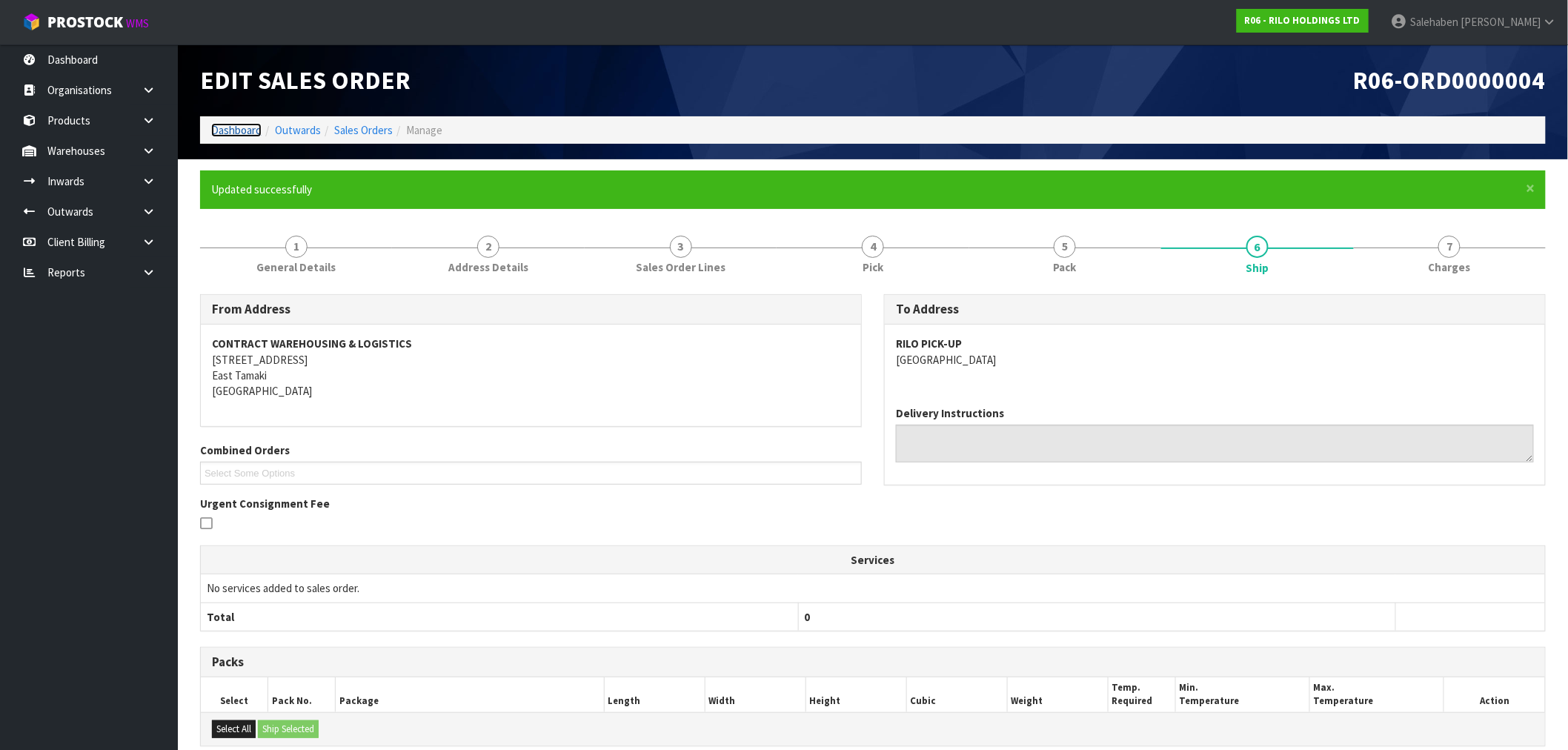
click at [231, 136] on link "Dashboard" at bounding box center [236, 130] width 50 height 14
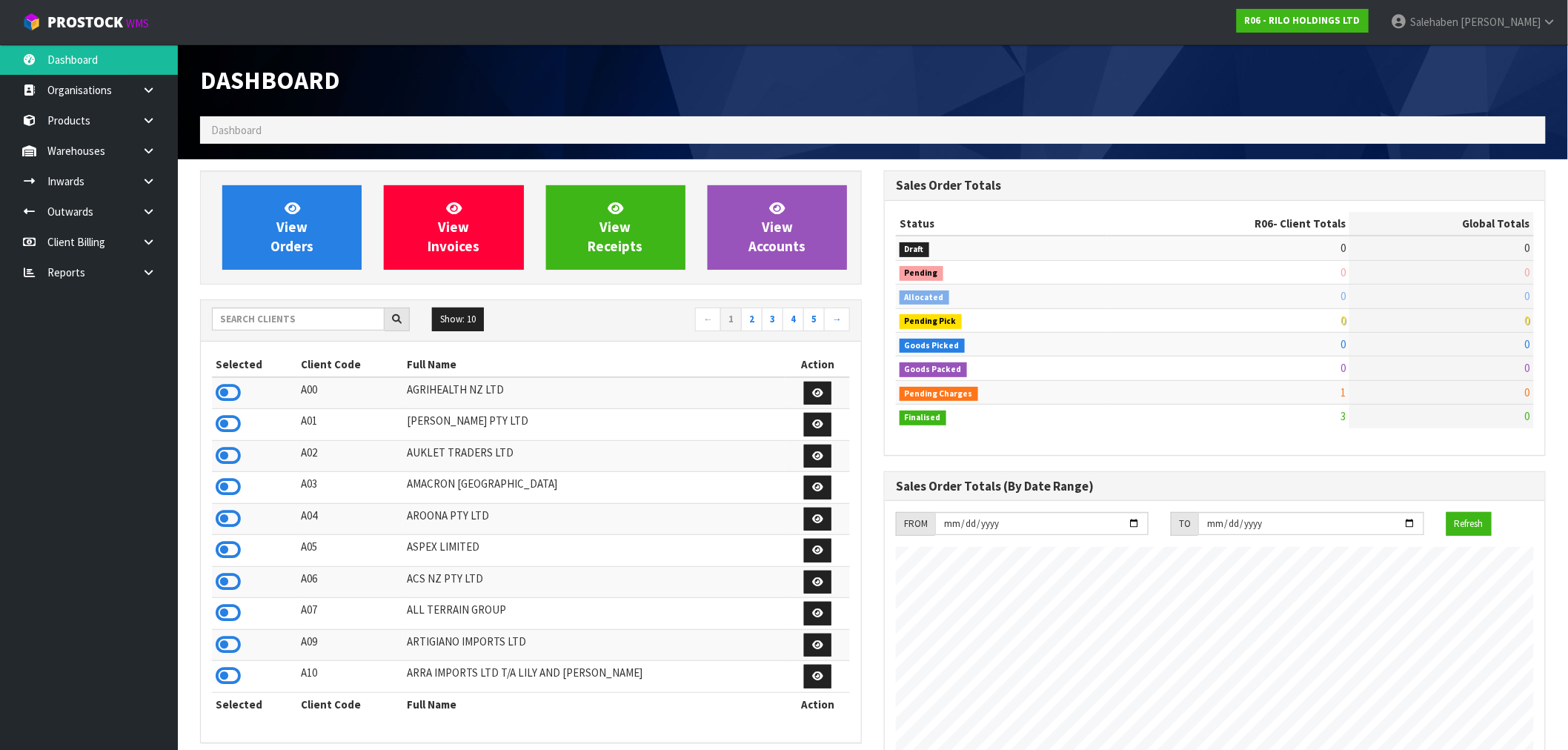
scroll to position [906, 684]
click at [278, 314] on input "text" at bounding box center [298, 319] width 173 height 23
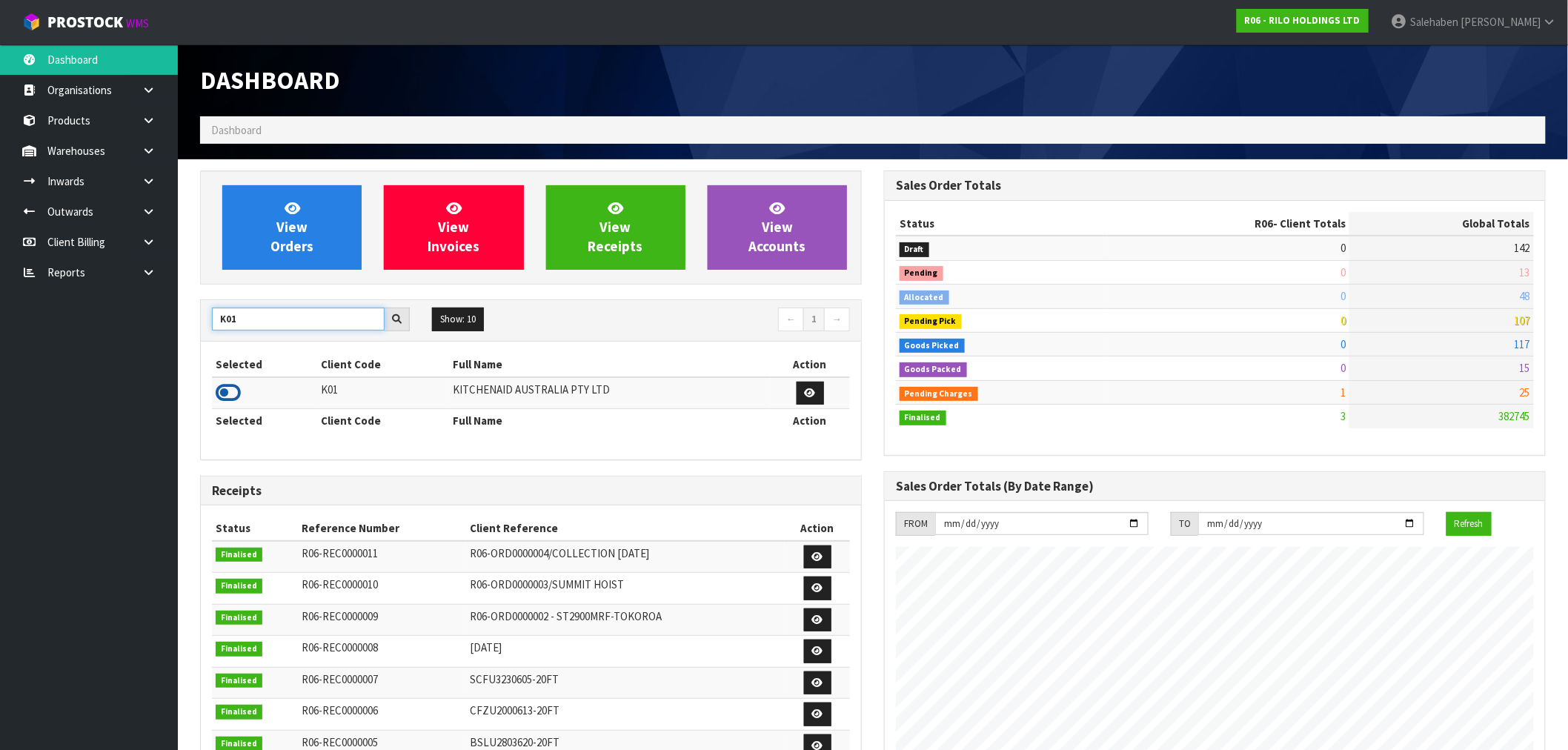
type input "K01"
click at [226, 391] on icon at bounding box center [228, 393] width 26 height 22
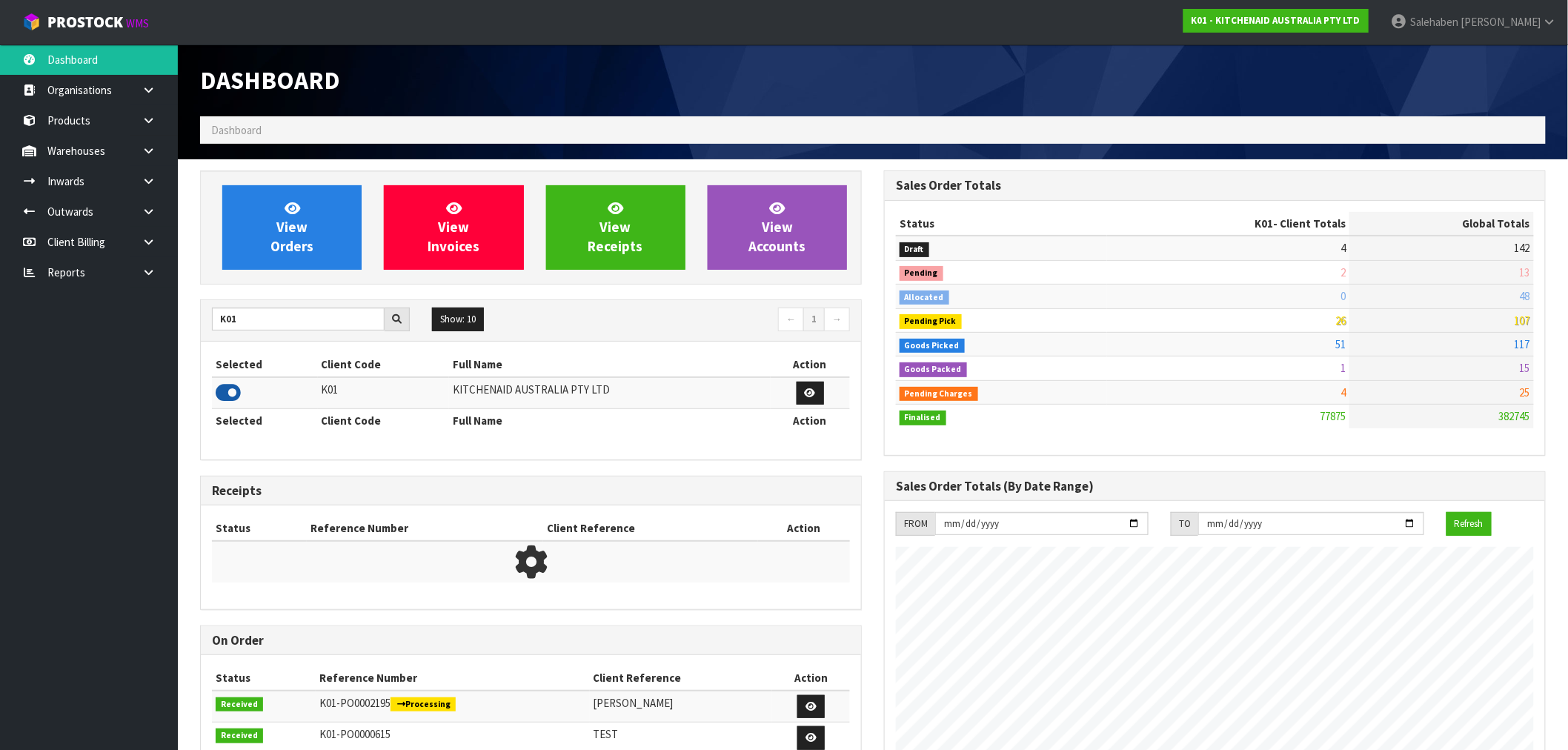
scroll to position [1123, 684]
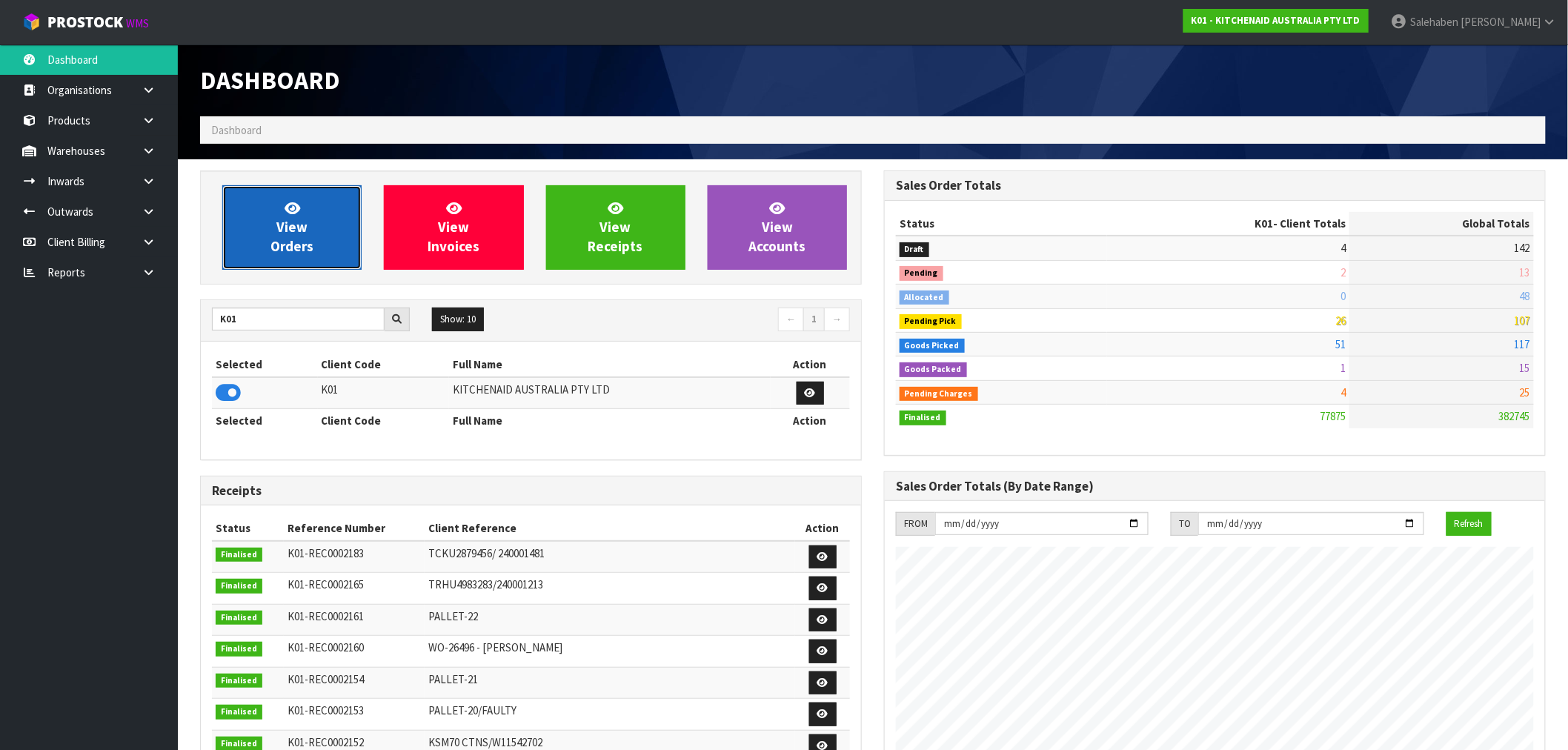
click at [295, 210] on icon at bounding box center [292, 207] width 16 height 14
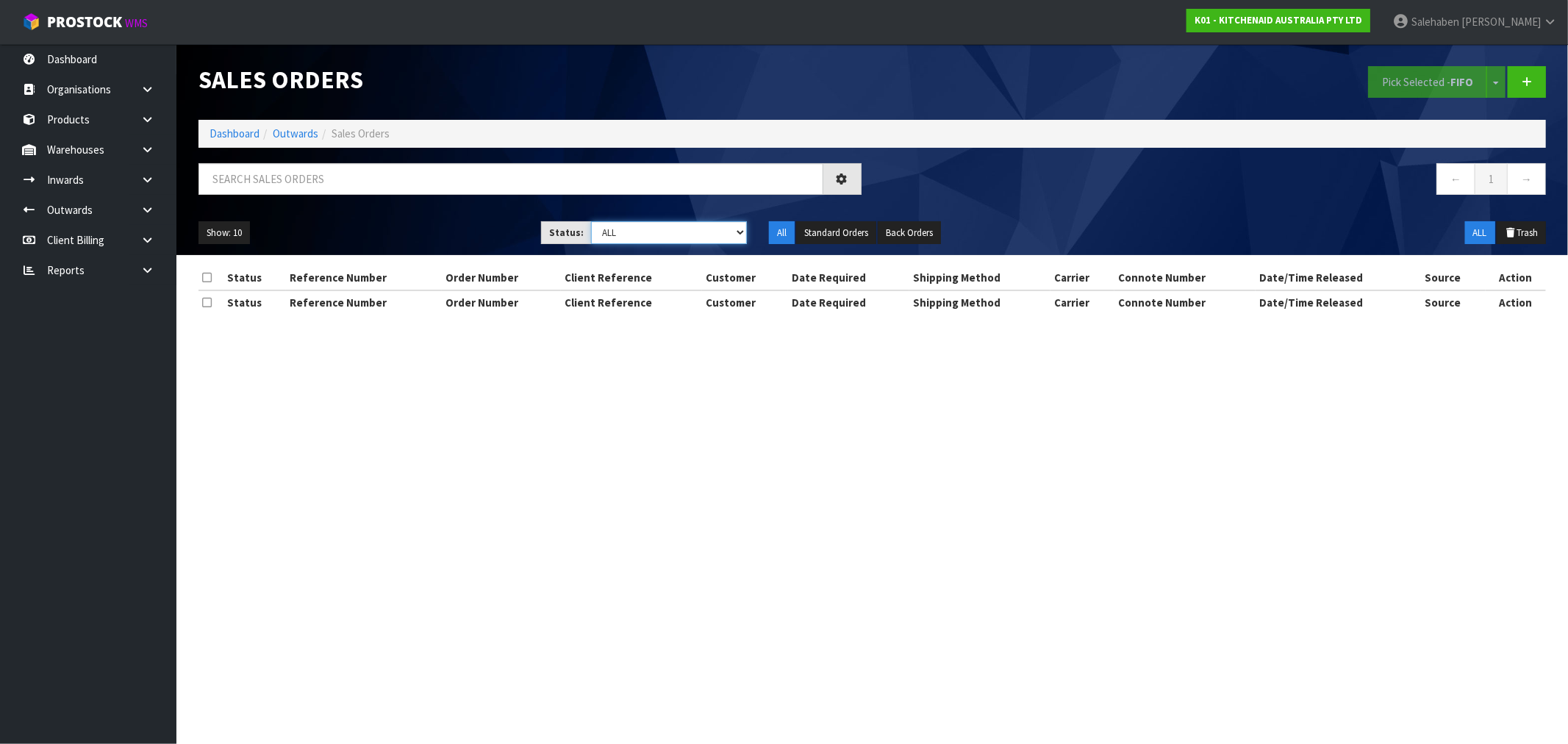
click at [656, 236] on select "Draft Pending Allocated Pending Pick Goods Picked Goods Packed Pending Charges …" at bounding box center [669, 232] width 156 height 23
select select "string:3"
click at [591, 221] on select "Draft Pending Allocated Pending Pick Goods Picked Goods Packed Pending Charges …" at bounding box center [669, 232] width 156 height 23
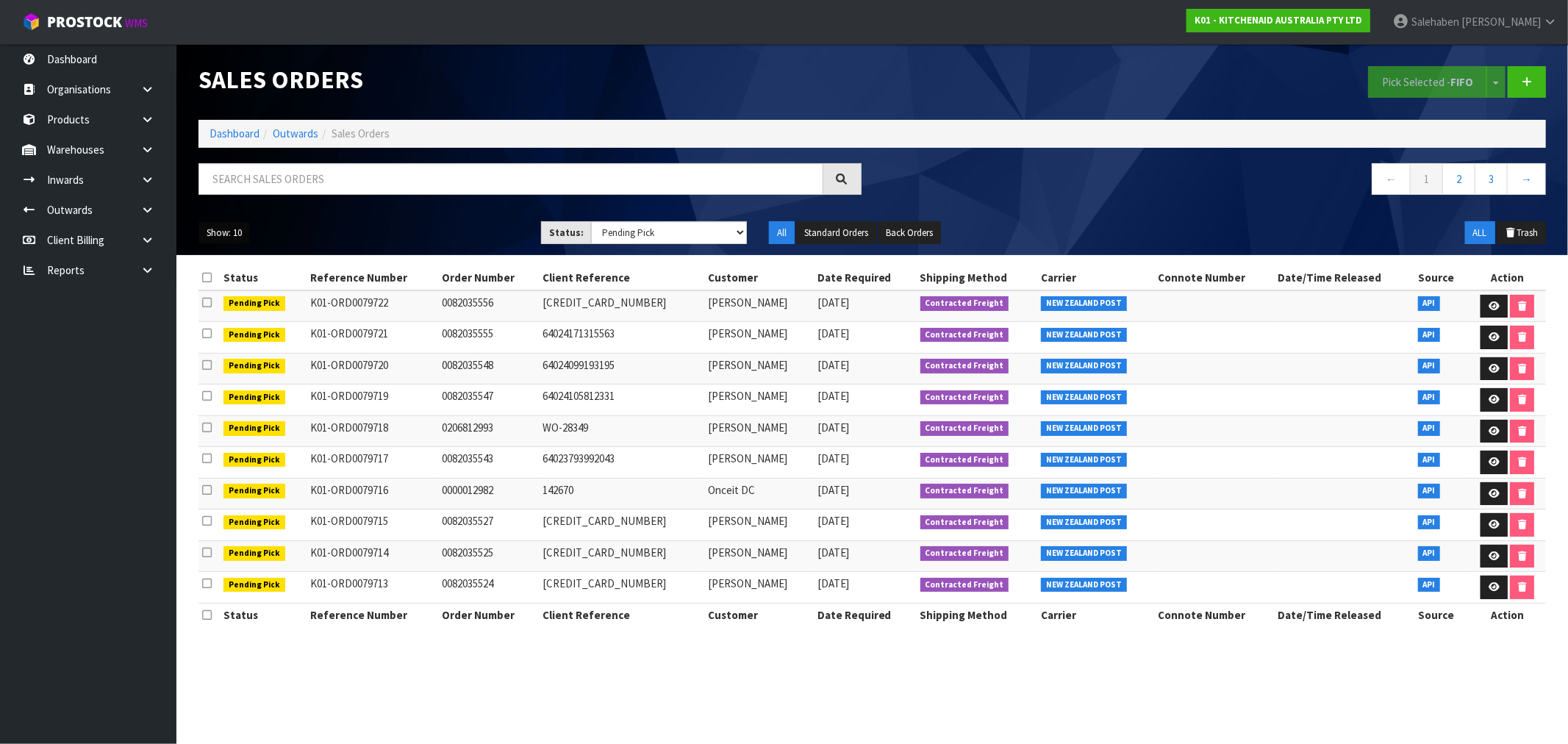
click at [228, 237] on button "Show: 10" at bounding box center [224, 233] width 52 height 24
click at [228, 317] on link "50" at bounding box center [257, 320] width 116 height 20
click at [842, 233] on button "Standard Orders" at bounding box center [836, 233] width 80 height 24
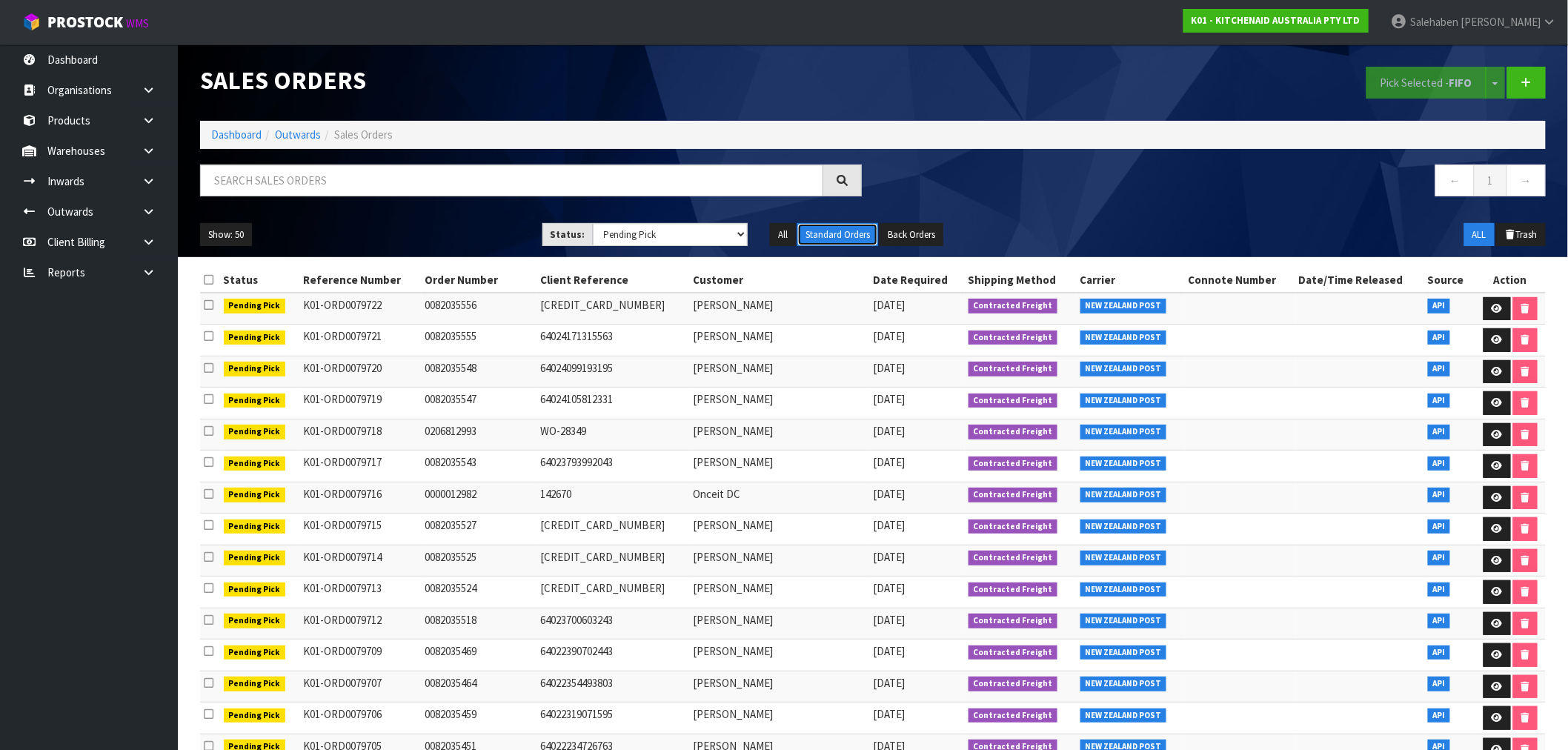
click at [858, 227] on button "Standard Orders" at bounding box center [837, 235] width 80 height 24
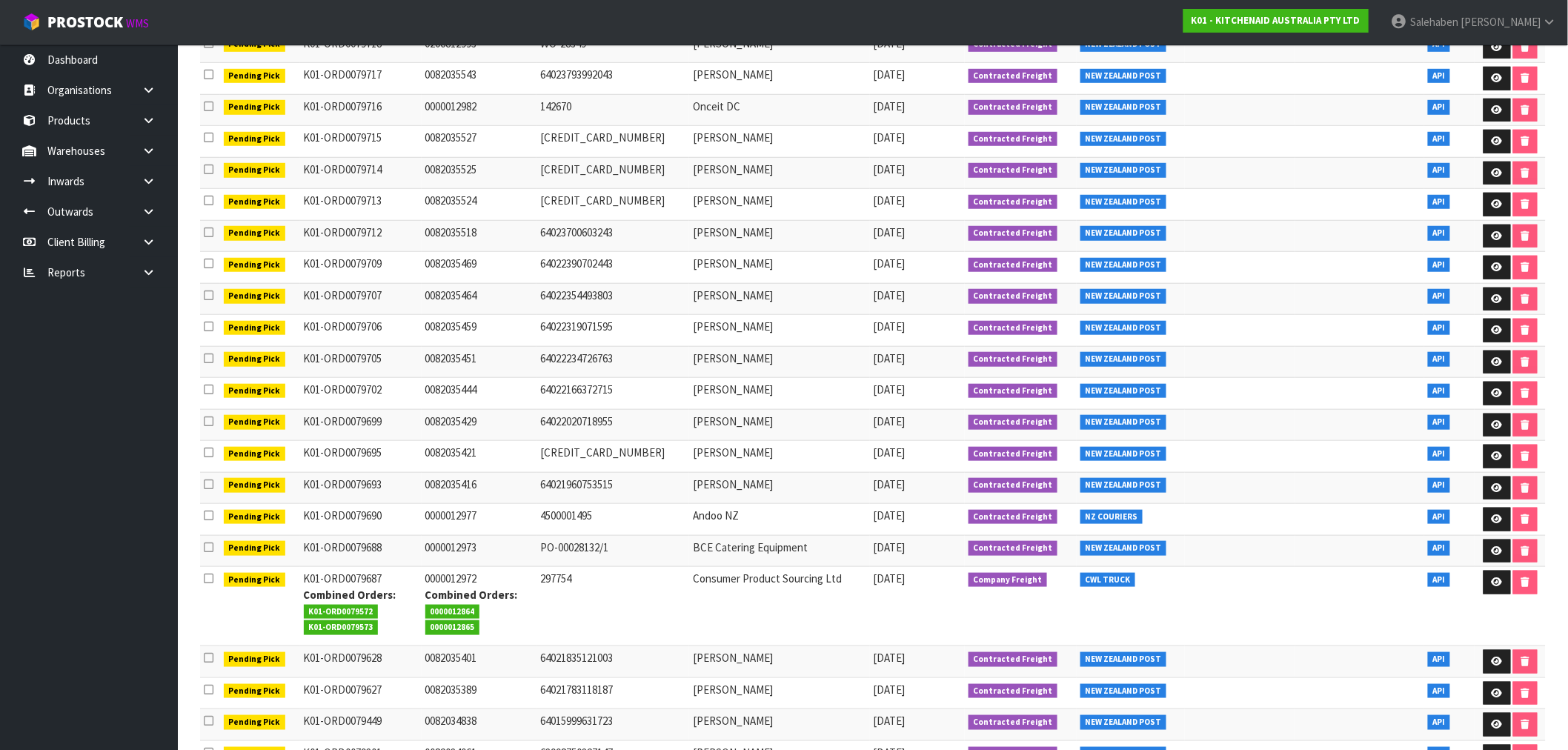
scroll to position [466, 0]
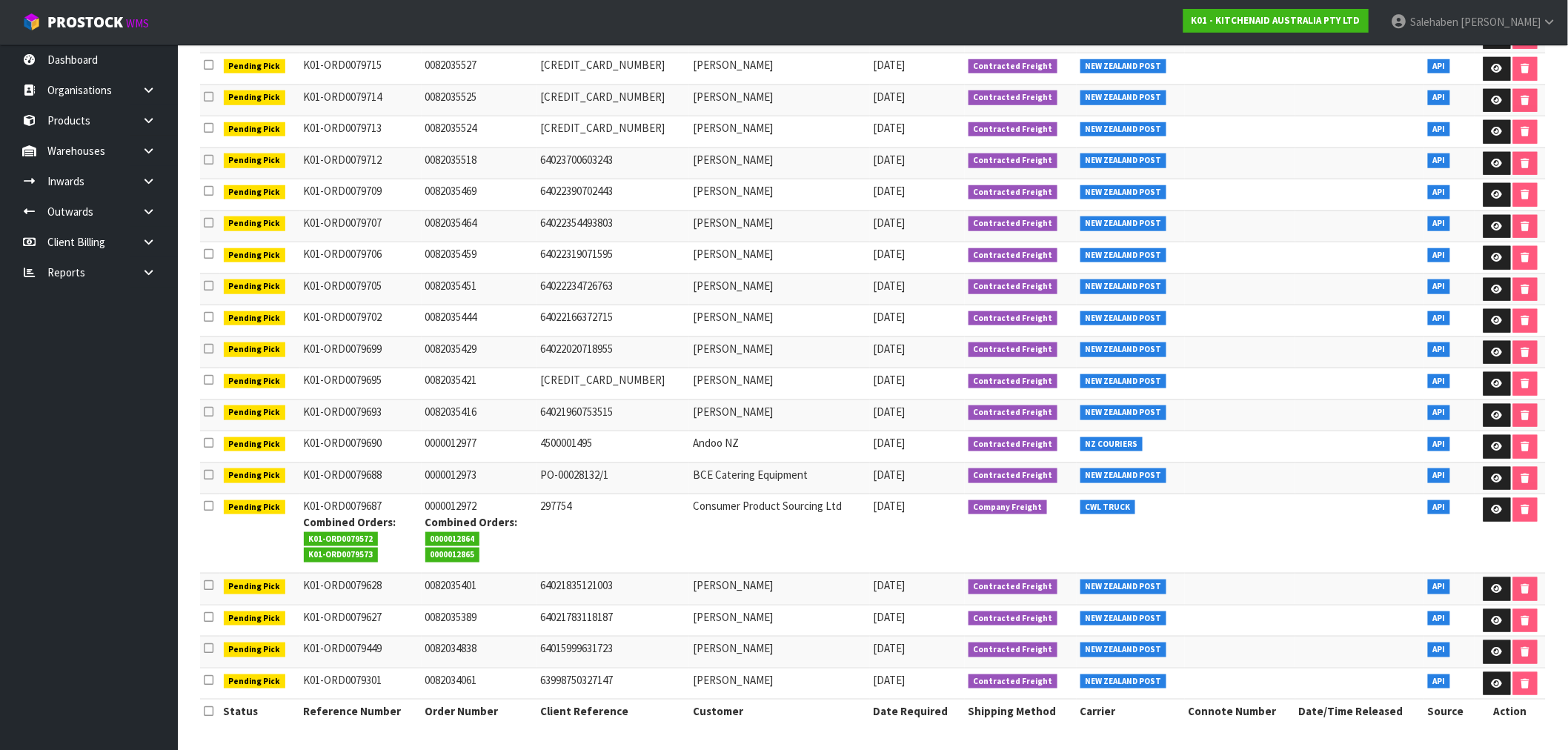
click at [870, 299] on td "23/09/2025" at bounding box center [918, 289] width 95 height 32
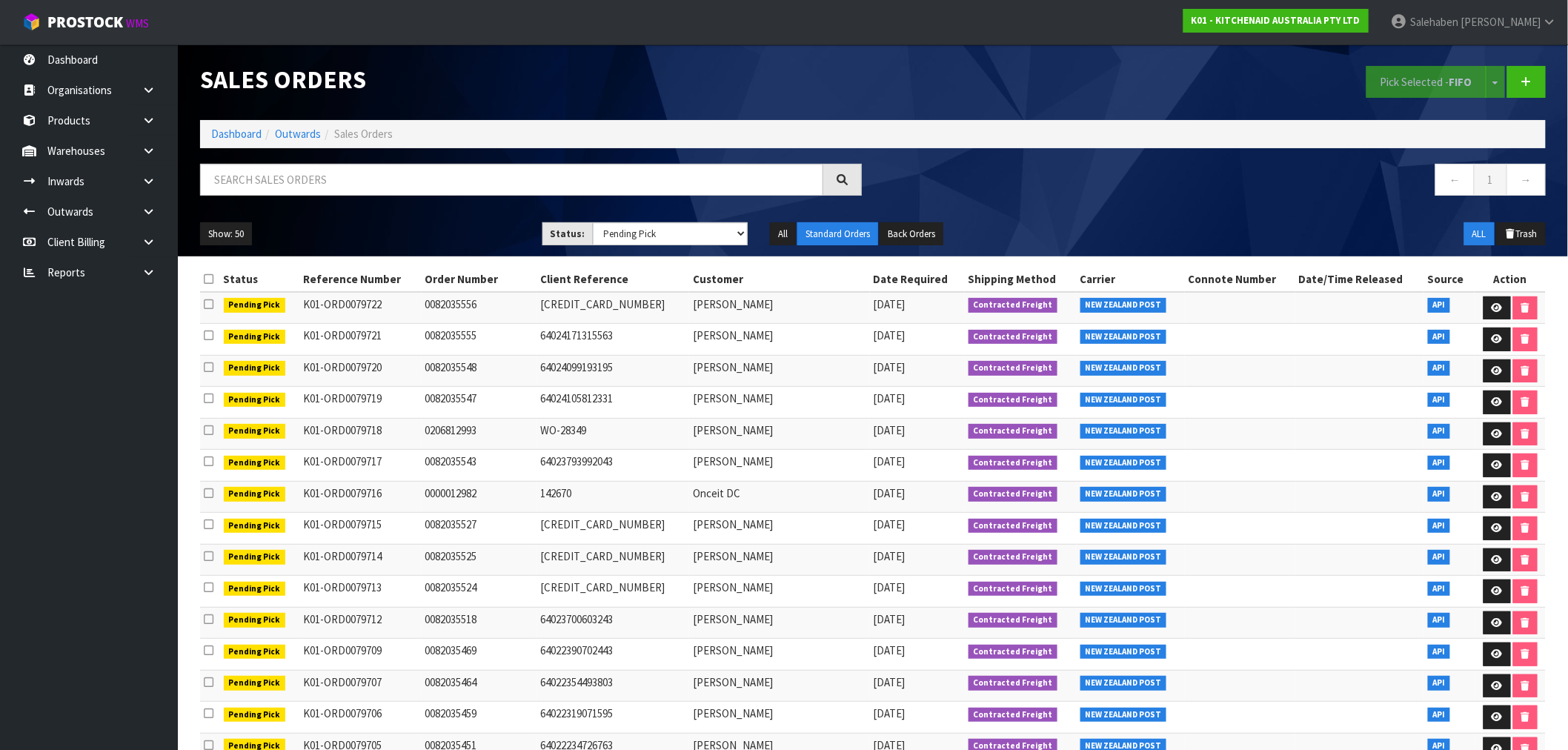
scroll to position [0, 0]
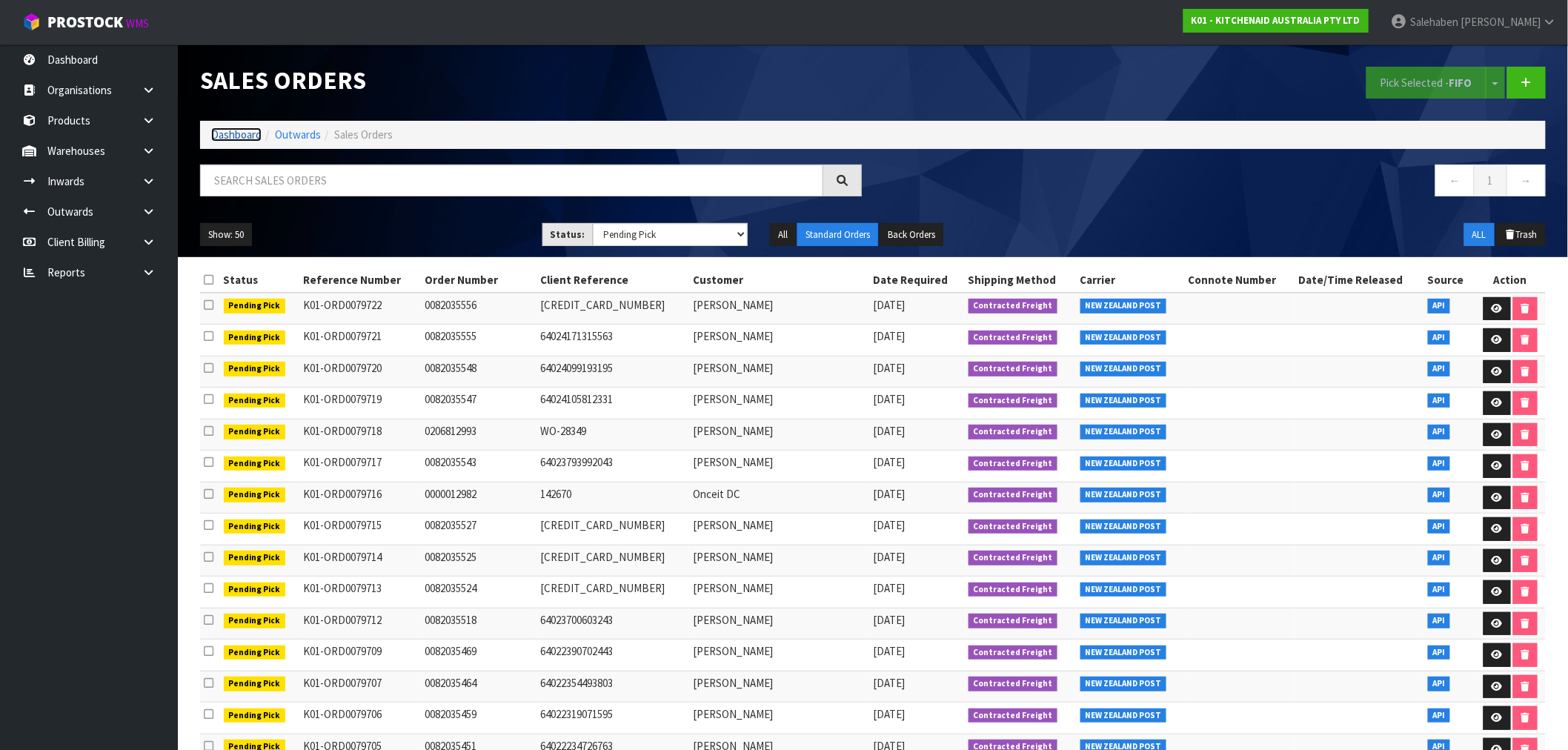
click at [237, 131] on link "Dashboard" at bounding box center [236, 134] width 50 height 14
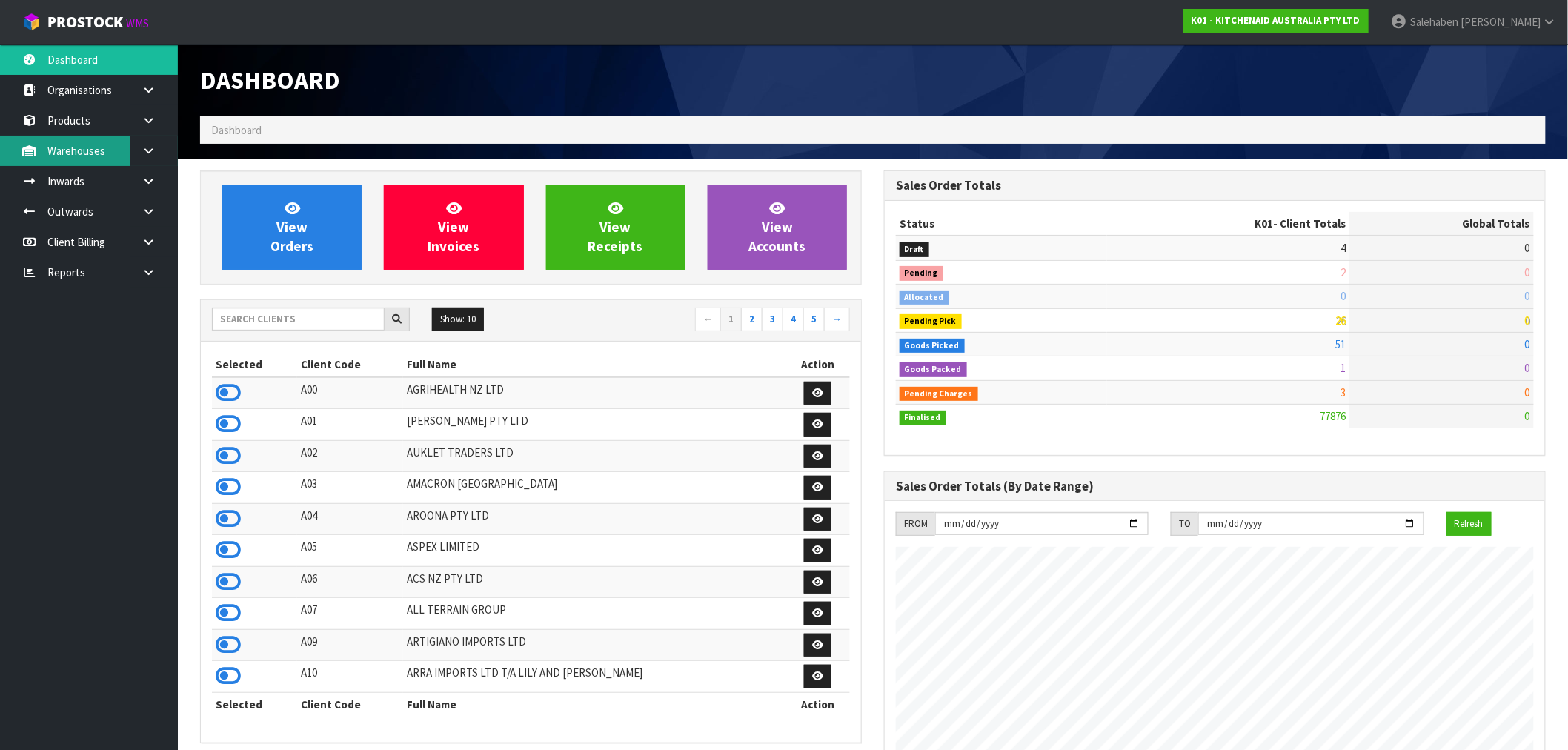
scroll to position [1123, 684]
click at [264, 319] on input "text" at bounding box center [298, 319] width 173 height 23
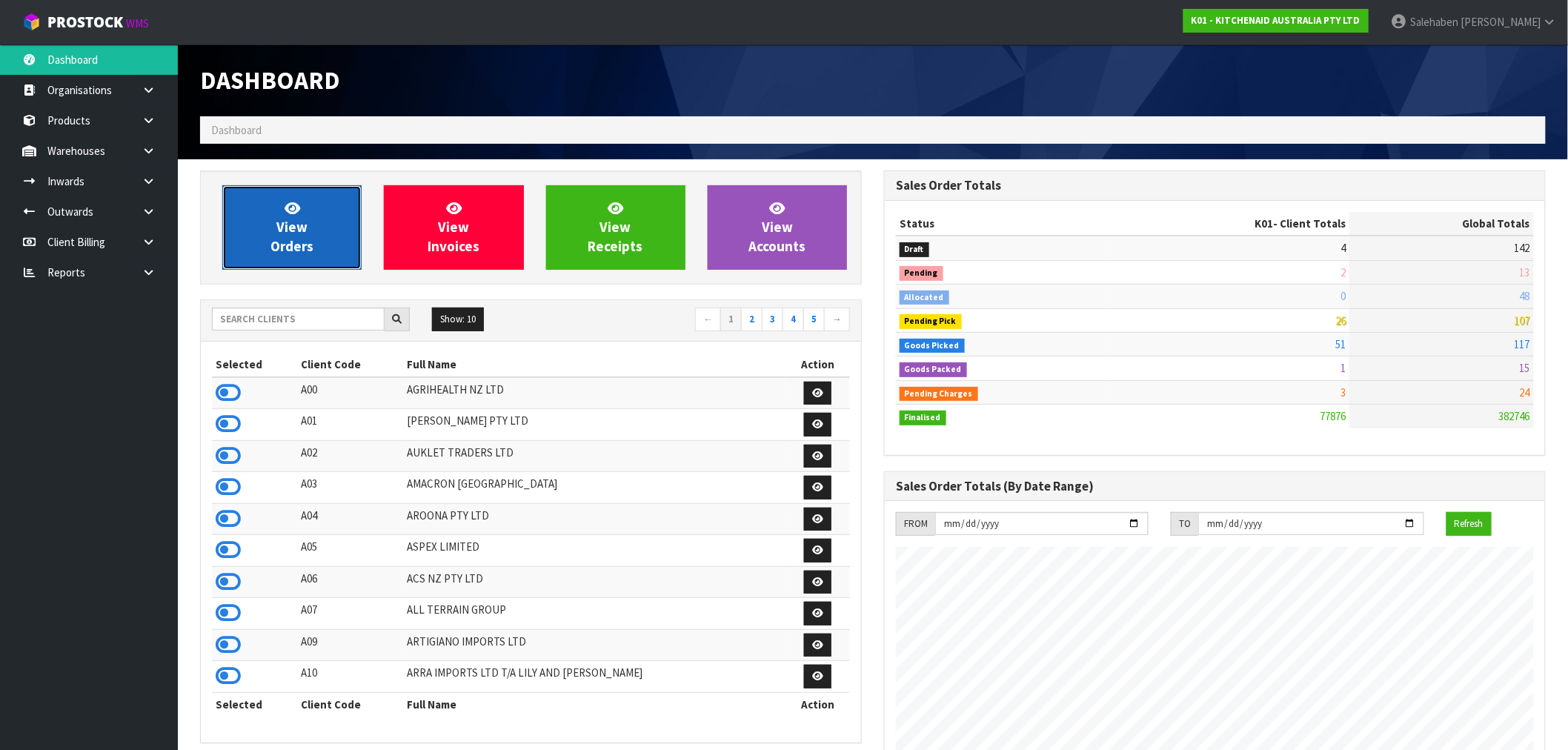
click at [302, 205] on link "View Orders" at bounding box center [291, 227] width 140 height 85
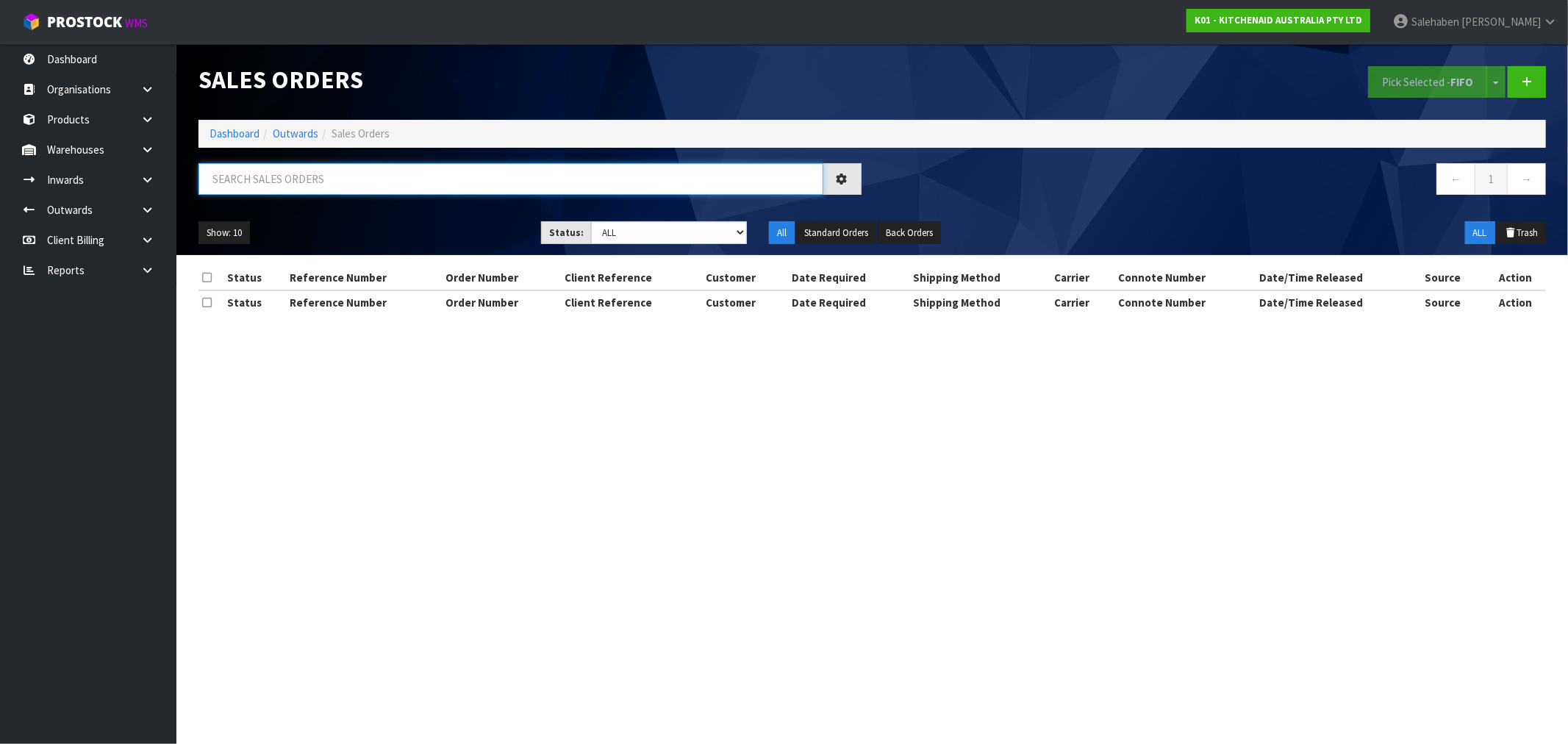
click at [316, 182] on input "text" at bounding box center [511, 179] width 625 height 32
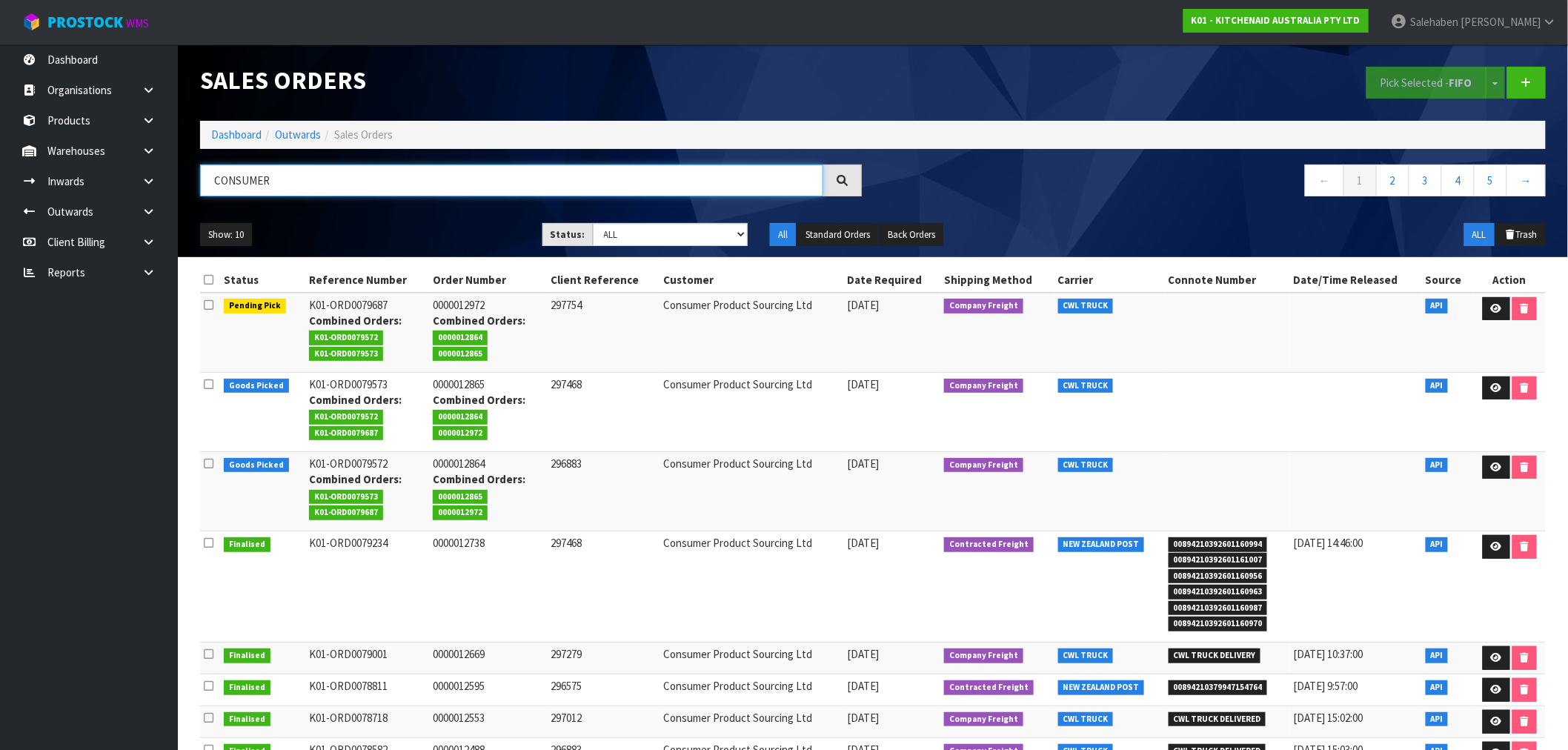
type input "CONSUMER"
click at [235, 128] on link "Dashboard" at bounding box center [236, 134] width 50 height 14
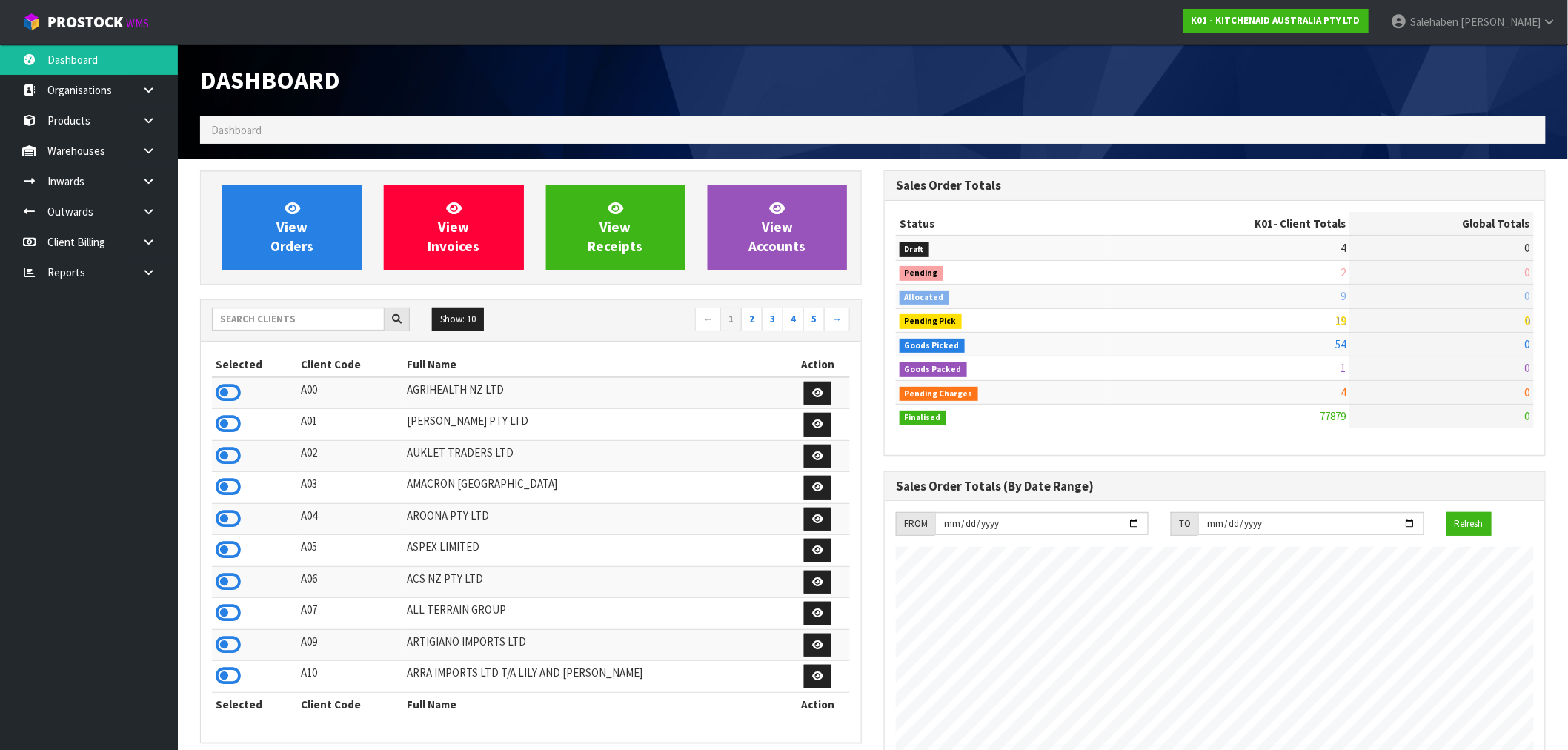
scroll to position [1123, 684]
click at [310, 316] on input "text" at bounding box center [298, 319] width 173 height 23
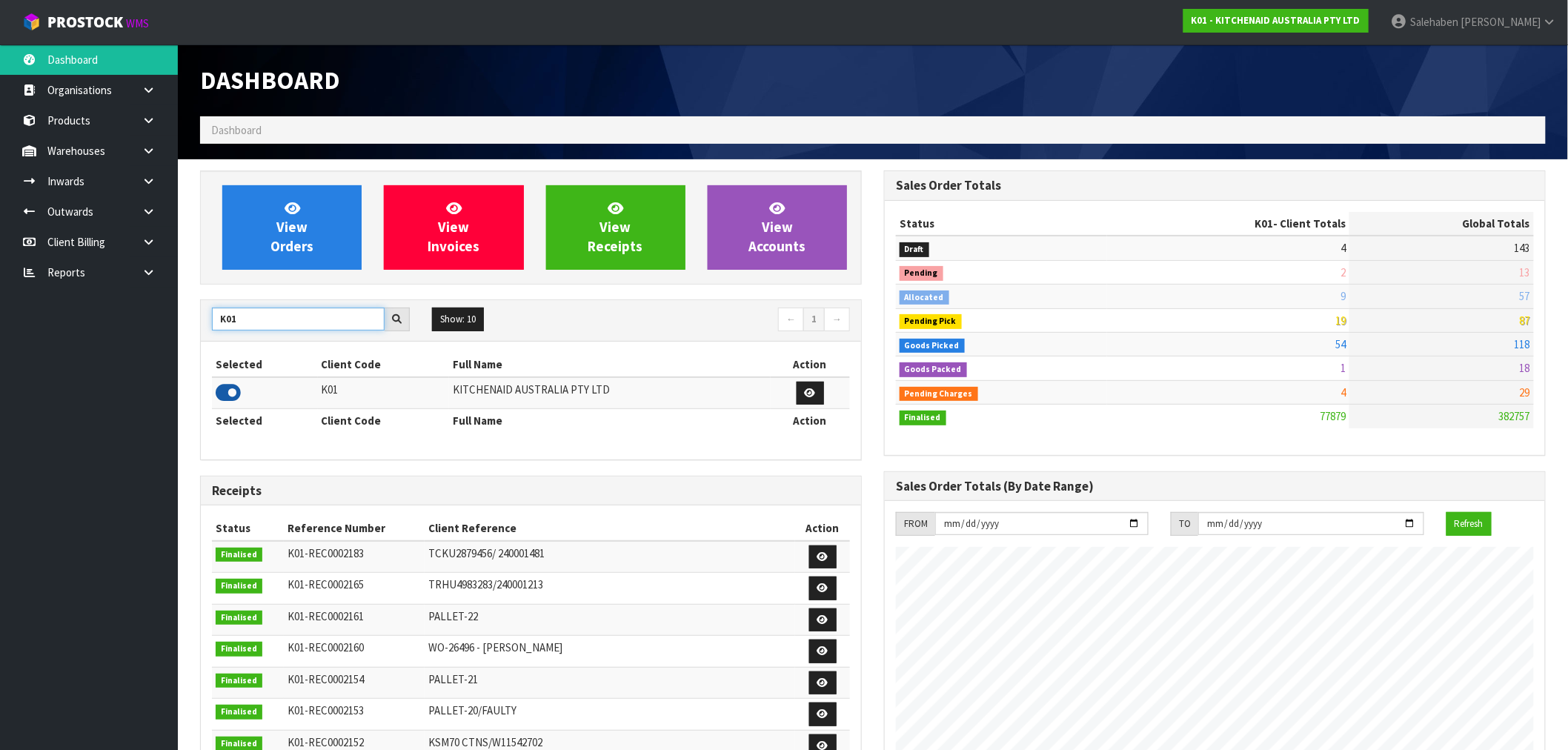
type input "K01"
click at [230, 391] on icon at bounding box center [228, 393] width 26 height 22
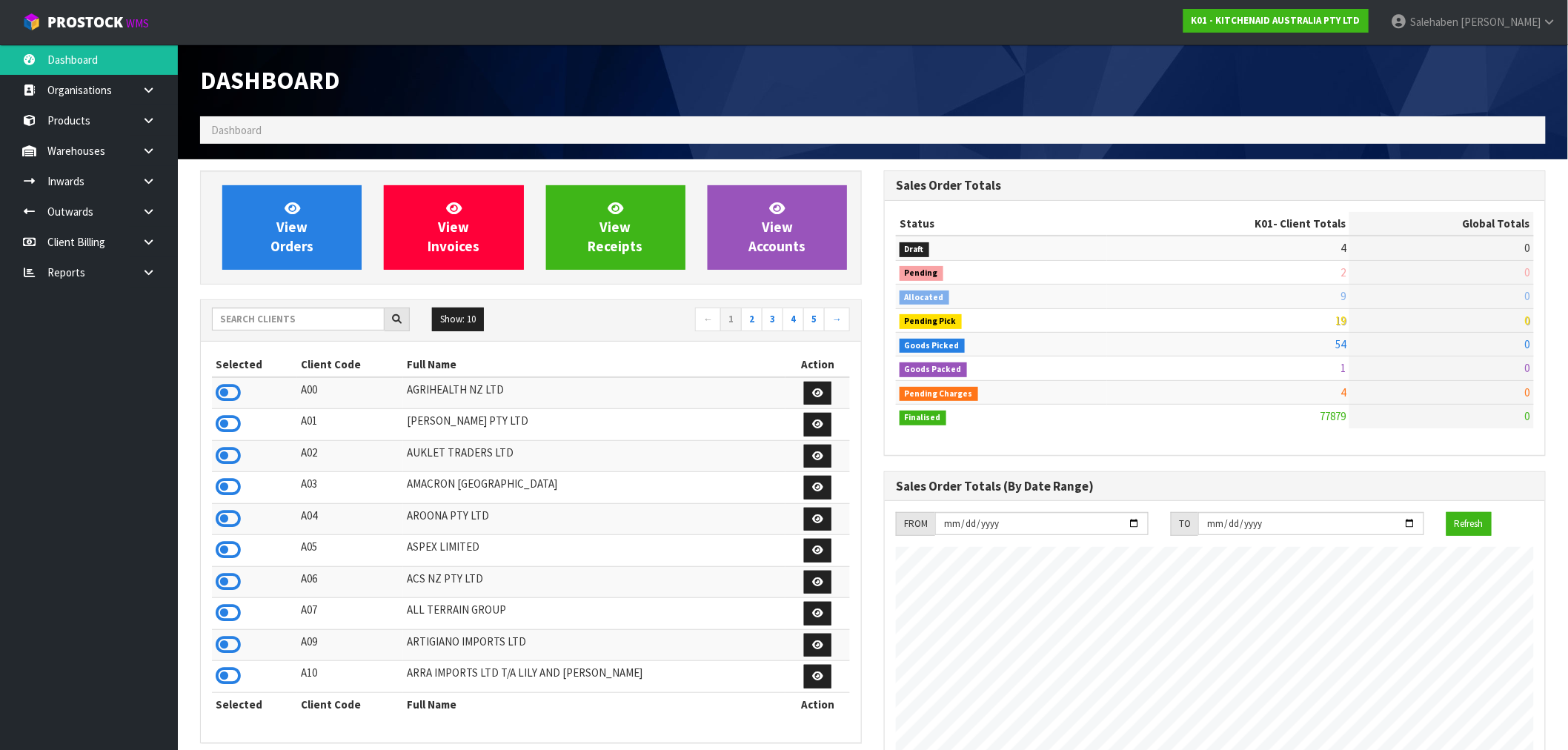
scroll to position [1123, 684]
click at [319, 242] on link "View Orders" at bounding box center [291, 227] width 140 height 85
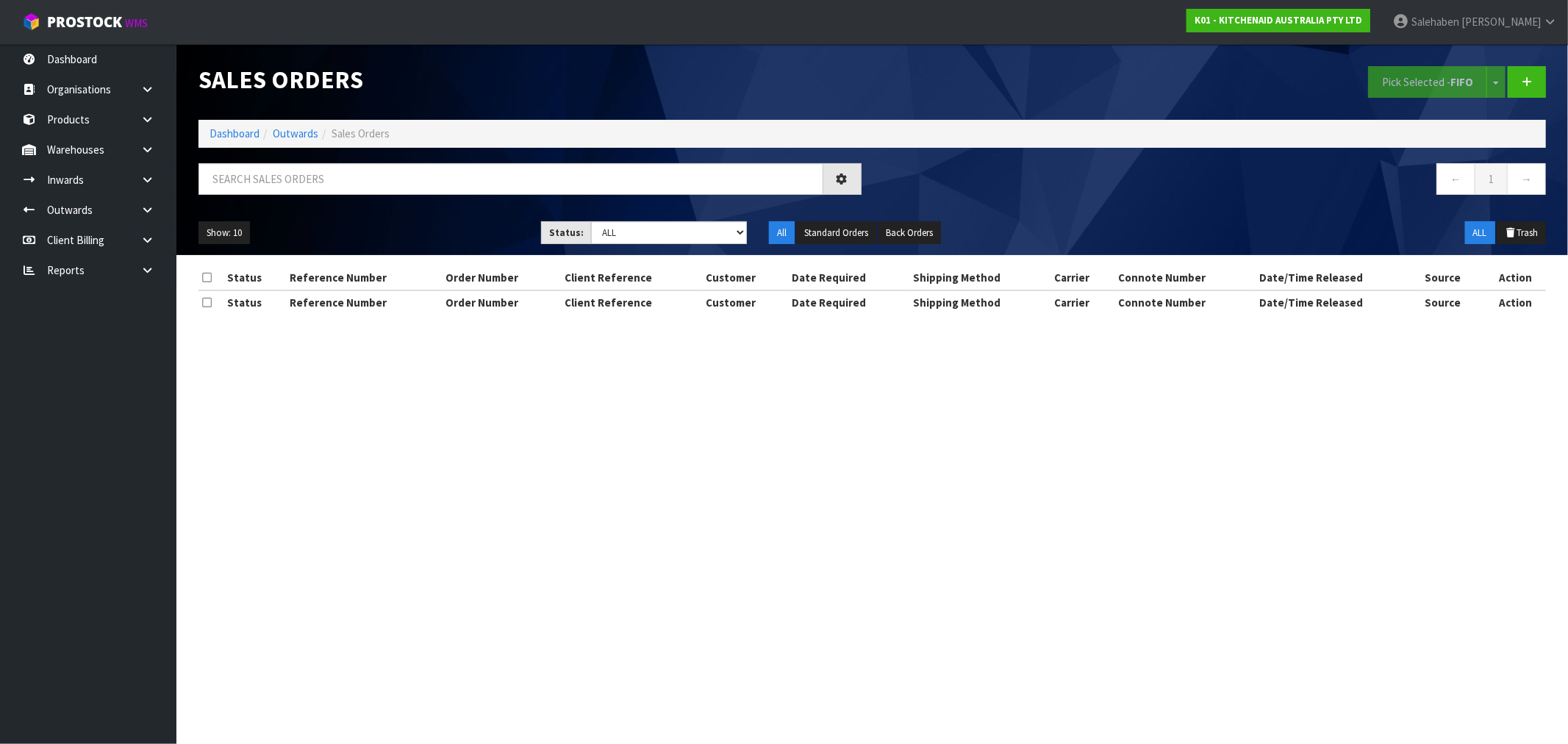
click at [643, 251] on div "Show: 10 5 10 25 50 Status: Draft Pending Allocated Pending Pick Goods Picked G…" at bounding box center [872, 233] width 1370 height 45
click at [644, 238] on select "Draft Pending Allocated Pending Pick Goods Picked Goods Packed Pending Charges …" at bounding box center [669, 232] width 156 height 23
select select "string:3"
click at [591, 221] on select "Draft Pending Allocated Pending Pick Goods Picked Goods Packed Pending Charges …" at bounding box center [669, 232] width 156 height 23
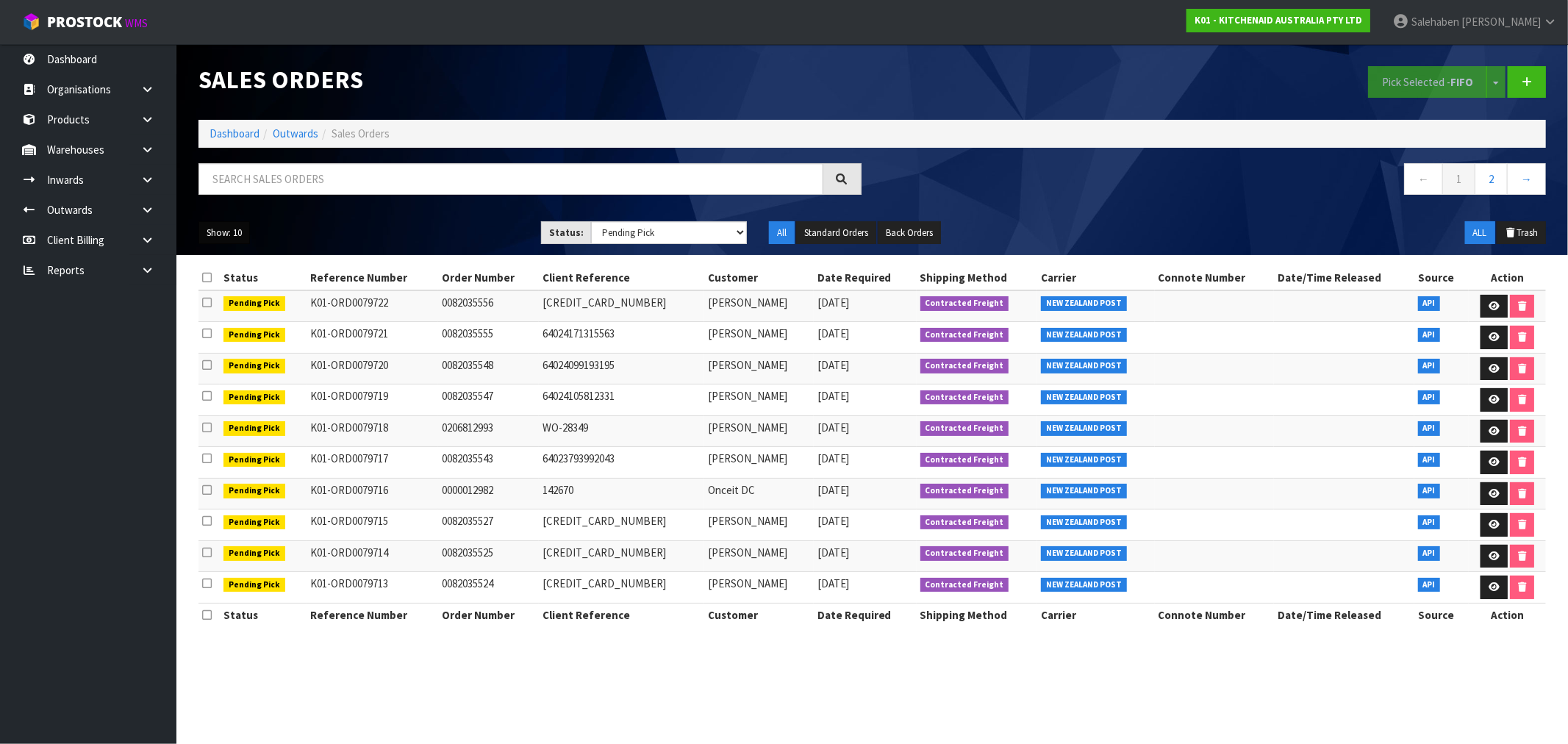
click at [226, 232] on button "Show: 10" at bounding box center [224, 233] width 52 height 24
click at [222, 324] on link "50" at bounding box center [257, 320] width 116 height 20
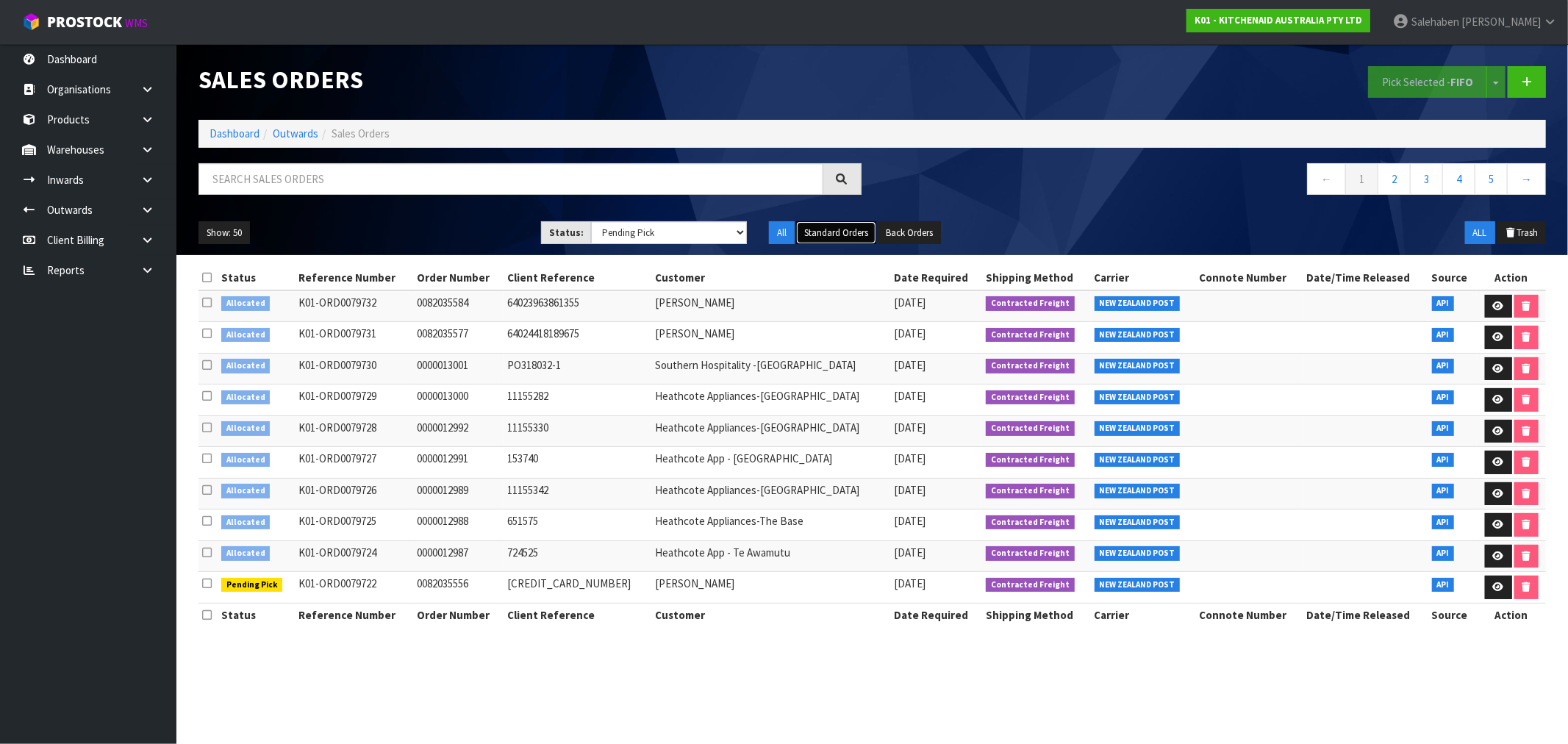
click at [836, 238] on button "Standard Orders" at bounding box center [836, 233] width 80 height 24
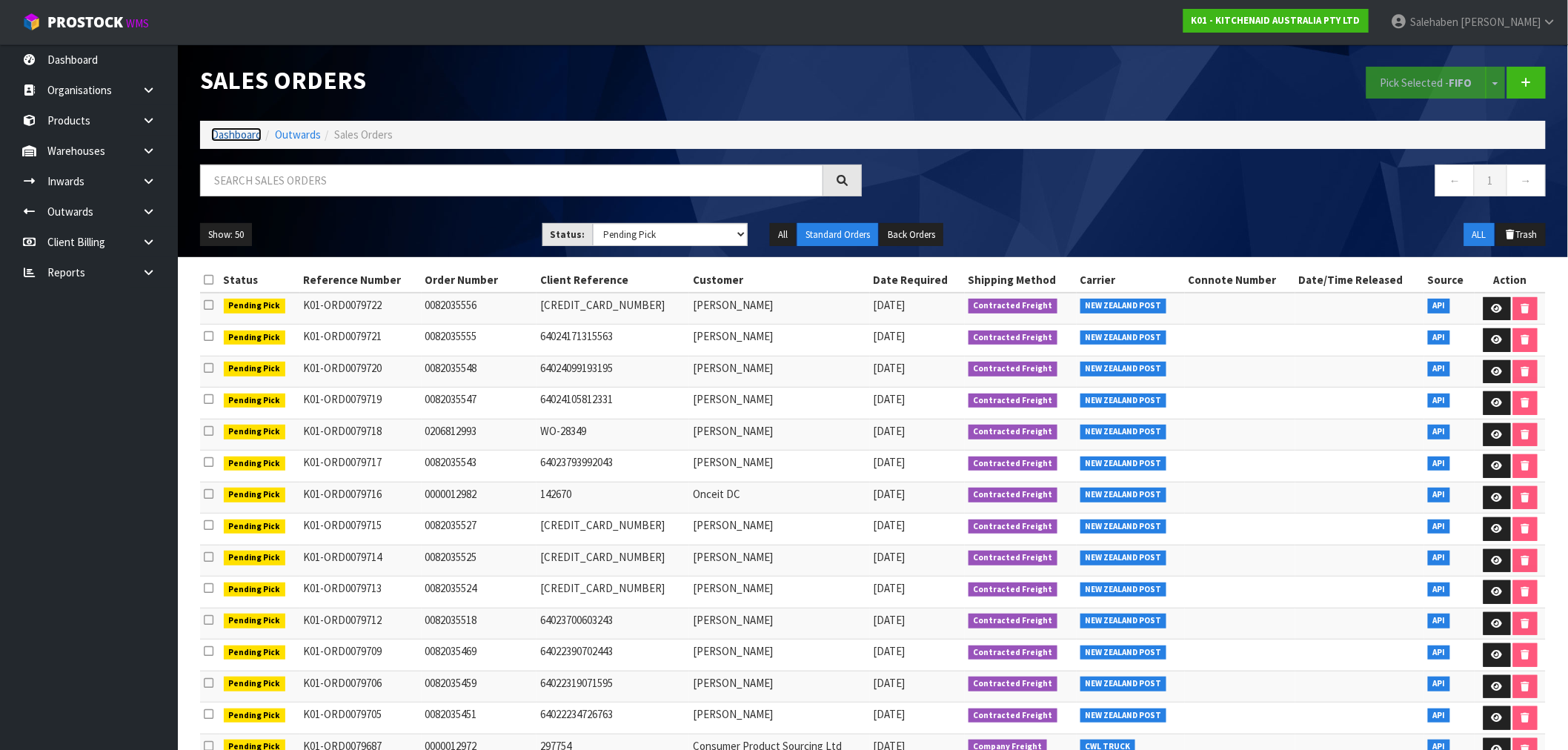
click at [233, 134] on link "Dashboard" at bounding box center [236, 134] width 50 height 14
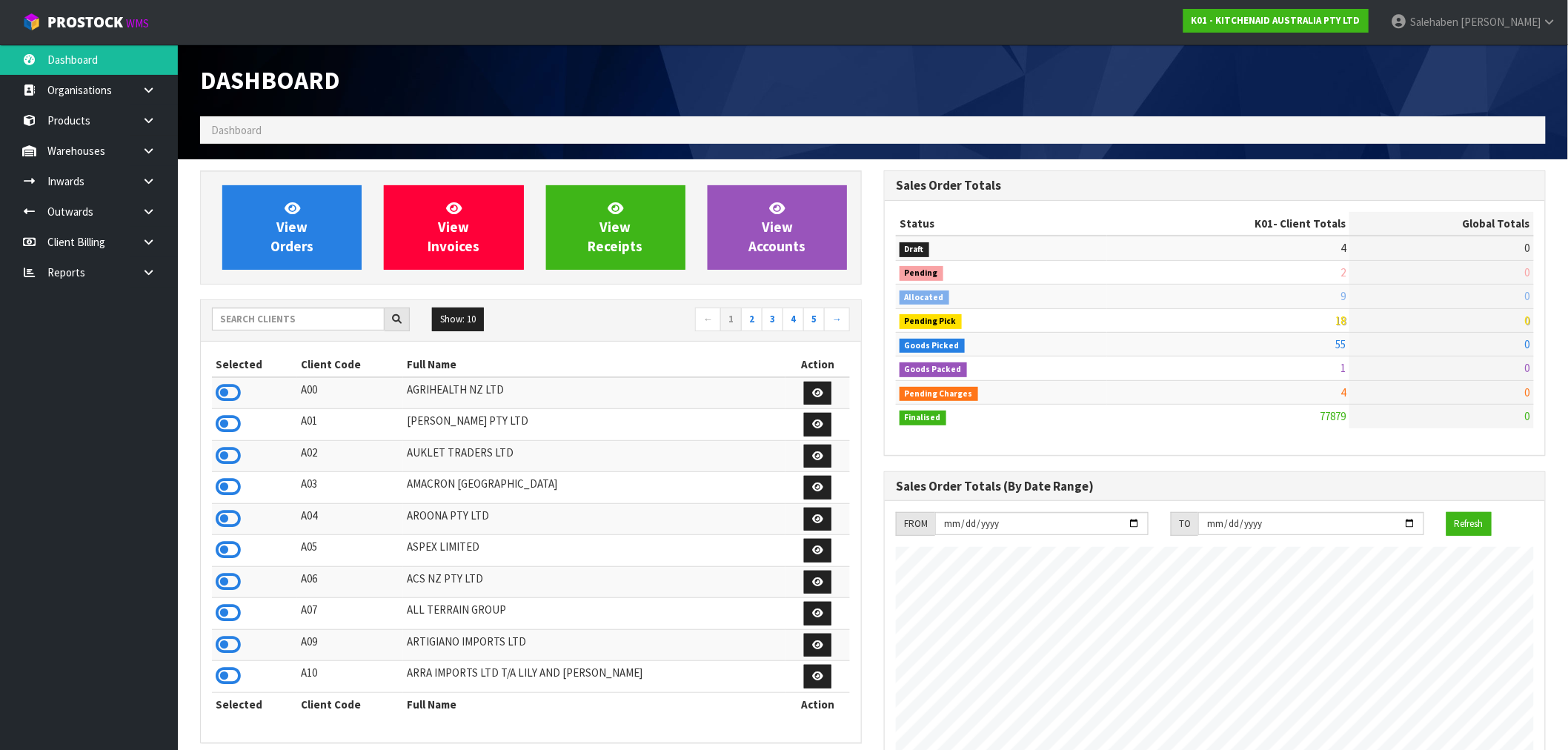
scroll to position [1123, 684]
click at [339, 301] on div "Show: 10 5 10 25 50 ← 1 2 3 4 5 →" at bounding box center [531, 321] width 660 height 41
click at [340, 313] on input "text" at bounding box center [298, 319] width 173 height 23
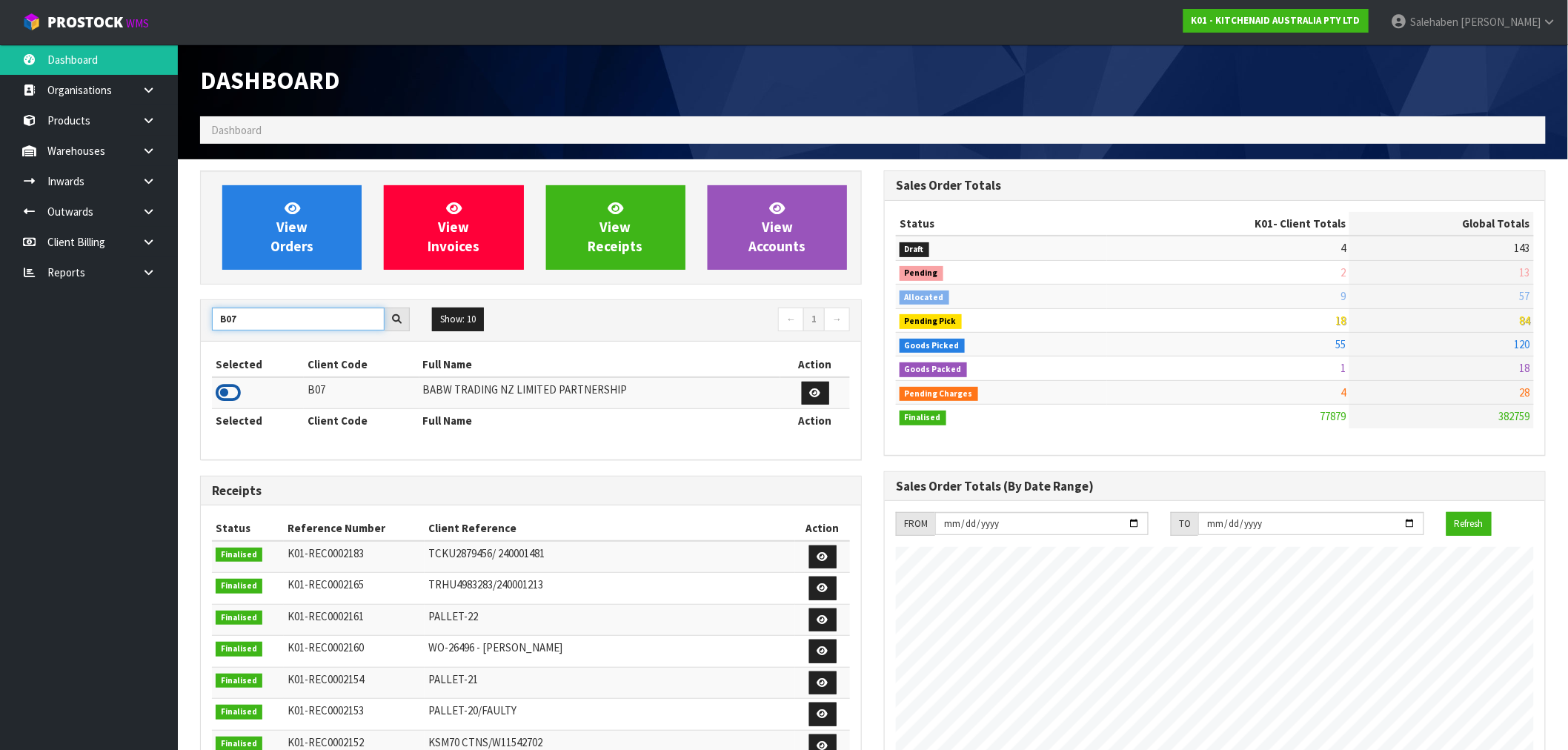
type input "B07"
click at [230, 399] on icon at bounding box center [228, 393] width 26 height 22
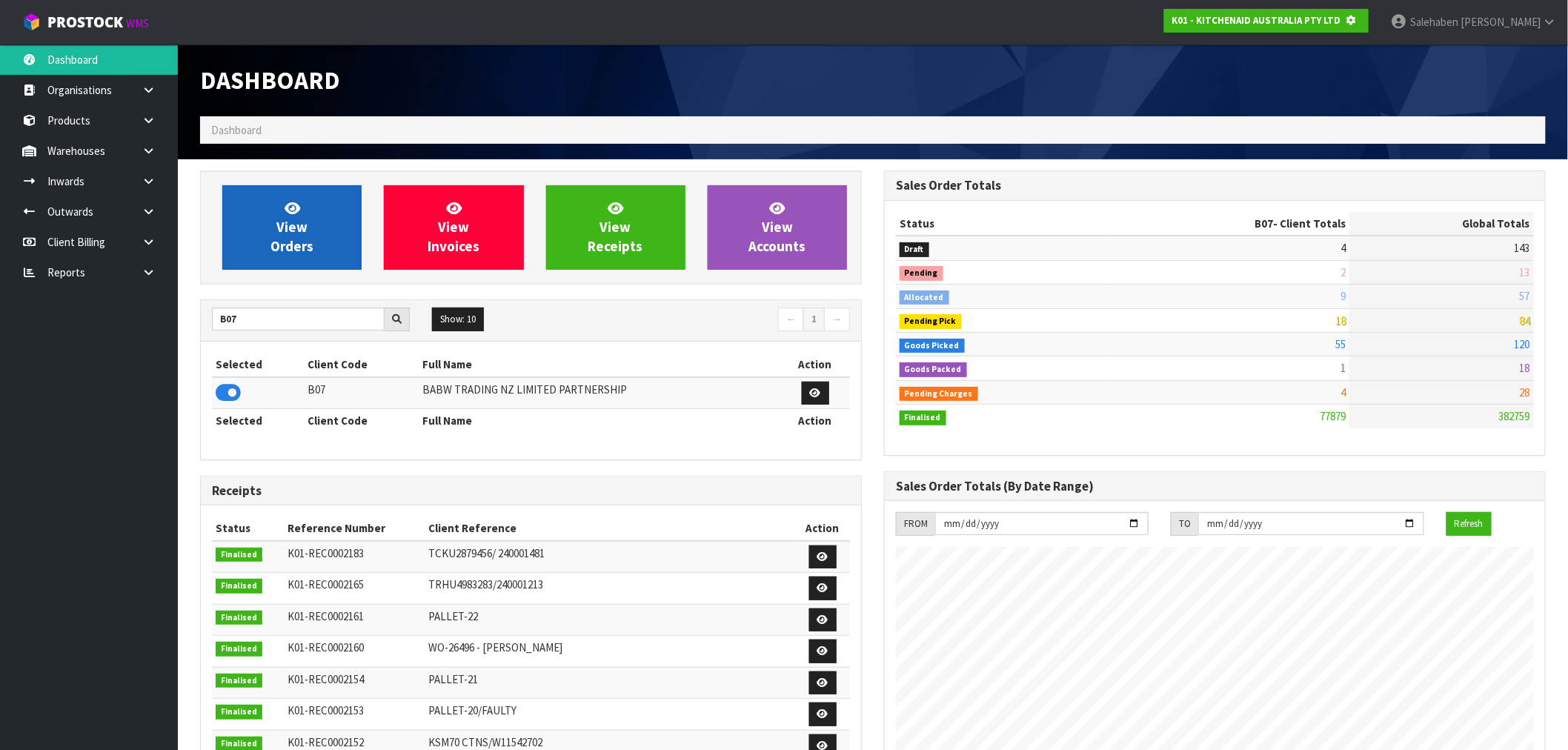
scroll to position [740355, 740352]
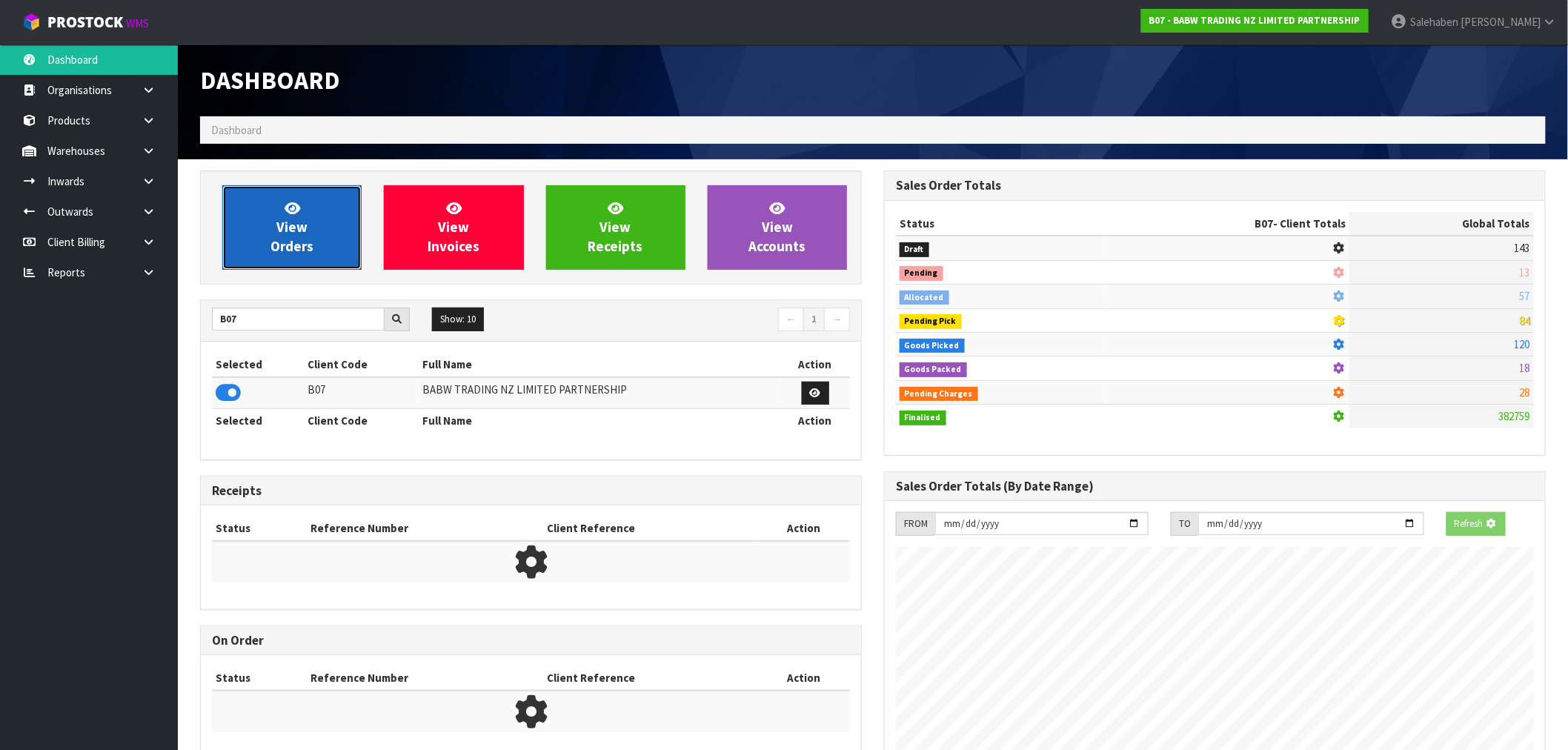
click at [289, 254] on span "View Orders" at bounding box center [291, 227] width 43 height 56
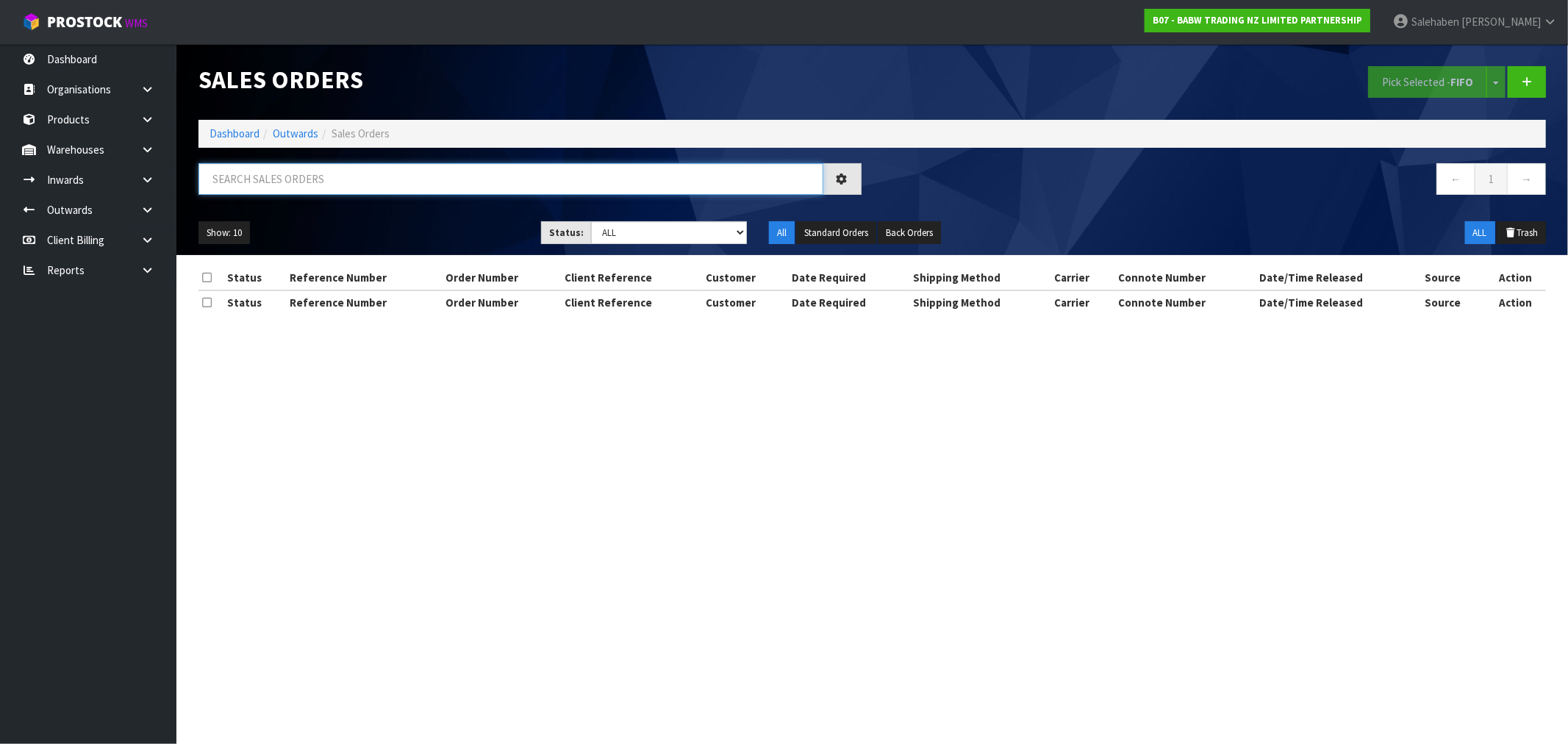
click at [265, 178] on input "text" at bounding box center [511, 179] width 625 height 32
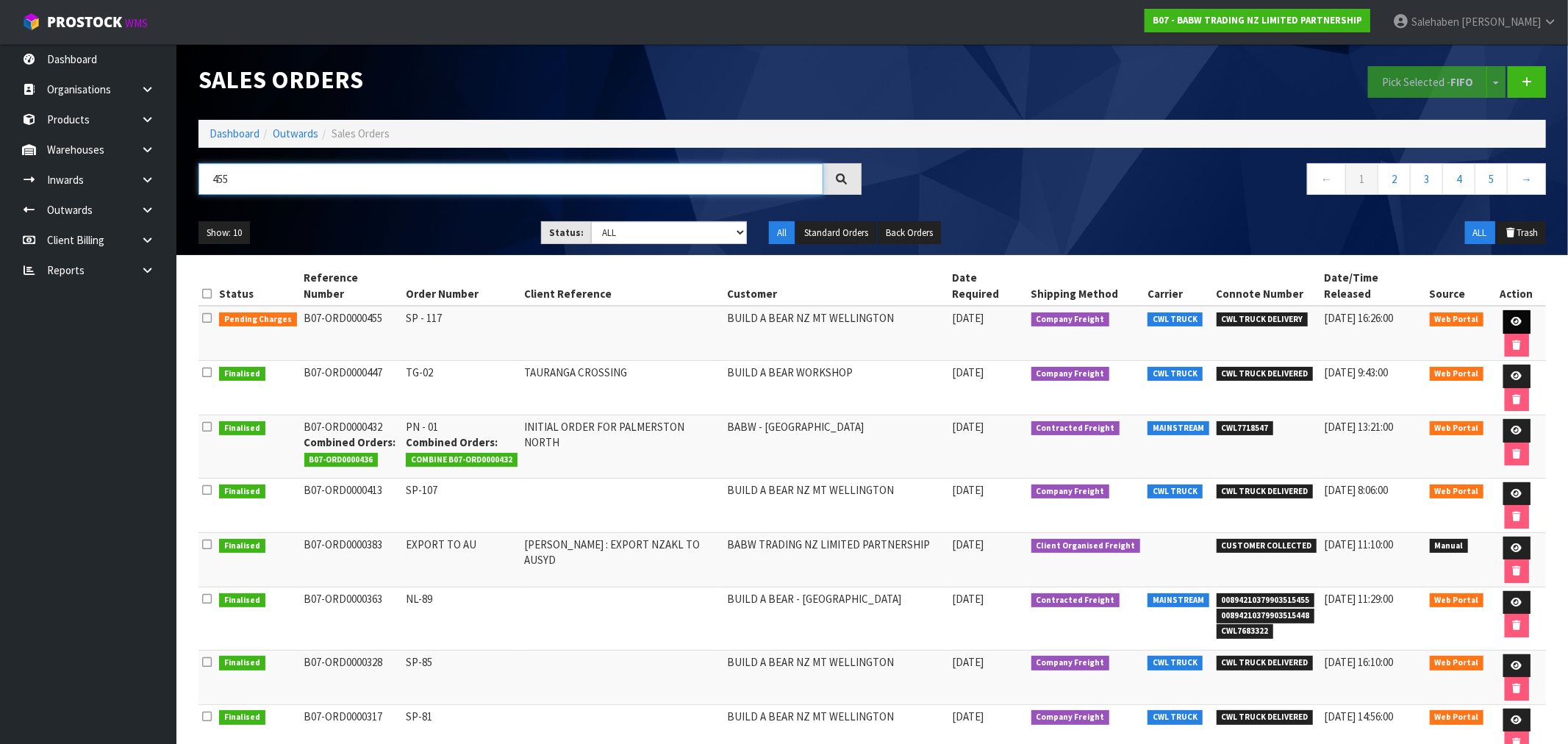
type input "455"
click at [1511, 317] on icon at bounding box center [1516, 322] width 11 height 10
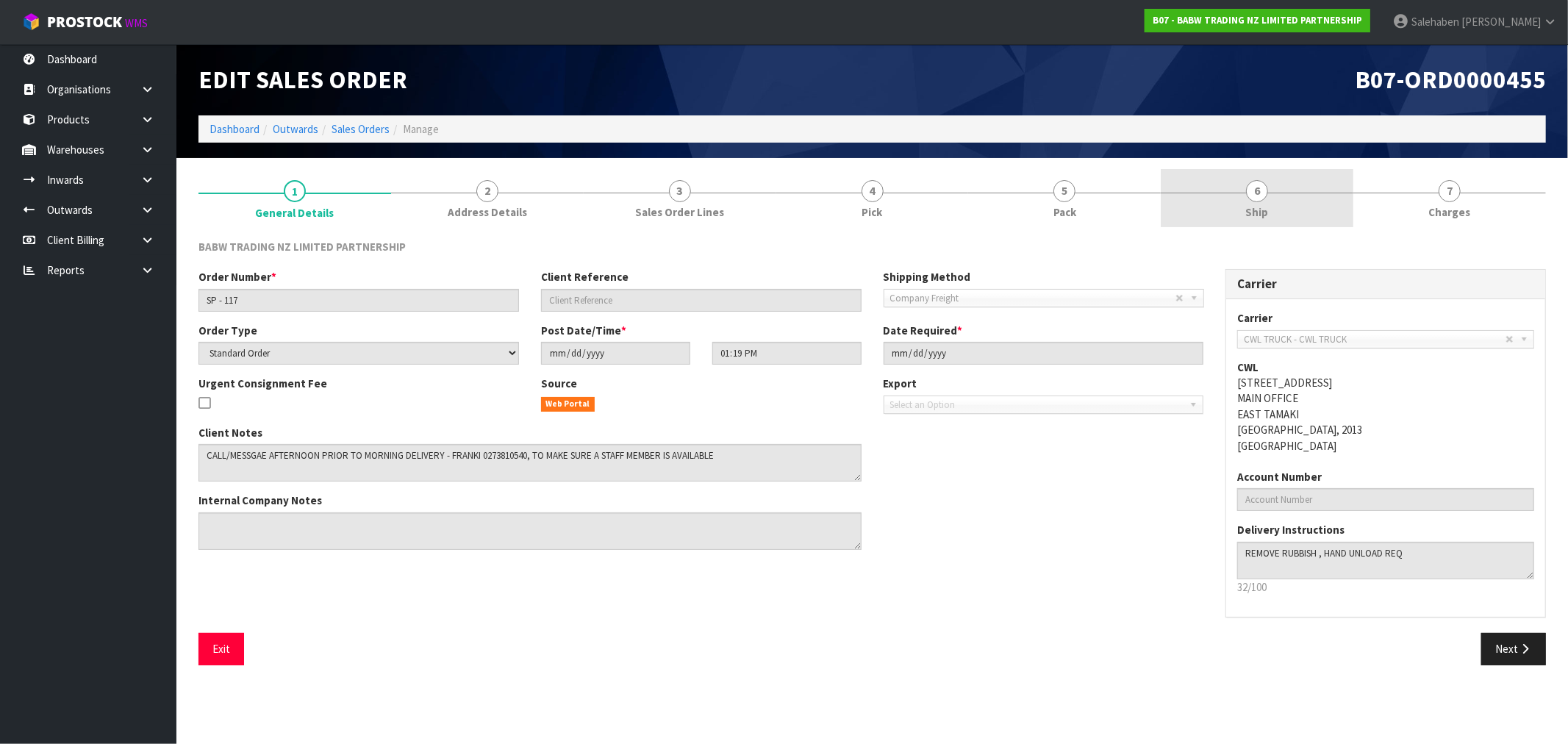
click at [1275, 211] on link "6 Ship" at bounding box center [1256, 198] width 193 height 58
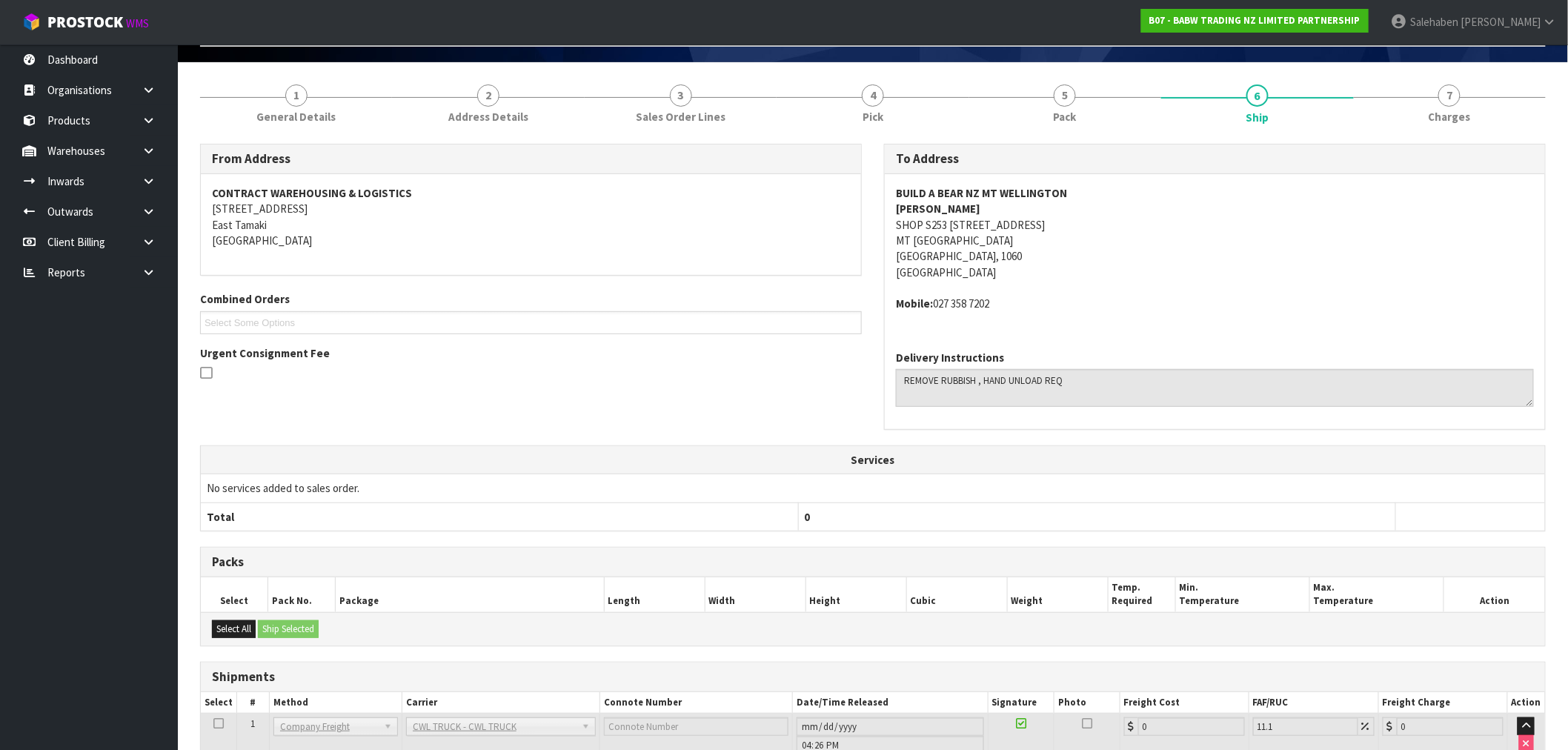
scroll to position [202, 0]
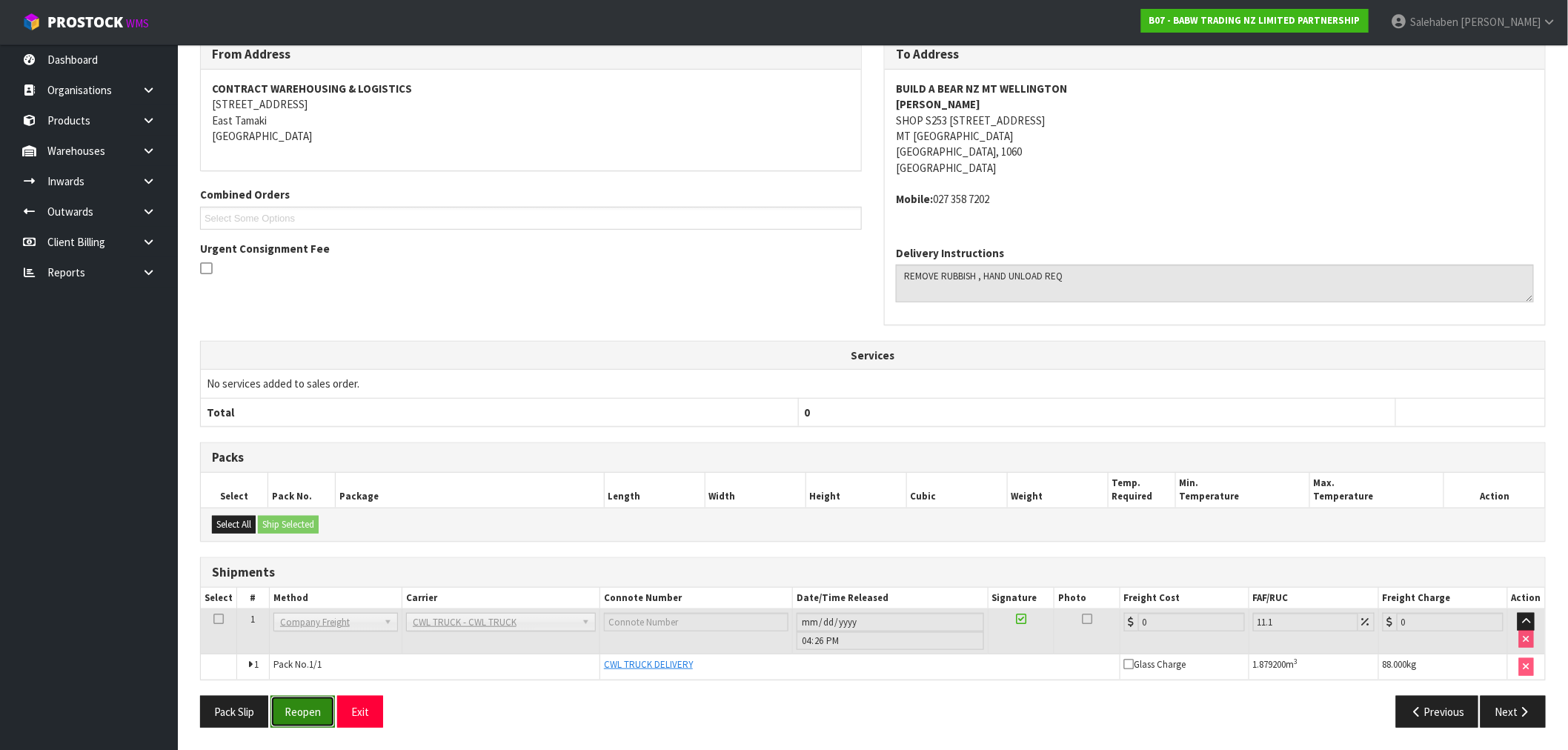
click at [305, 712] on button "Reopen" at bounding box center [302, 712] width 65 height 32
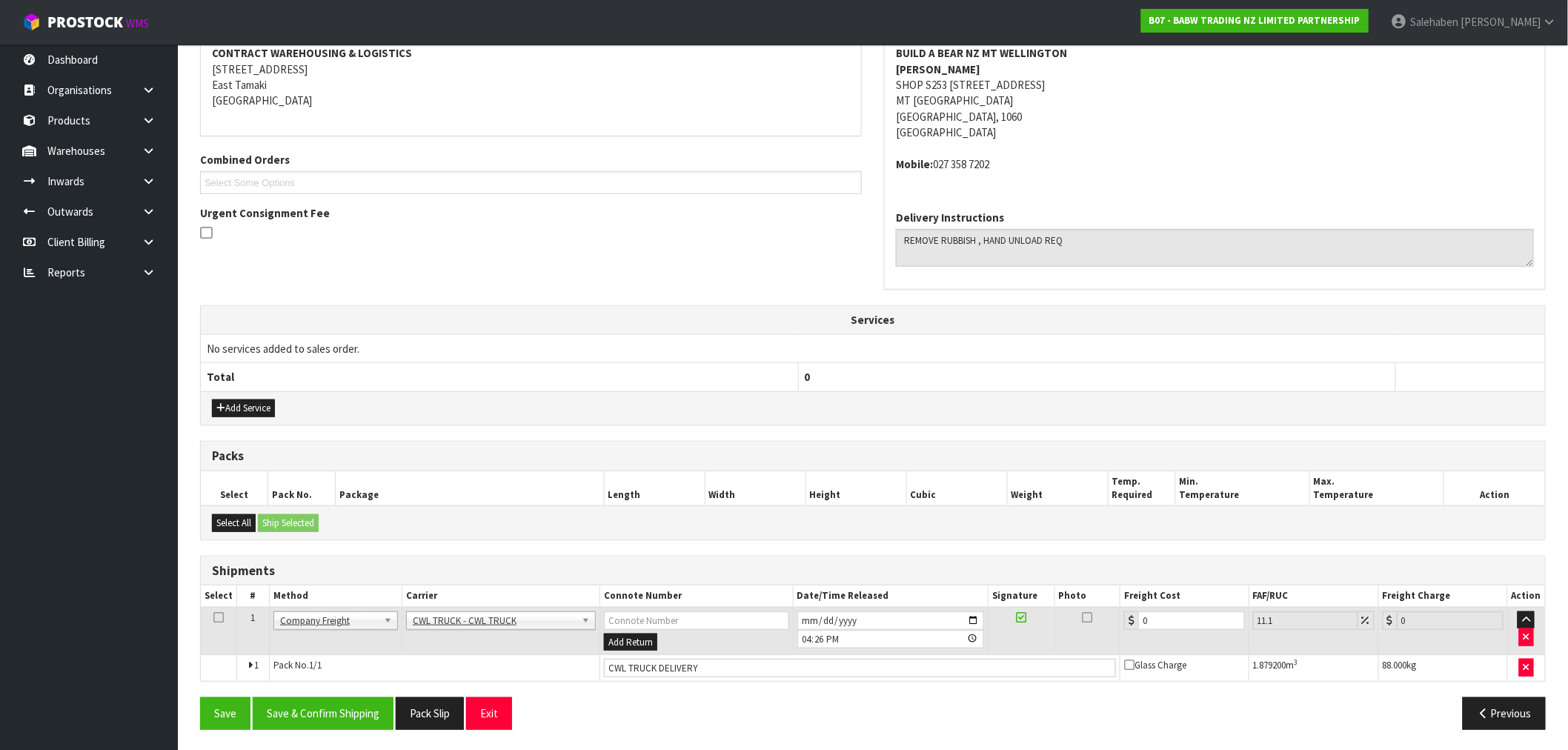
scroll to position [293, 0]
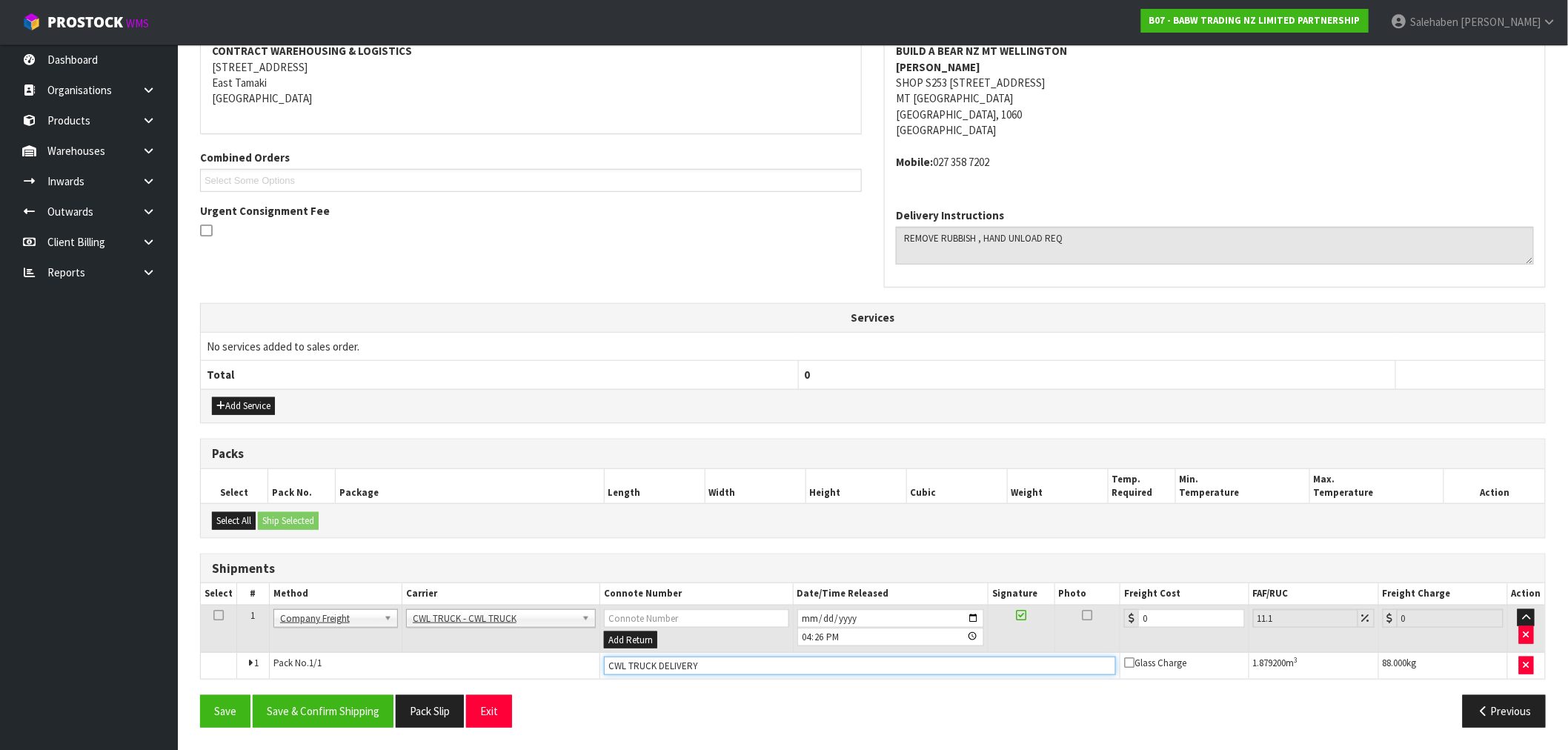
click at [710, 664] on input "CWL TRUCK DELIVERY" at bounding box center [859, 666] width 512 height 18
type input "CWL TRUCK DELIVERED"
drag, startPoint x: 1161, startPoint y: 618, endPoint x: 1129, endPoint y: 620, distance: 32.1
click at [1129, 620] on div "0" at bounding box center [1184, 618] width 121 height 18
type input "8"
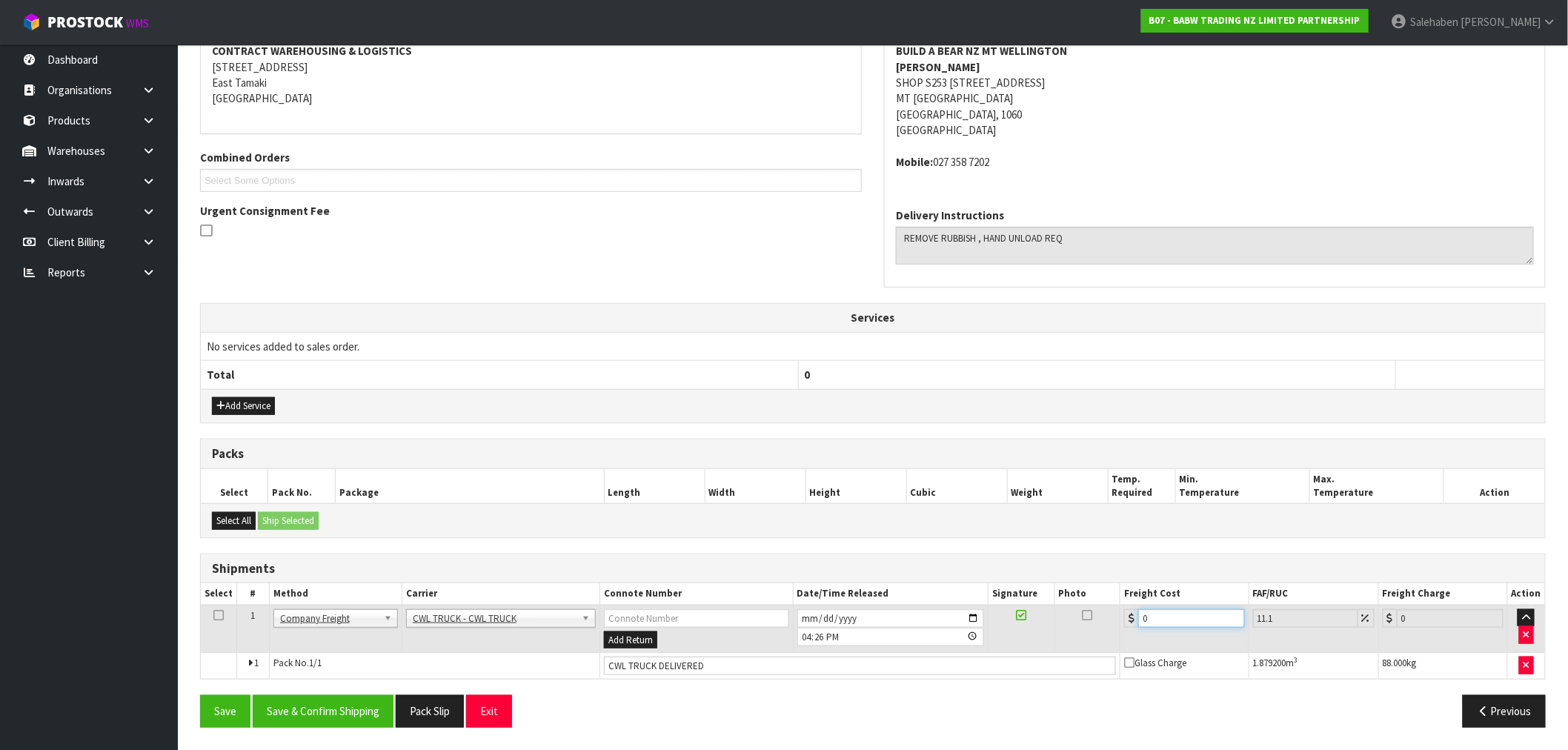
type input "8.89"
type input "86"
type input "95.55"
type input "86.9"
type input "96.55"
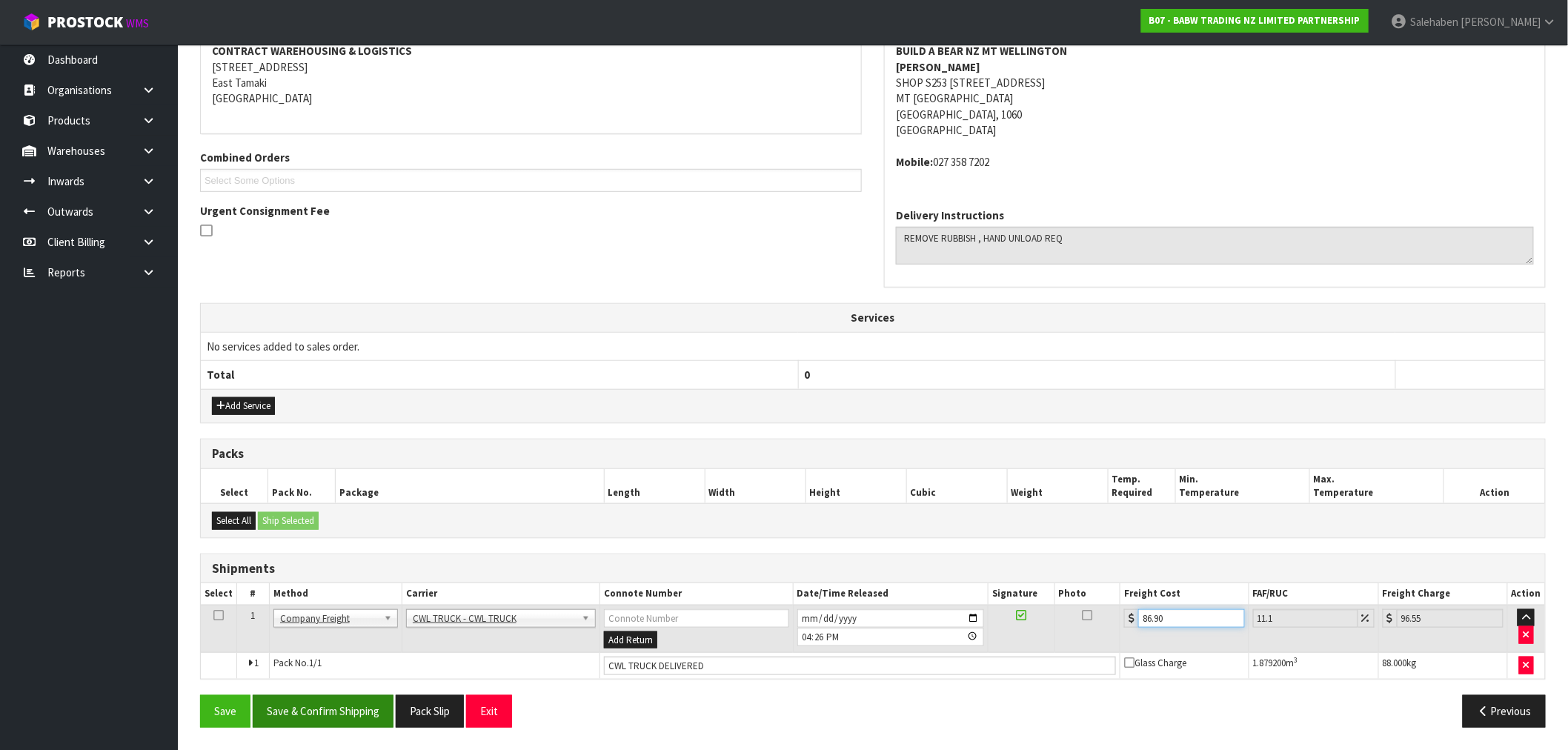
type input "86.90"
click at [342, 701] on button "Save & Confirm Shipping" at bounding box center [323, 711] width 141 height 32
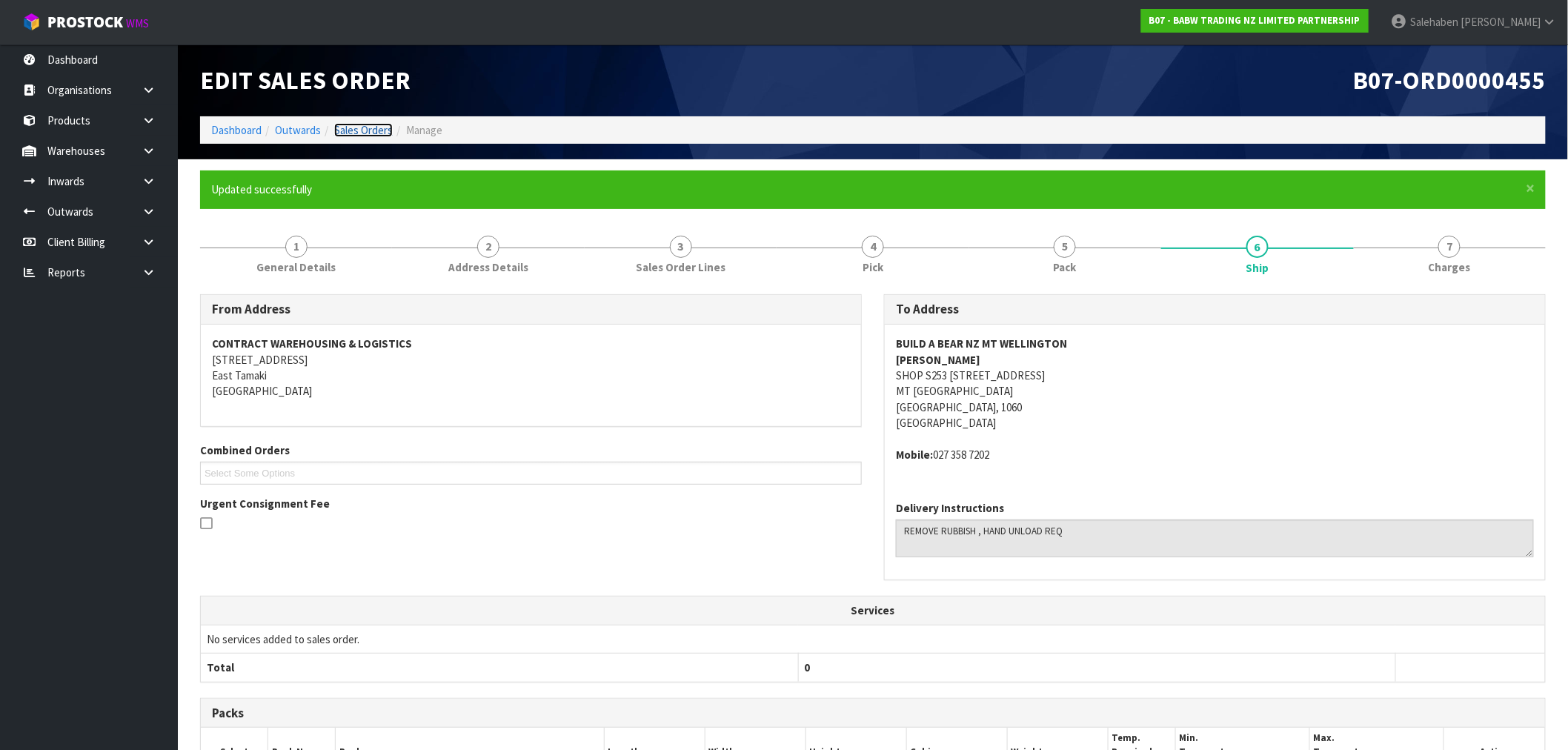
click at [366, 128] on link "Sales Orders" at bounding box center [363, 130] width 58 height 14
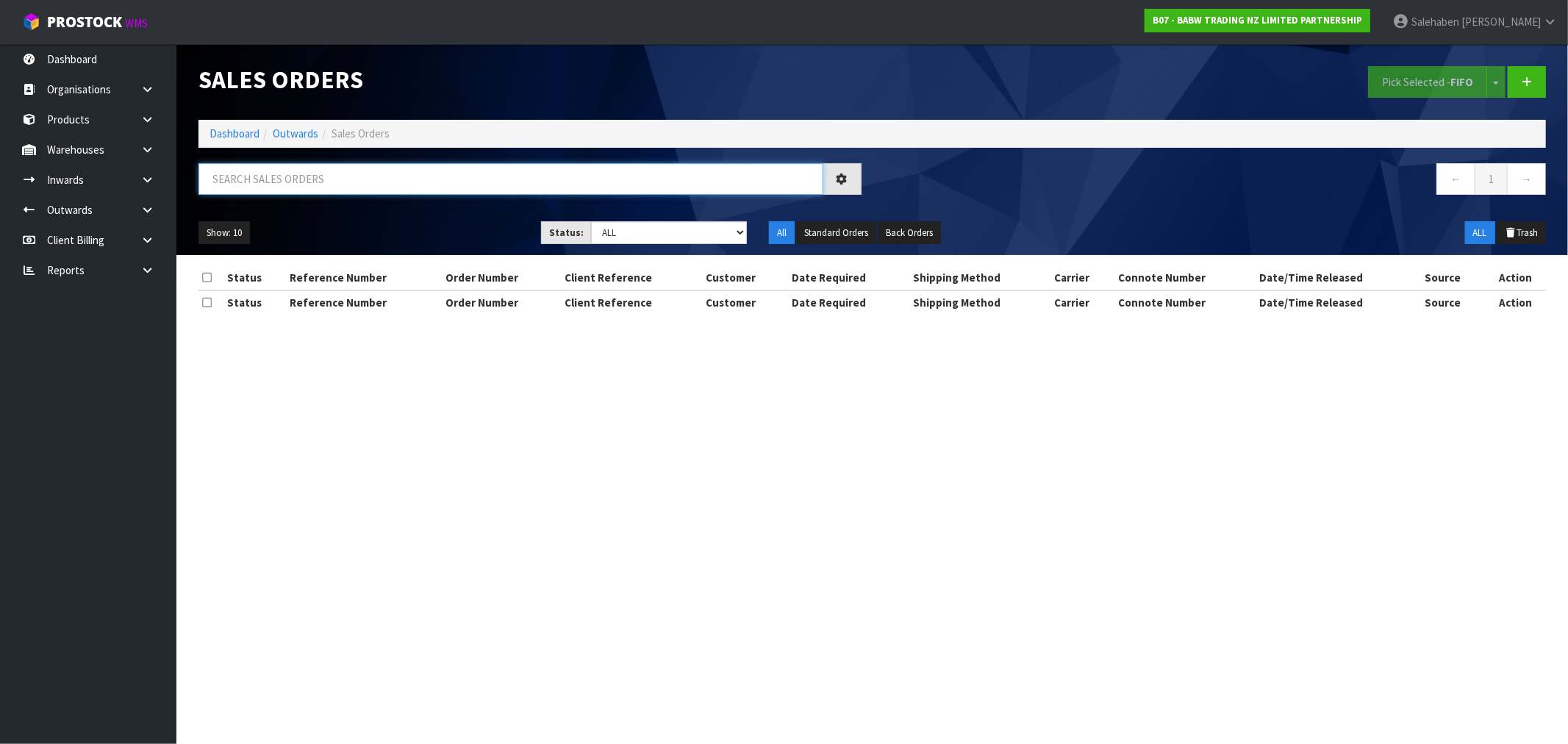
click at [394, 180] on input "text" at bounding box center [511, 179] width 625 height 32
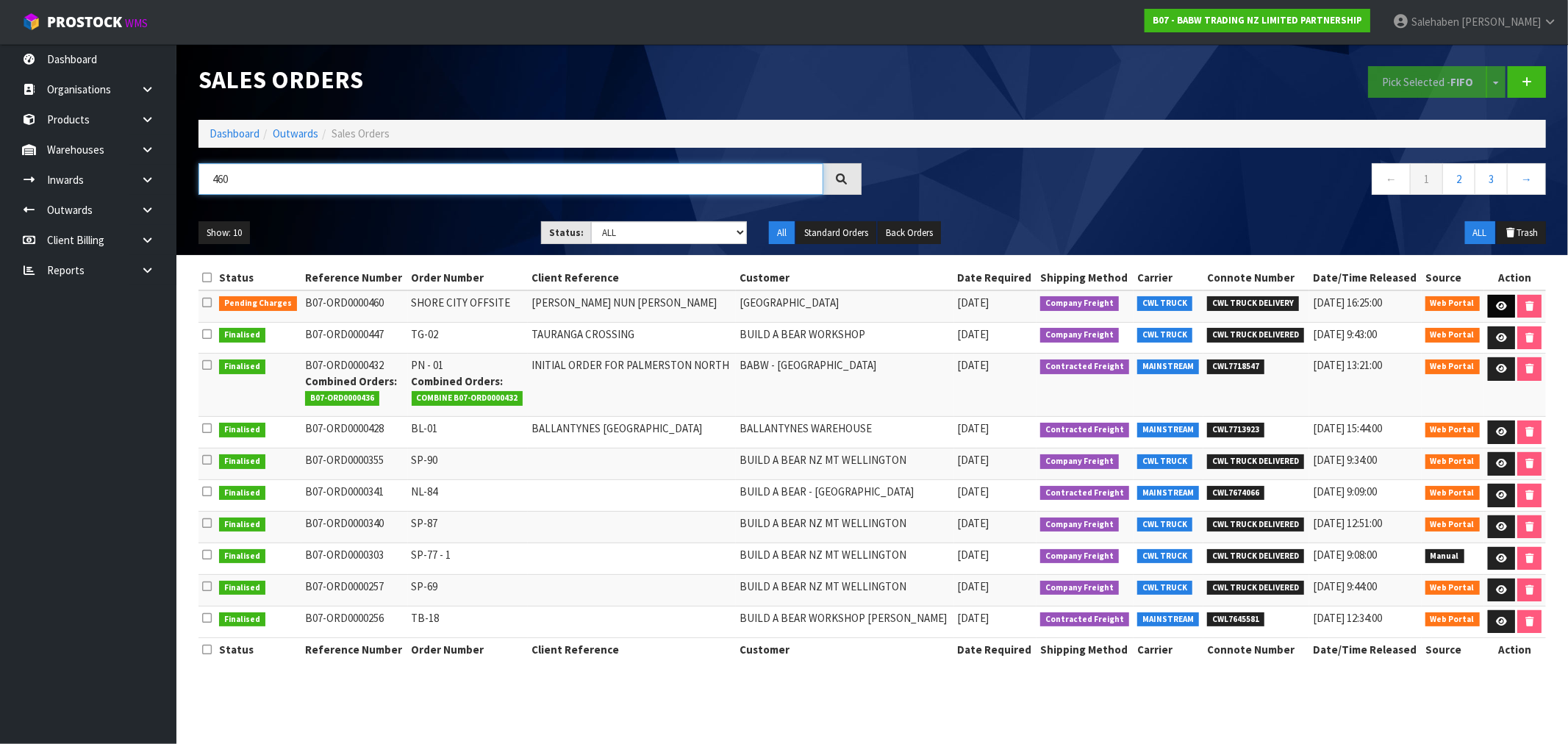
type input "460"
click at [1502, 309] on icon at bounding box center [1501, 306] width 11 height 10
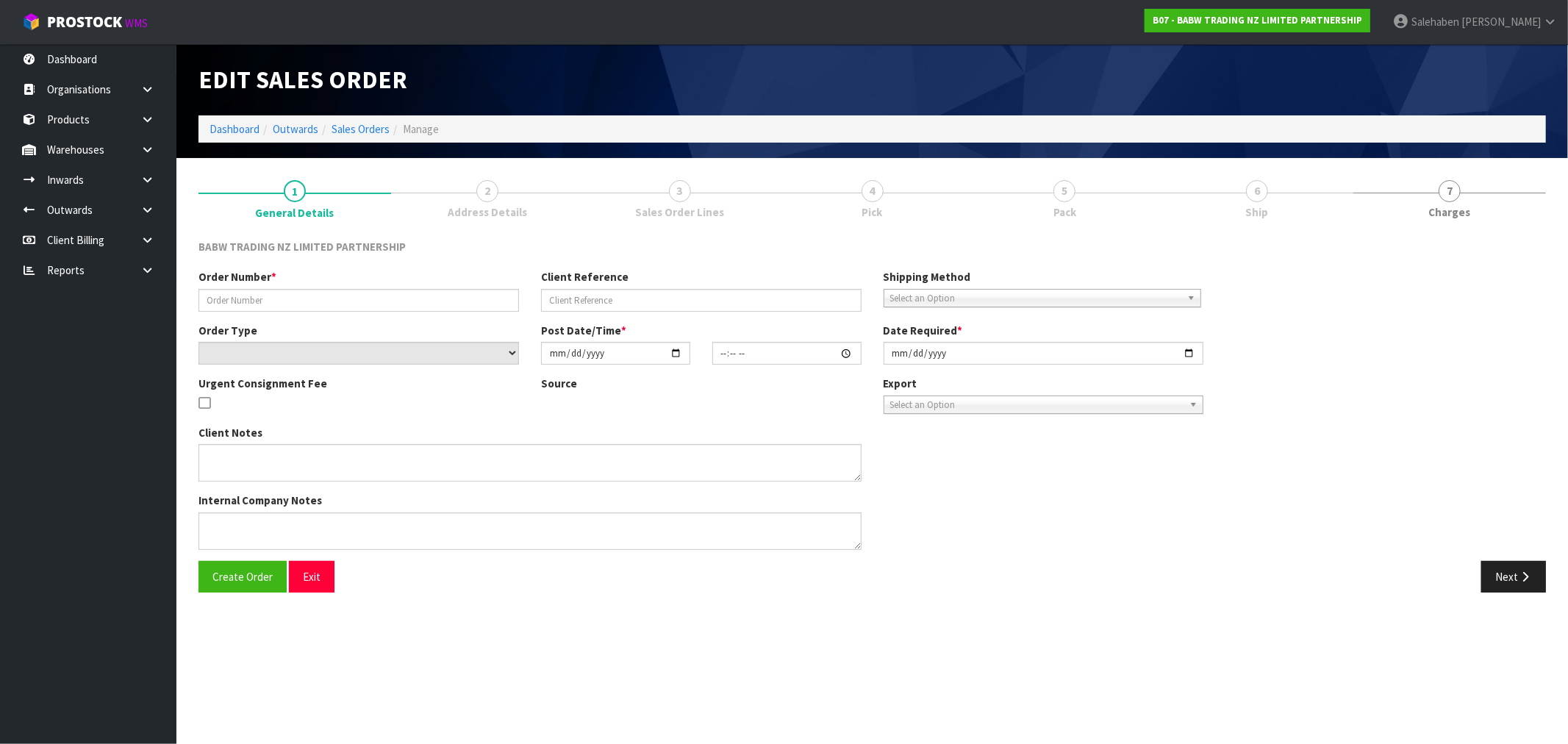
type input "SHORE CITY OFFSITE"
type input "[PERSON_NAME] NUN [PERSON_NAME]"
select select "number:0"
type input "[DATE]"
type input "13:07:00.000"
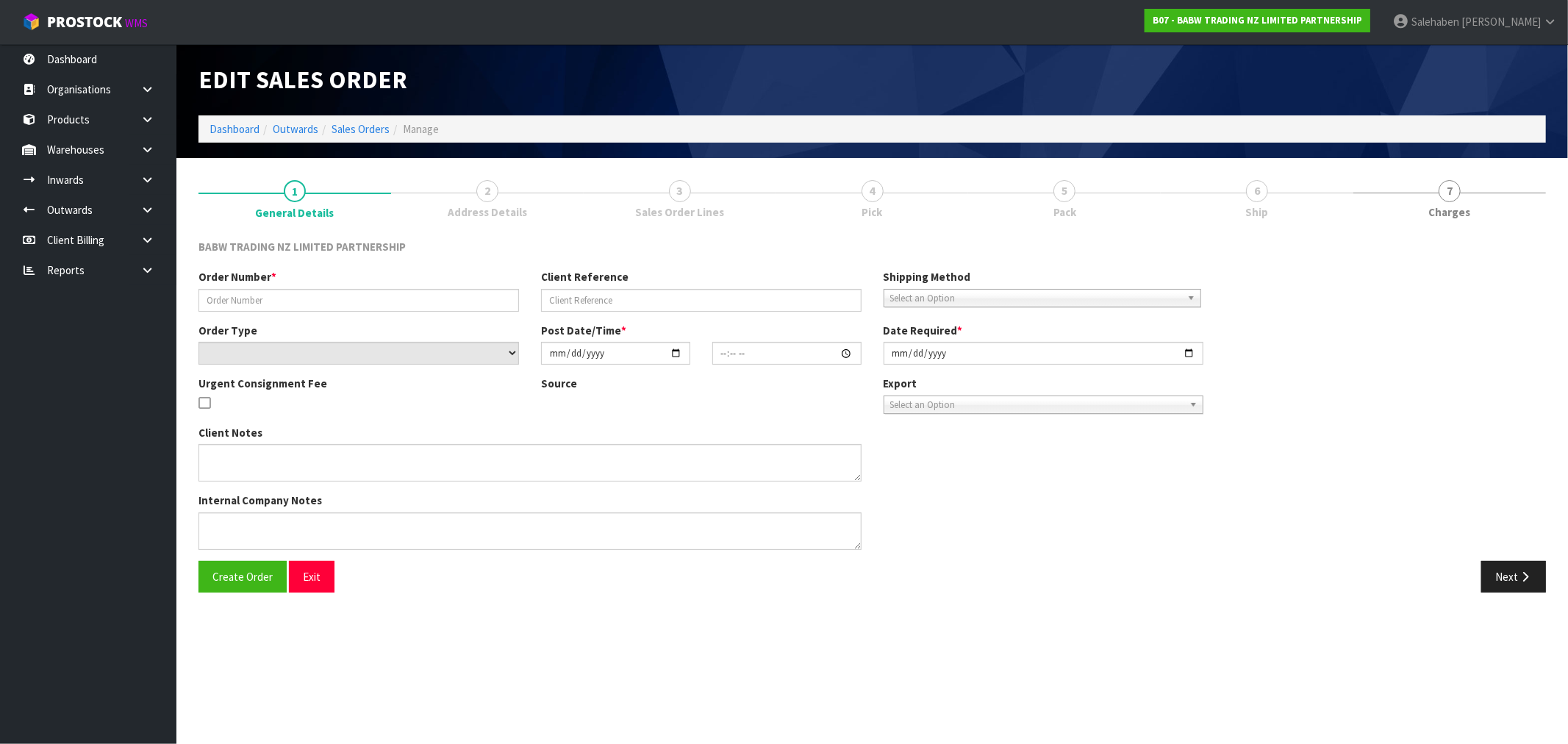
type input "[DATE]"
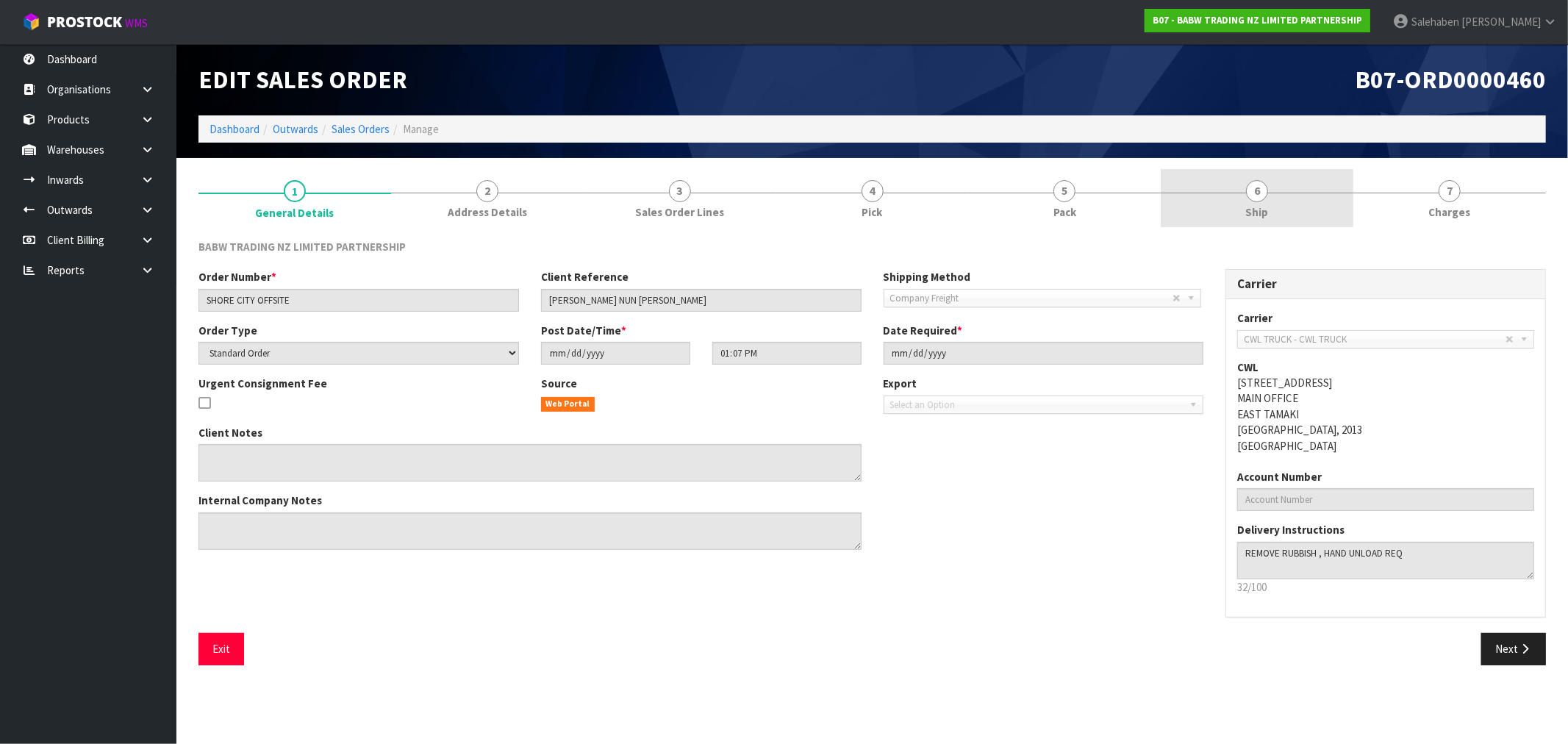
click at [1254, 202] on link "6 Ship" at bounding box center [1256, 198] width 193 height 58
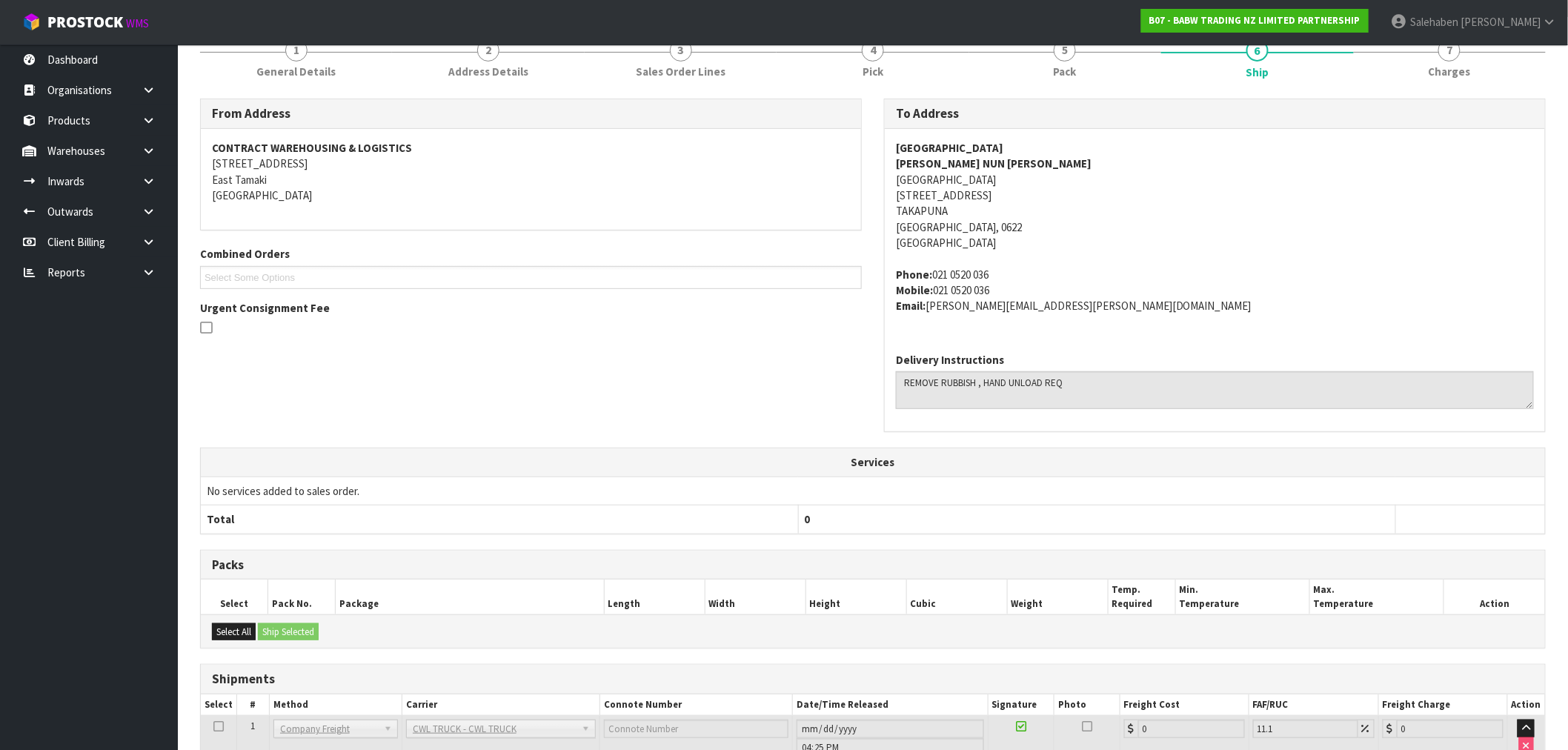
scroll to position [276, 0]
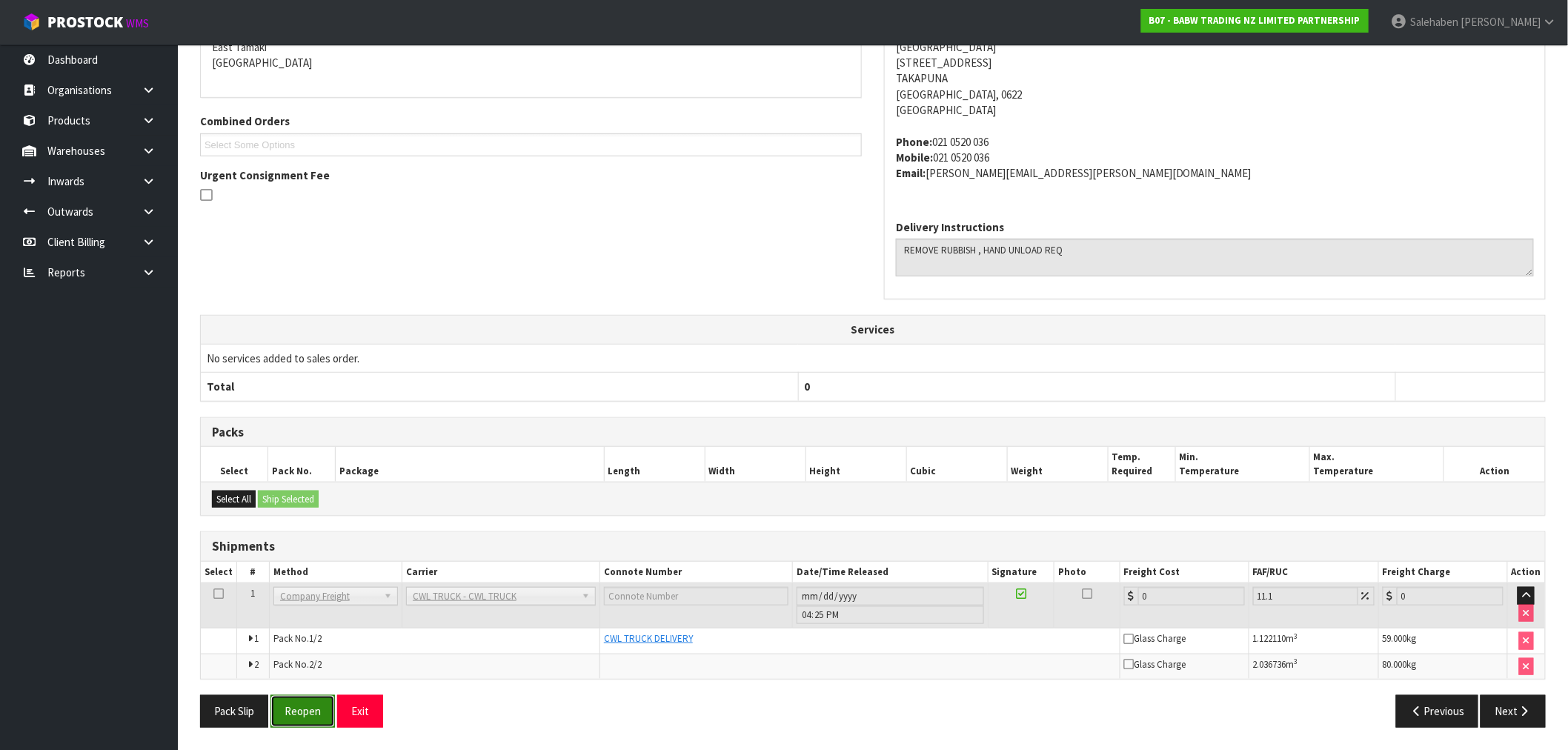
click at [302, 713] on button "Reopen" at bounding box center [302, 711] width 65 height 32
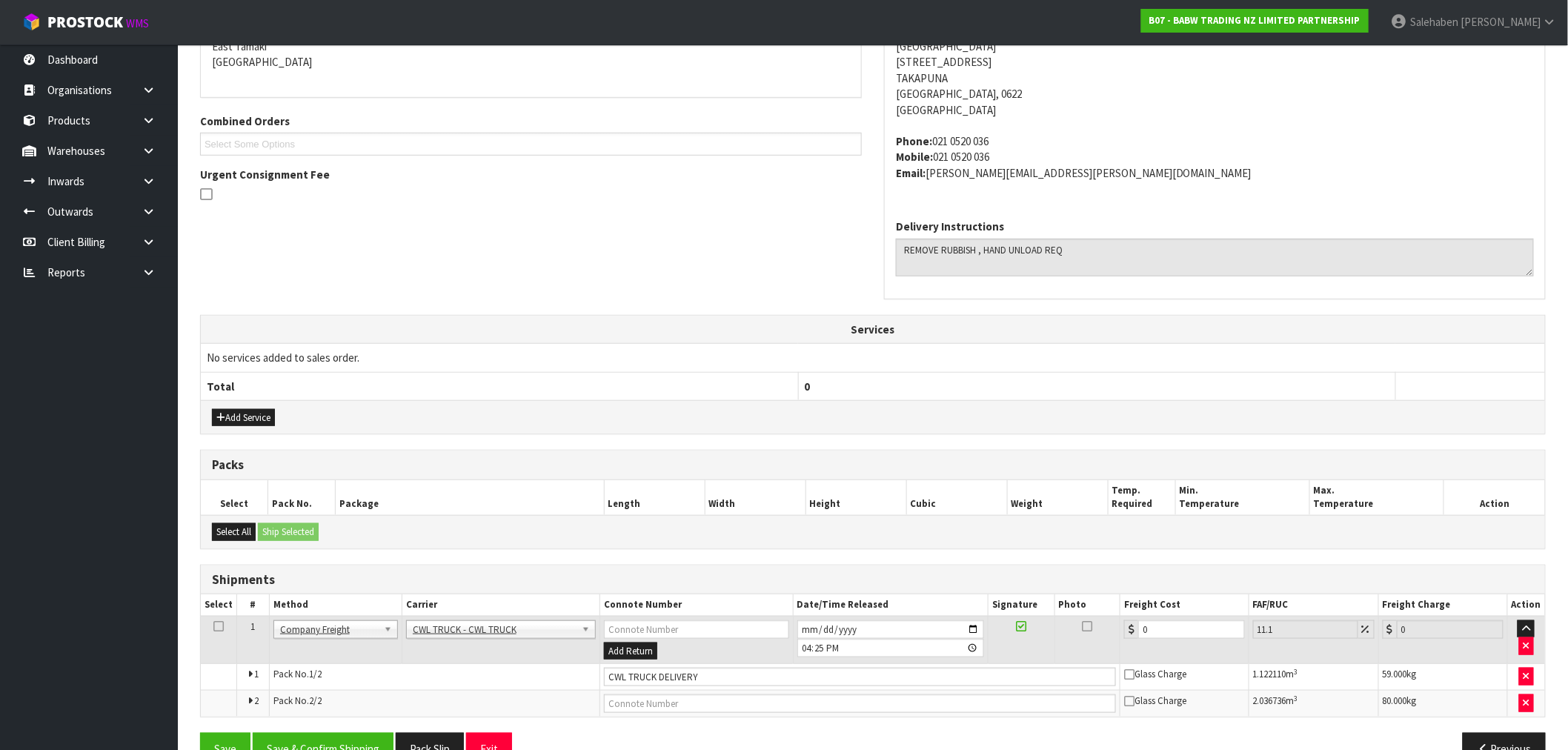
click at [725, 633] on input "text" at bounding box center [696, 629] width 185 height 18
click at [717, 671] on input "CWL TRUCK DELIVERY" at bounding box center [859, 677] width 512 height 18
type input "CWL TRUCK DELIVERED"
drag, startPoint x: 1157, startPoint y: 631, endPoint x: 1080, endPoint y: 639, distance: 77.4
click at [1092, 636] on tr "1 Client Local Pickup Customer Local Pickup Company Freight Contracted Freight …" at bounding box center [873, 639] width 1344 height 48
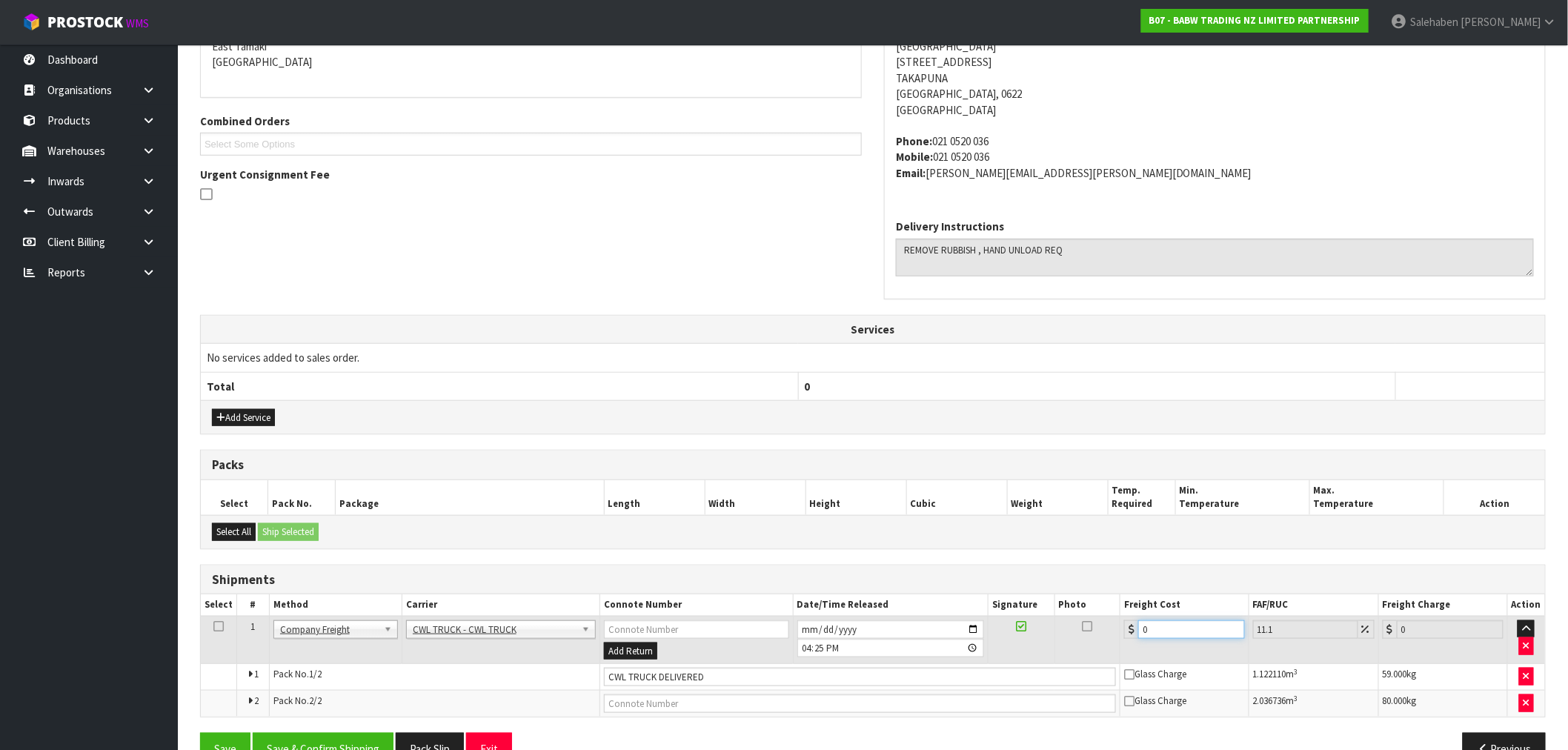
type input "5"
type input "5.55"
type input "55"
type input "61.1"
type input "55.5"
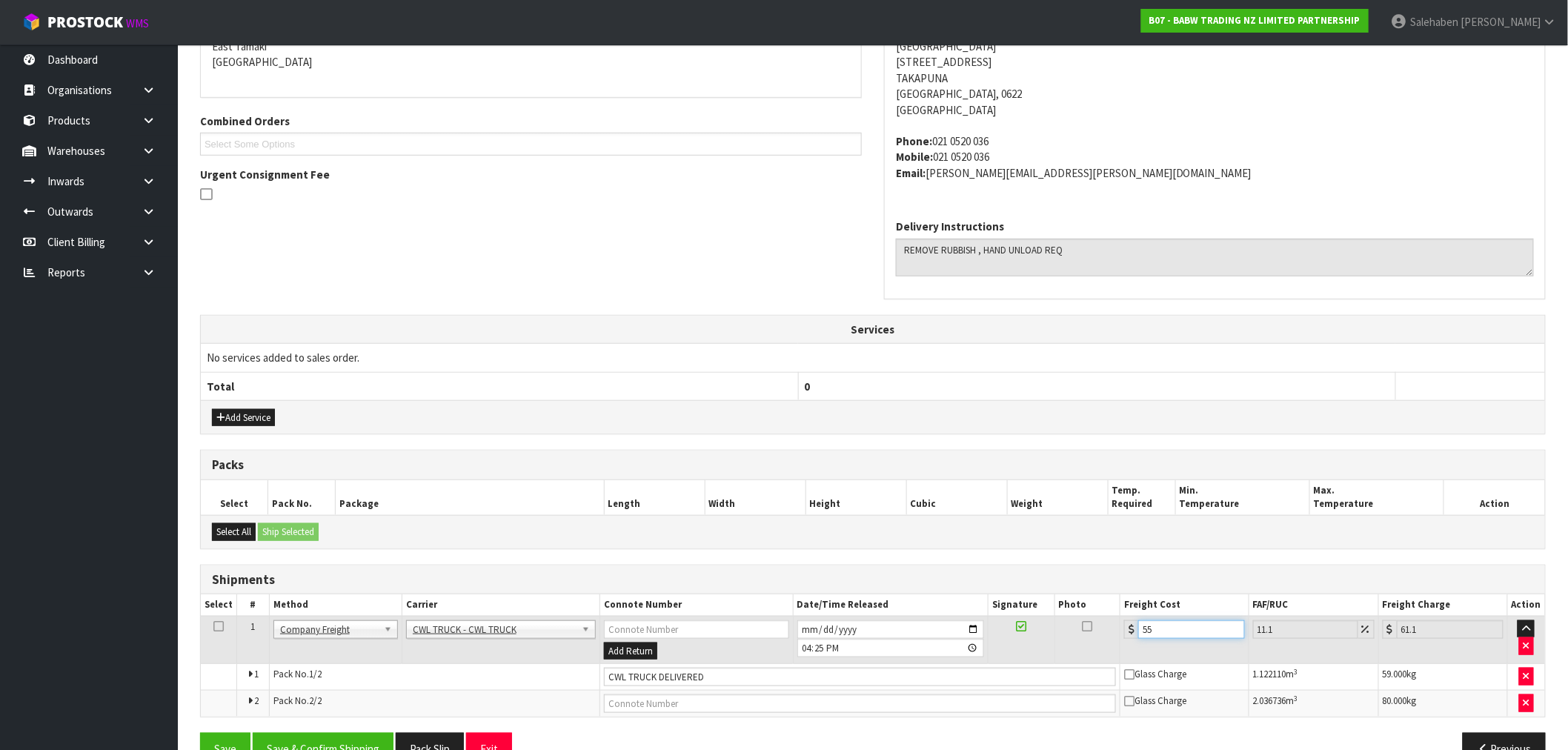
type input "61.66"
type input "55.54"
type input "61.7"
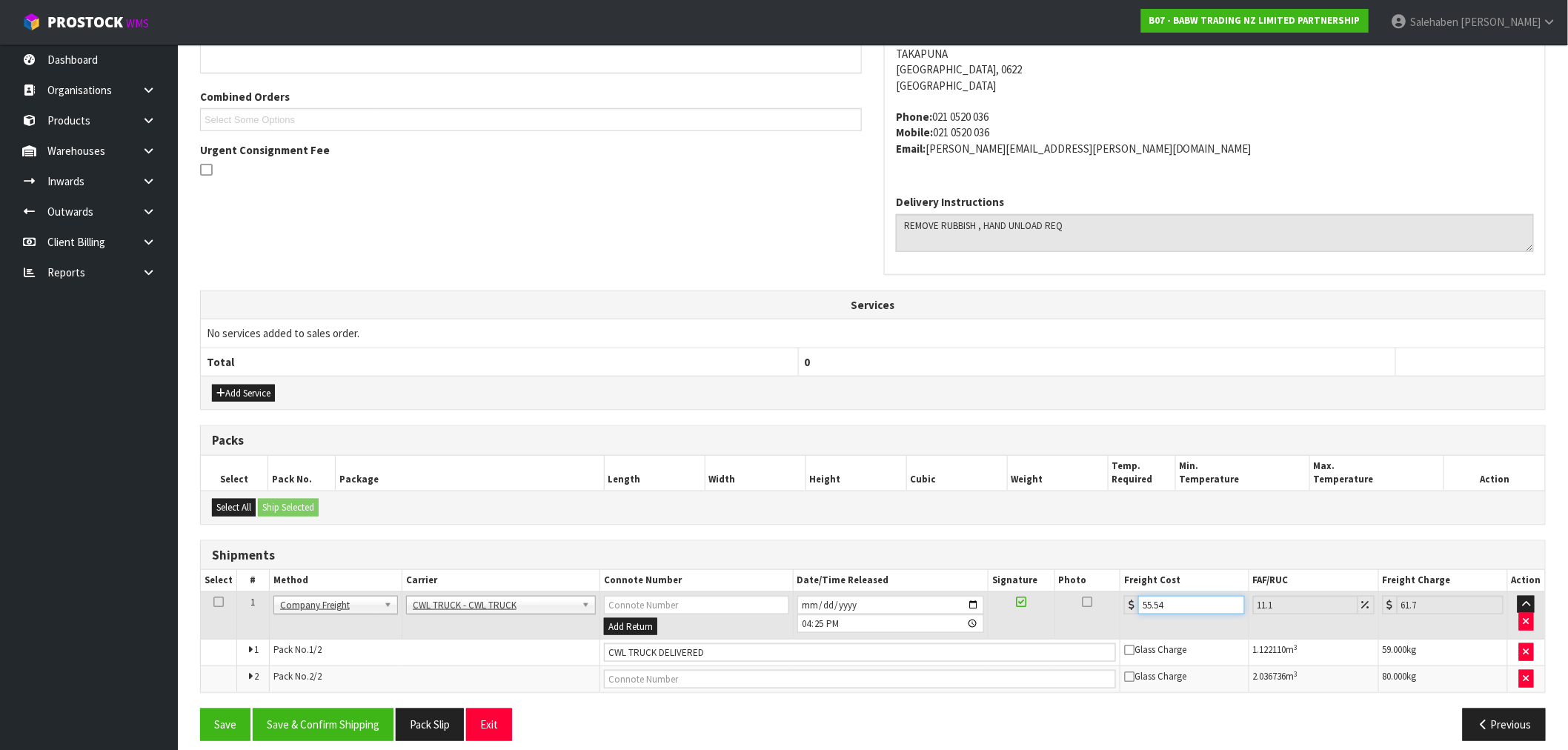
scroll to position [367, 0]
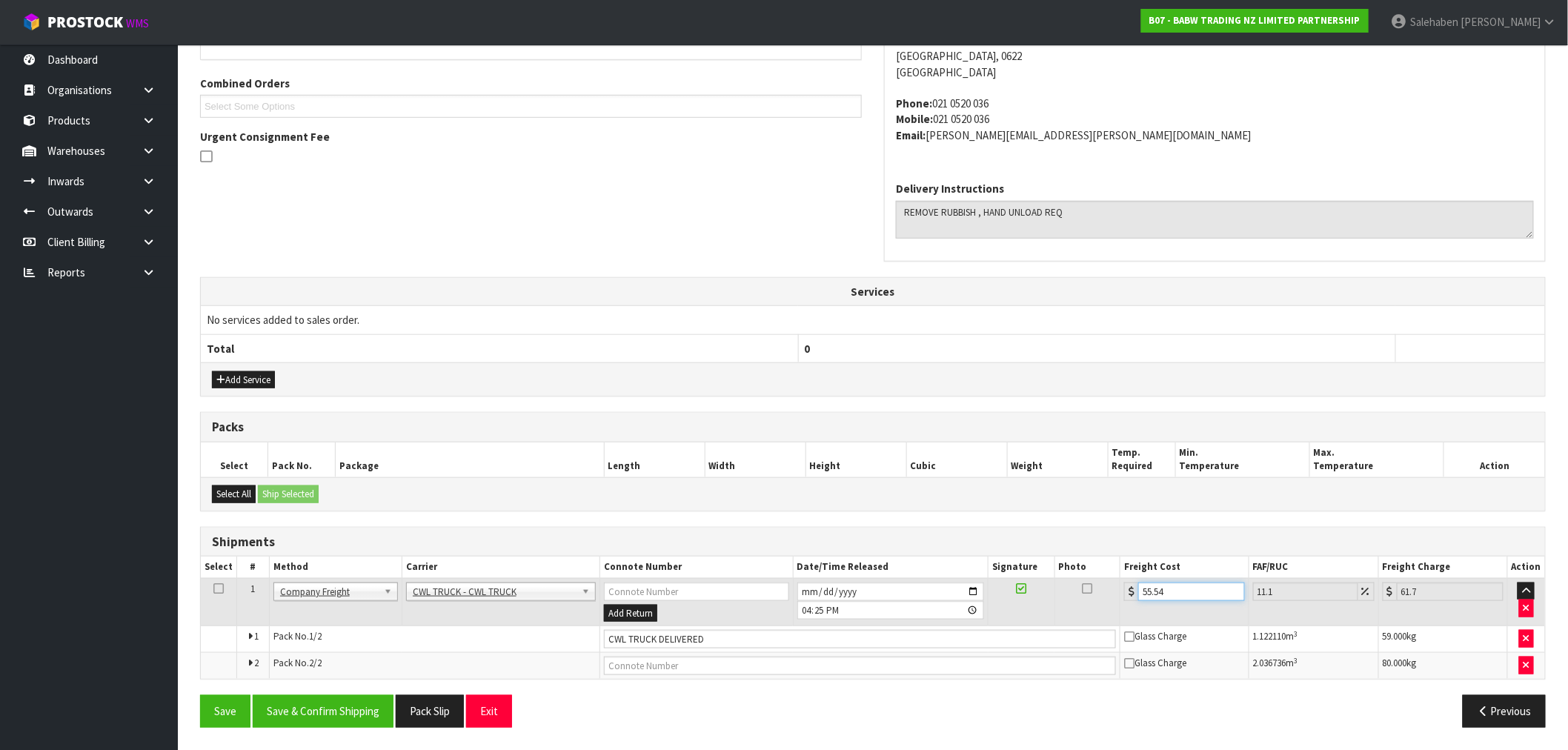
type input "55.54"
click at [337, 729] on div "Save Save & Confirm Shipping Pack Slip Exit Previous" at bounding box center [873, 716] width 1368 height 43
click at [340, 720] on button "Save & Confirm Shipping" at bounding box center [323, 711] width 141 height 32
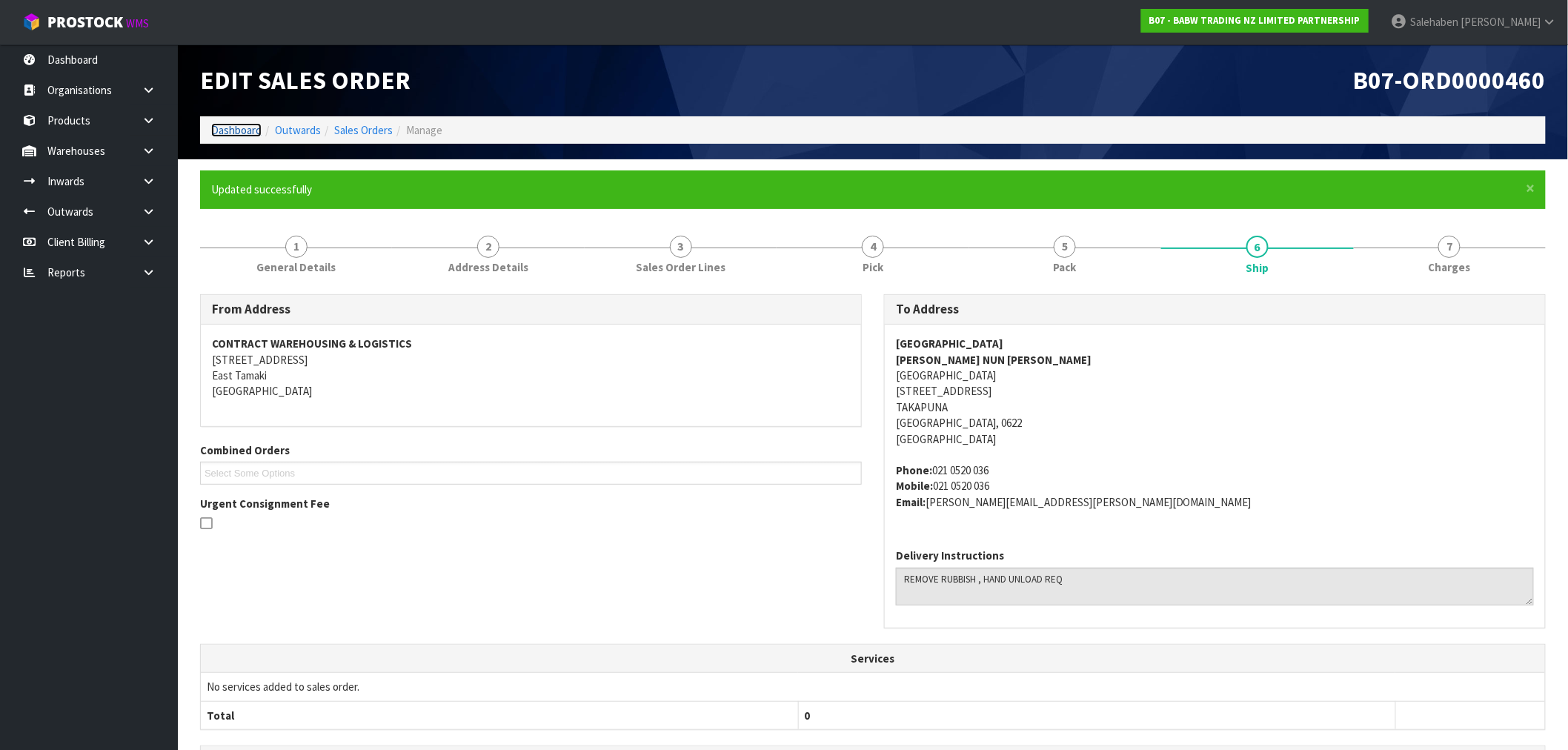
click at [246, 128] on link "Dashboard" at bounding box center [236, 130] width 50 height 14
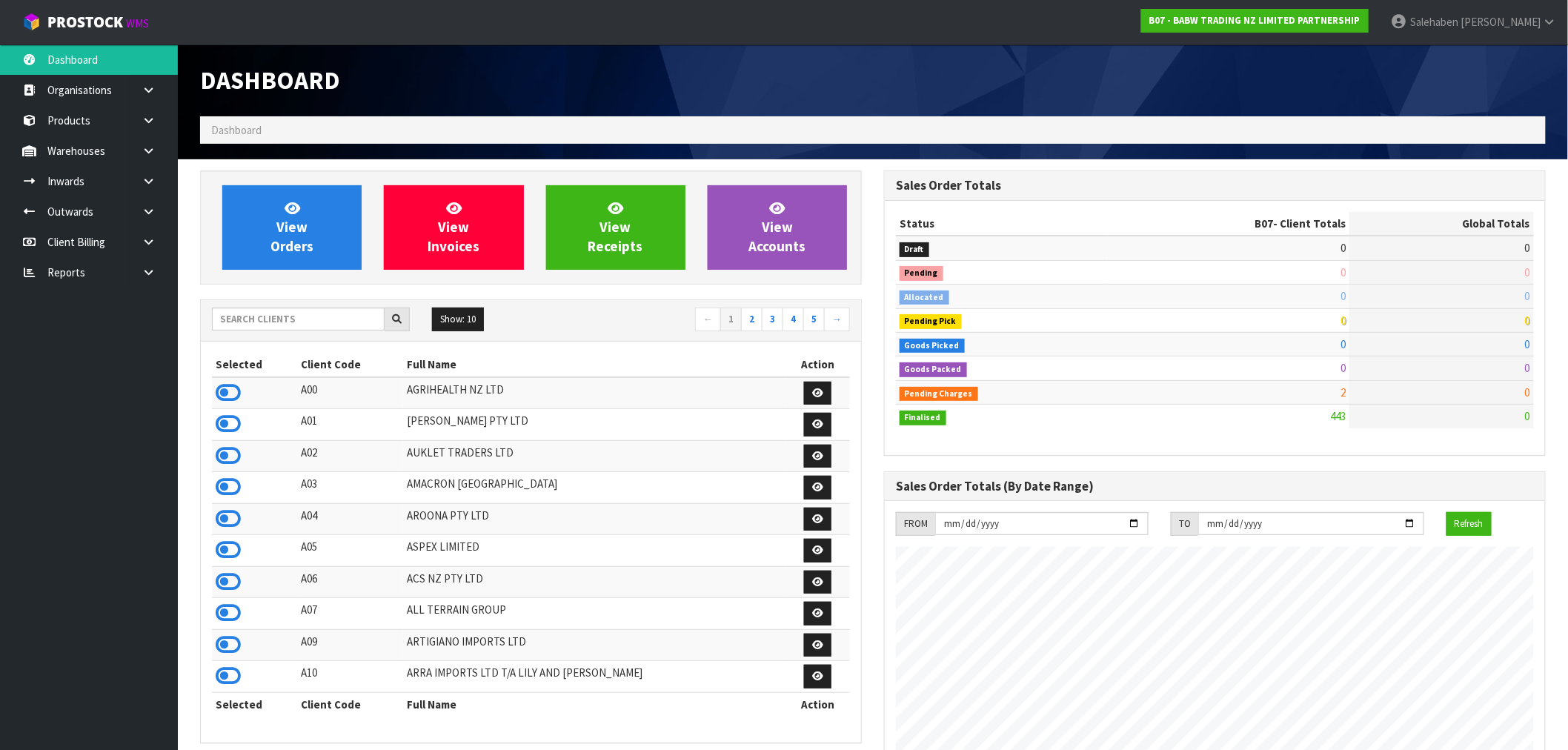
scroll to position [1123, 684]
click at [266, 323] on input "text" at bounding box center [298, 319] width 173 height 23
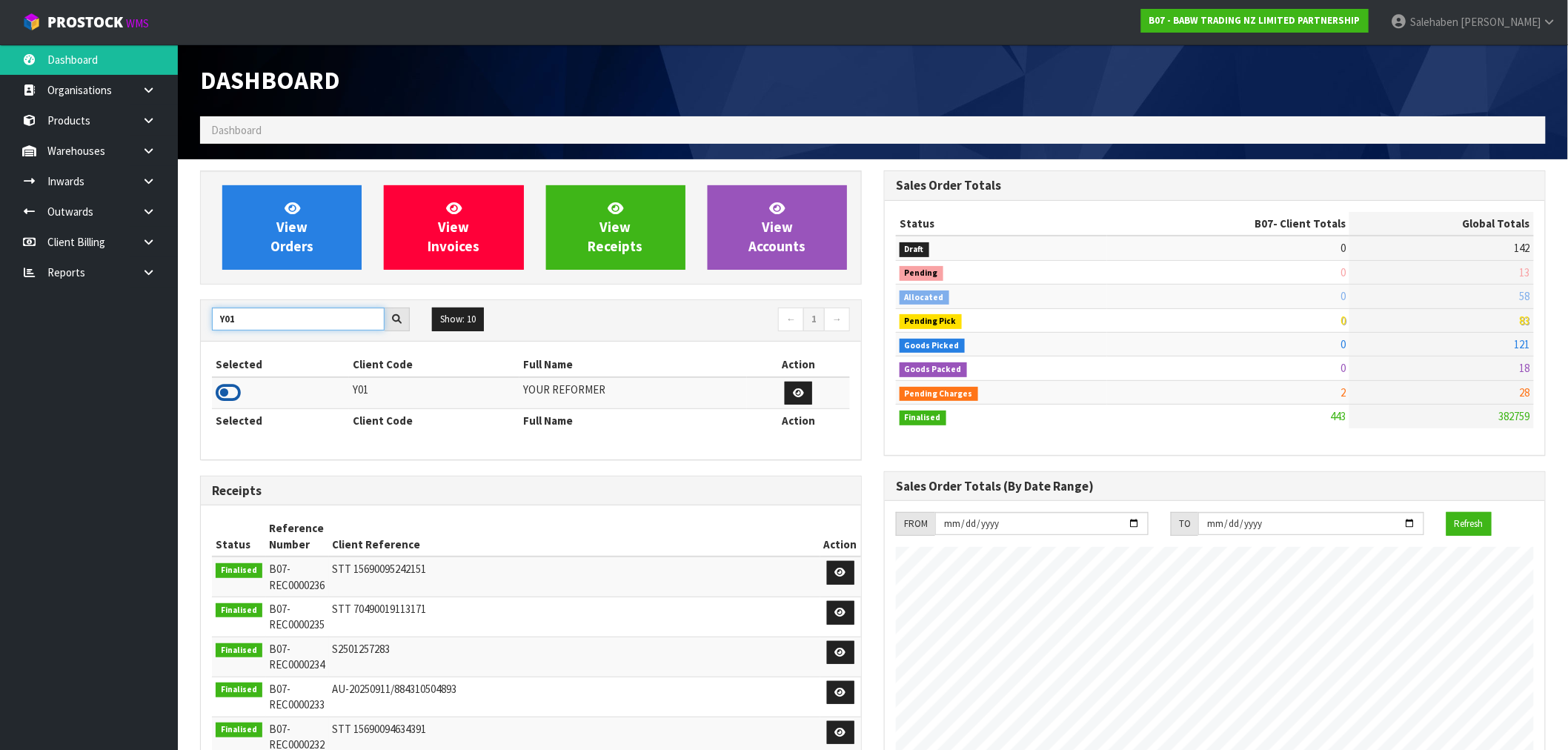
type input "Y01"
click at [232, 388] on icon at bounding box center [228, 393] width 26 height 22
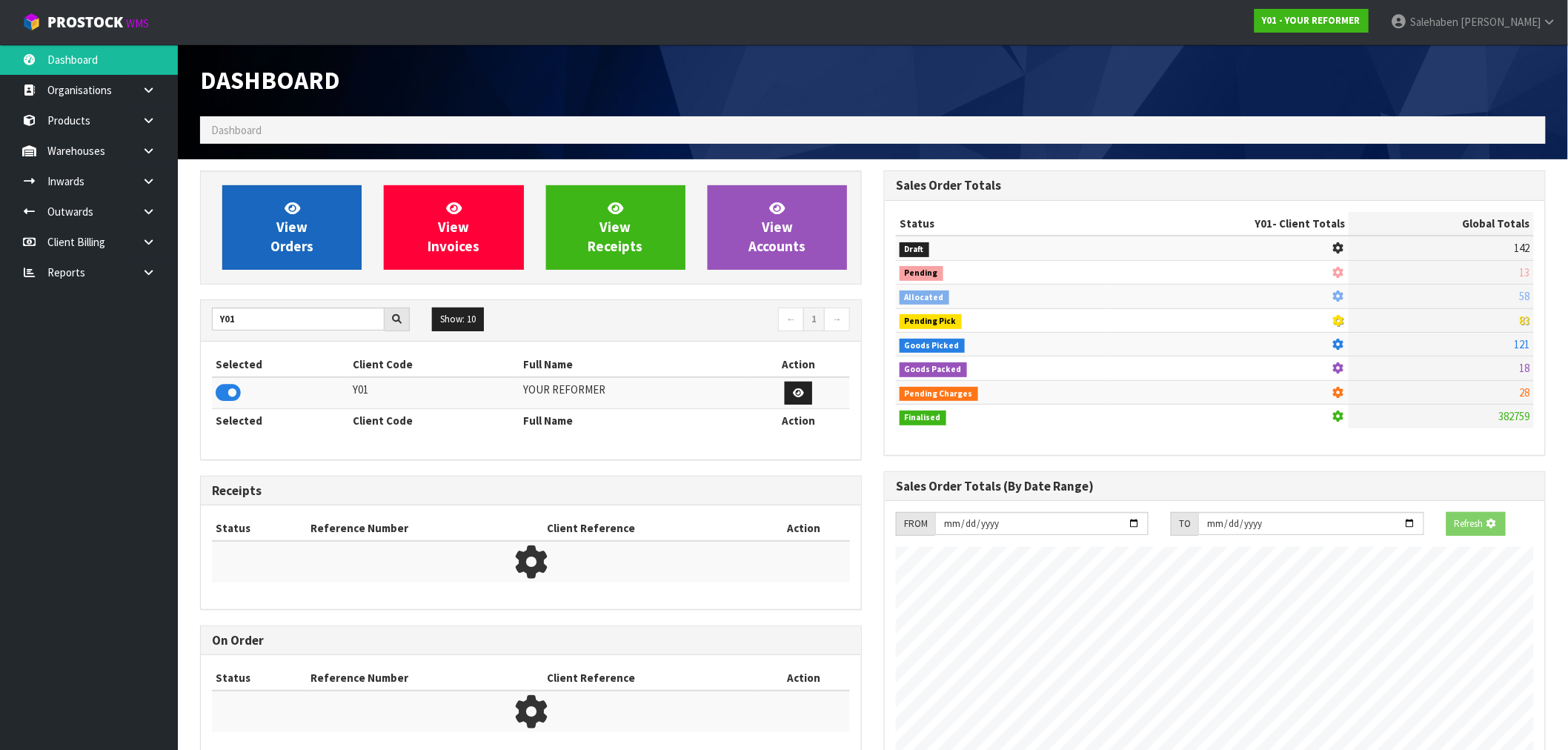
scroll to position [740355, 740352]
click at [310, 197] on link "View Orders" at bounding box center [291, 227] width 140 height 85
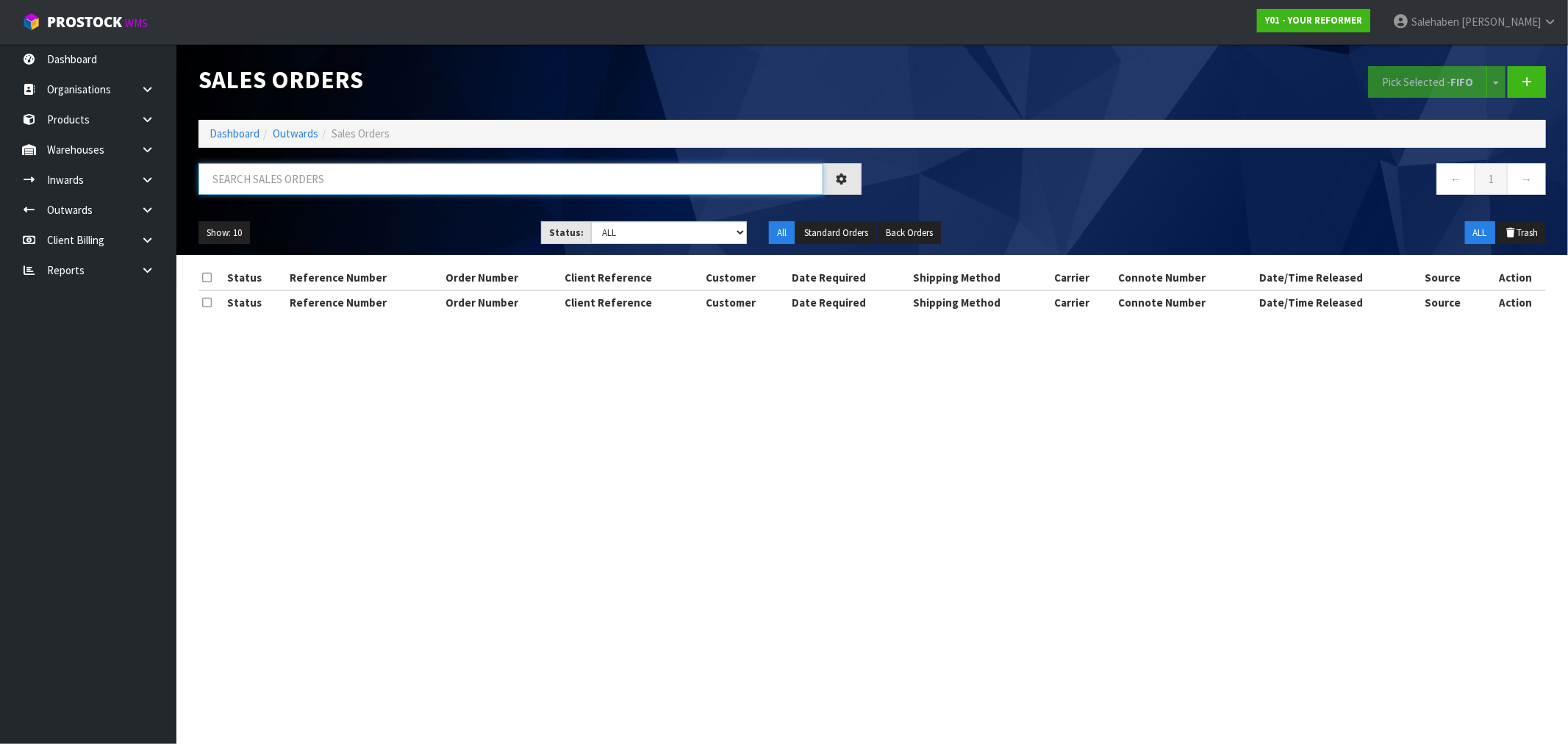
click at [300, 179] on input "text" at bounding box center [511, 179] width 625 height 32
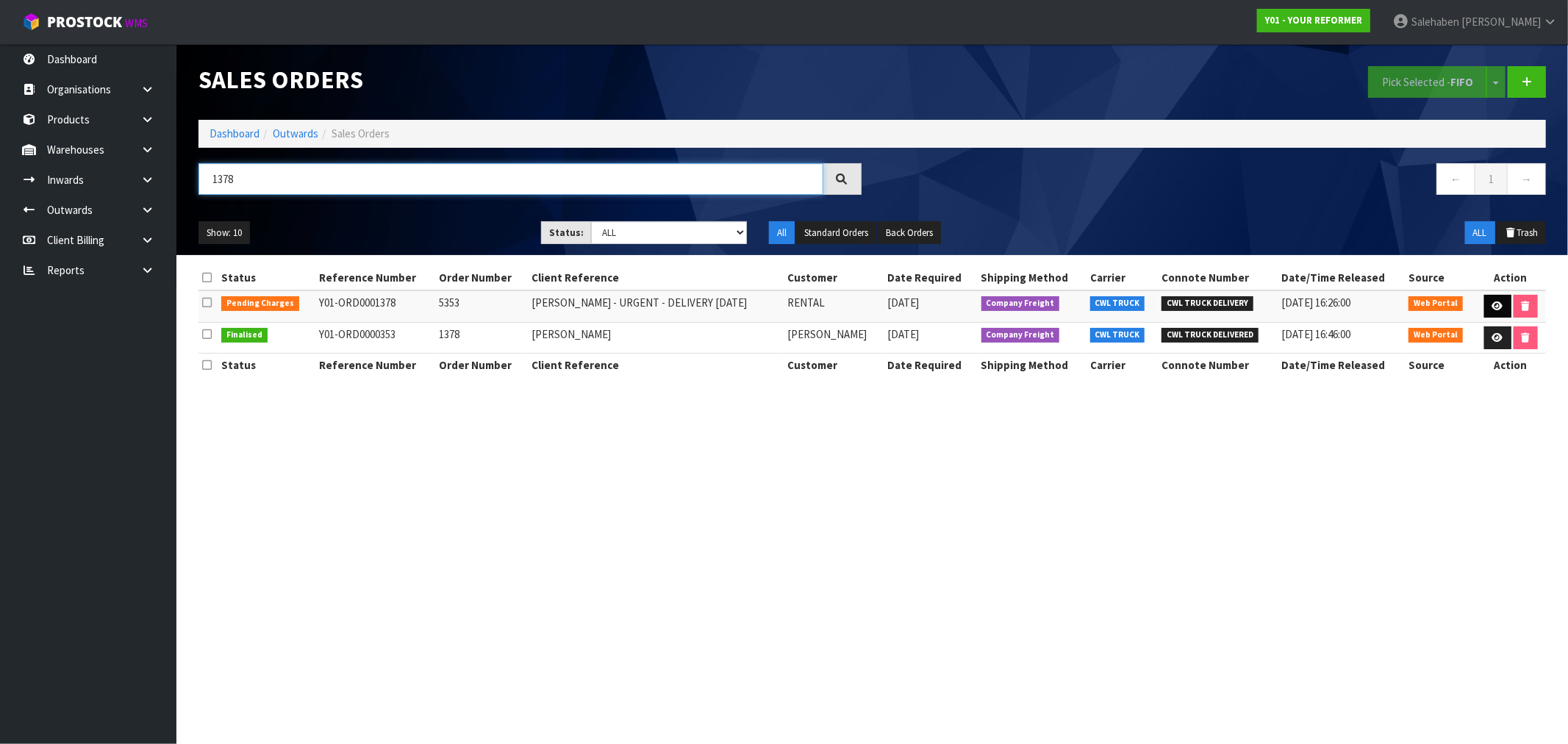
type input "1378"
click at [1496, 298] on link at bounding box center [1497, 306] width 27 height 24
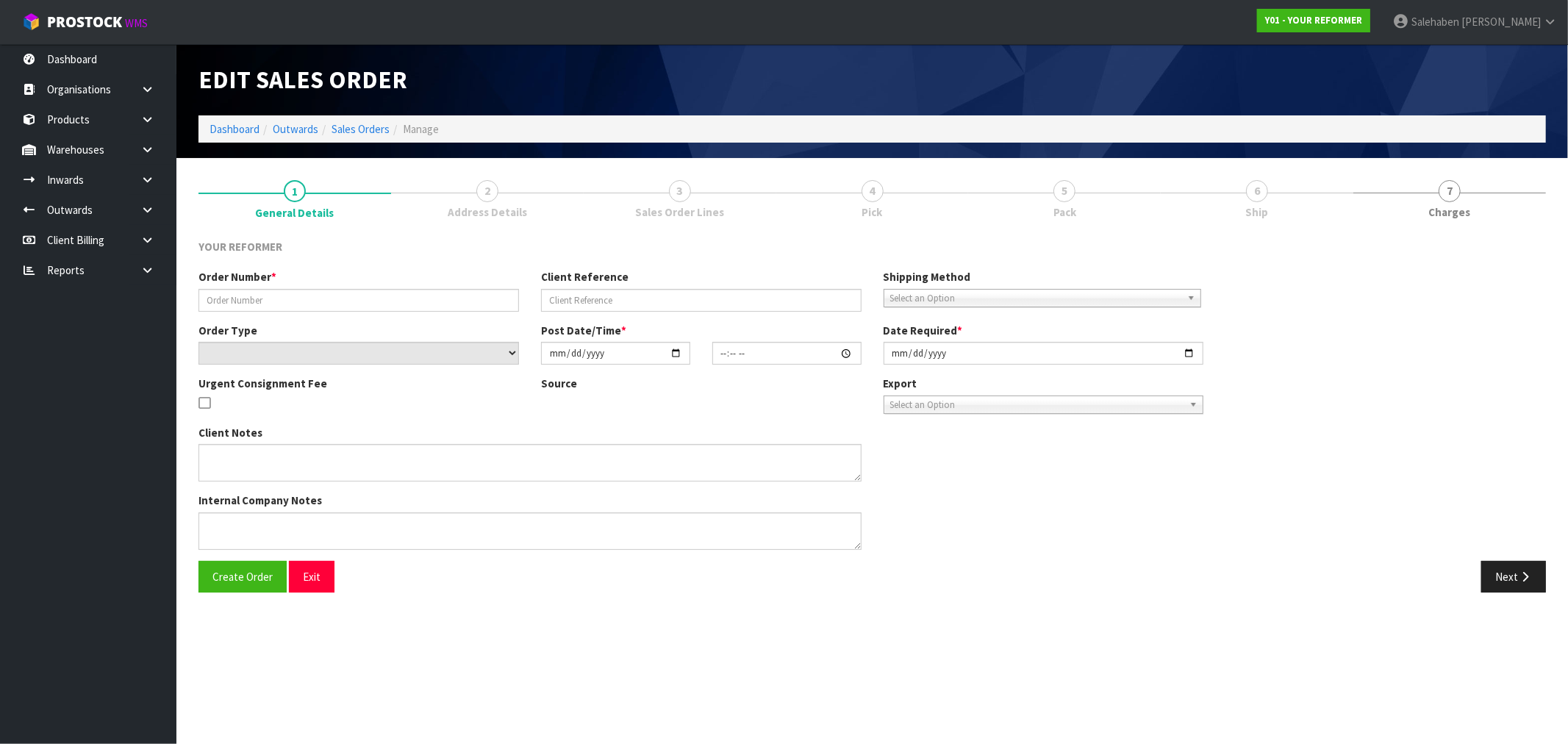
type input "5353"
type input "[PERSON_NAME] - URGENT - DELIVERY [DATE]"
select select "number:0"
type input "[DATE]"
type input "09:53:00.000"
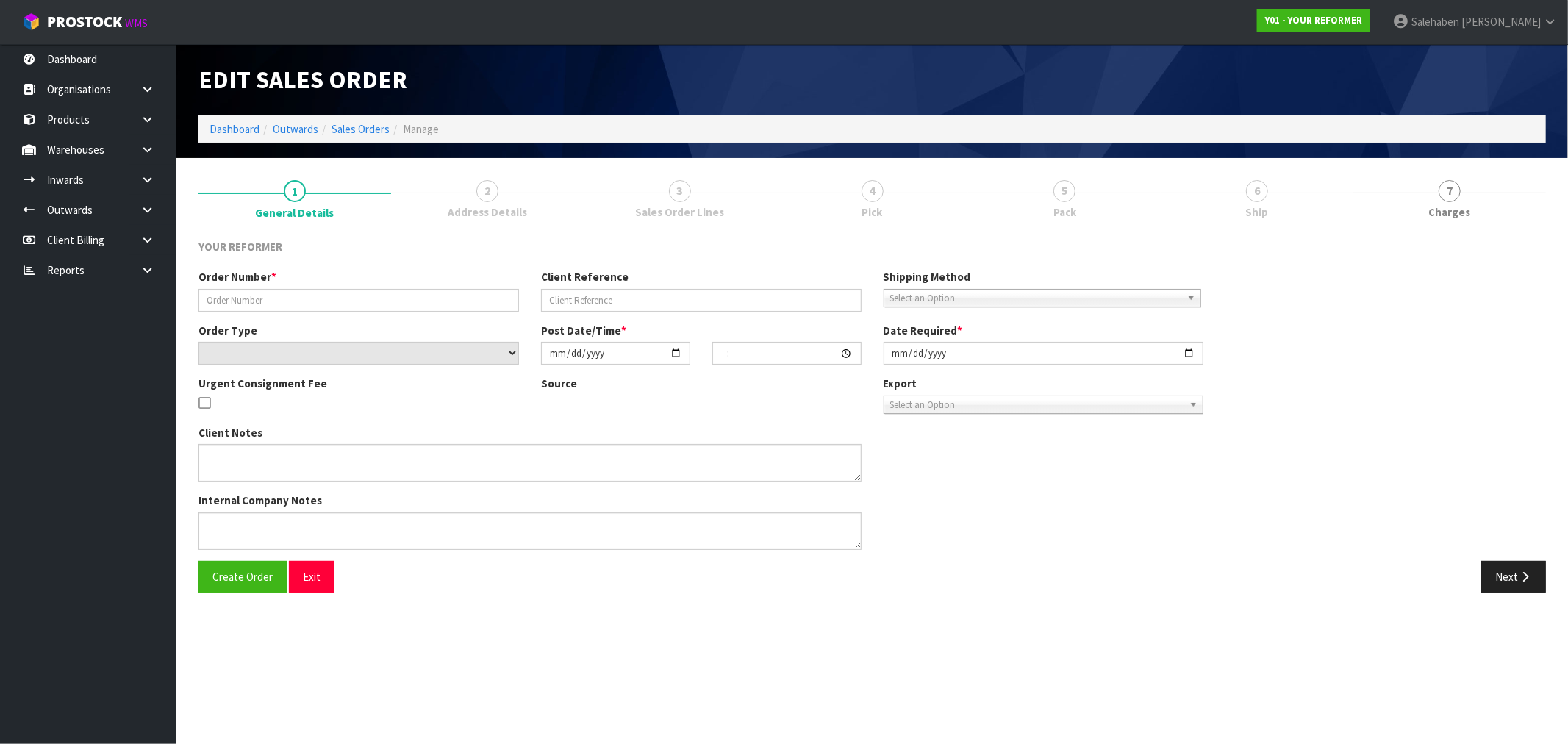
type input "[DATE]"
type textarea "[PERSON_NAME] [STREET_ADDRESS] [PHONE_NUMBER]"
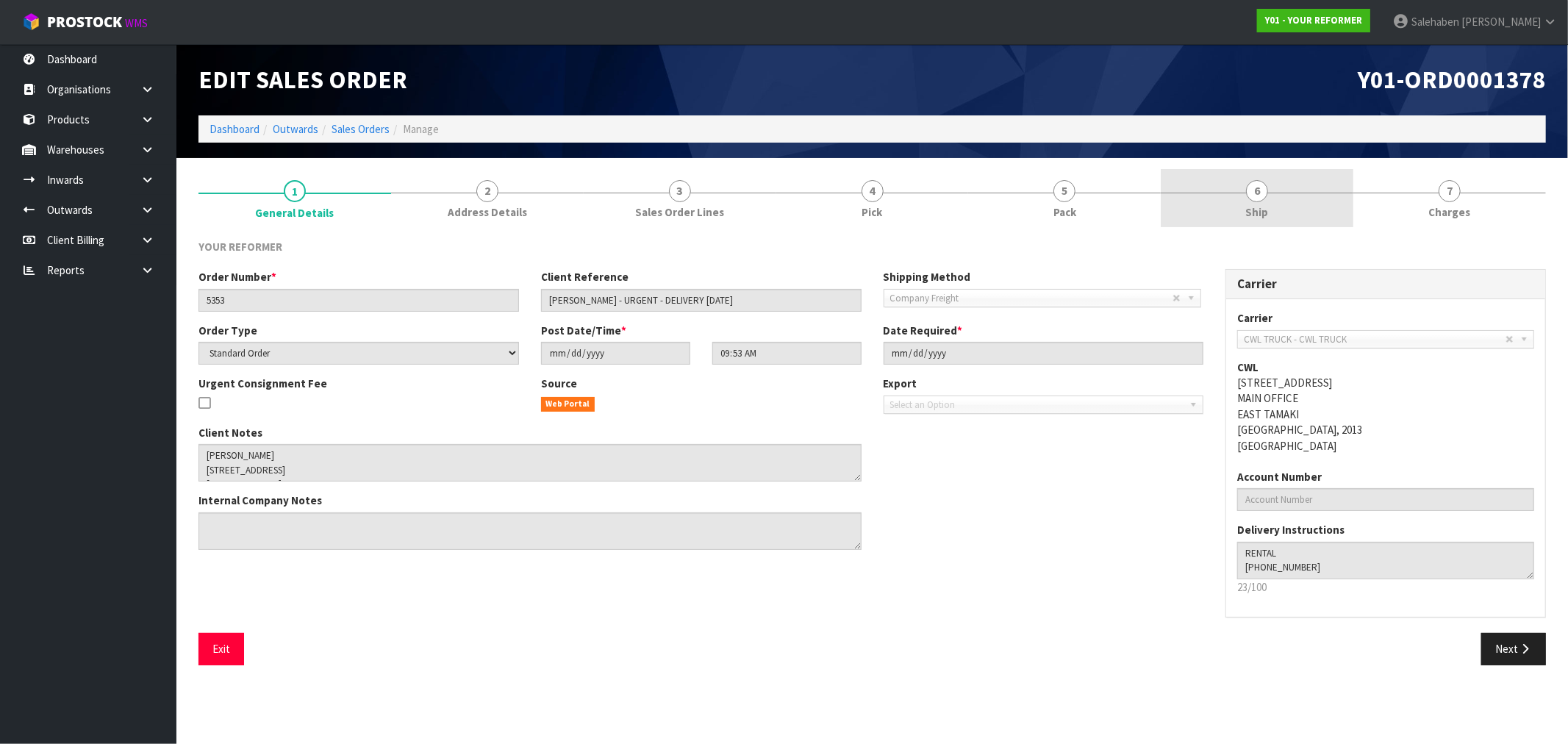
click at [1273, 193] on link "6 Ship" at bounding box center [1256, 198] width 193 height 58
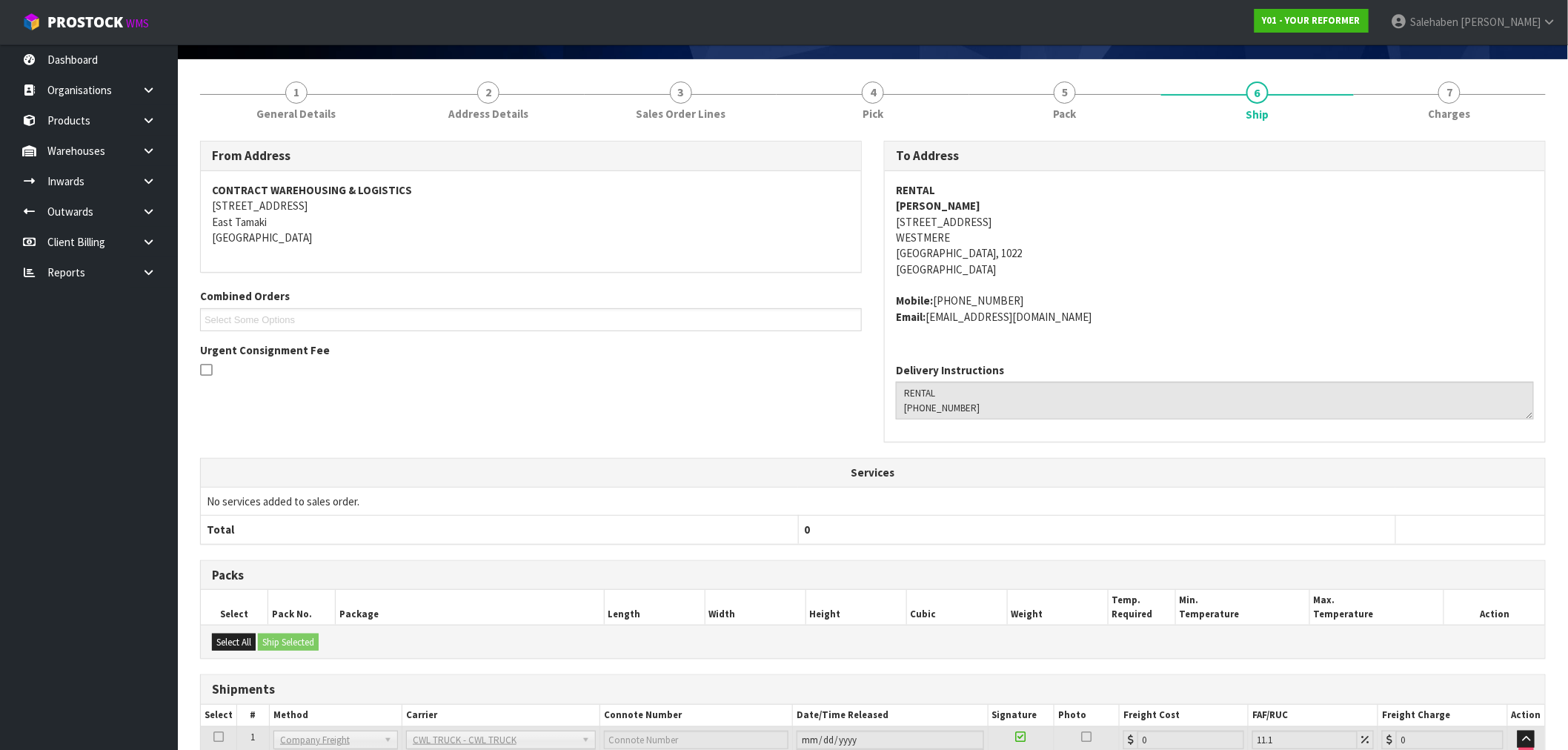
scroll to position [218, 0]
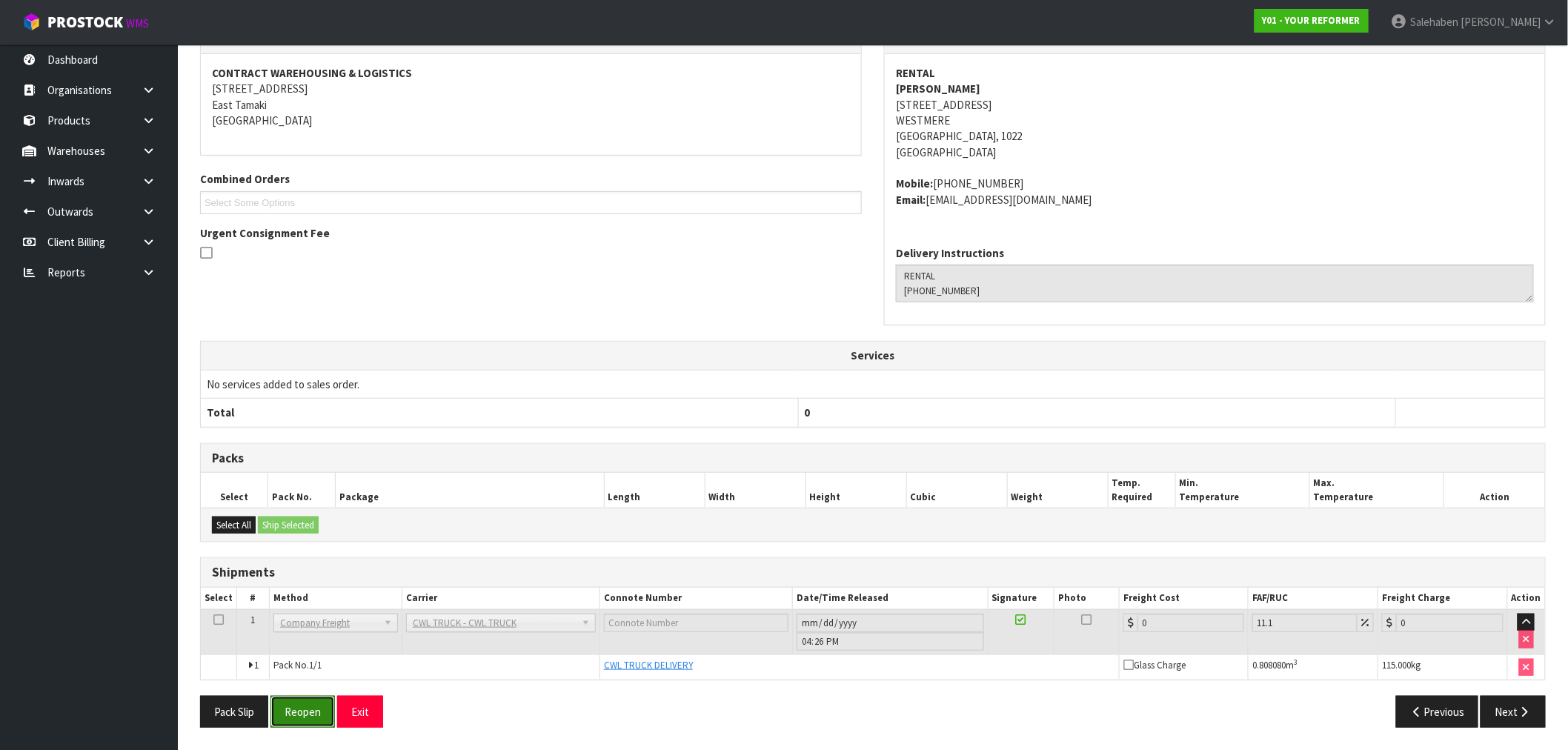
click at [300, 710] on button "Reopen" at bounding box center [302, 712] width 65 height 32
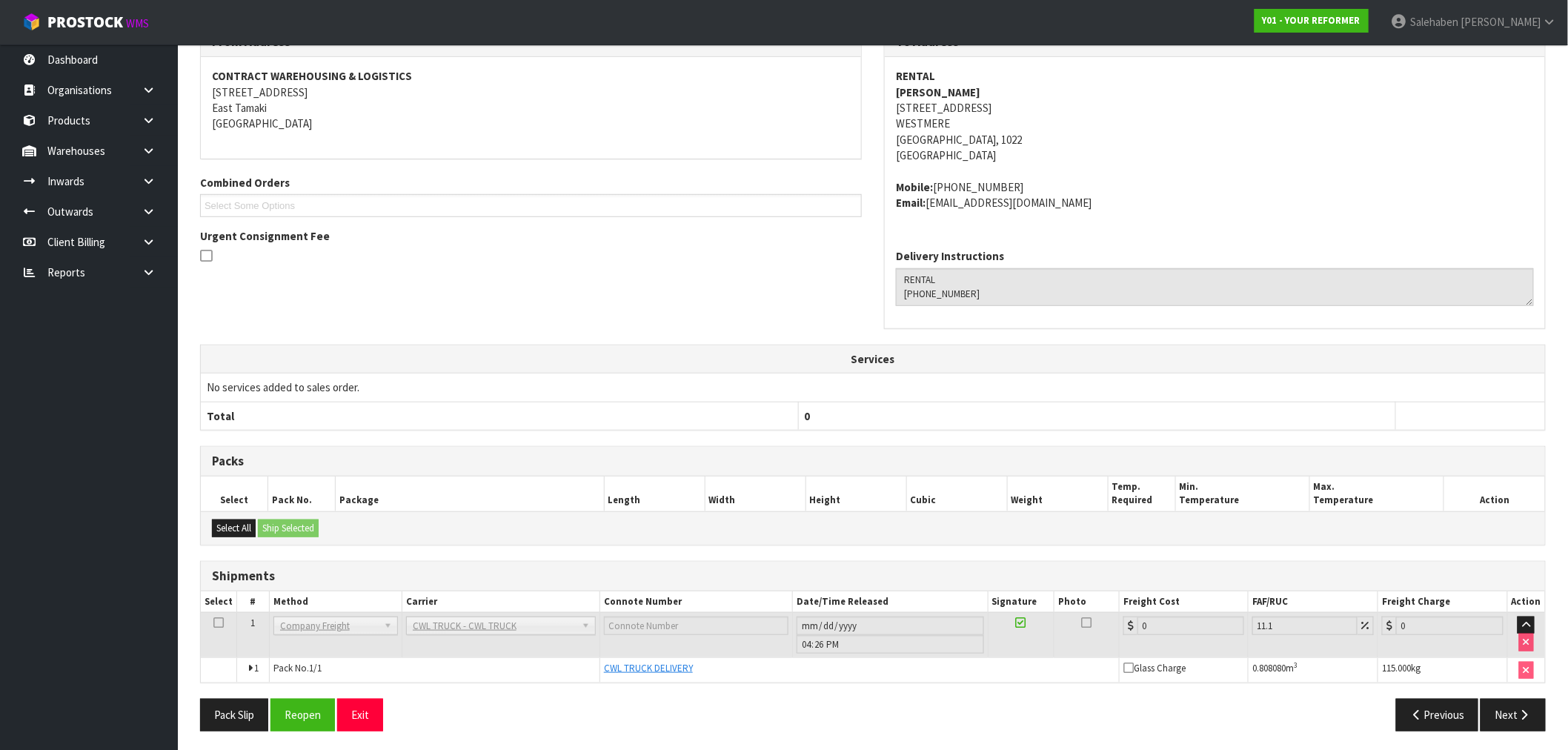
scroll to position [271, 0]
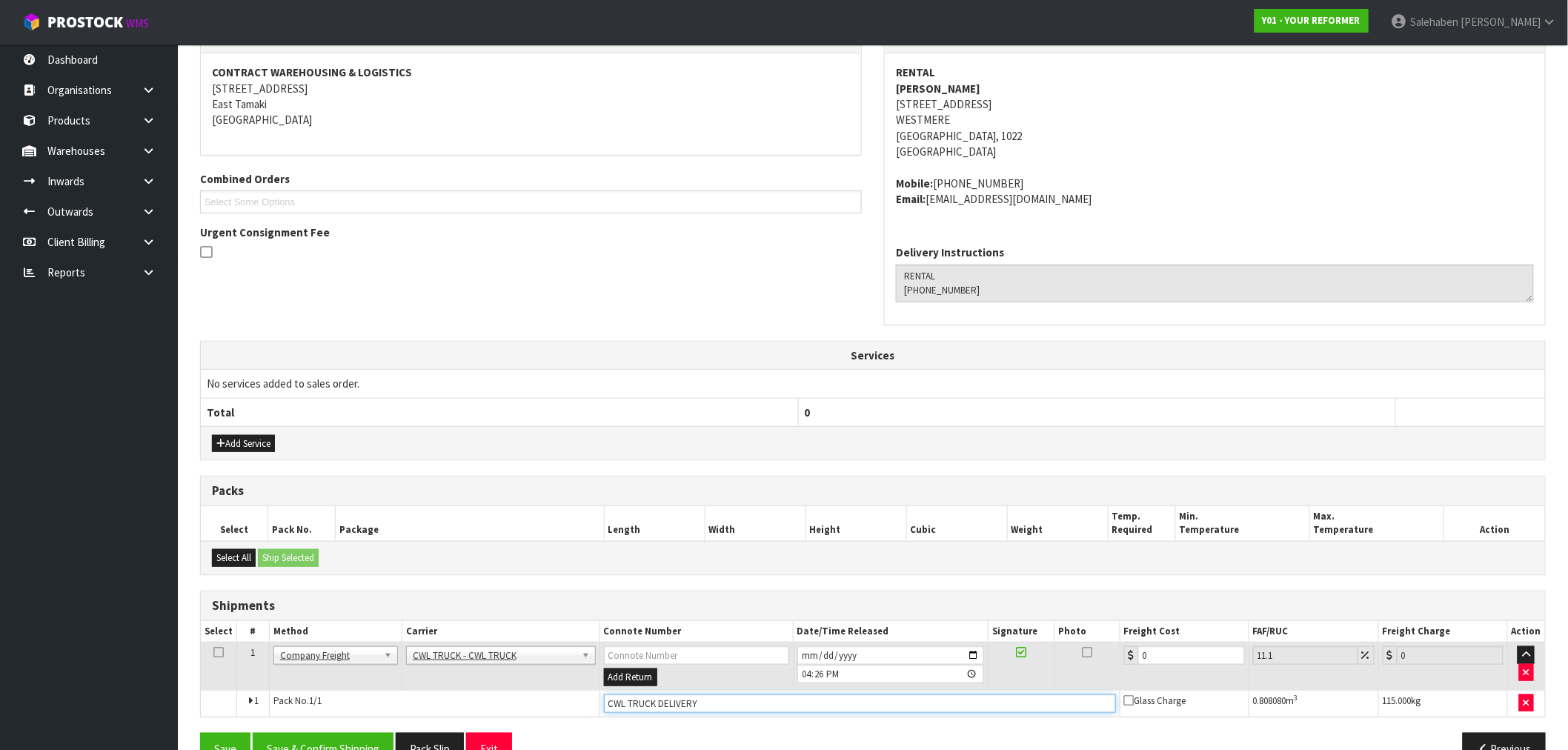
click at [712, 706] on input "CWL TRUCK DELIVERY" at bounding box center [859, 703] width 512 height 18
type input "CWL TRUCK DELIVERED"
drag, startPoint x: 1142, startPoint y: 659, endPoint x: 1092, endPoint y: 653, distance: 50.4
click at [1093, 653] on tr "1 Client Local Pickup Customer Local Pickup Company Freight Contracted Freight …" at bounding box center [873, 667] width 1344 height 48
type input "2"
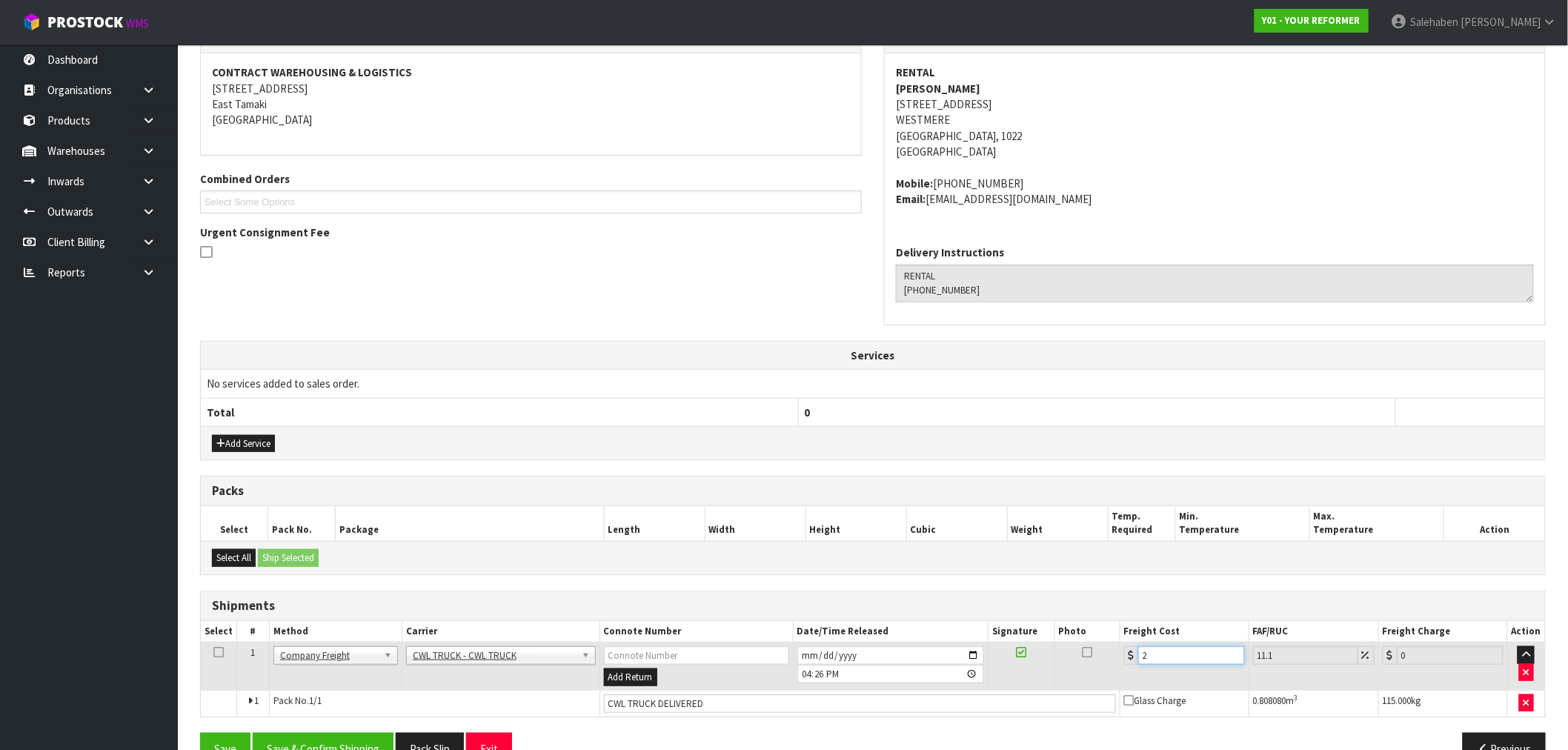
type input "2.22"
type input "24"
type input "26.66"
type input "243"
type input "269.97"
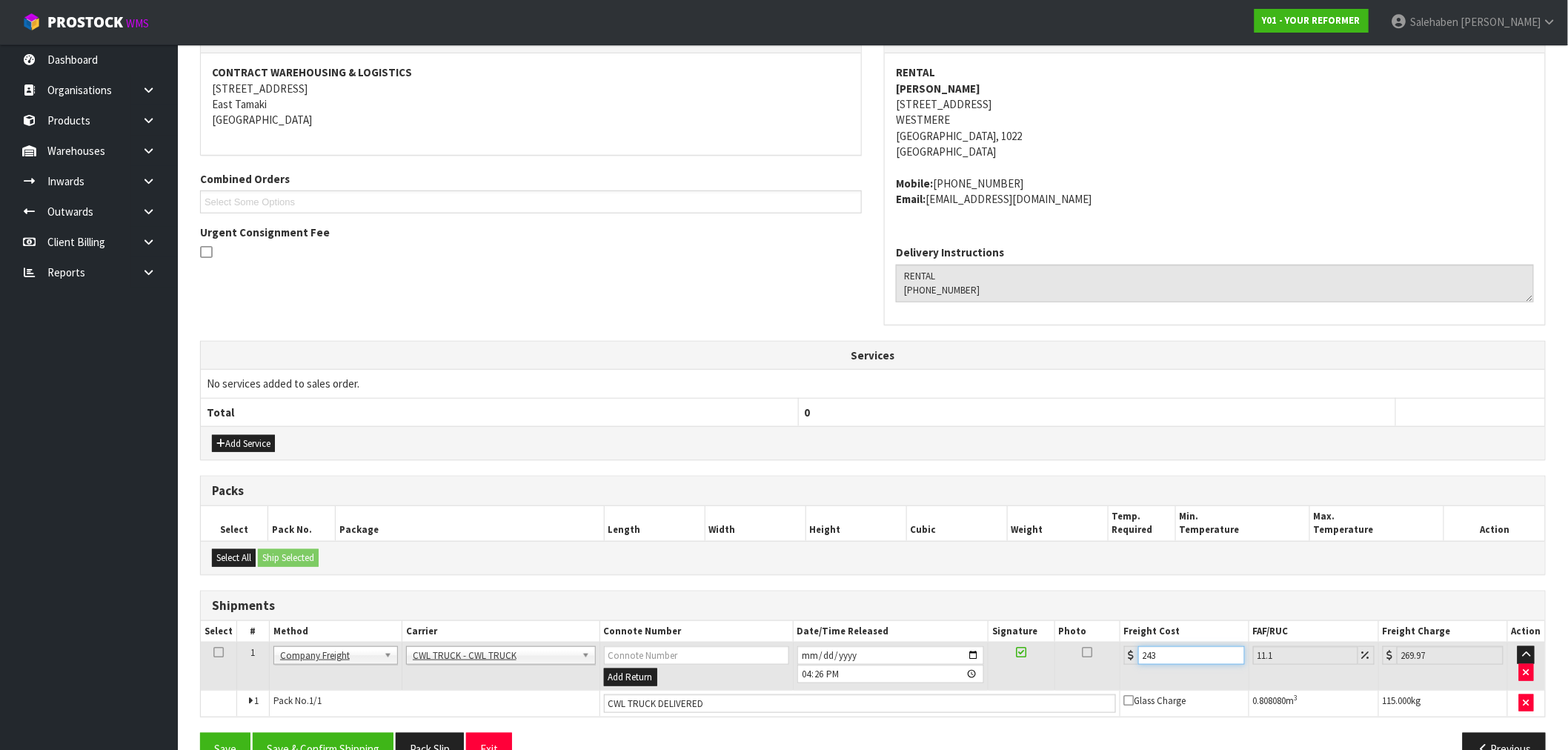
type input "243.5"
type input "270.53"
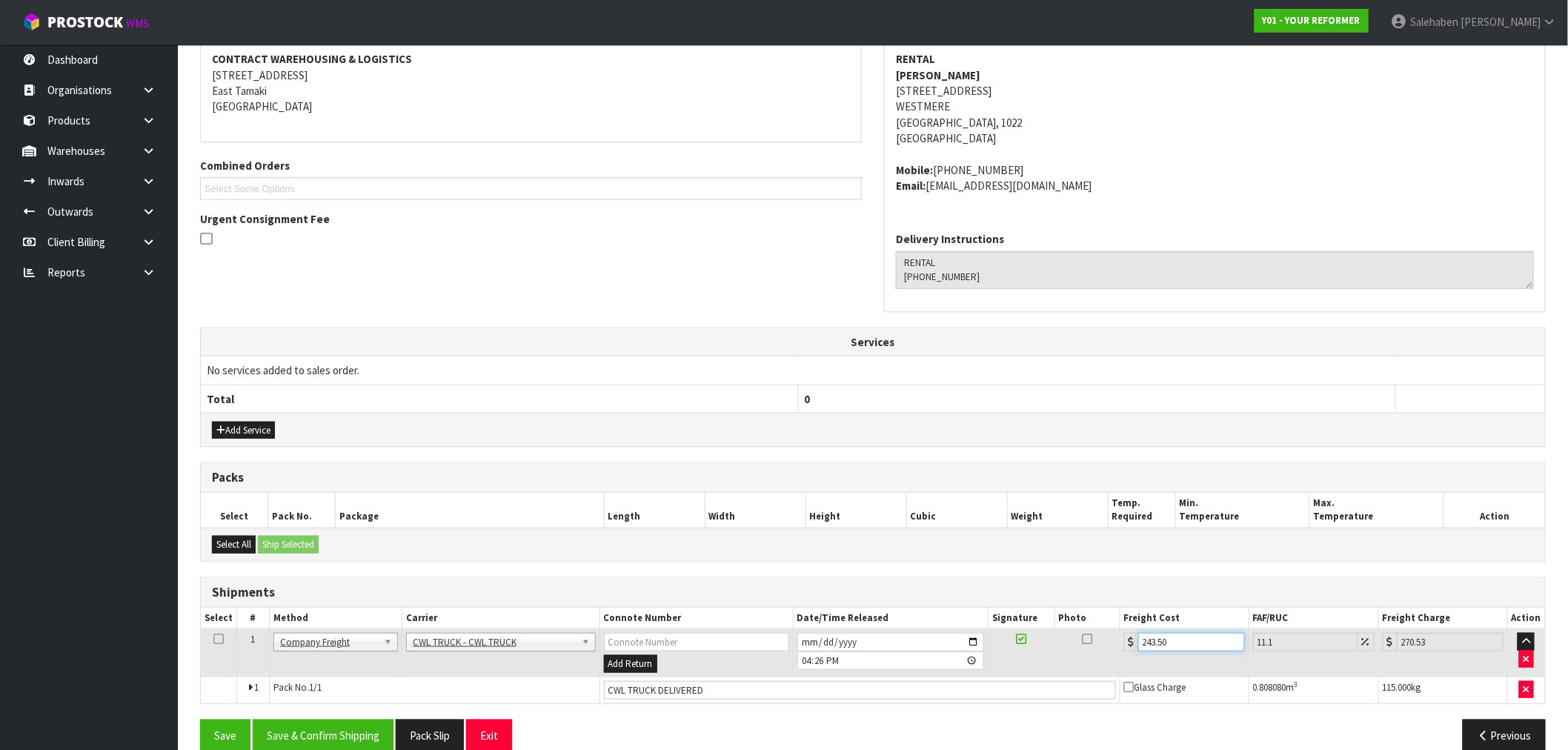
scroll to position [309, 0]
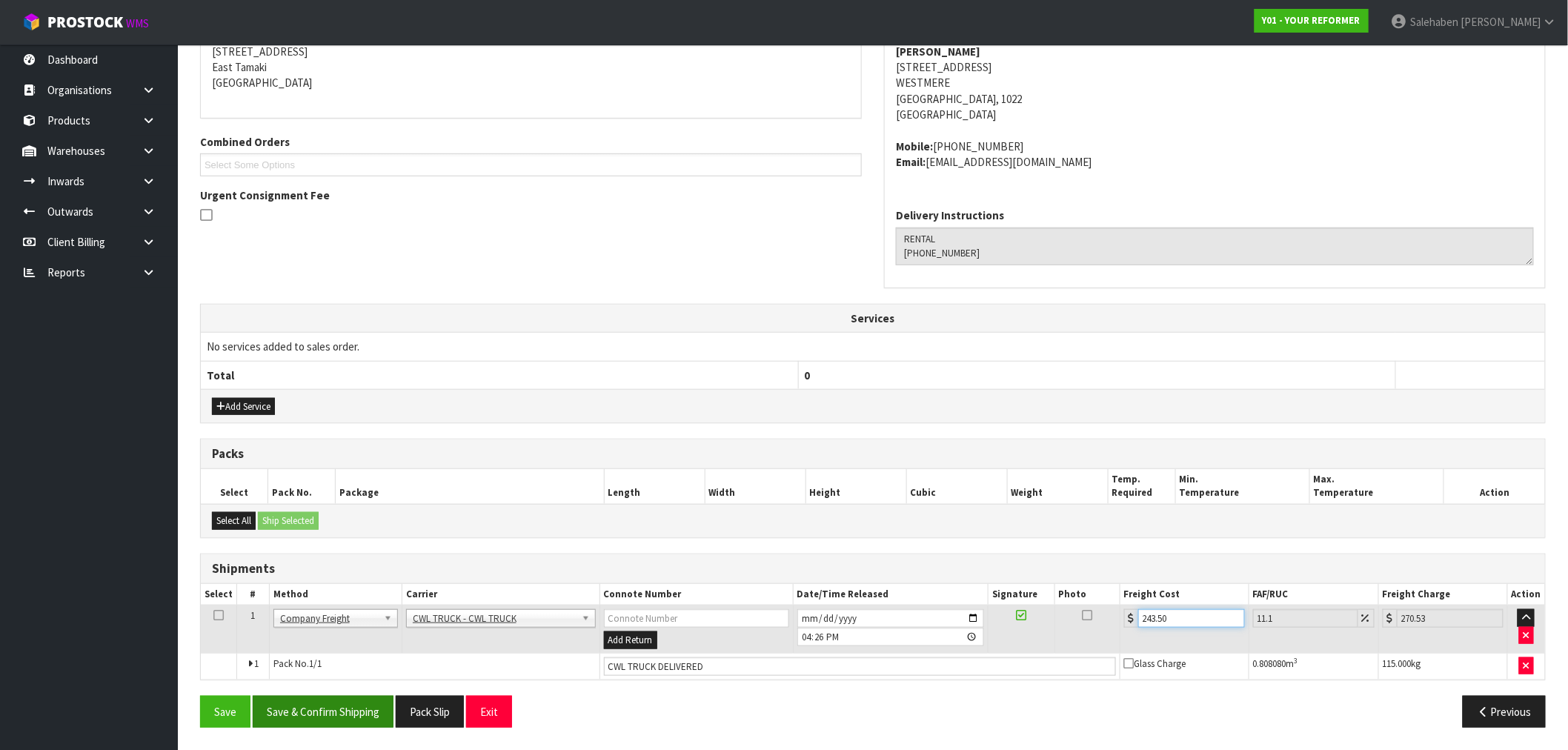
type input "243.50"
click at [342, 719] on button "Save & Confirm Shipping" at bounding box center [323, 712] width 141 height 32
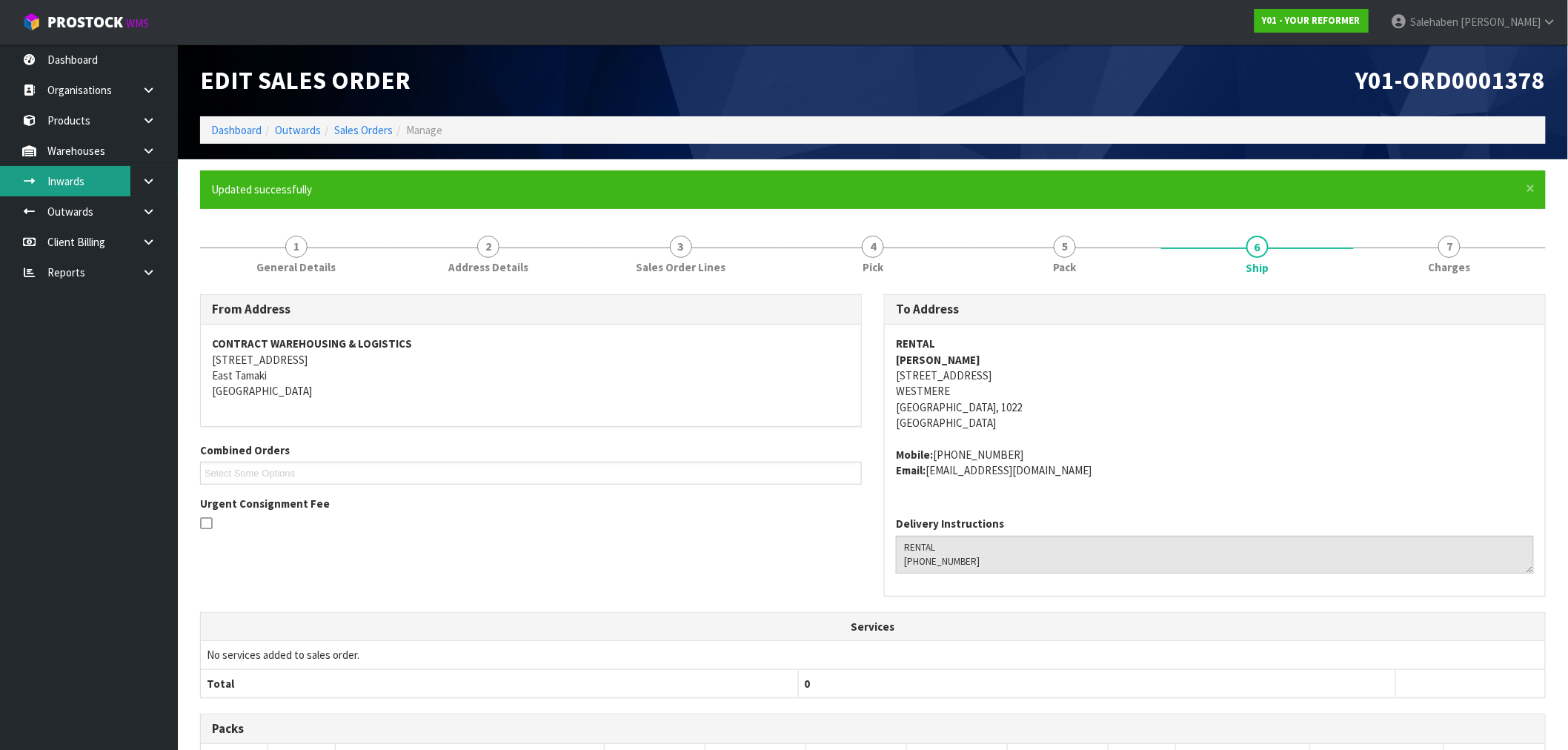
click at [74, 191] on link "Inwards" at bounding box center [89, 181] width 178 height 30
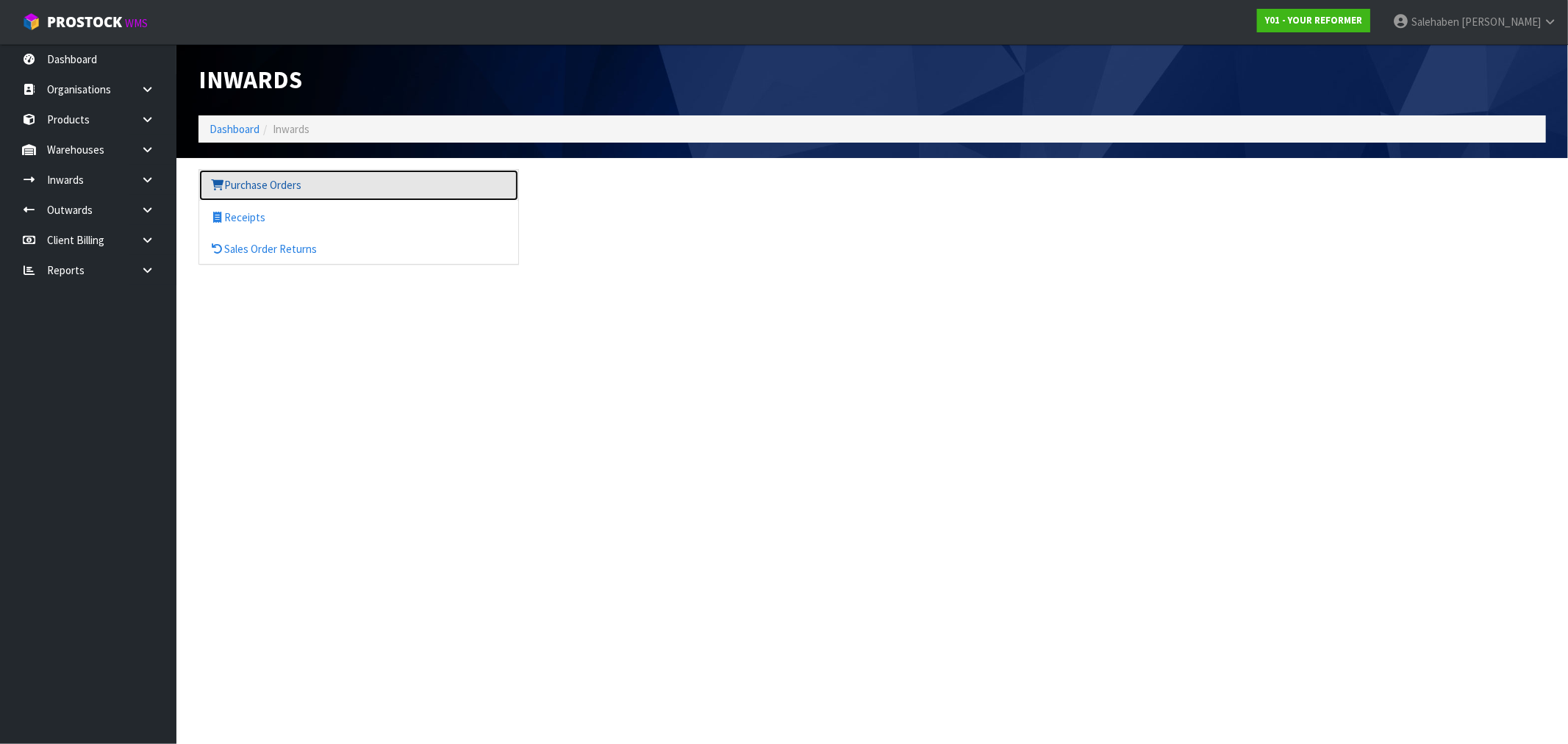
click at [269, 185] on link "Purchase Orders" at bounding box center [359, 184] width 319 height 30
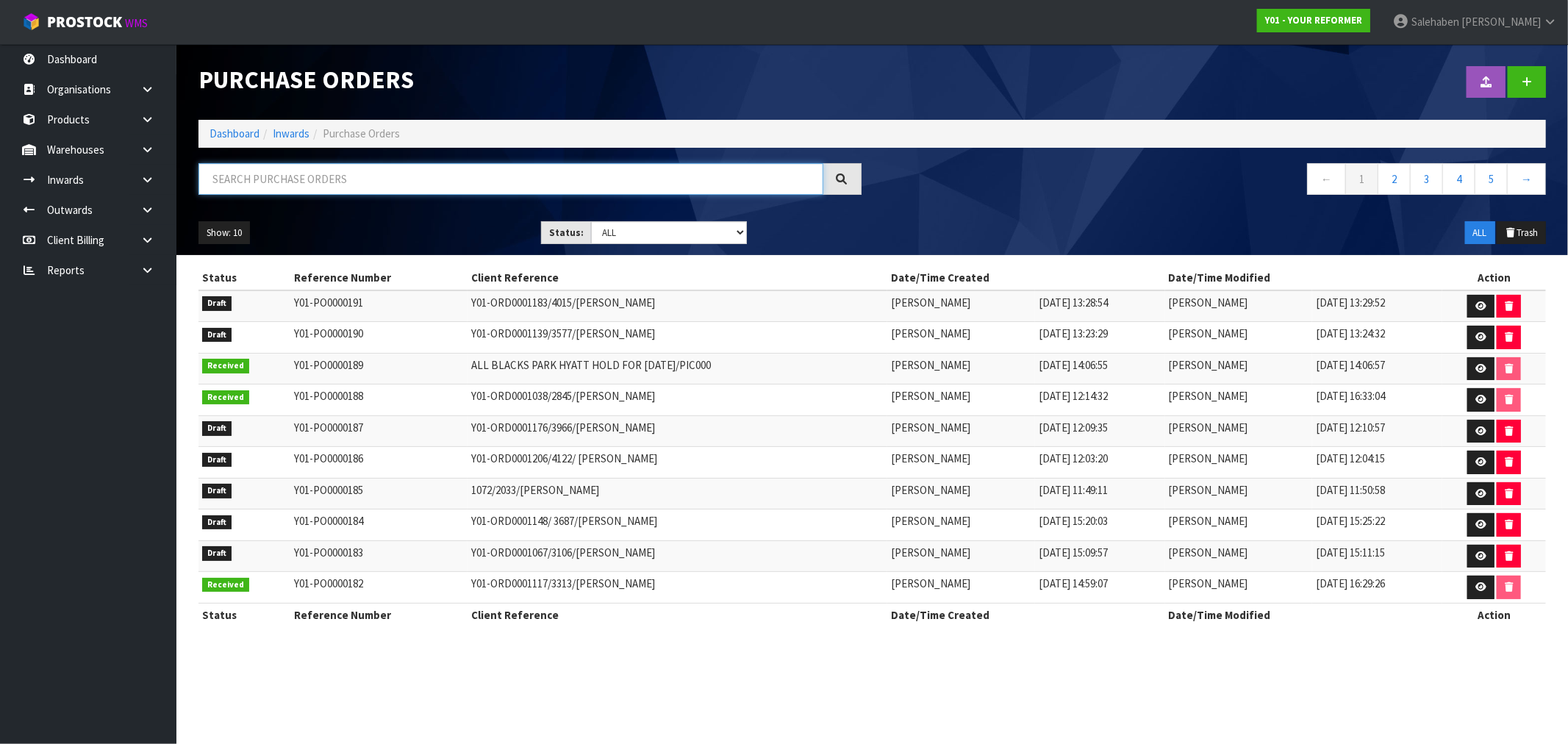
click at [302, 172] on input "text" at bounding box center [511, 179] width 625 height 32
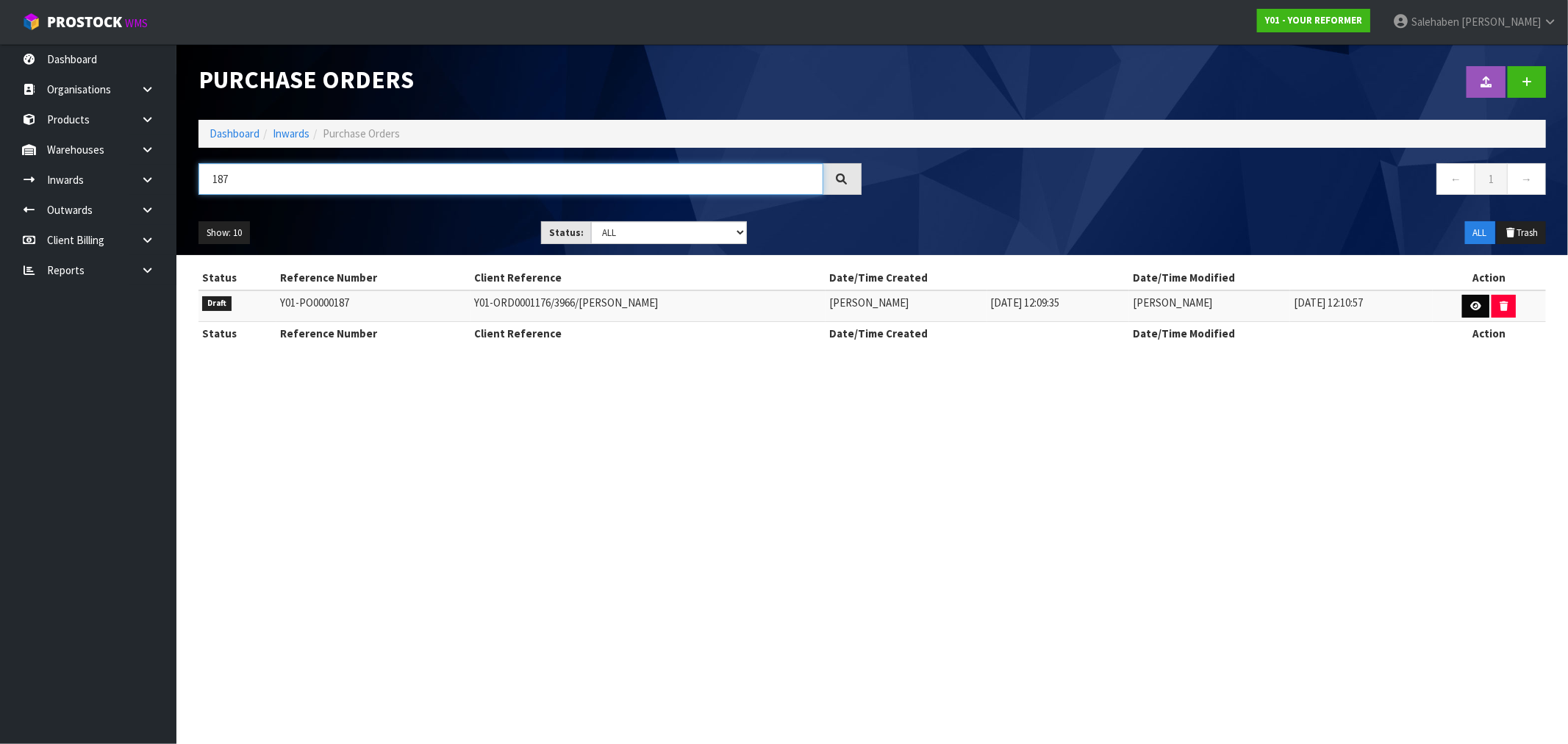
type input "187"
click at [1474, 306] on icon at bounding box center [1476, 306] width 11 height 10
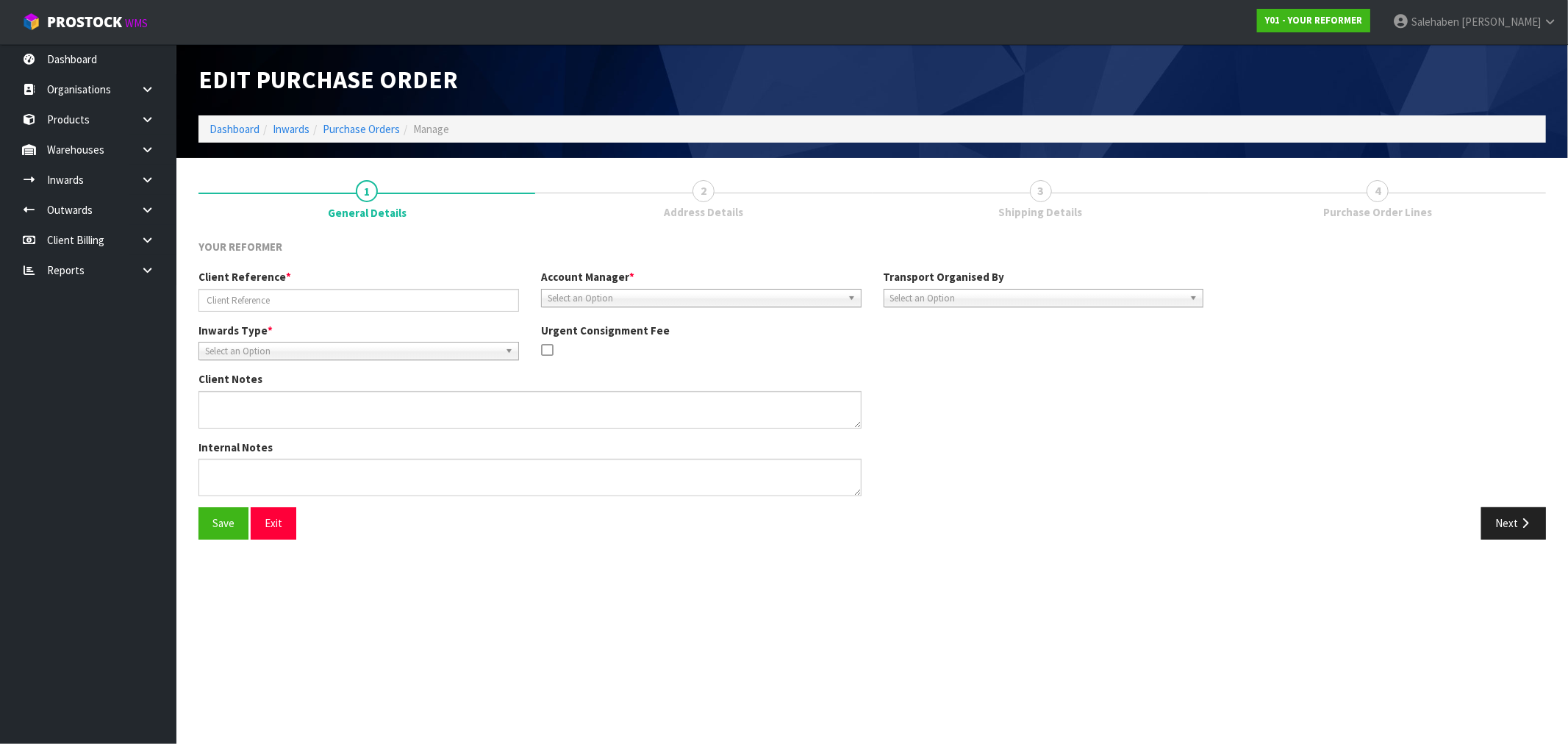
type input "Y01-ORD0001176/3966/[PERSON_NAME]"
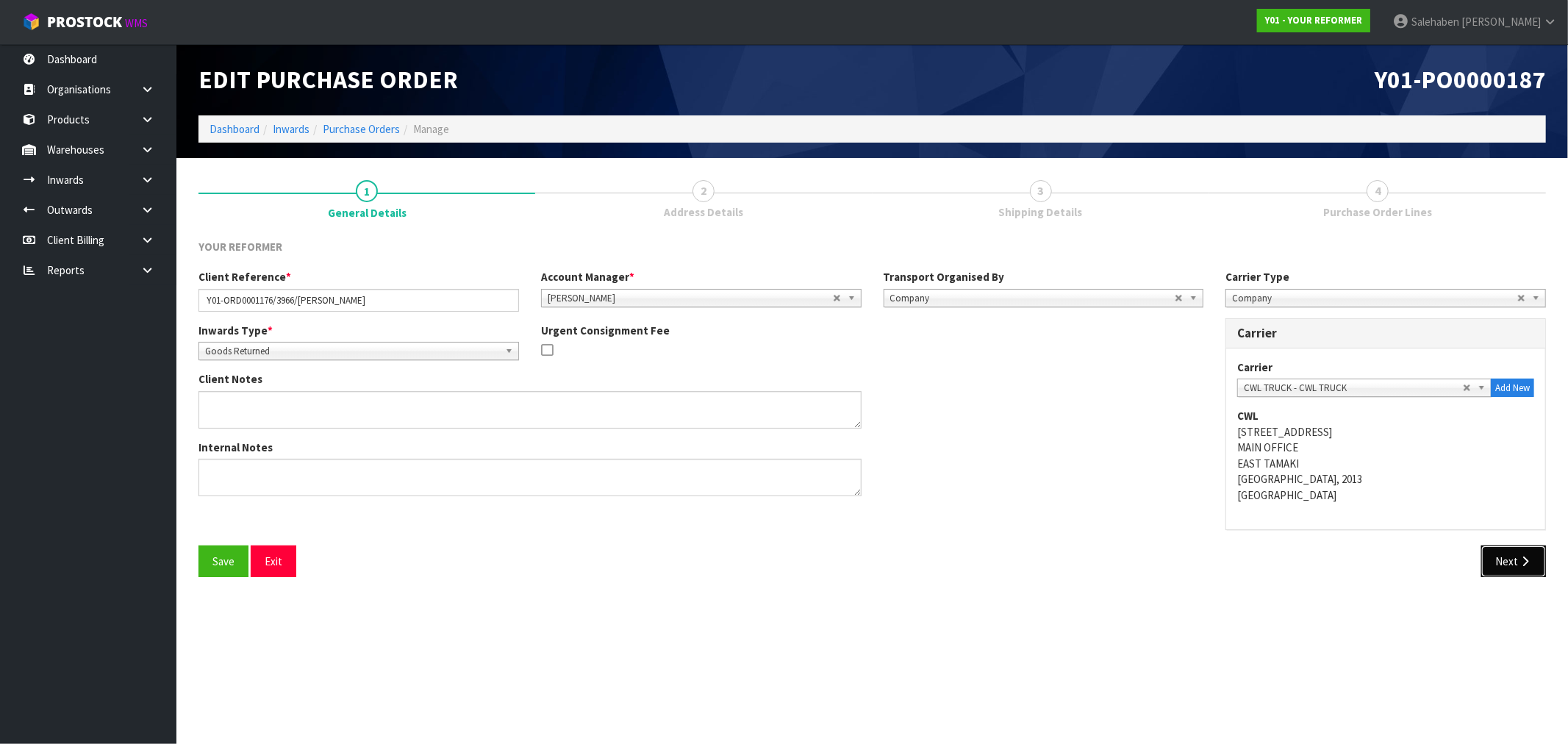
click at [1503, 556] on button "Next" at bounding box center [1513, 561] width 64 height 32
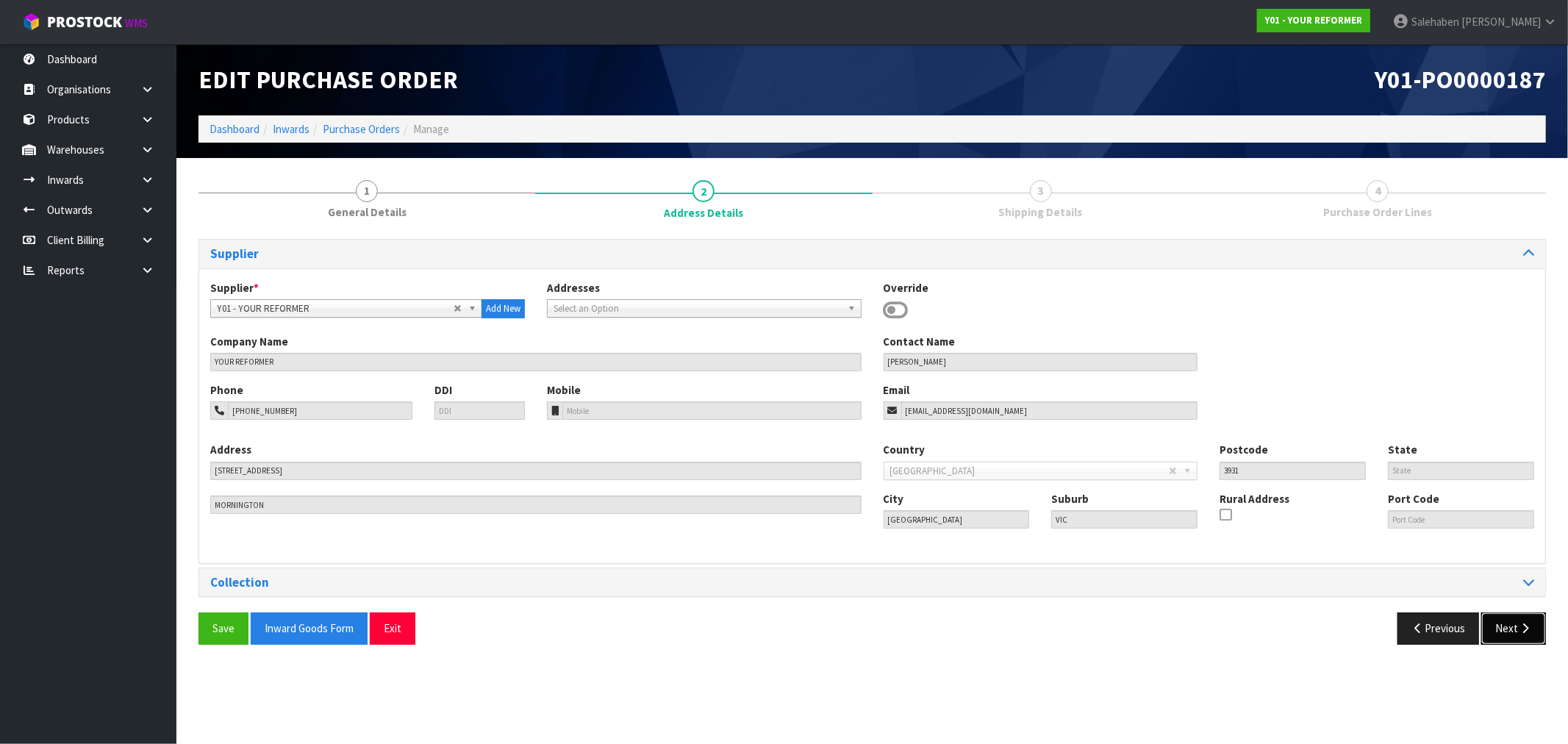
click at [1504, 631] on button "Next" at bounding box center [1513, 628] width 64 height 32
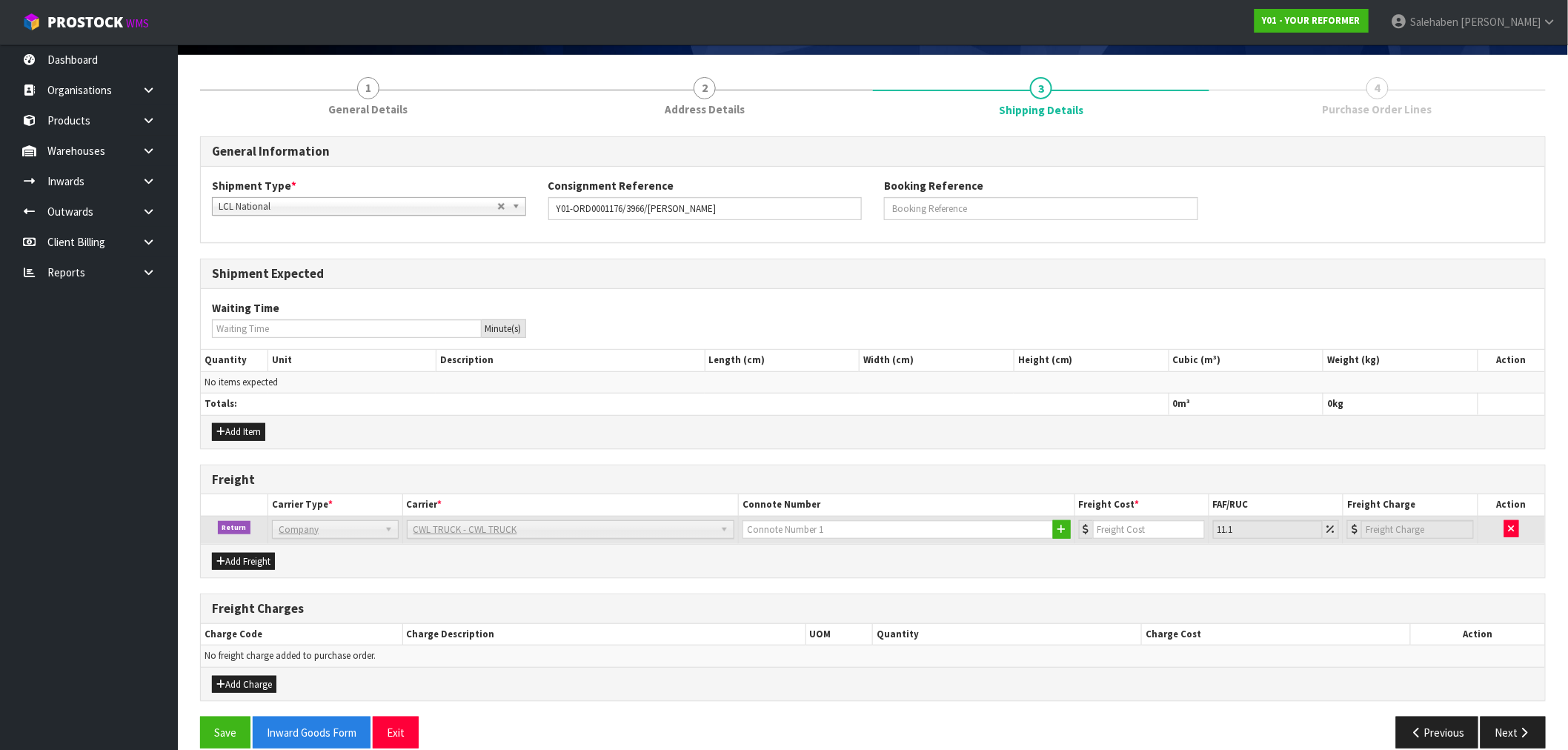
scroll to position [126, 0]
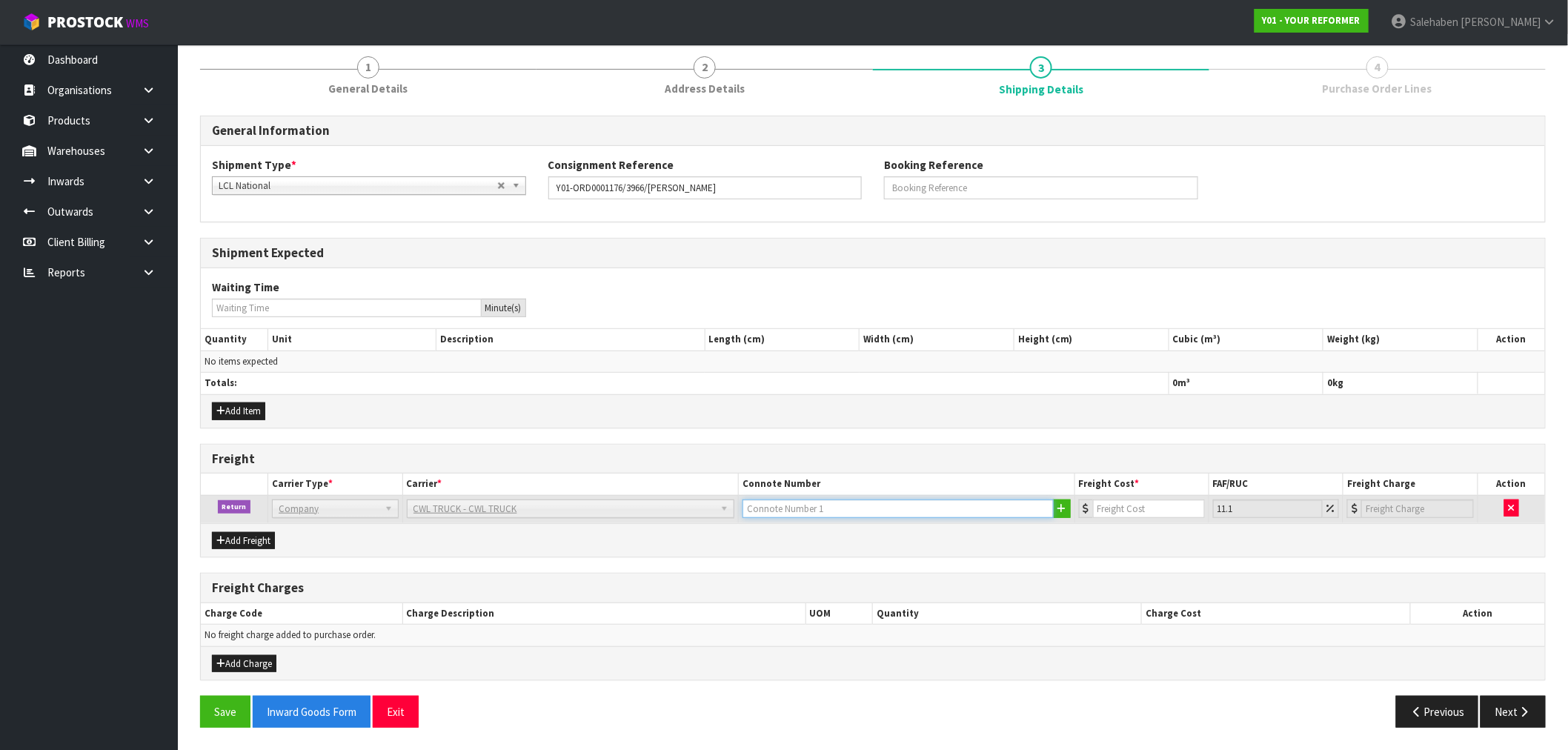
drag, startPoint x: 831, startPoint y: 512, endPoint x: 812, endPoint y: 512, distance: 19.0
click at [830, 512] on input "text" at bounding box center [898, 509] width 311 height 18
type input "CWL TRUCK COLLECTED"
click at [1108, 506] on input "number" at bounding box center [1149, 509] width 112 height 18
type input "1"
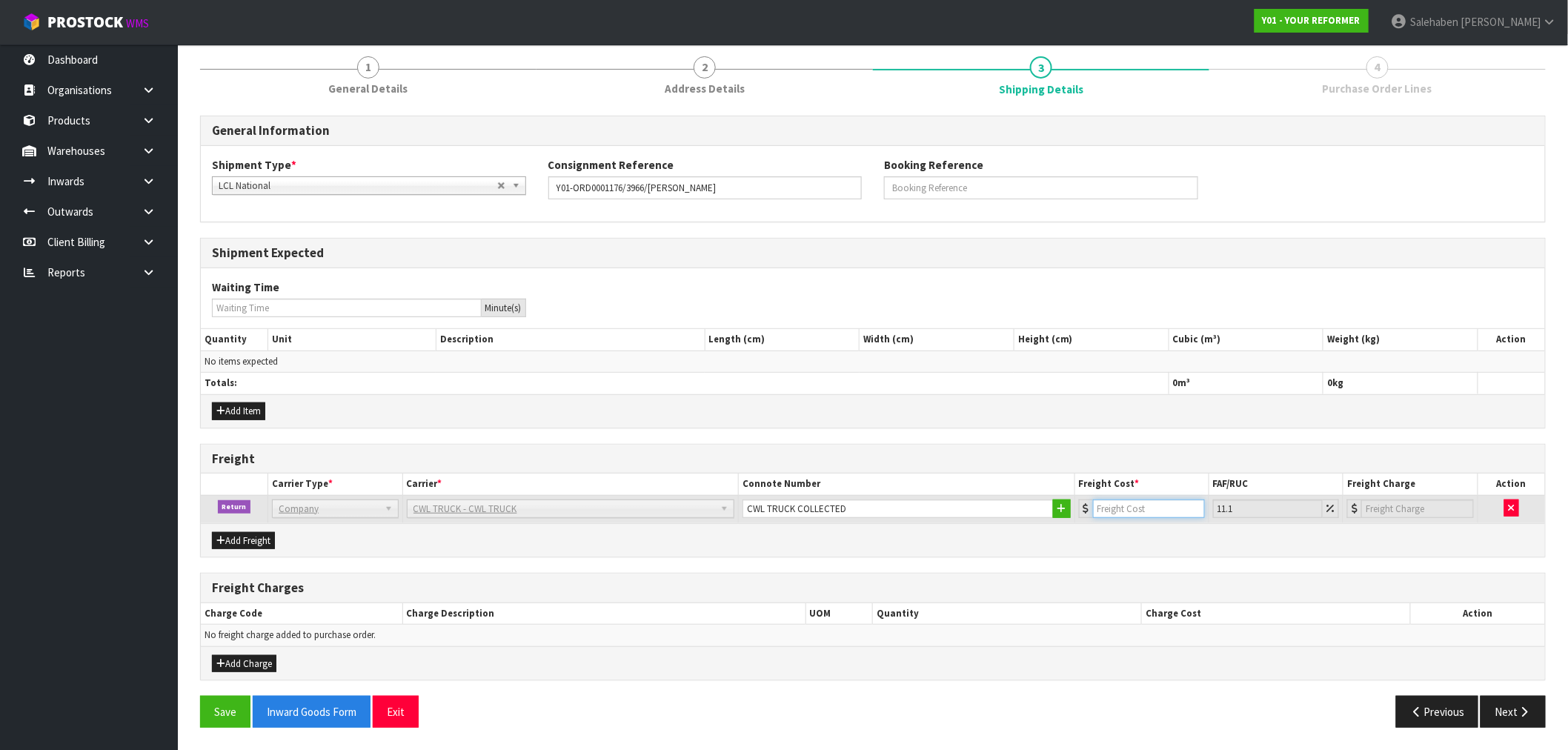
type input "1.11"
type input "12"
type input "13.33"
type input "120"
type input "133.32"
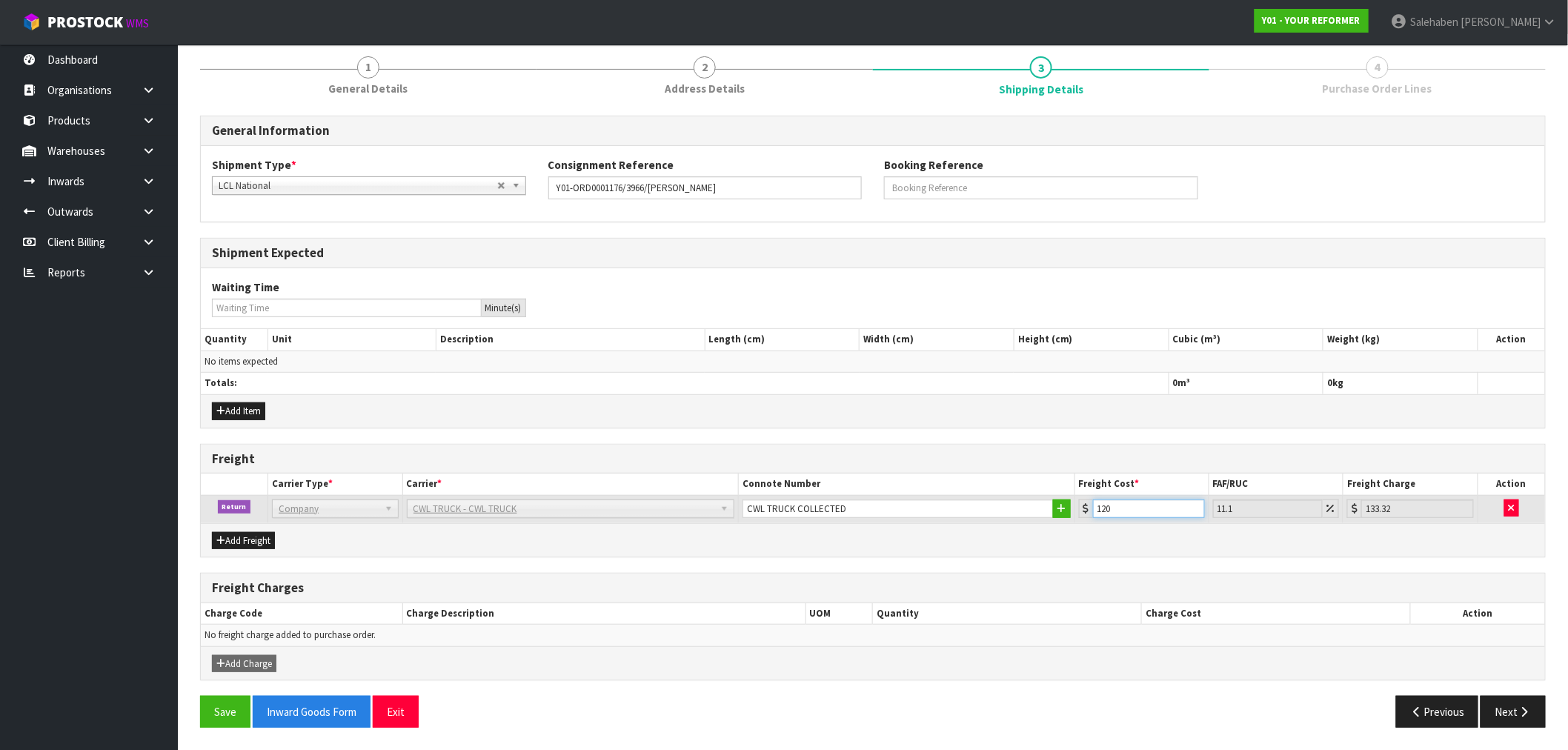
type input "120.5"
type input "133.88"
type input "120.50"
click at [209, 712] on button "Save" at bounding box center [225, 712] width 50 height 32
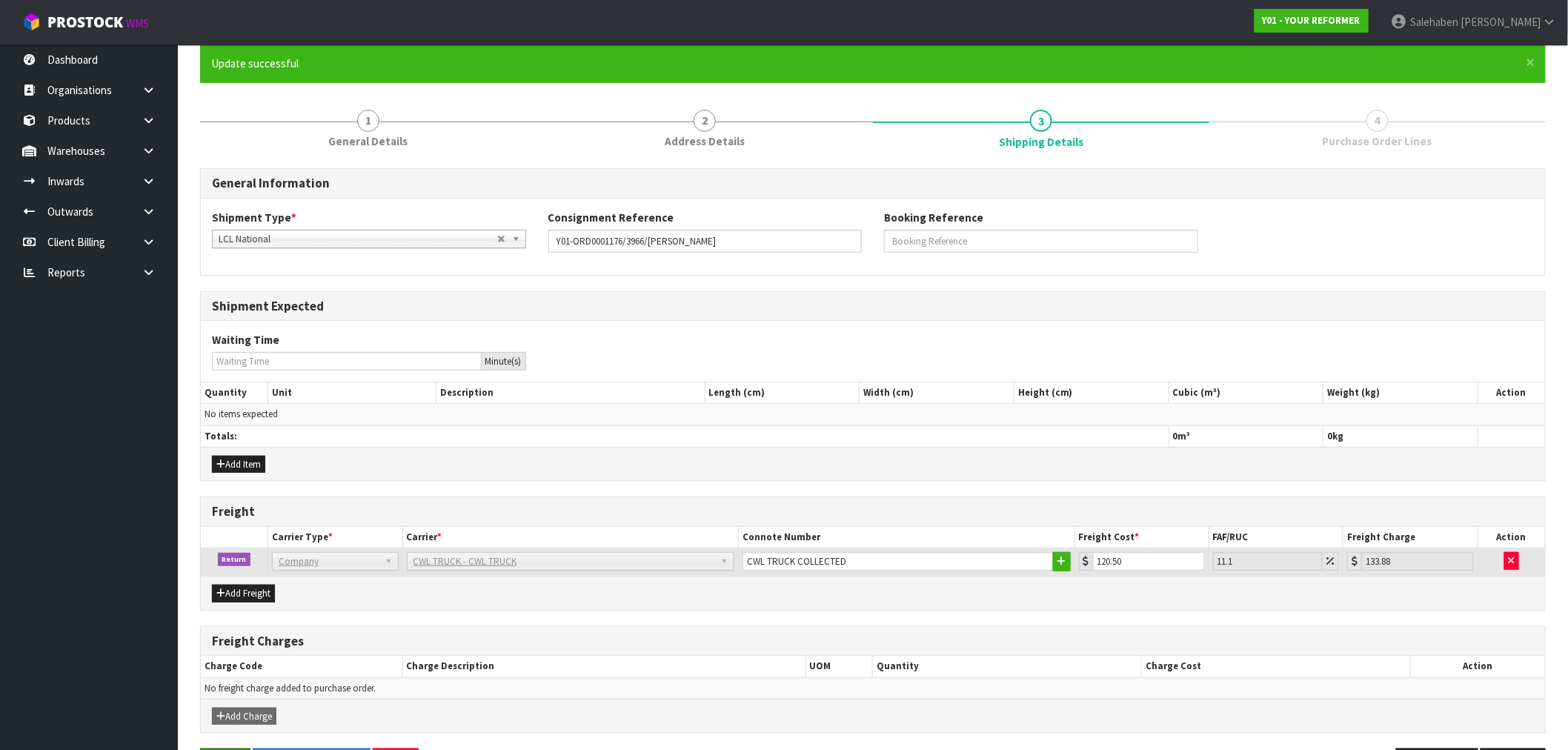
scroll to position [0, 0]
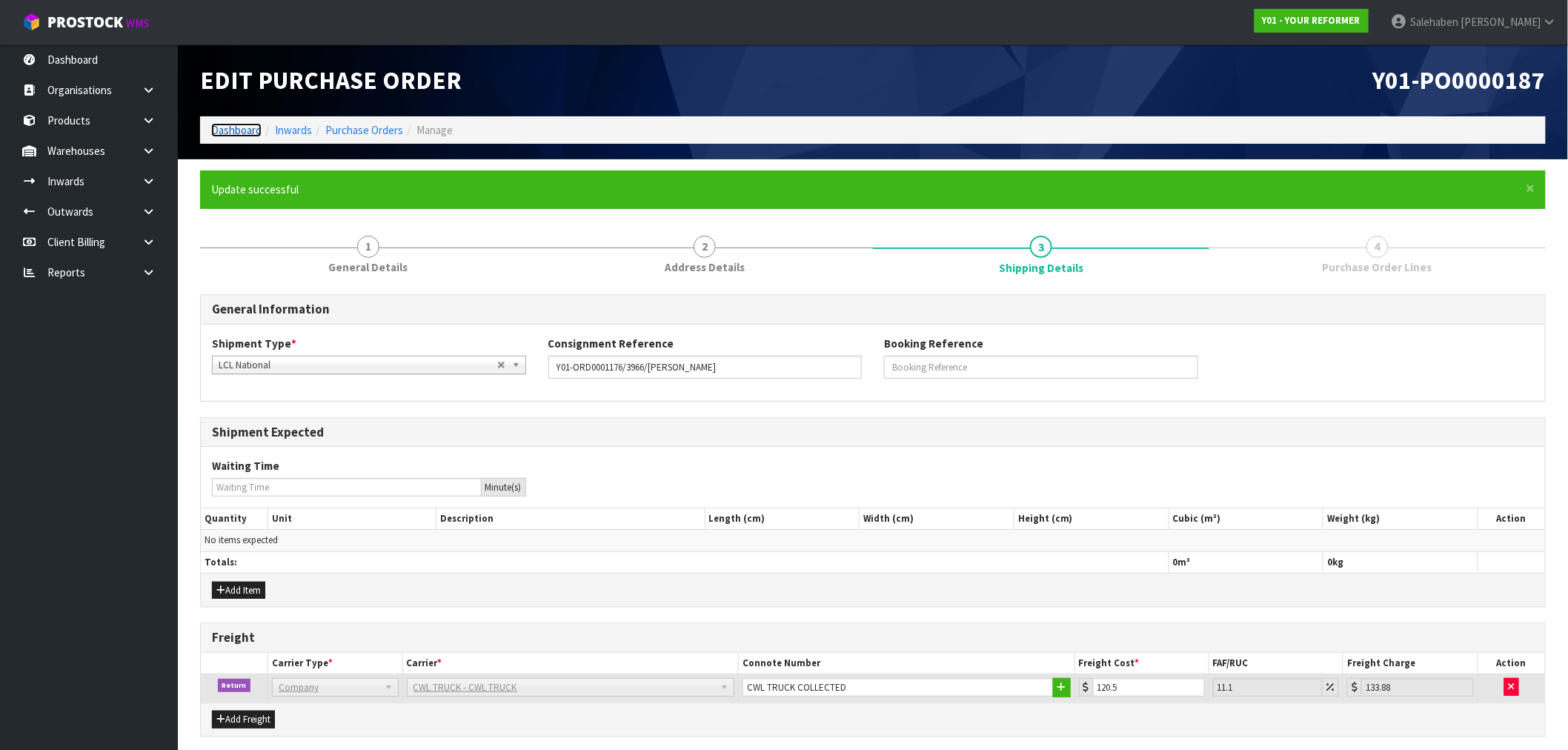
click at [225, 127] on link "Dashboard" at bounding box center [236, 130] width 50 height 14
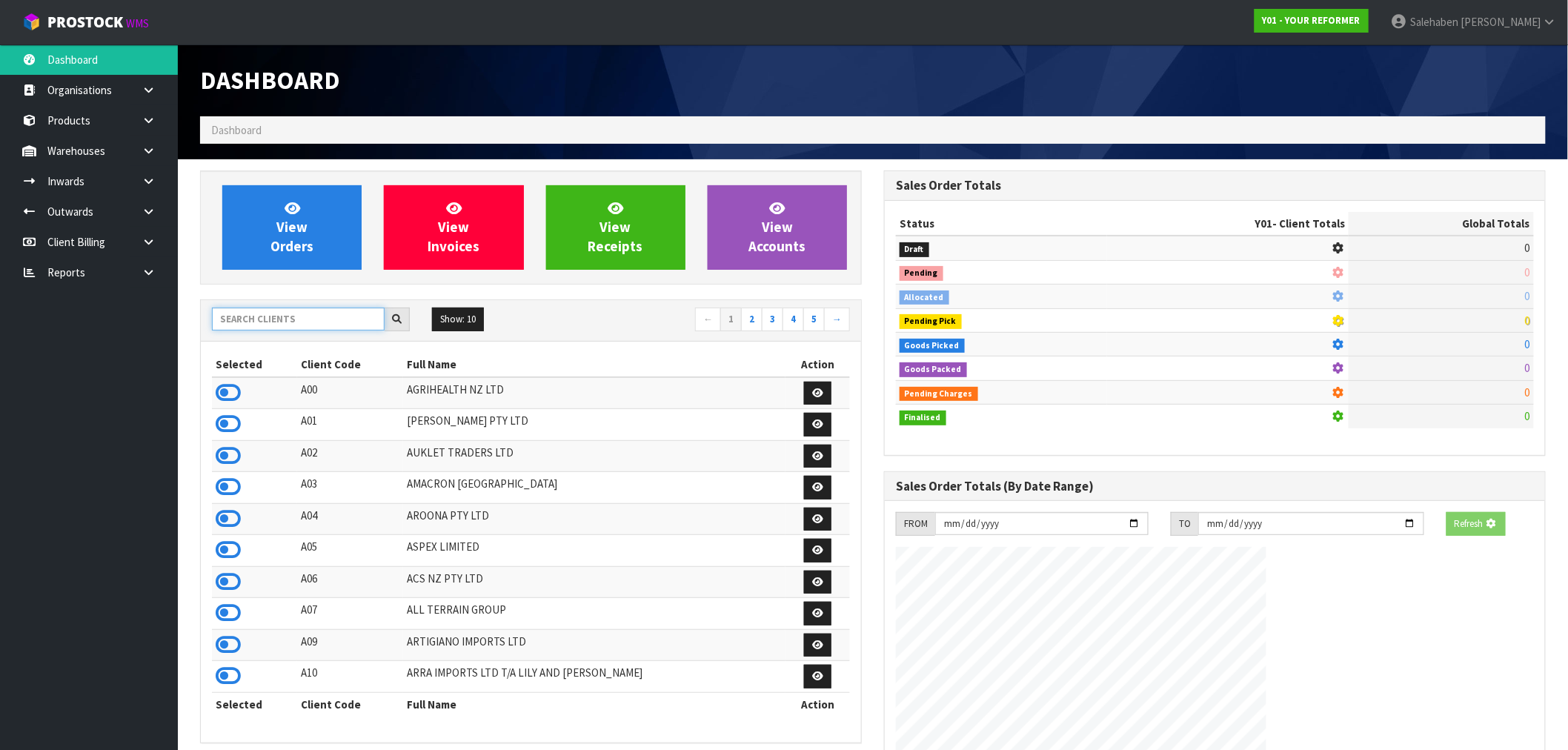
click at [275, 321] on input "text" at bounding box center [298, 319] width 173 height 23
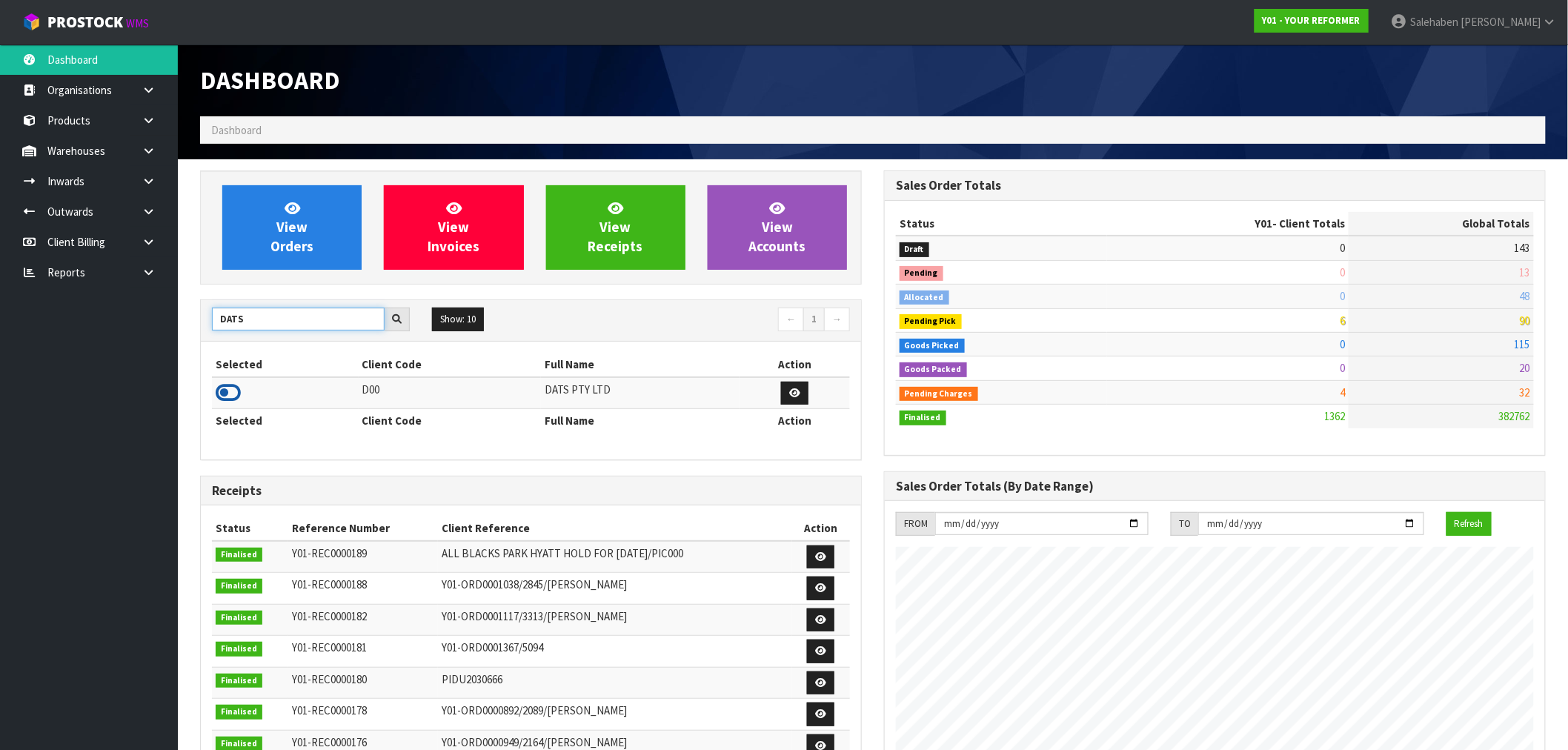
type input "DATS"
click at [223, 397] on icon at bounding box center [228, 393] width 26 height 22
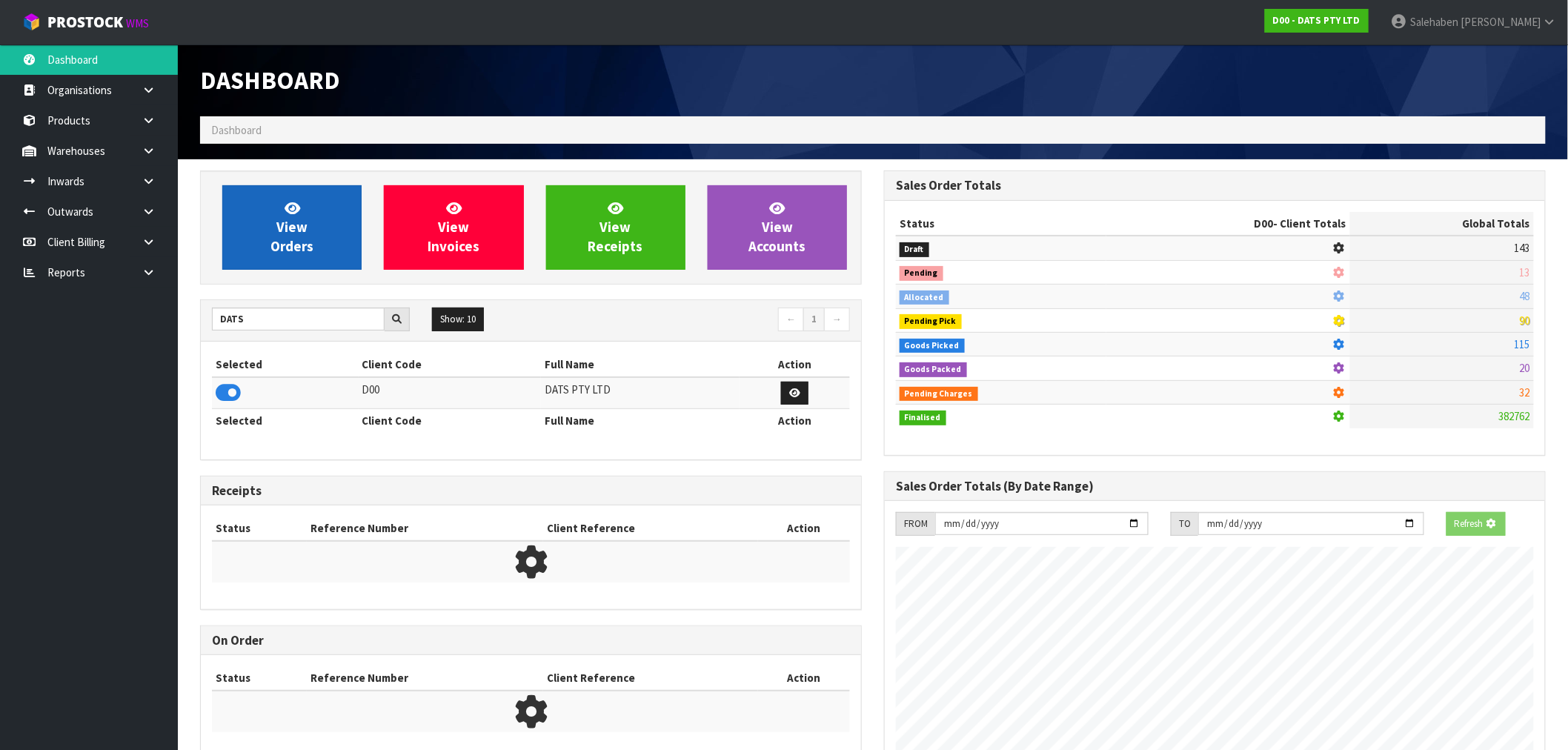
scroll to position [740355, 740352]
click at [306, 238] on span "View Orders" at bounding box center [291, 227] width 43 height 56
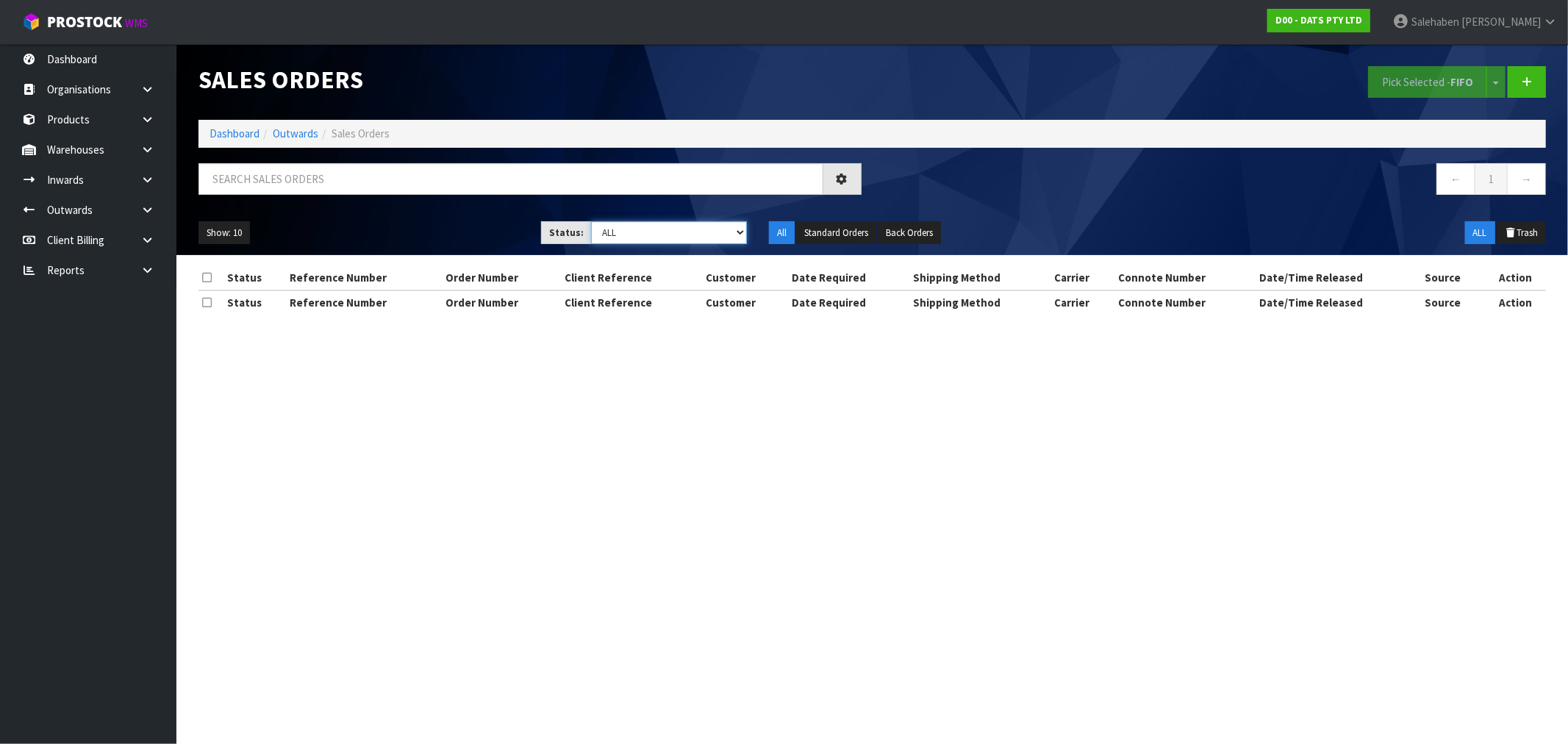
click at [657, 236] on select "Draft Pending Allocated Pending Pick Goods Picked Goods Packed Pending Charges …" at bounding box center [669, 232] width 156 height 23
select select "string:4"
click at [591, 221] on select "Draft Pending Allocated Pending Pick Goods Picked Goods Packed Pending Charges …" at bounding box center [669, 232] width 156 height 23
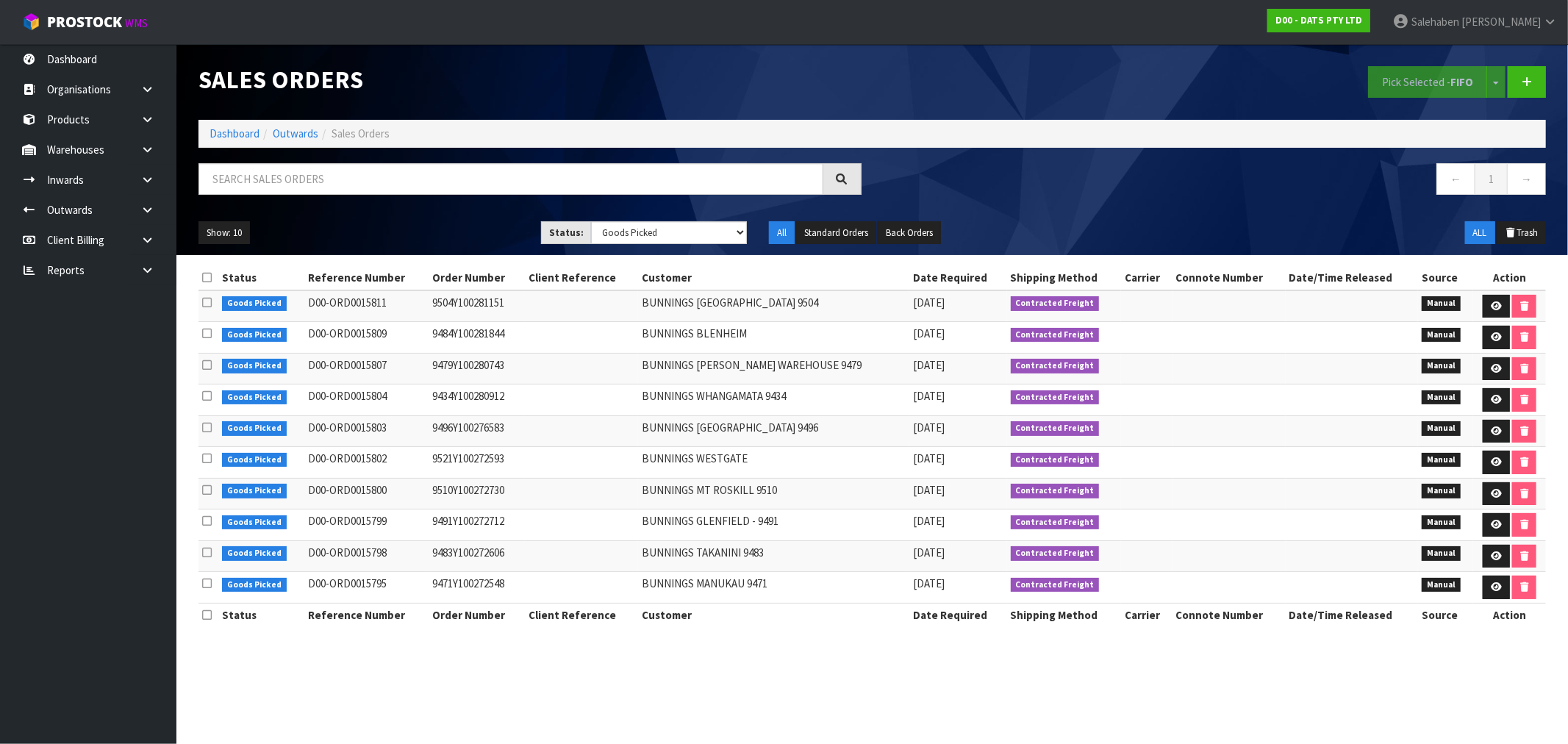
click at [723, 554] on td "BUNNINGS TAKANINI 9483" at bounding box center [773, 556] width 271 height 32
click at [240, 132] on link "Dashboard" at bounding box center [234, 133] width 50 height 14
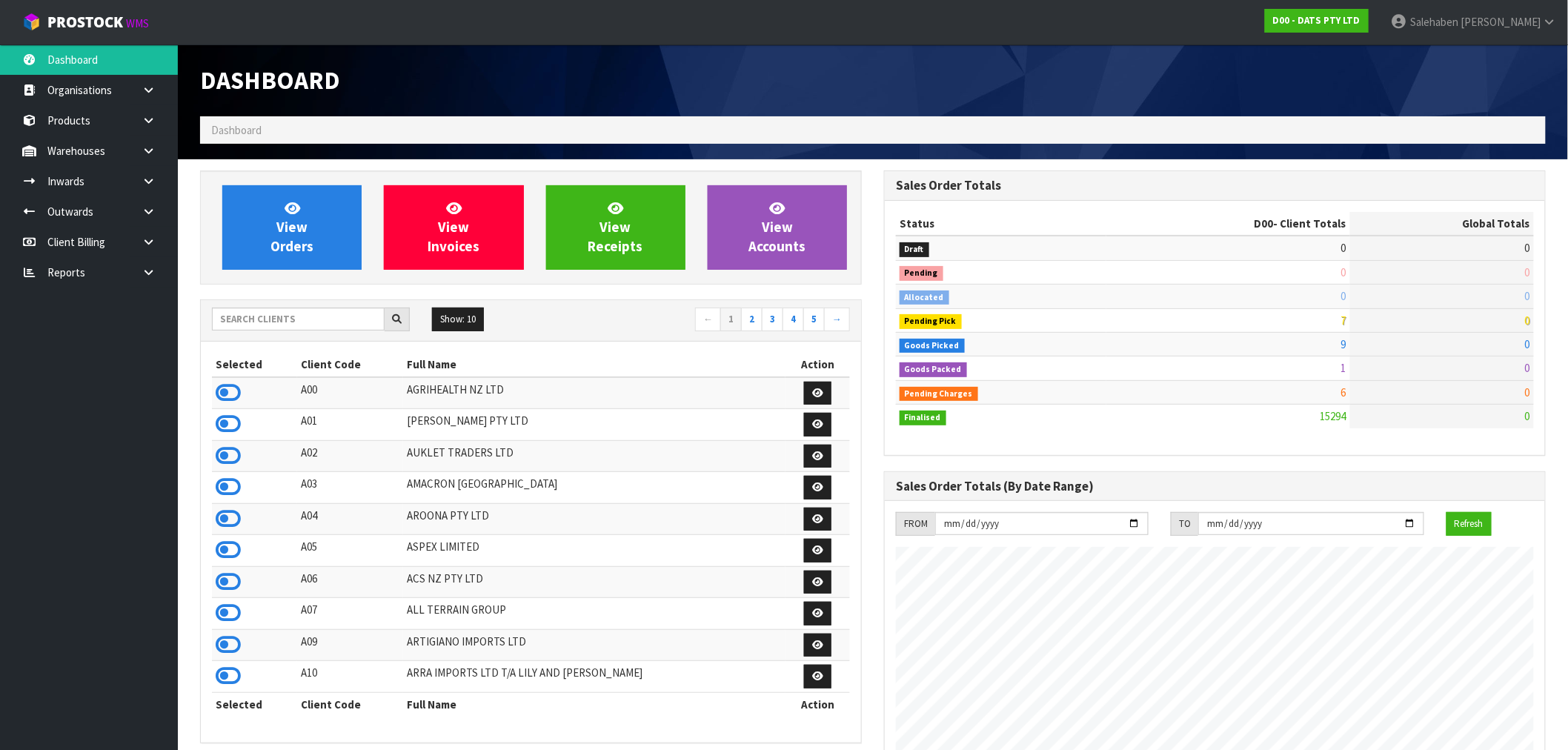
scroll to position [1123, 684]
click at [252, 312] on input "text" at bounding box center [298, 319] width 173 height 23
drag, startPoint x: 321, startPoint y: 288, endPoint x: 313, endPoint y: 310, distance: 23.4
click at [321, 297] on div "View Orders View Invoices View Receipts View Accounts Show: 10 5 10 25" at bounding box center [531, 746] width 684 height 1152
click at [313, 312] on input "text" at bounding box center [298, 319] width 173 height 23
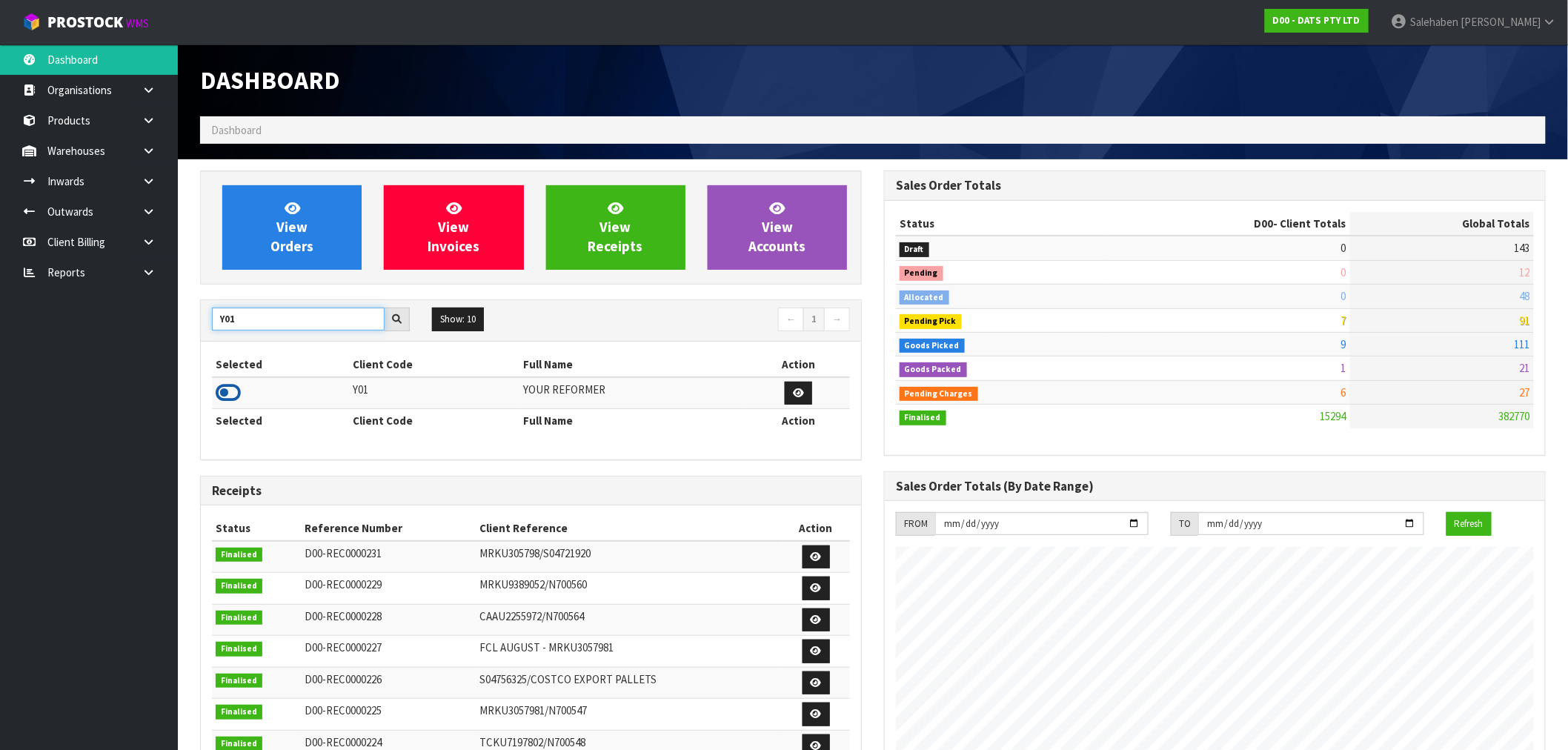
type input "Y01"
click at [226, 396] on icon at bounding box center [228, 393] width 26 height 22
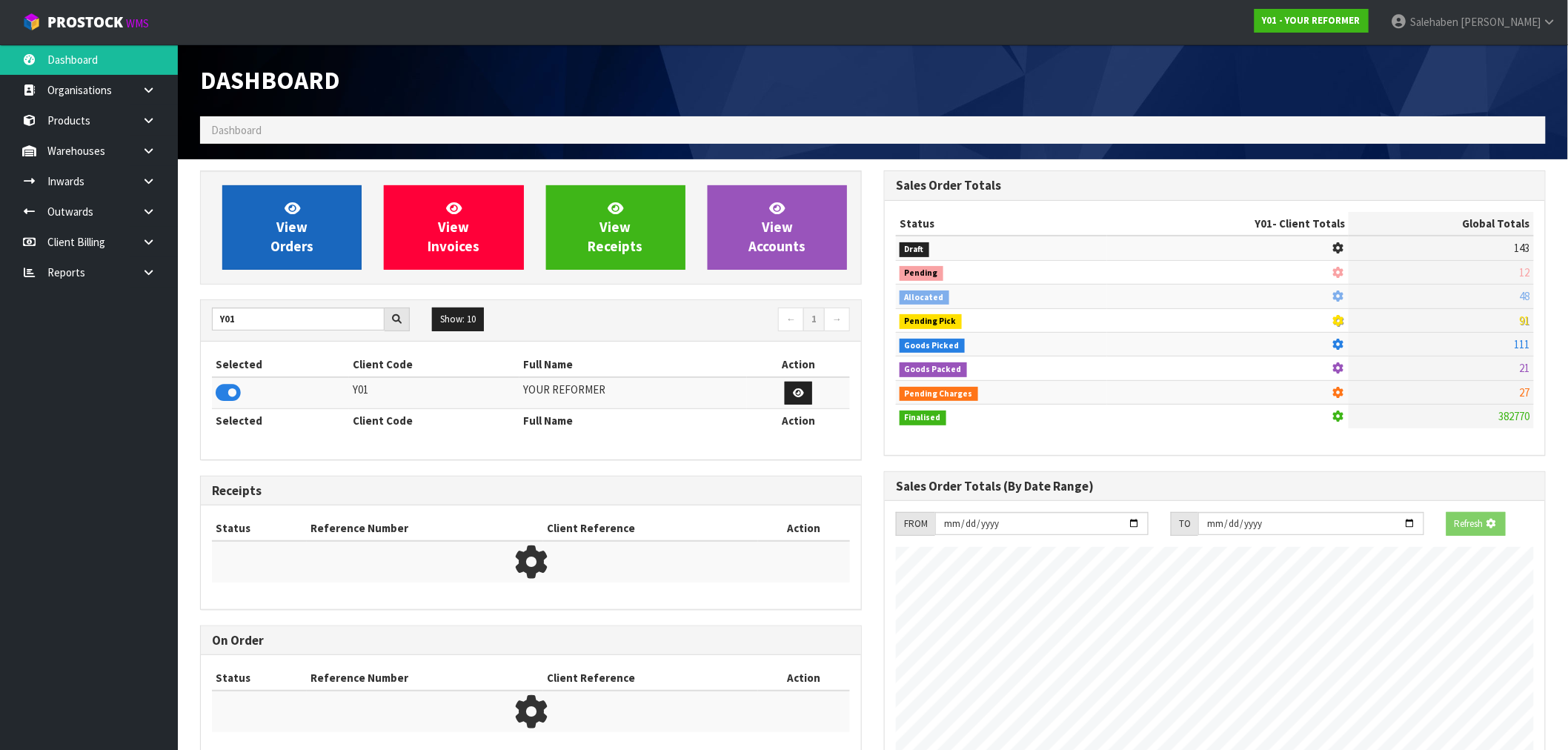
scroll to position [924, 684]
click at [286, 241] on span "View Orders" at bounding box center [291, 227] width 43 height 56
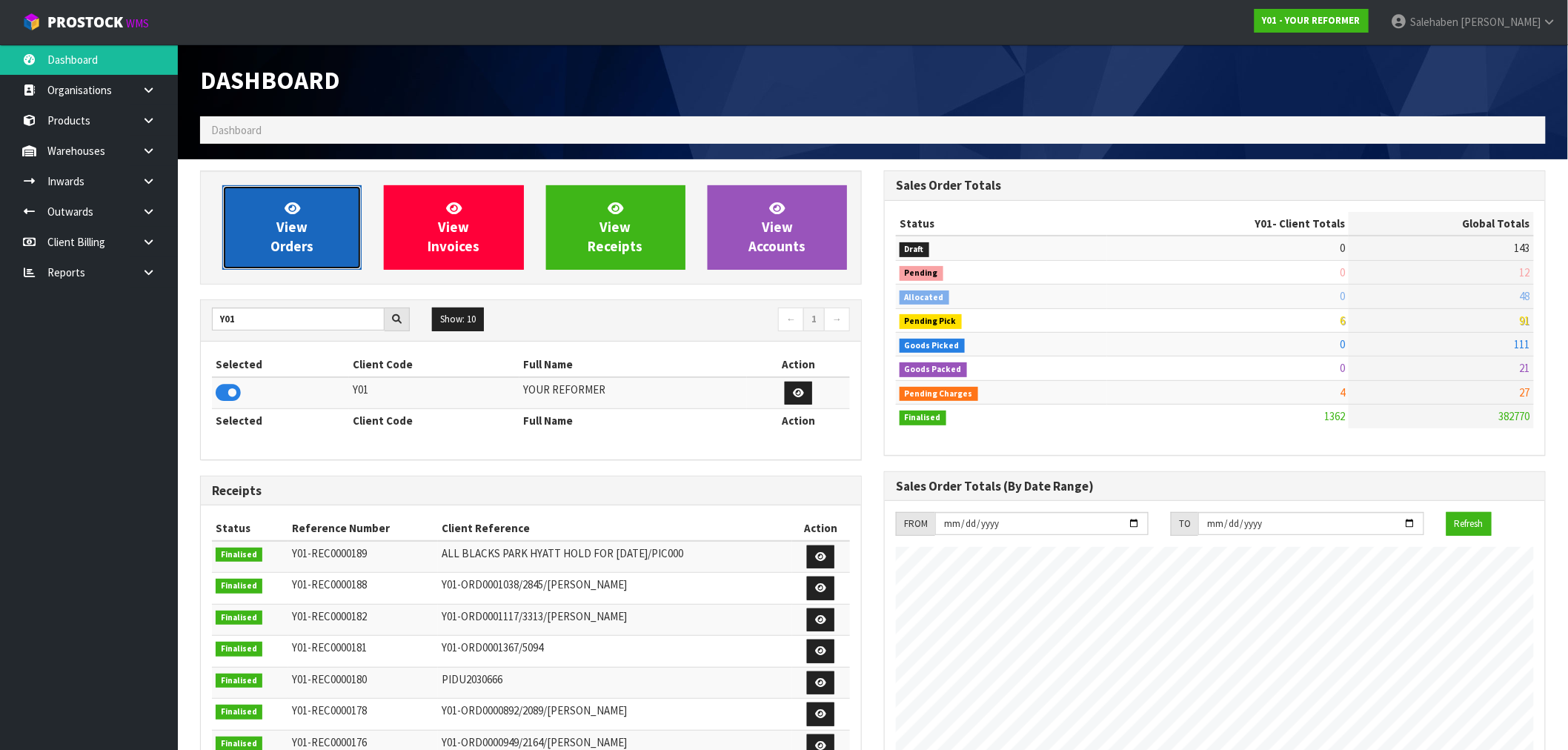
scroll to position [979, 684]
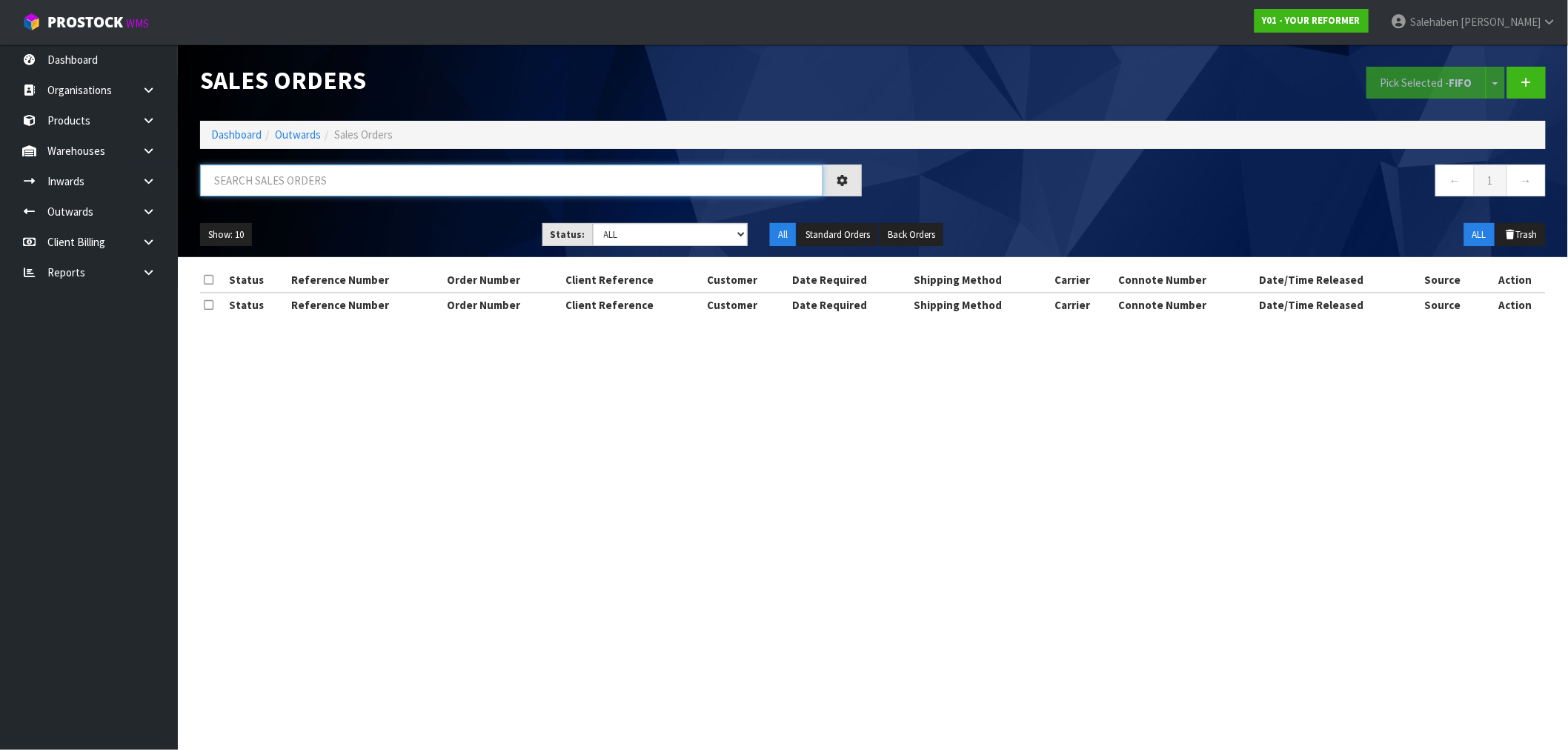
click at [263, 186] on input "text" at bounding box center [511, 180] width 623 height 32
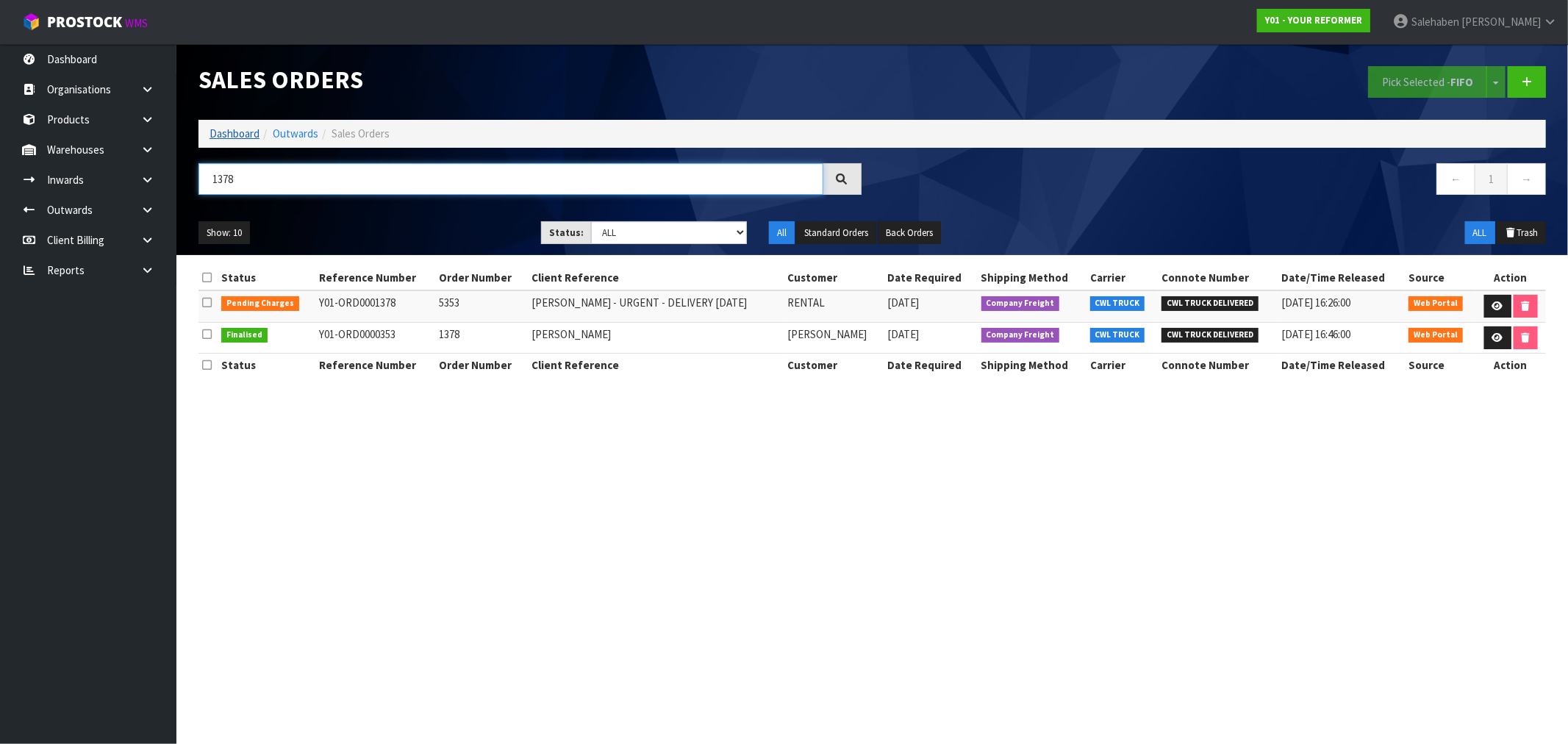
type input "1378"
click at [230, 133] on link "Dashboard" at bounding box center [234, 133] width 50 height 14
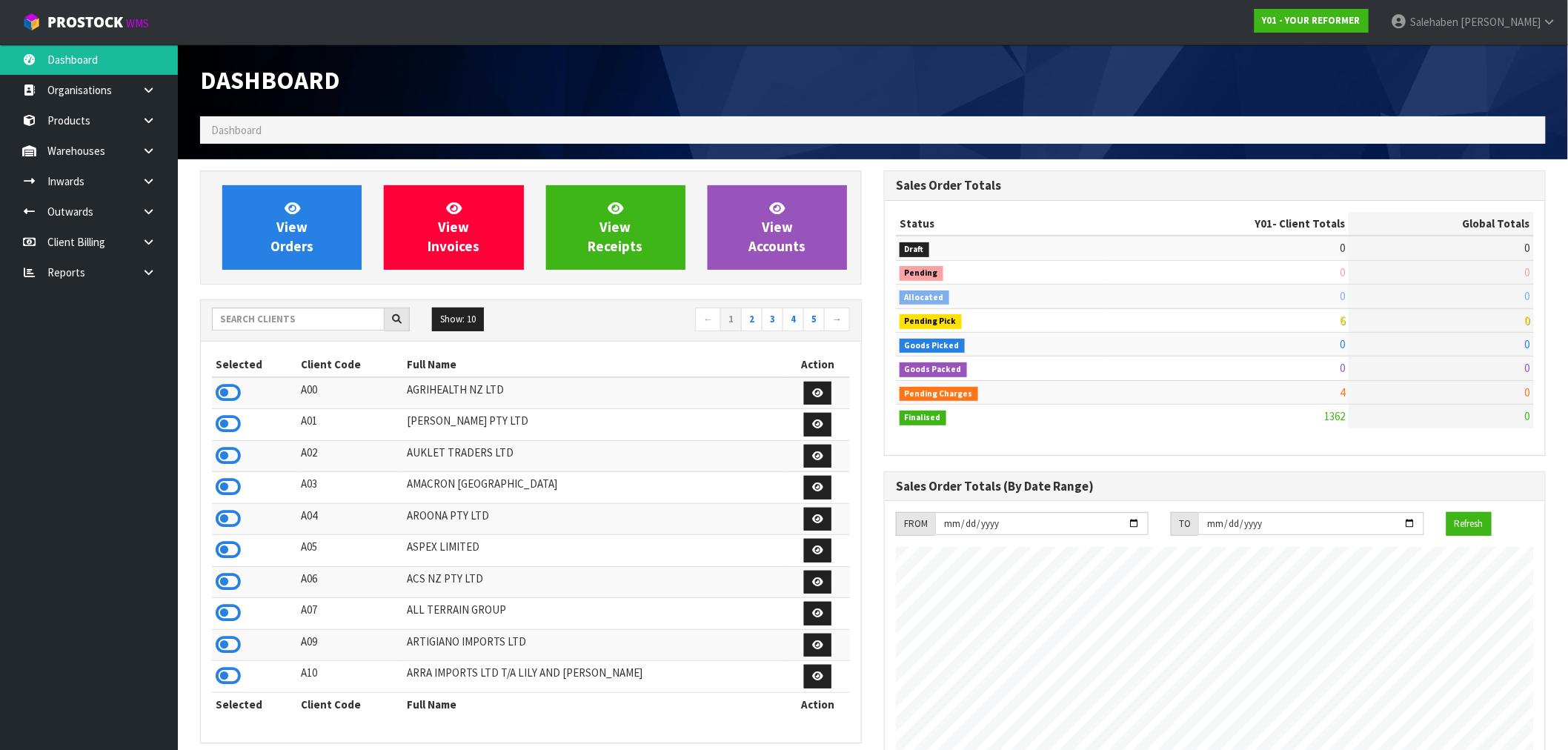
scroll to position [979, 684]
